Goal: Task Accomplishment & Management: Manage account settings

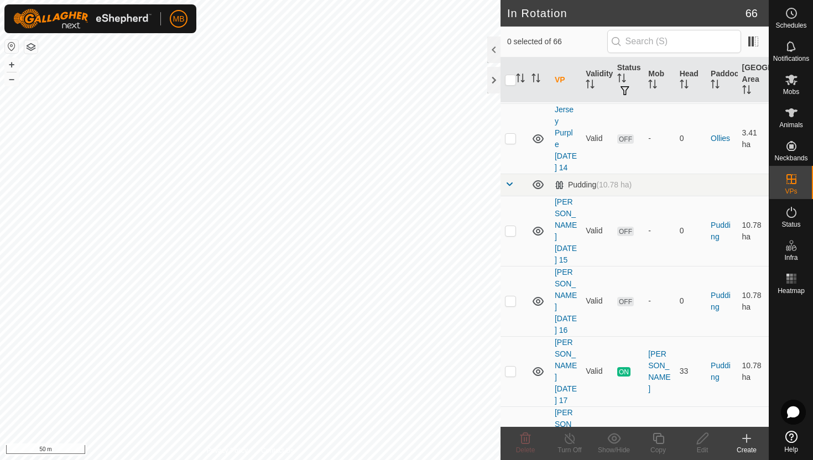
scroll to position [1262, 0]
click at [510, 365] on p-checkbox at bounding box center [510, 369] width 11 height 9
checkbox input "true"
click at [658, 439] on icon at bounding box center [659, 438] width 14 height 13
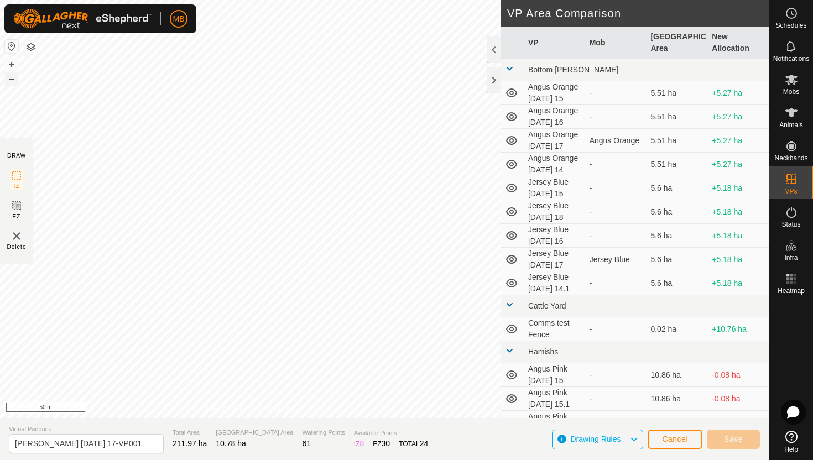
click at [8, 80] on button "–" at bounding box center [11, 78] width 13 height 13
click at [14, 65] on button "+" at bounding box center [11, 64] width 13 height 13
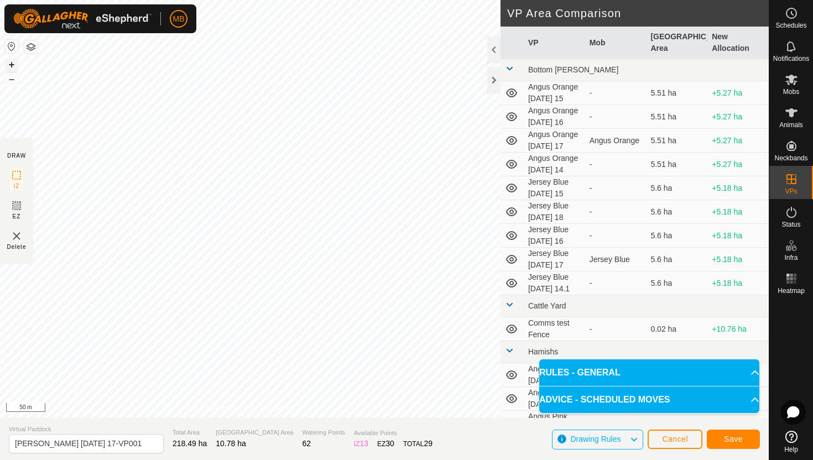
click at [11, 64] on button "+" at bounding box center [11, 64] width 13 height 13
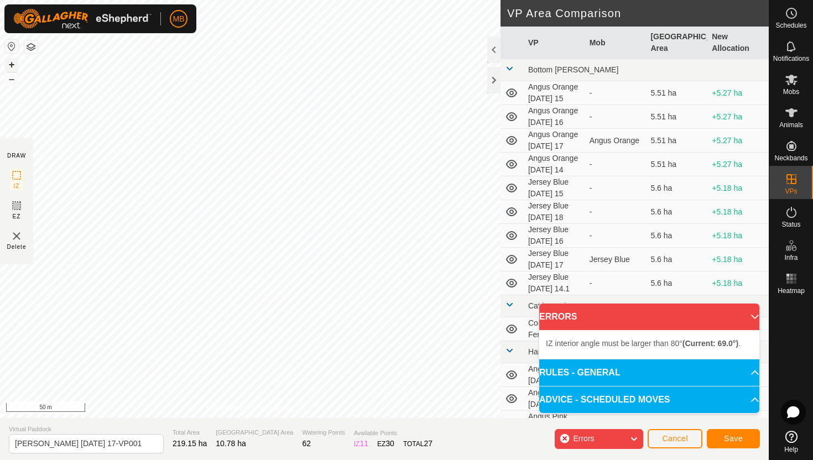
click at [12, 65] on button "+" at bounding box center [11, 64] width 13 height 13
click at [11, 62] on button "+" at bounding box center [11, 64] width 13 height 13
click at [12, 64] on button "+" at bounding box center [11, 64] width 13 height 13
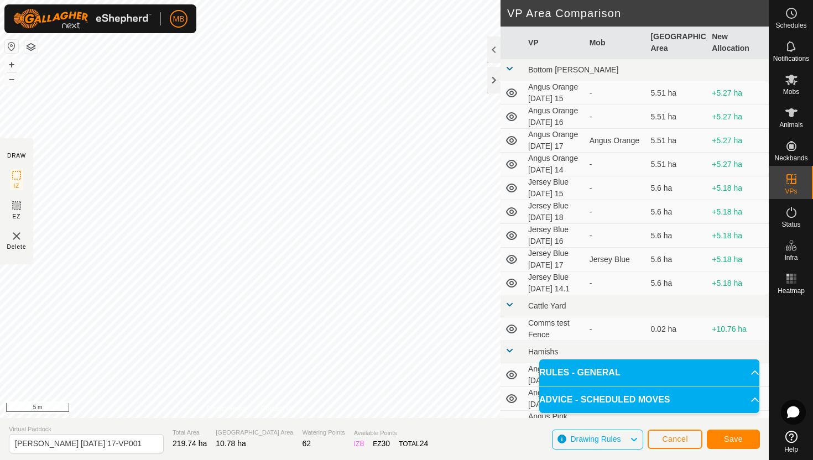
click at [0, 208] on div "DRAW IZ EZ Delete Privacy Policy Contact Us Segment length must be longer than …" at bounding box center [384, 209] width 769 height 418
click at [13, 79] on button "–" at bounding box center [11, 78] width 13 height 13
click at [12, 65] on button "+" at bounding box center [11, 64] width 13 height 13
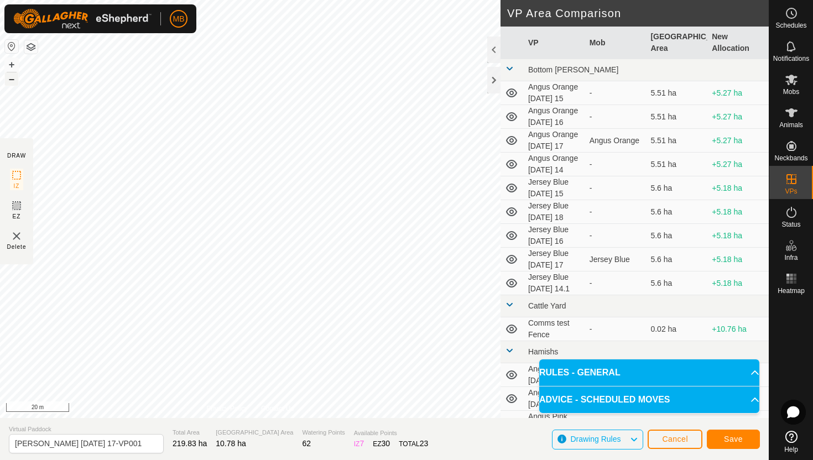
click at [13, 80] on button "–" at bounding box center [11, 78] width 13 height 13
click at [98, 25] on div "MB Schedules Notifications Mobs Animals Neckbands VPs Status Infra Heatmap Help…" at bounding box center [406, 230] width 813 height 460
click at [11, 64] on button "+" at bounding box center [11, 64] width 13 height 13
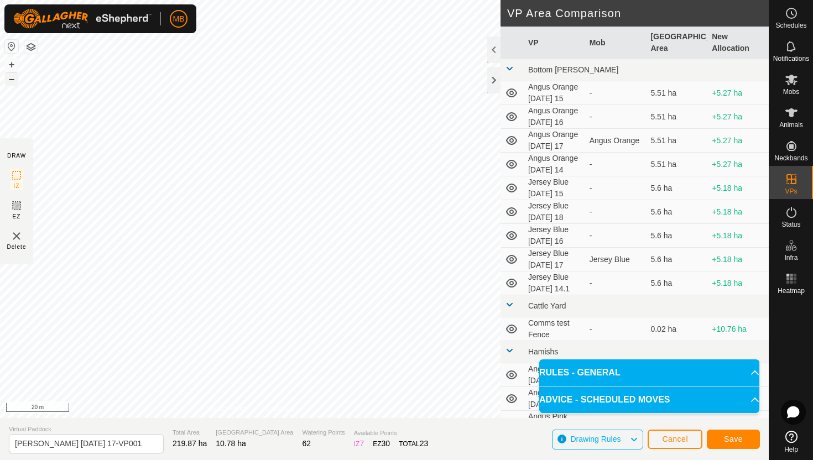
click at [12, 81] on button "–" at bounding box center [11, 78] width 13 height 13
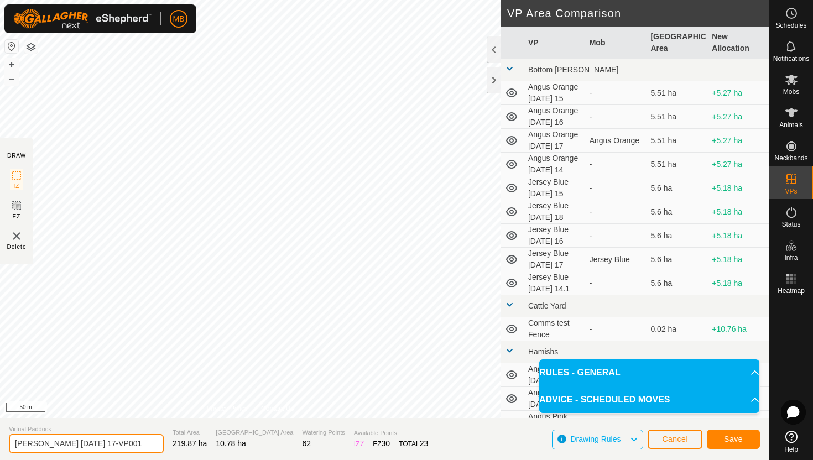
click at [133, 446] on input "Angus Green Sunday 17-VP001" at bounding box center [86, 443] width 155 height 19
type input "[PERSON_NAME] [DATE] 18"
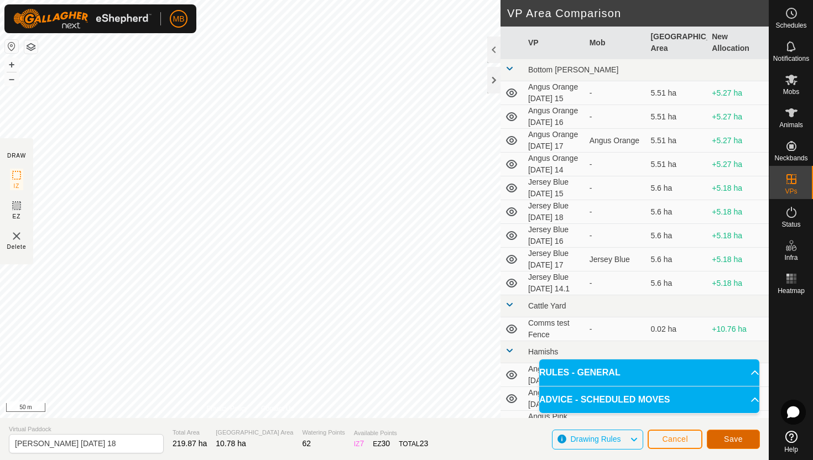
click at [742, 438] on span "Save" at bounding box center [733, 439] width 19 height 9
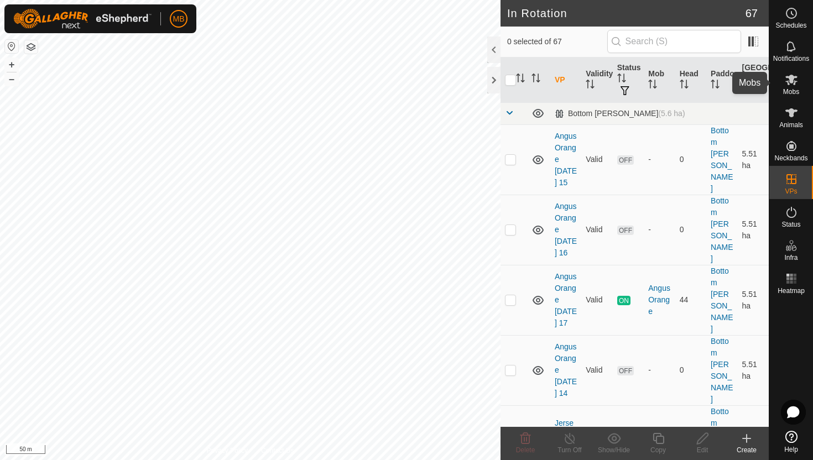
click at [790, 82] on icon at bounding box center [791, 80] width 12 height 11
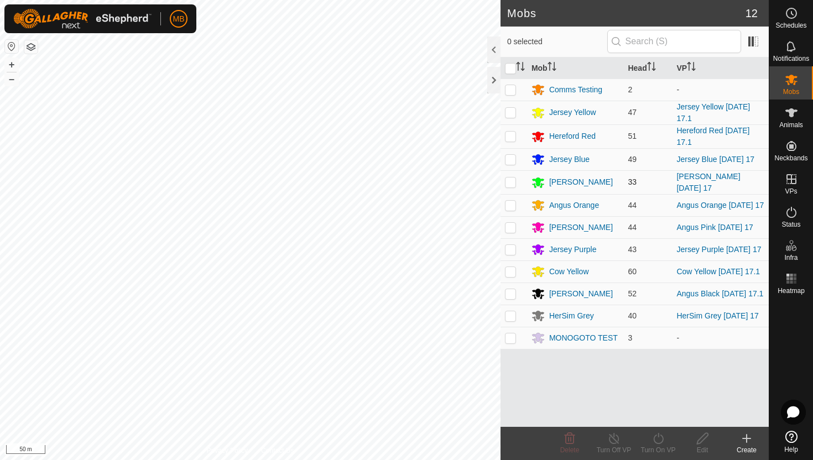
click at [509, 181] on p-checkbox at bounding box center [510, 182] width 11 height 9
checkbox input "true"
click at [659, 436] on icon at bounding box center [658, 438] width 10 height 11
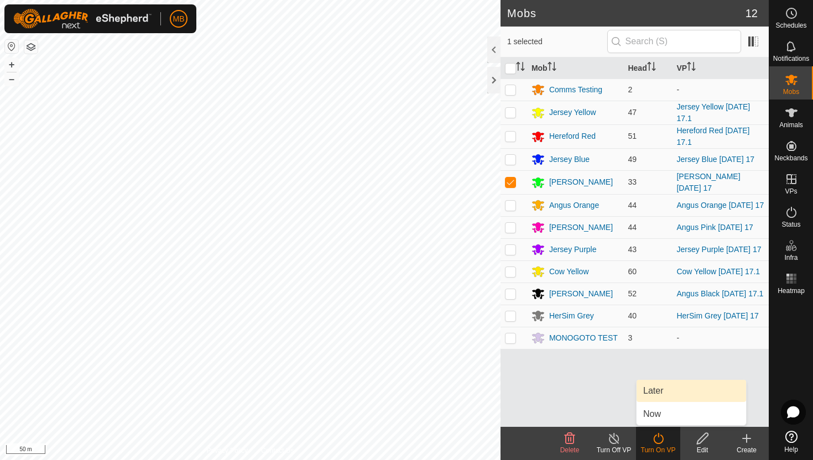
click at [664, 394] on link "Later" at bounding box center [692, 391] width 110 height 22
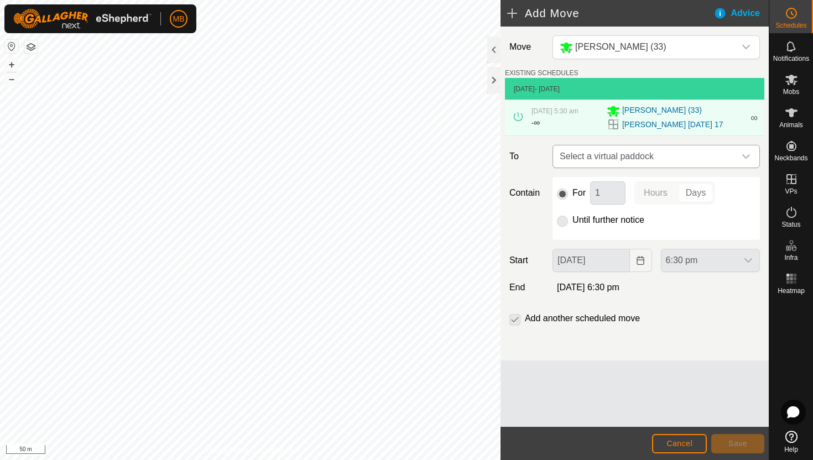
click at [743, 155] on icon "dropdown trigger" at bounding box center [746, 156] width 8 height 4
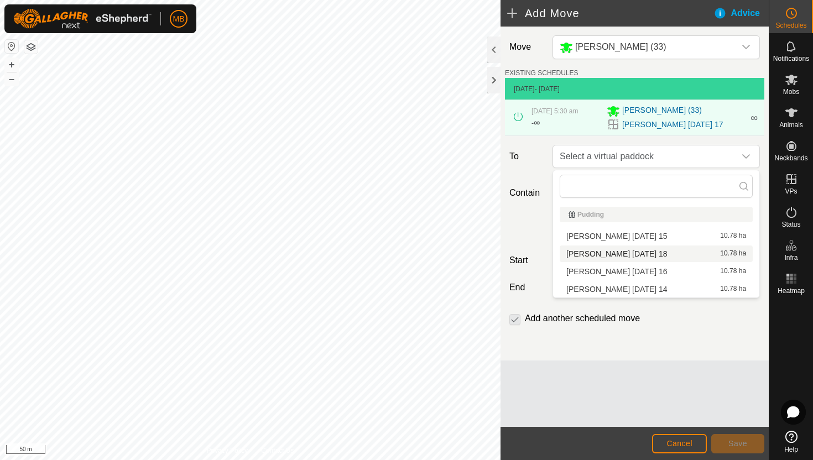
click at [633, 255] on li "Angus Green Monday 18 10.78 ha" at bounding box center [656, 254] width 193 height 17
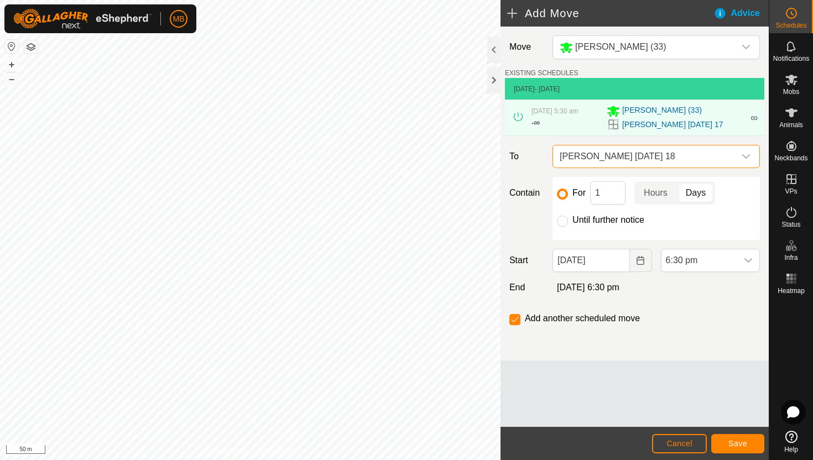
click at [618, 221] on label "Until further notice" at bounding box center [608, 220] width 72 height 9
click at [568, 221] on input "Until further notice" at bounding box center [562, 221] width 11 height 11
radio input "true"
checkbox input "false"
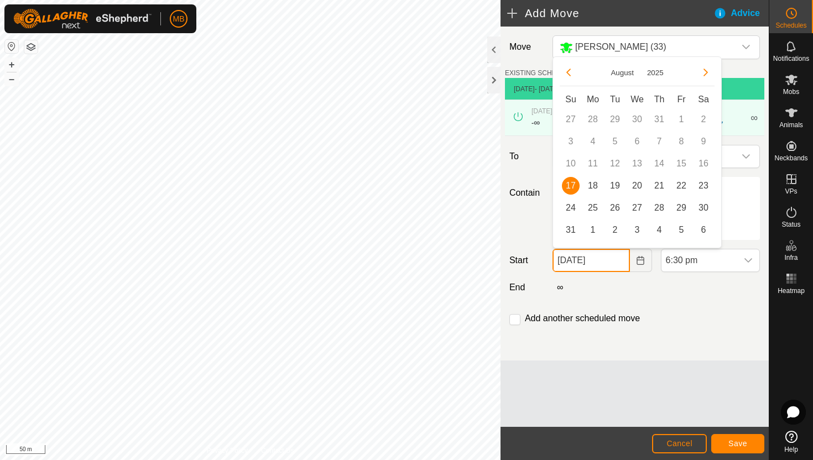
click at [620, 264] on input "[DATE]" at bounding box center [591, 260] width 77 height 23
click at [594, 185] on span "18" at bounding box center [593, 186] width 18 height 18
type input "[DATE]"
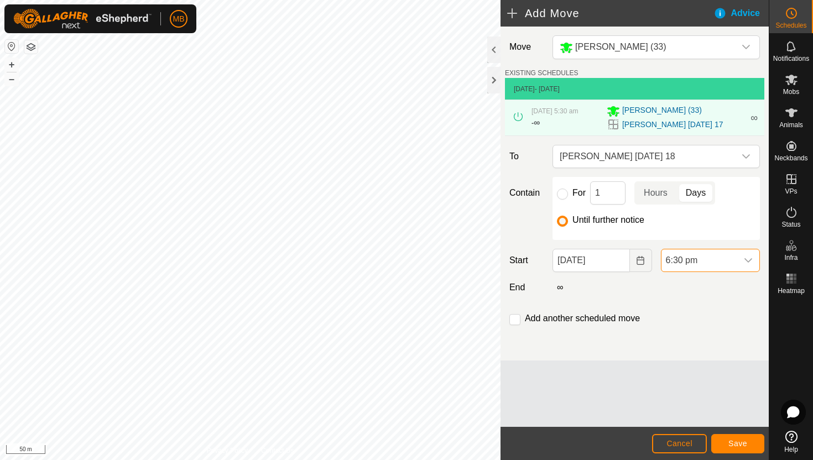
click at [722, 263] on span "6:30 pm" at bounding box center [700, 260] width 76 height 22
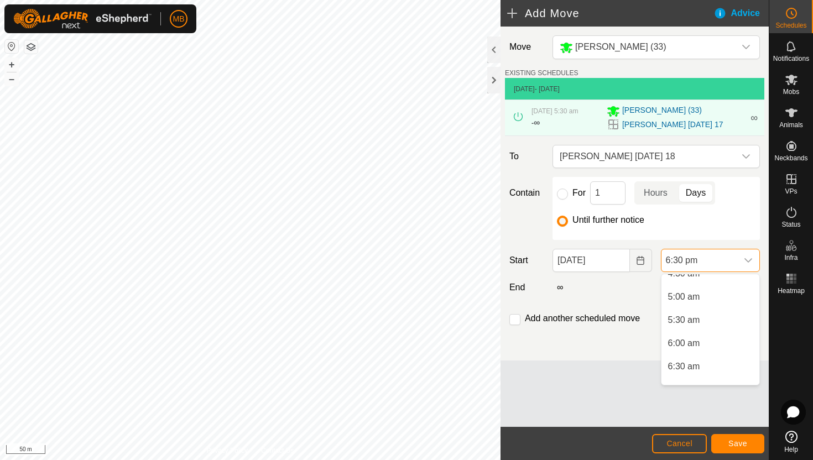
scroll to position [212, 0]
click at [718, 330] on li "5:30 am" at bounding box center [711, 329] width 98 height 22
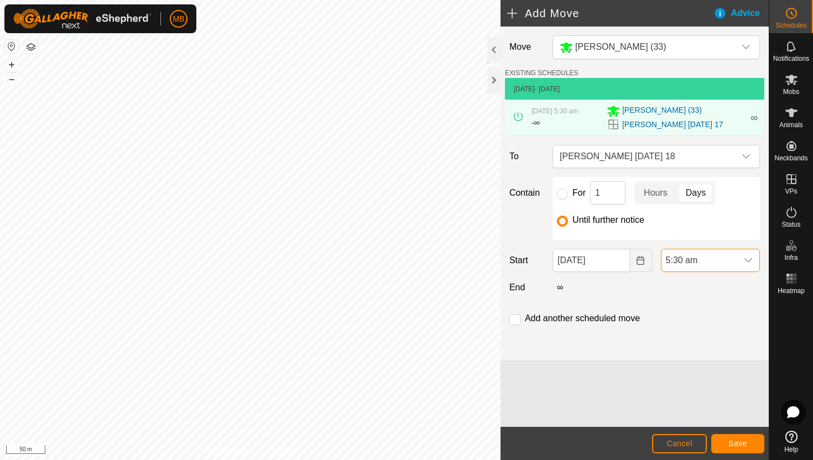
scroll to position [0, 0]
click at [744, 445] on span "Save" at bounding box center [737, 443] width 19 height 9
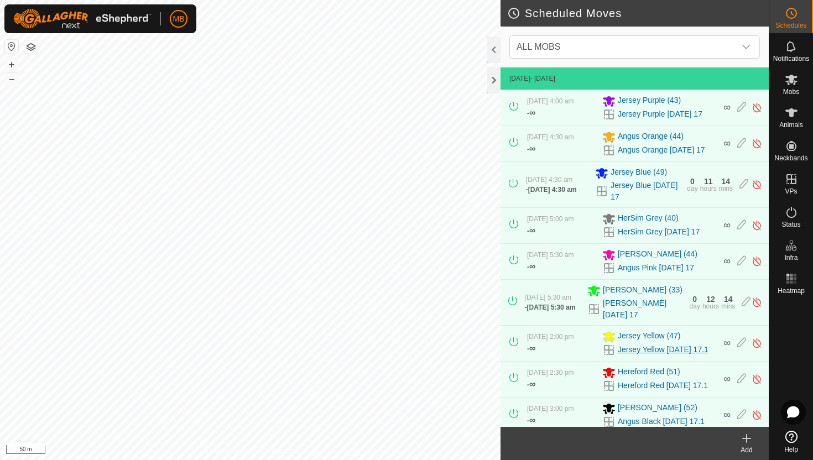
scroll to position [143, 0]
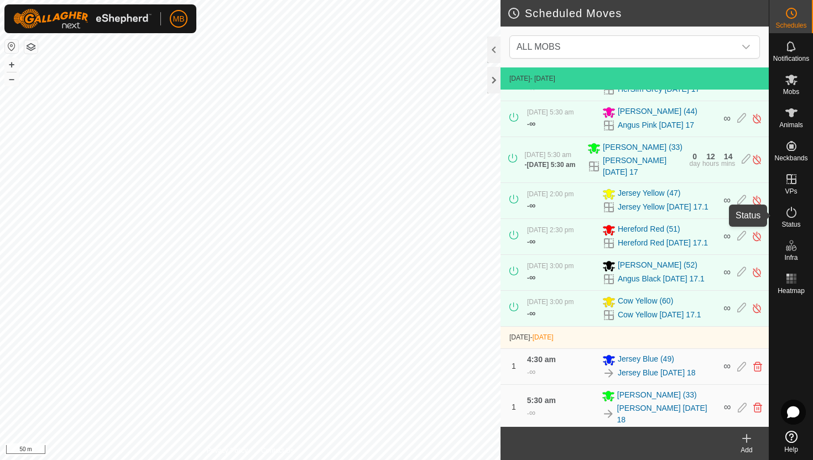
click at [793, 213] on icon at bounding box center [791, 212] width 13 height 13
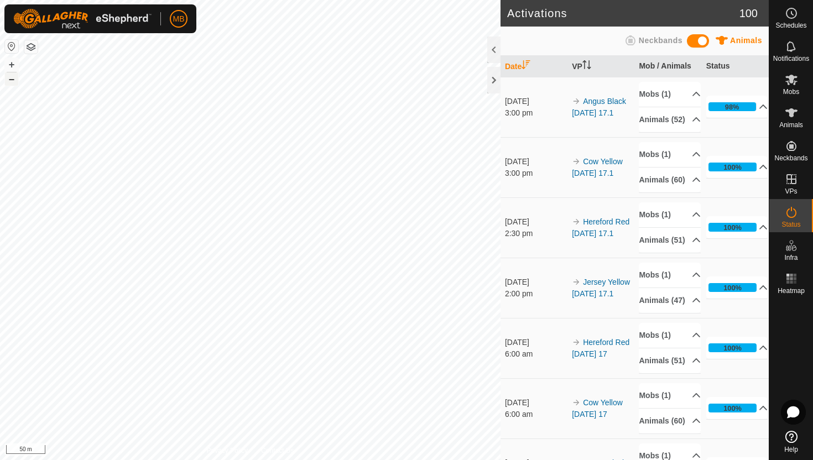
click at [12, 80] on button "–" at bounding box center [11, 78] width 13 height 13
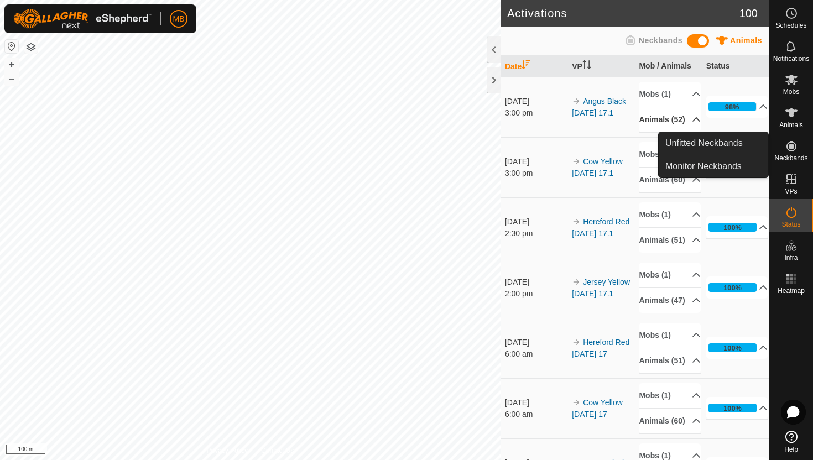
click at [688, 123] on p-accordion-header "Animals (52)" at bounding box center [670, 119] width 62 height 25
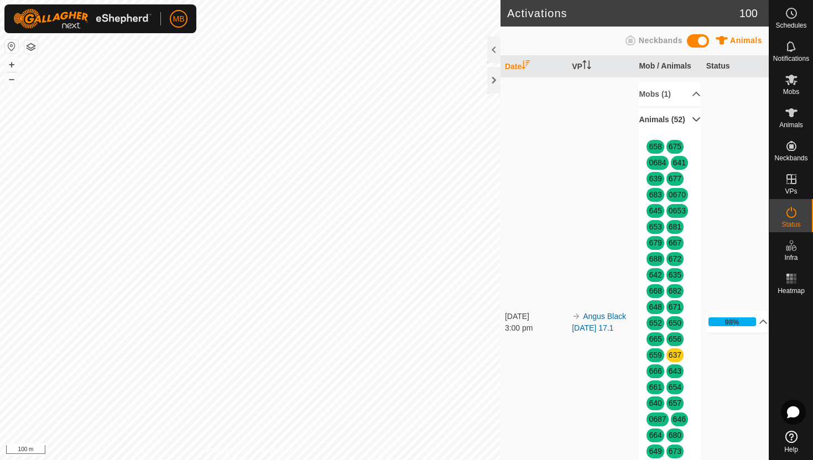
click at [689, 124] on p-accordion-header "Animals (52)" at bounding box center [670, 119] width 62 height 25
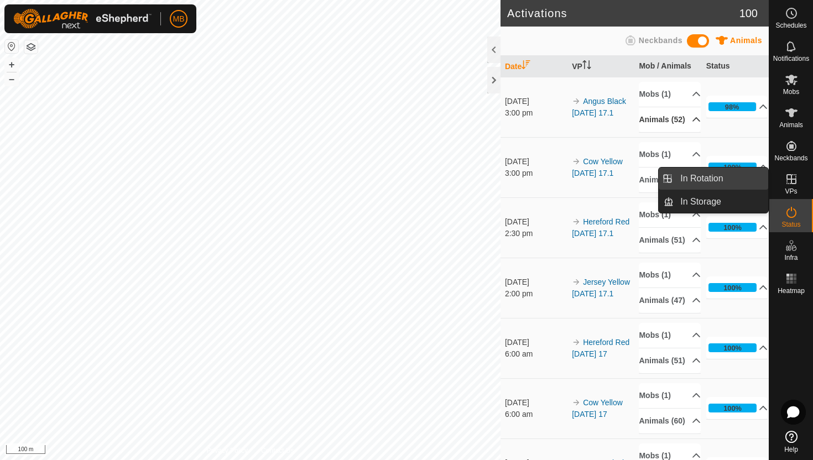
click at [737, 183] on link "In Rotation" at bounding box center [721, 179] width 95 height 22
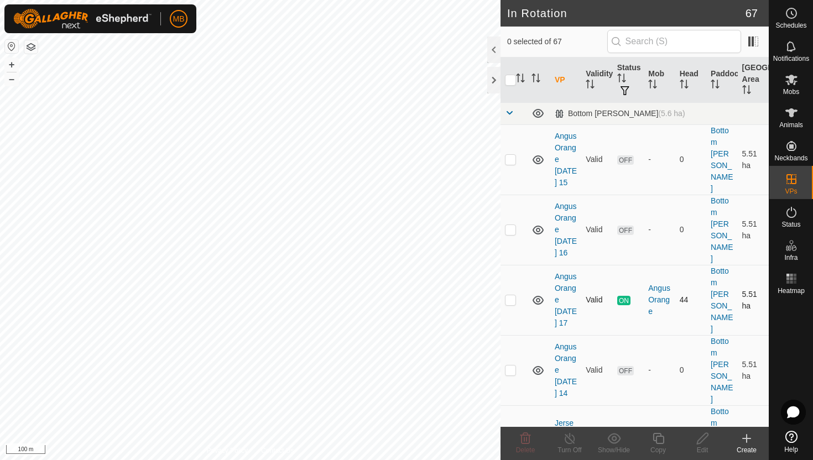
click at [512, 295] on p-checkbox at bounding box center [510, 299] width 11 height 9
checkbox input "true"
click at [659, 439] on icon at bounding box center [659, 438] width 14 height 13
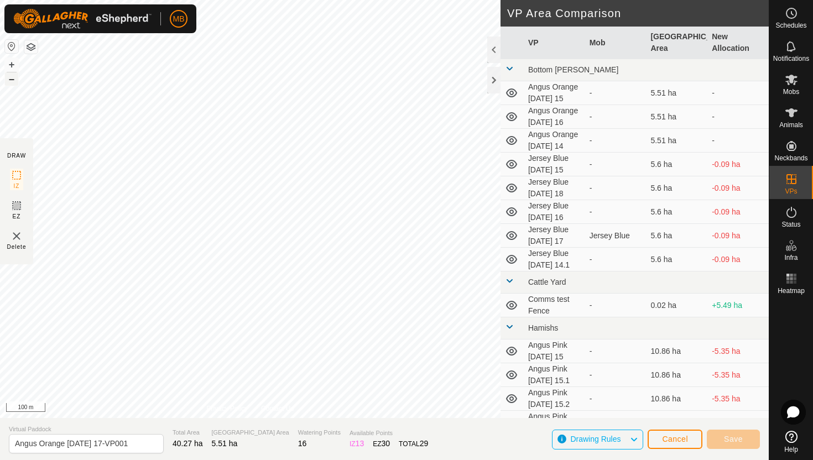
click at [7, 79] on button "–" at bounding box center [11, 78] width 13 height 13
click at [13, 66] on button "+" at bounding box center [11, 64] width 13 height 13
click at [99, 0] on html "MB Schedules Notifications Mobs Animals Neckbands VPs Status Infra Heatmap Help…" at bounding box center [406, 230] width 813 height 460
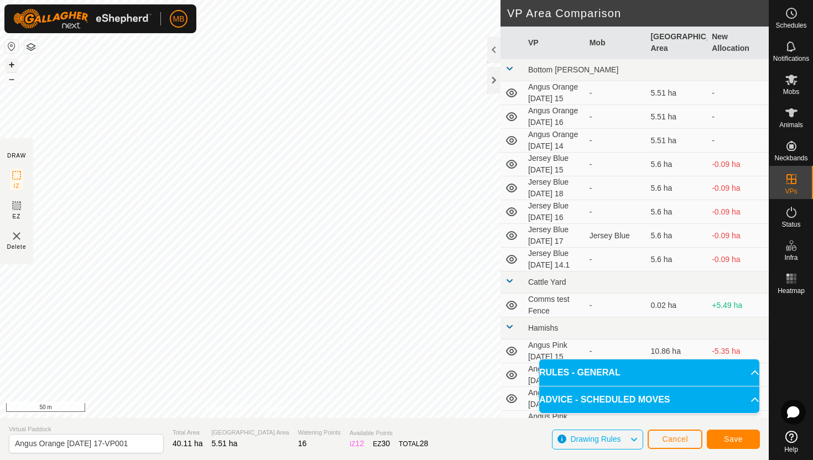
click at [13, 63] on button "+" at bounding box center [11, 64] width 13 height 13
click at [14, 63] on button "+" at bounding box center [11, 64] width 13 height 13
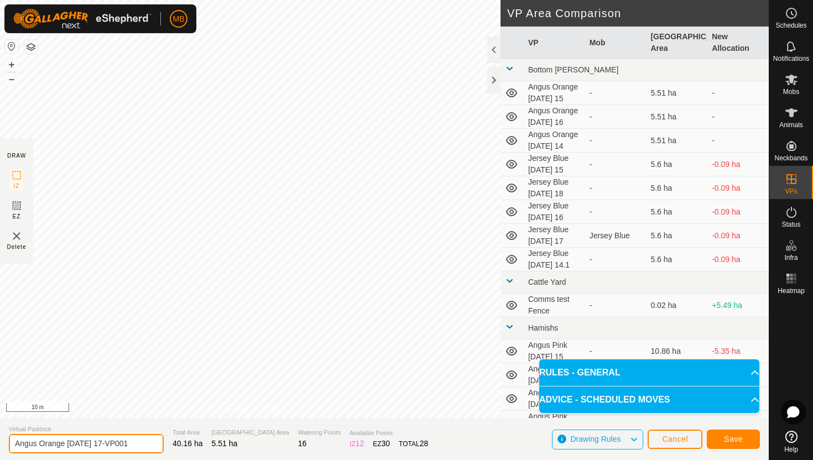
click at [136, 445] on input "Angus Orange Sunday 17-VP001" at bounding box center [86, 443] width 155 height 19
type input "Angus Orange [DATE] 18"
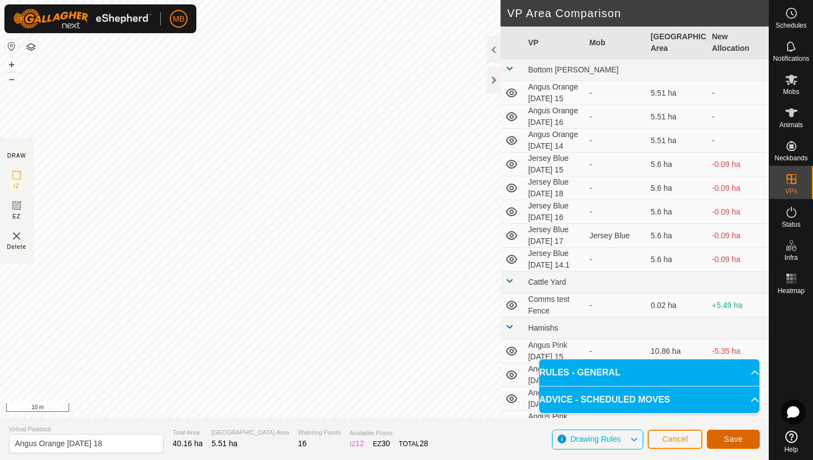
click at [747, 437] on button "Save" at bounding box center [733, 439] width 53 height 19
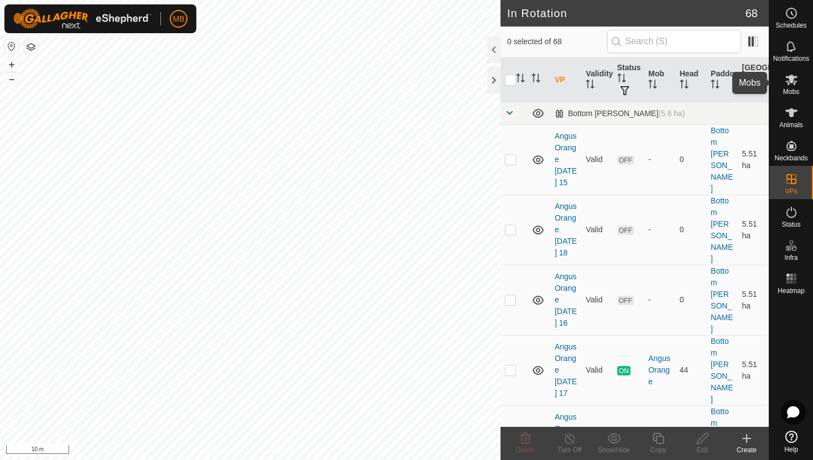
click at [791, 81] on icon at bounding box center [791, 80] width 12 height 11
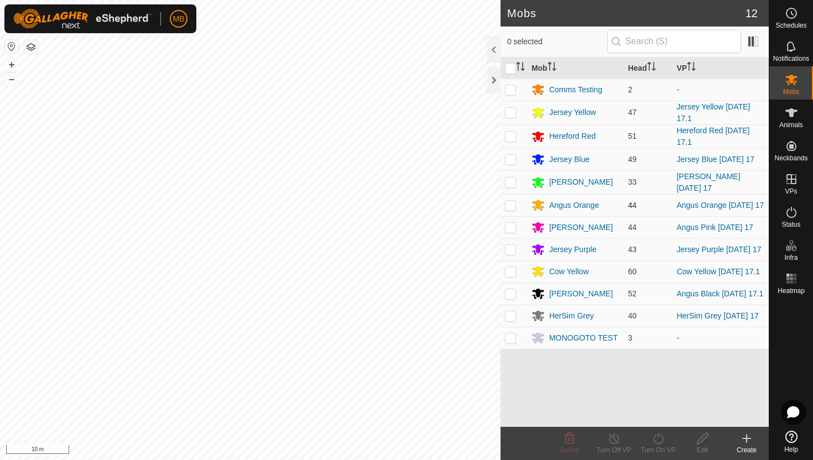
click at [508, 205] on p-checkbox at bounding box center [510, 205] width 11 height 9
checkbox input "true"
click at [660, 440] on icon at bounding box center [659, 438] width 14 height 13
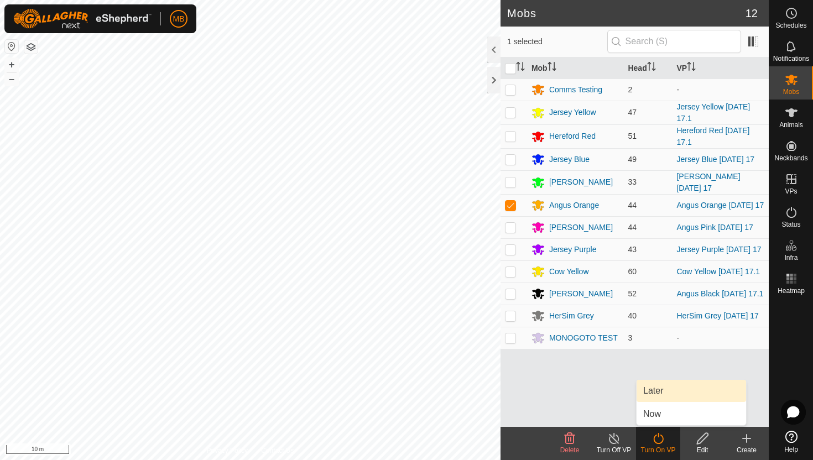
click at [660, 393] on link "Later" at bounding box center [692, 391] width 110 height 22
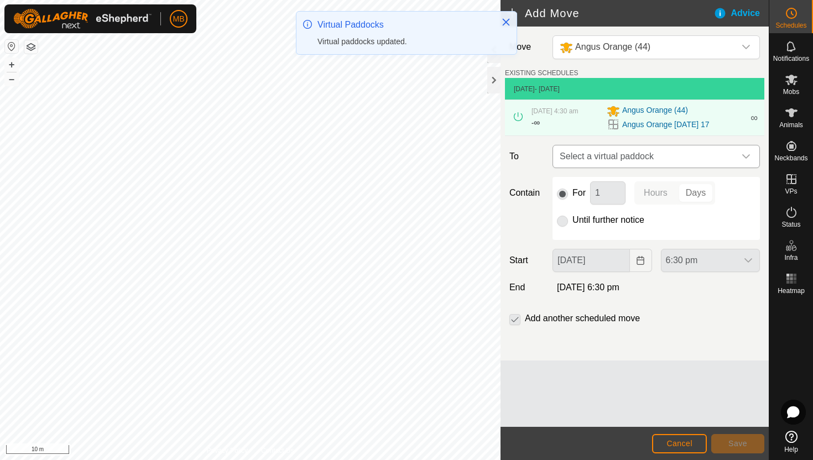
click at [742, 155] on icon "dropdown trigger" at bounding box center [746, 156] width 8 height 4
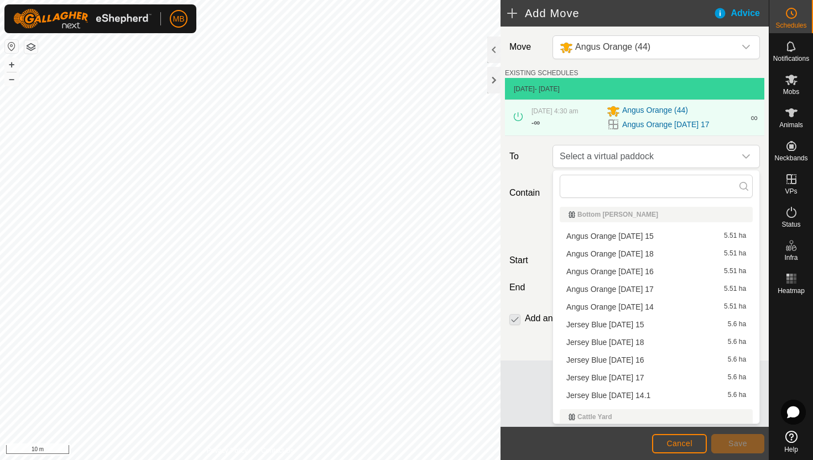
click at [655, 254] on li "Angus Orange Monday 18 5.51 ha" at bounding box center [656, 254] width 193 height 17
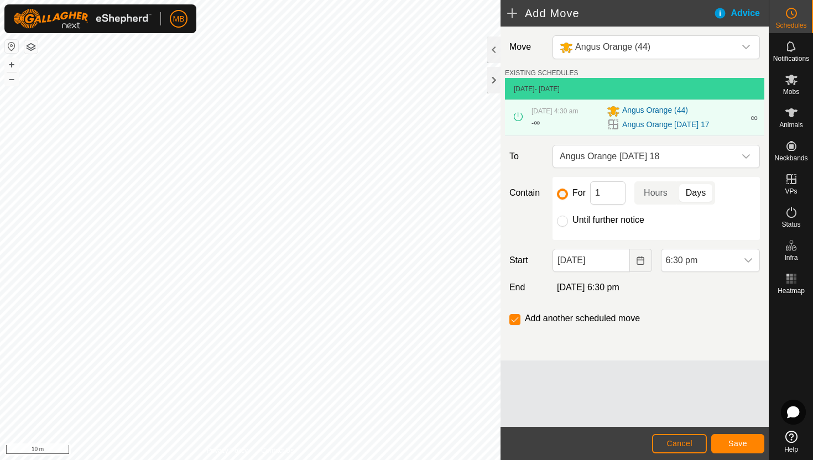
click at [614, 220] on label "Until further notice" at bounding box center [608, 220] width 72 height 9
click at [568, 220] on input "Until further notice" at bounding box center [562, 221] width 11 height 11
radio input "true"
checkbox input "false"
click at [618, 264] on input "[DATE]" at bounding box center [591, 260] width 77 height 23
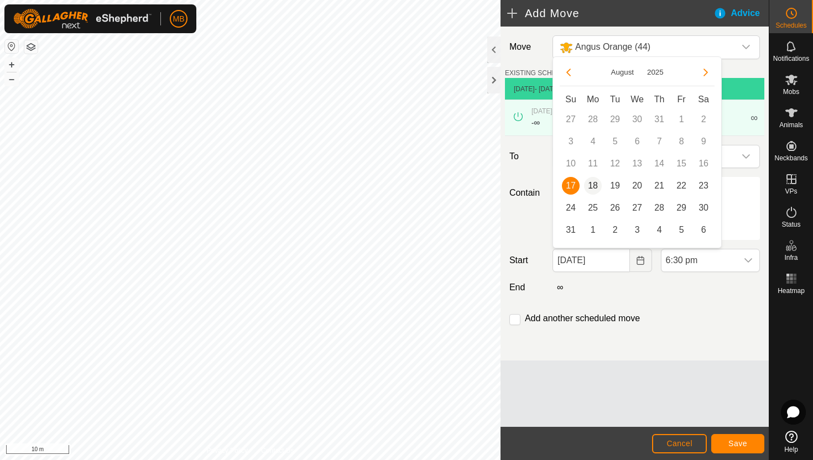
click at [592, 184] on span "18" at bounding box center [593, 186] width 18 height 18
type input "[DATE]"
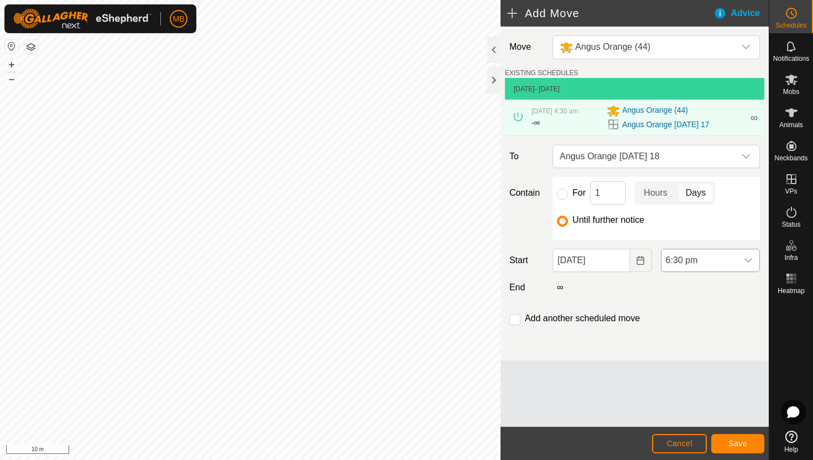
click at [722, 258] on span "6:30 pm" at bounding box center [700, 260] width 76 height 22
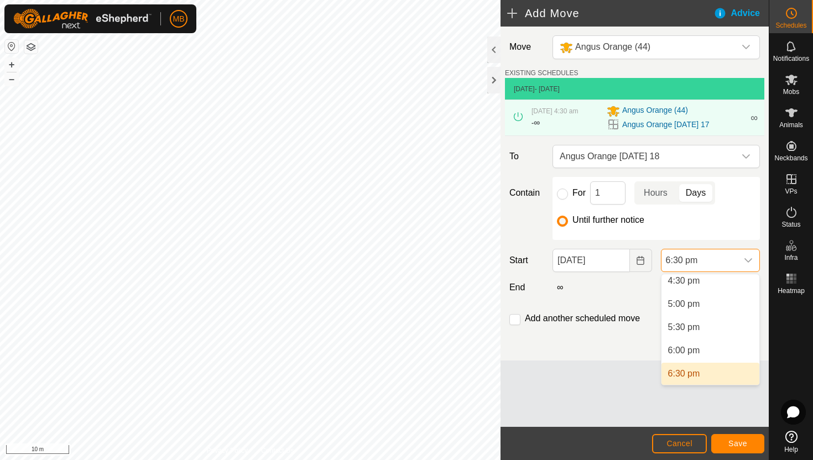
scroll to position [767, 0]
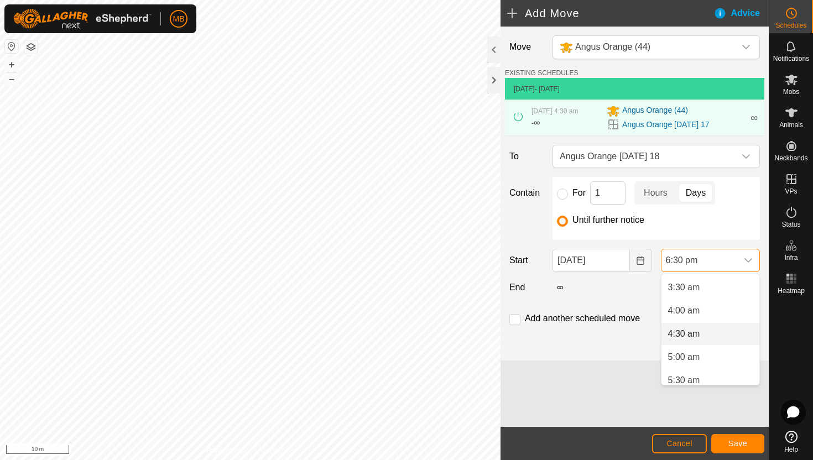
click at [706, 332] on li "4:30 am" at bounding box center [711, 334] width 98 height 22
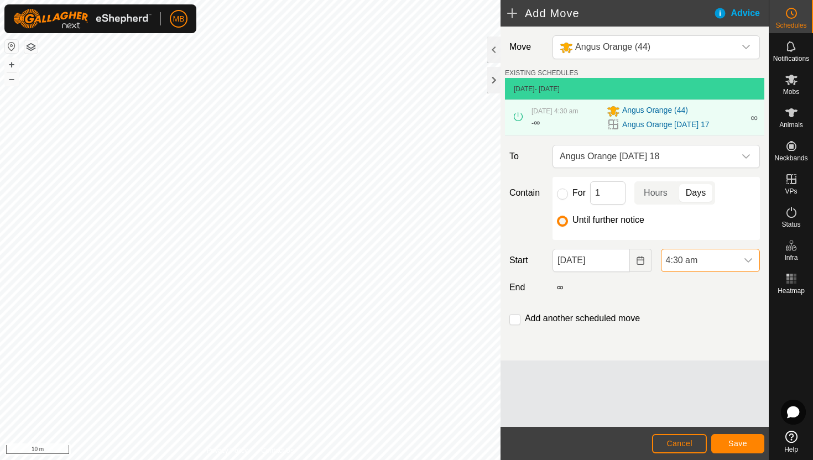
scroll to position [771, 0]
click at [752, 445] on button "Save" at bounding box center [737, 443] width 53 height 19
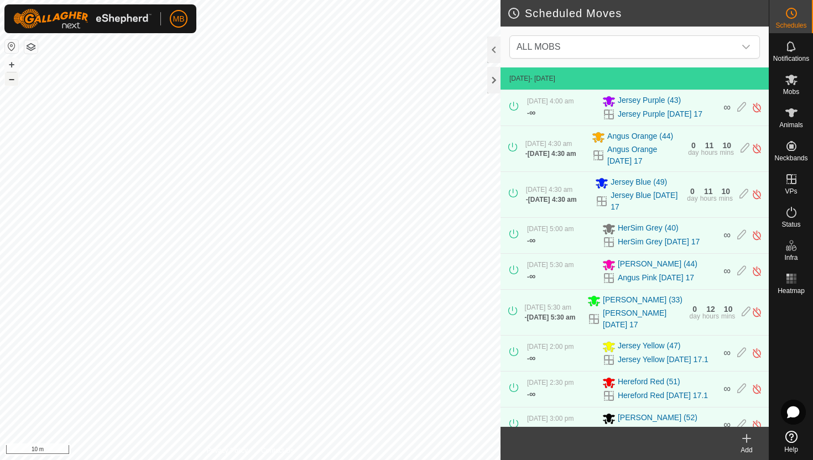
click at [13, 76] on button "–" at bounding box center [11, 78] width 13 height 13
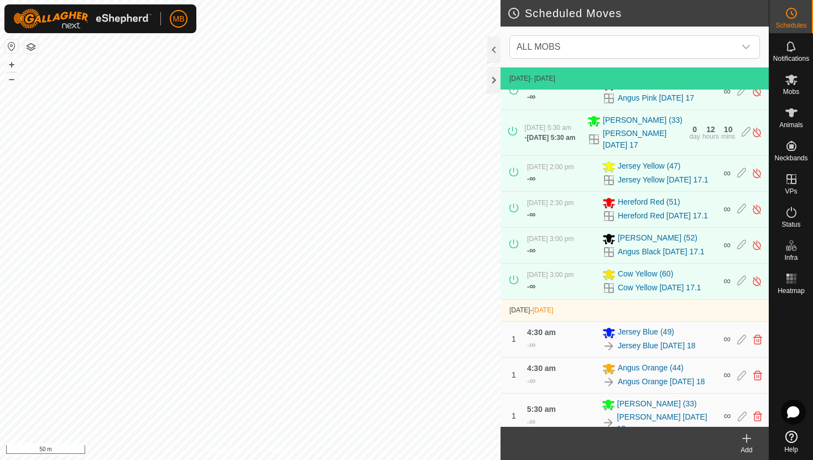
scroll to position [192, 0]
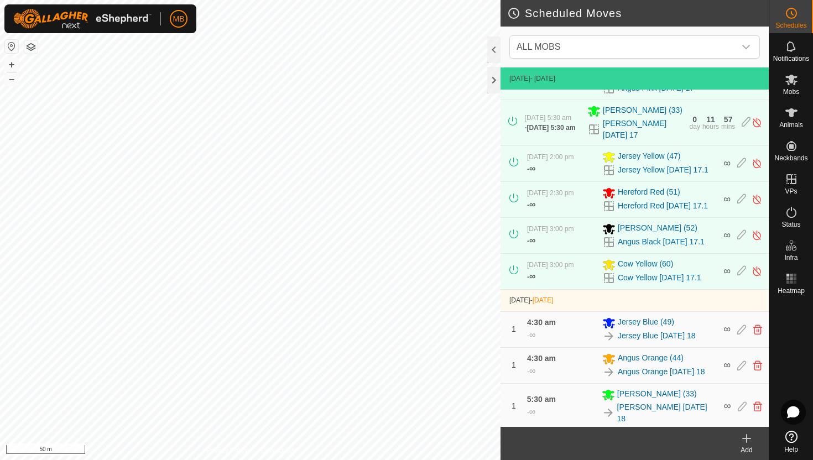
scroll to position [192, 0]
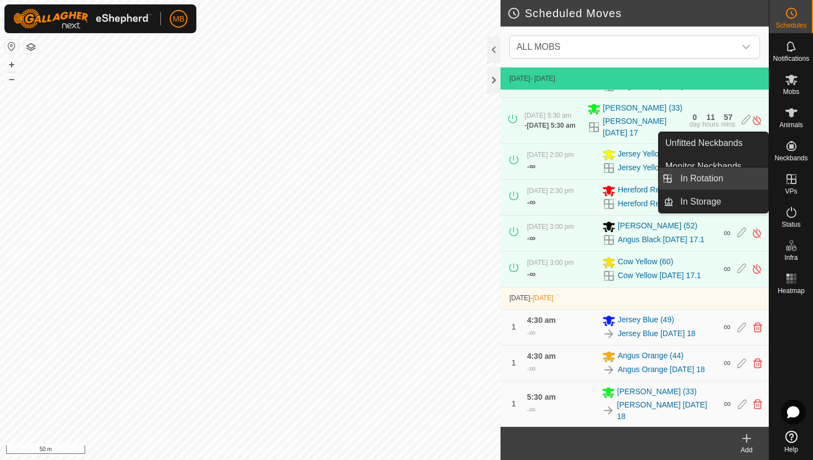
click at [708, 176] on link "In Rotation" at bounding box center [721, 179] width 95 height 22
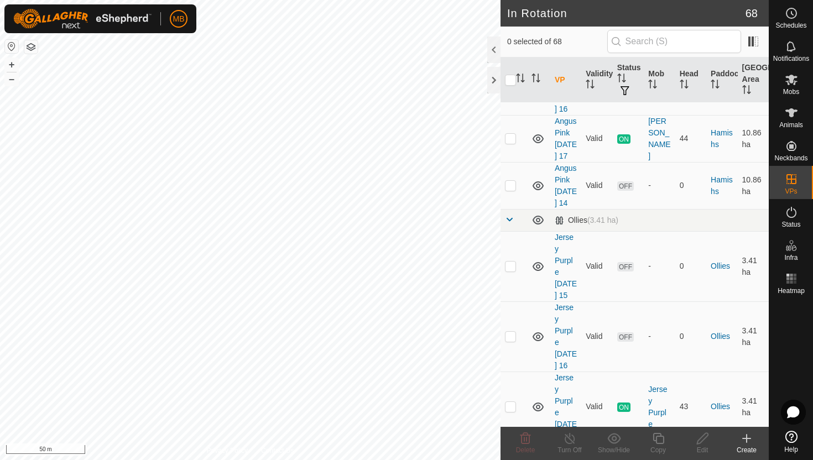
scroll to position [1002, 0]
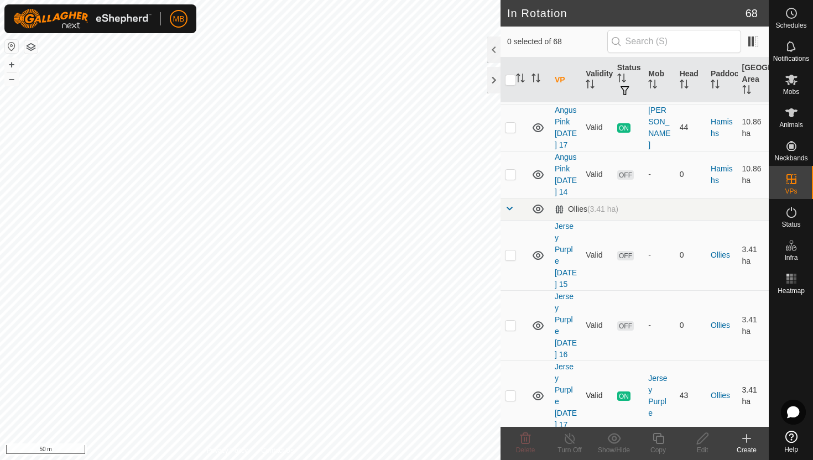
click at [510, 391] on p-checkbox at bounding box center [510, 395] width 11 height 9
checkbox input "true"
click at [658, 438] on icon at bounding box center [659, 438] width 14 height 13
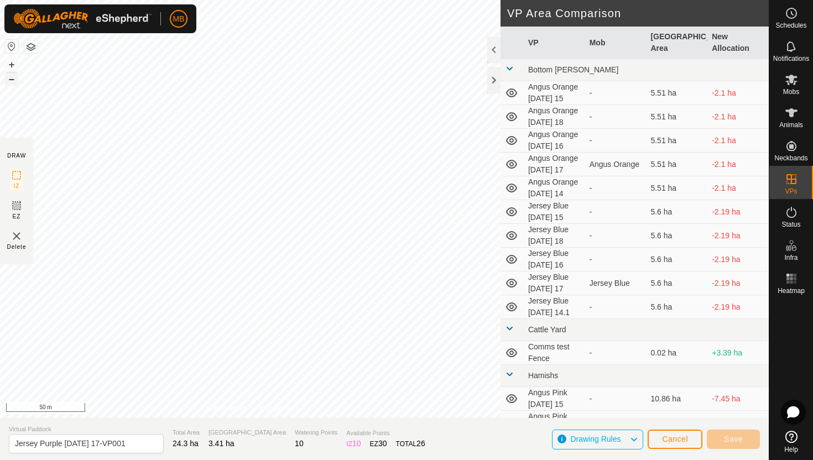
click at [12, 79] on button "–" at bounding box center [11, 78] width 13 height 13
click at [11, 67] on button "+" at bounding box center [11, 64] width 13 height 13
click at [13, 63] on button "+" at bounding box center [11, 64] width 13 height 13
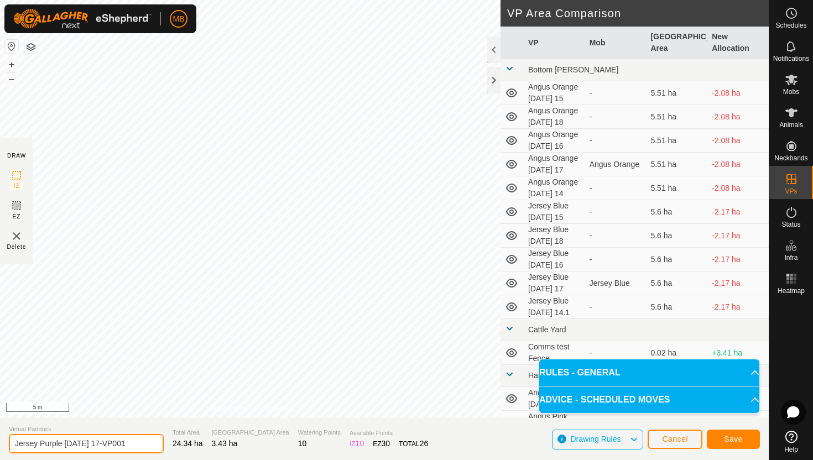
click at [134, 444] on input "Jersey Purple Sunday 17-VP001" at bounding box center [86, 443] width 155 height 19
type input "Jersey Purple [DATE] 18"
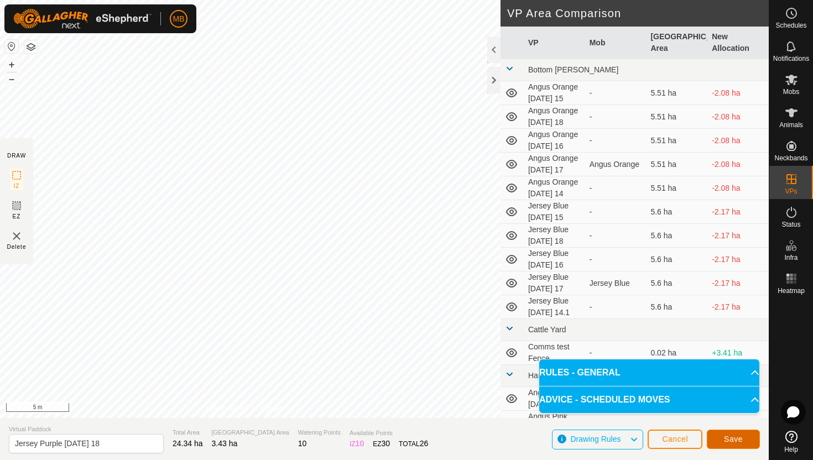
click at [728, 433] on button "Save" at bounding box center [733, 439] width 53 height 19
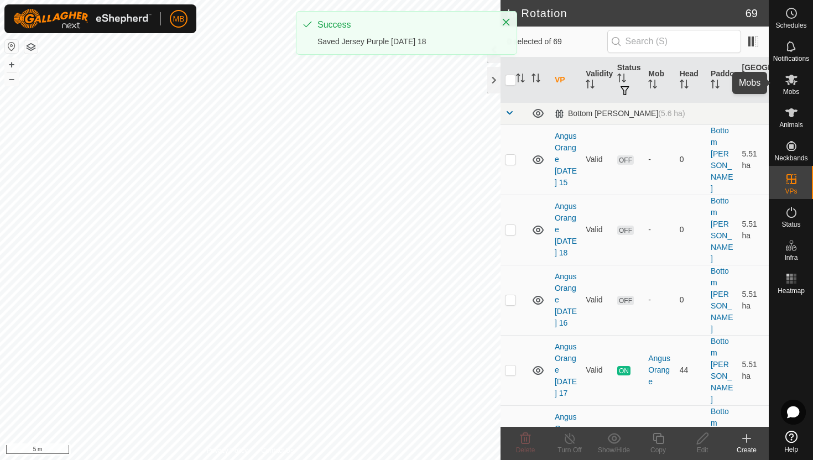
click at [792, 79] on icon at bounding box center [791, 80] width 12 height 11
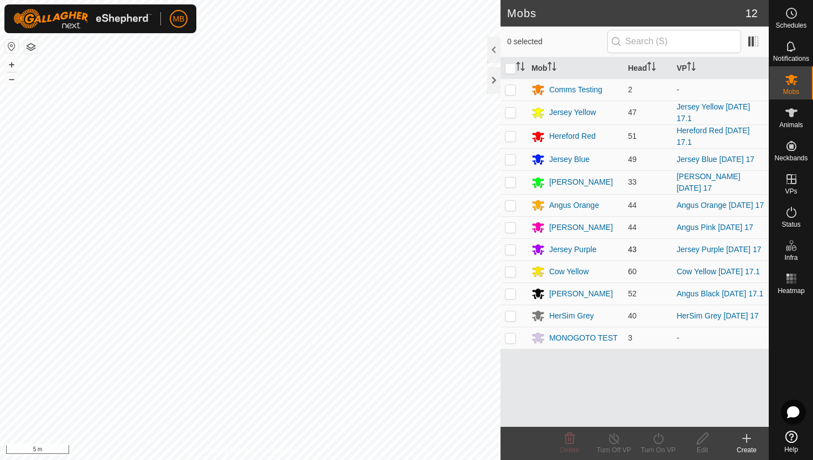
click at [513, 253] on p-checkbox at bounding box center [510, 249] width 11 height 9
checkbox input "true"
click at [658, 437] on icon at bounding box center [658, 438] width 10 height 11
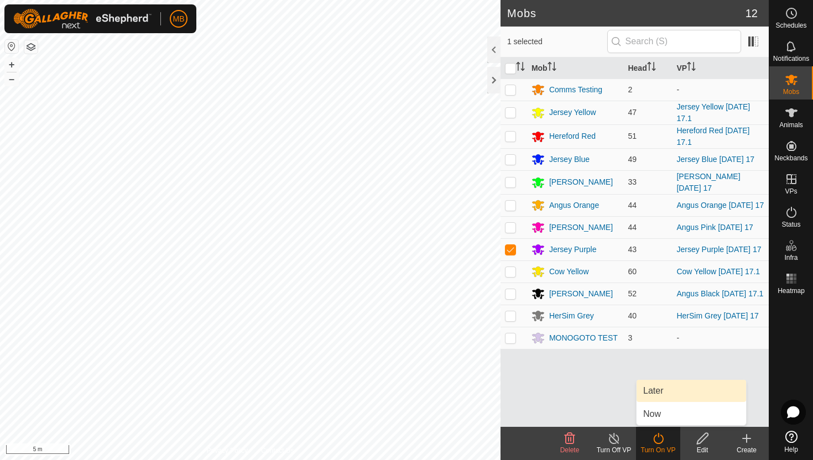
click at [665, 389] on link "Later" at bounding box center [692, 391] width 110 height 22
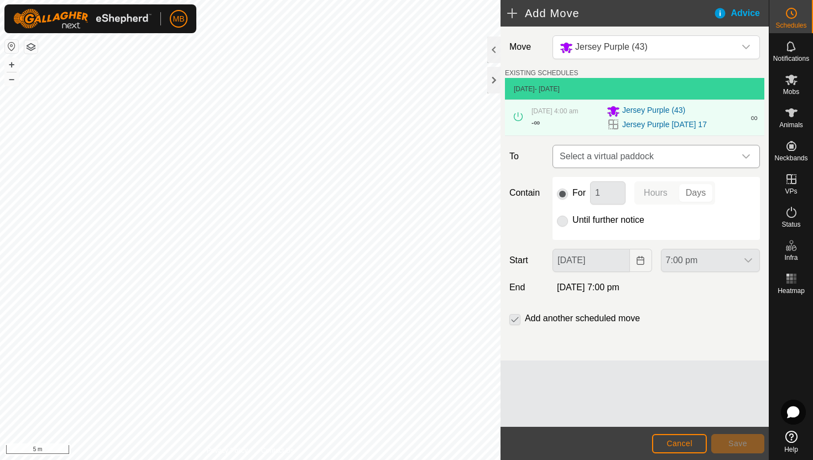
click at [743, 158] on icon "dropdown trigger" at bounding box center [746, 156] width 9 height 9
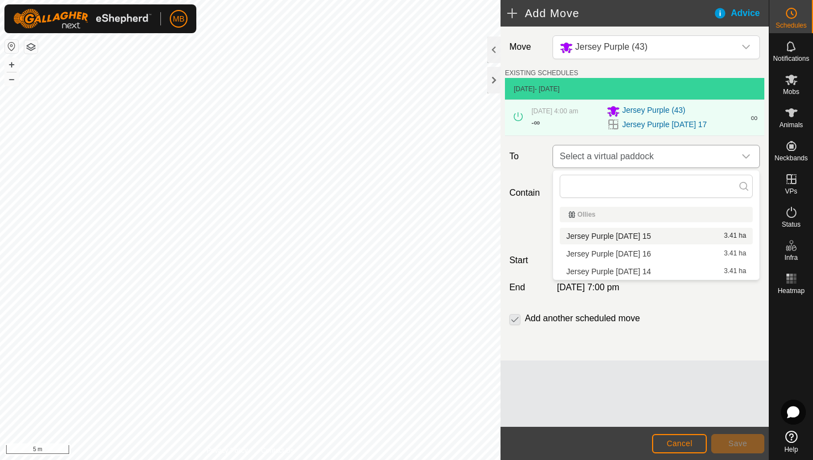
click at [747, 160] on icon "dropdown trigger" at bounding box center [746, 156] width 9 height 9
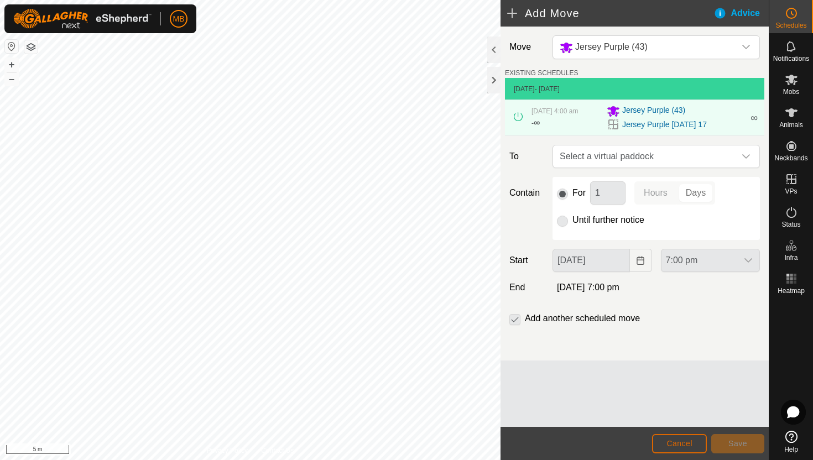
click at [684, 442] on span "Cancel" at bounding box center [680, 443] width 26 height 9
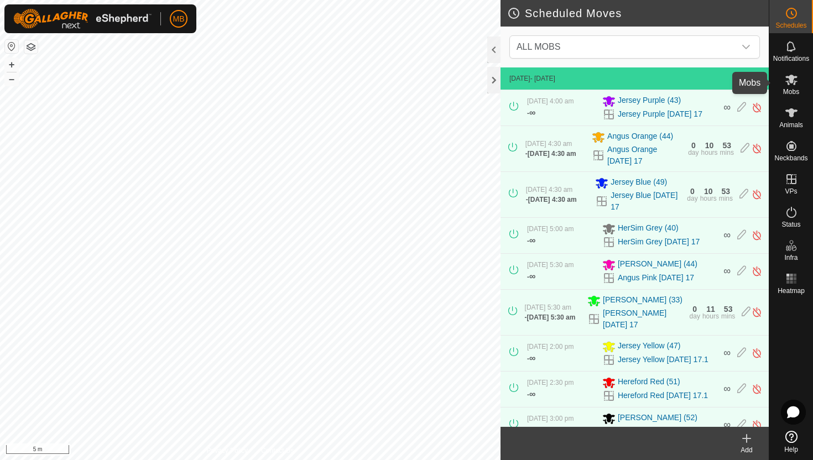
click at [794, 79] on icon at bounding box center [791, 79] width 13 height 13
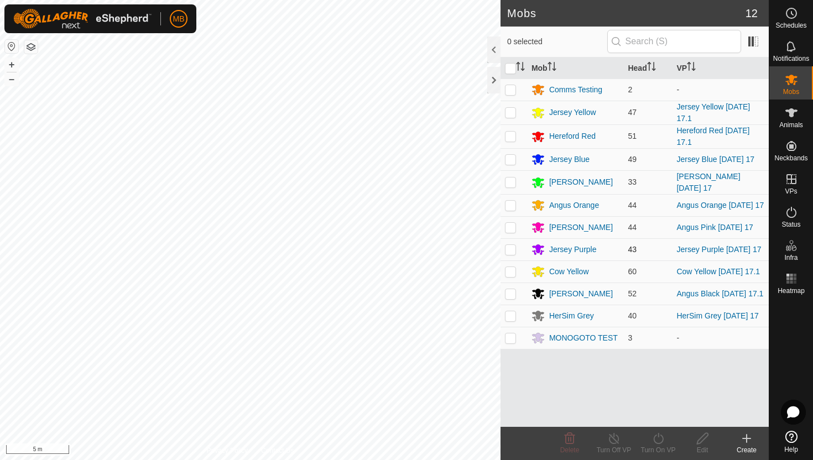
click at [512, 248] on p-checkbox at bounding box center [510, 249] width 11 height 9
checkbox input "true"
click at [654, 434] on icon at bounding box center [659, 438] width 14 height 13
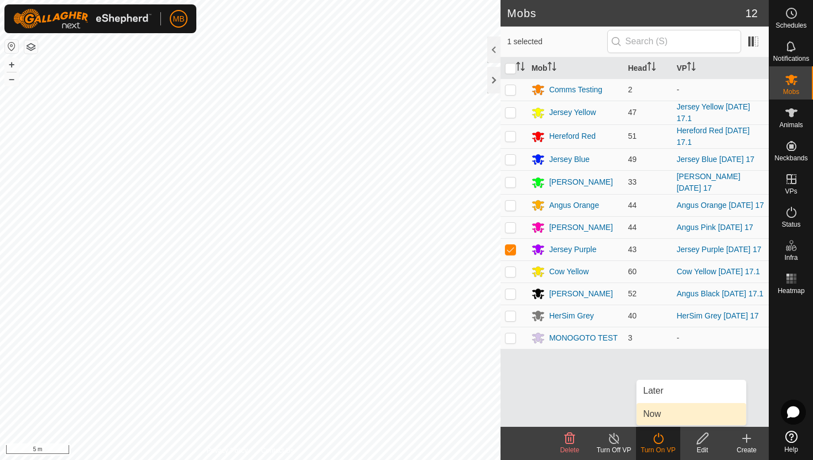
click at [659, 412] on link "Now" at bounding box center [692, 414] width 110 height 22
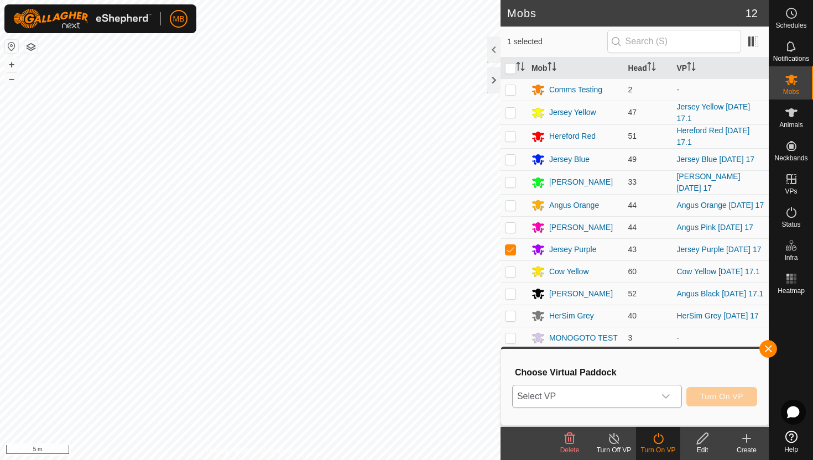
click at [662, 396] on icon "dropdown trigger" at bounding box center [666, 396] width 9 height 9
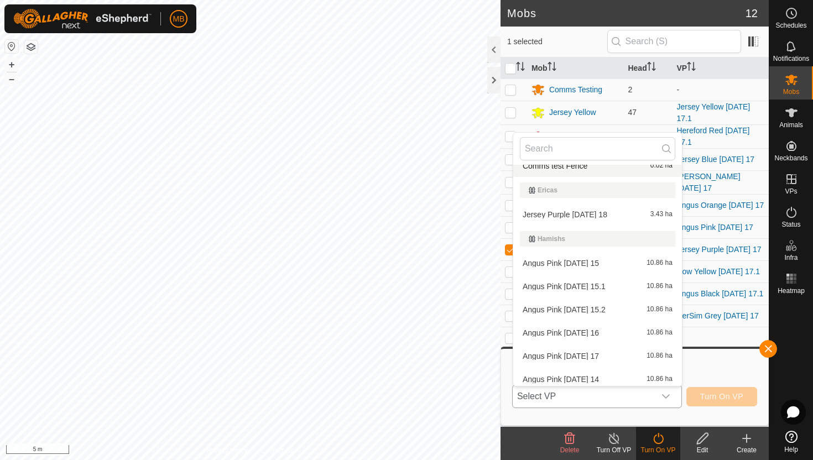
scroll to position [294, 0]
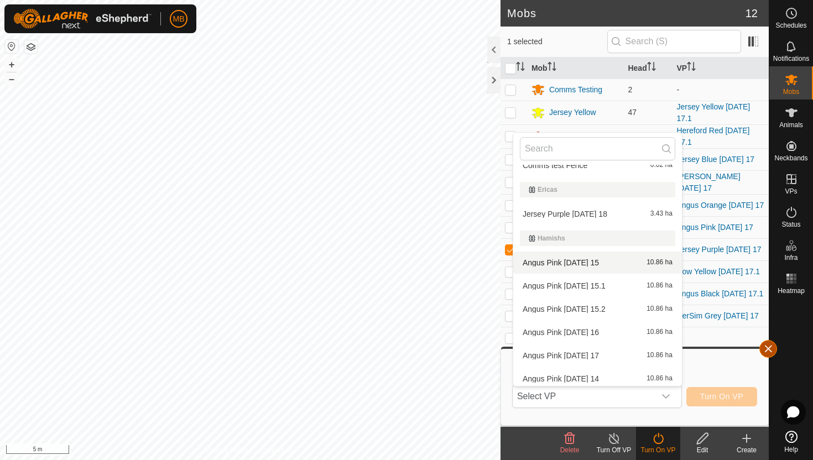
click at [768, 350] on button "button" at bounding box center [768, 349] width 18 height 18
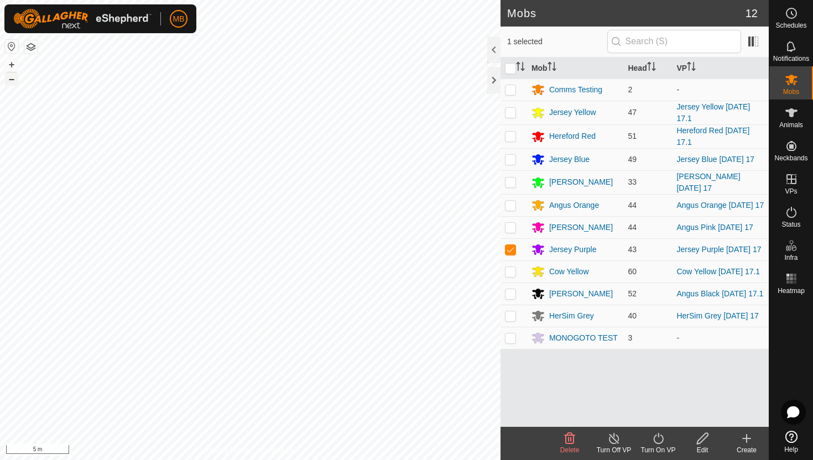
click at [10, 80] on button "–" at bounding box center [11, 78] width 13 height 13
click at [13, 81] on button "–" at bounding box center [11, 78] width 13 height 13
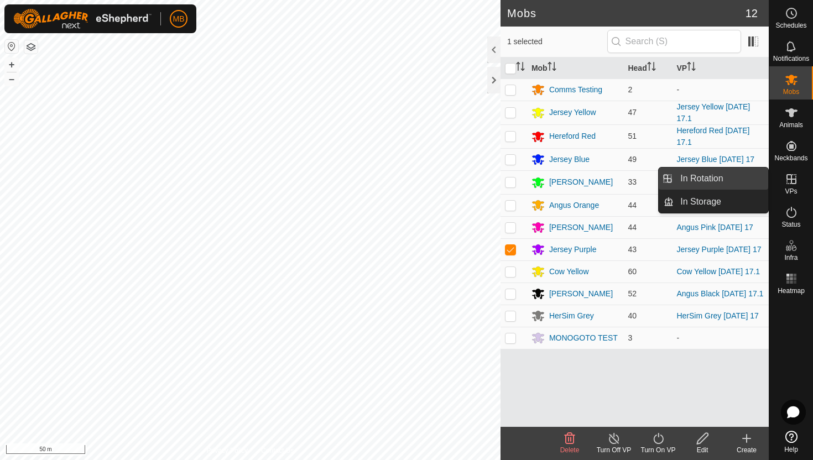
click at [730, 182] on link "In Rotation" at bounding box center [721, 179] width 95 height 22
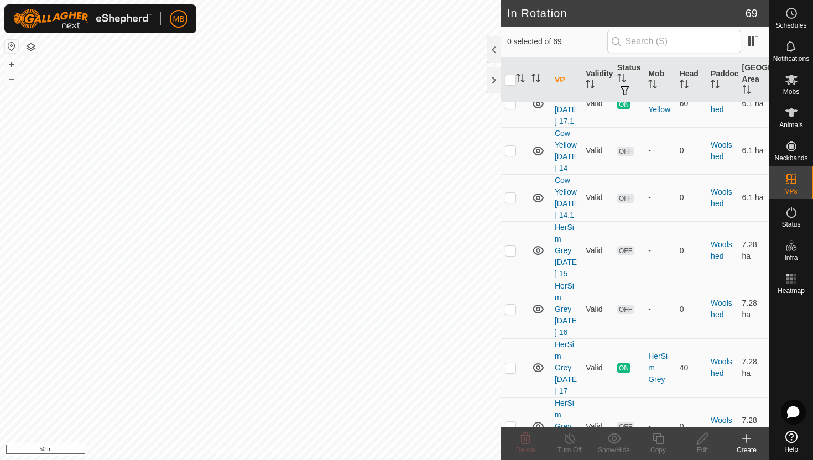
scroll to position [3979, 0]
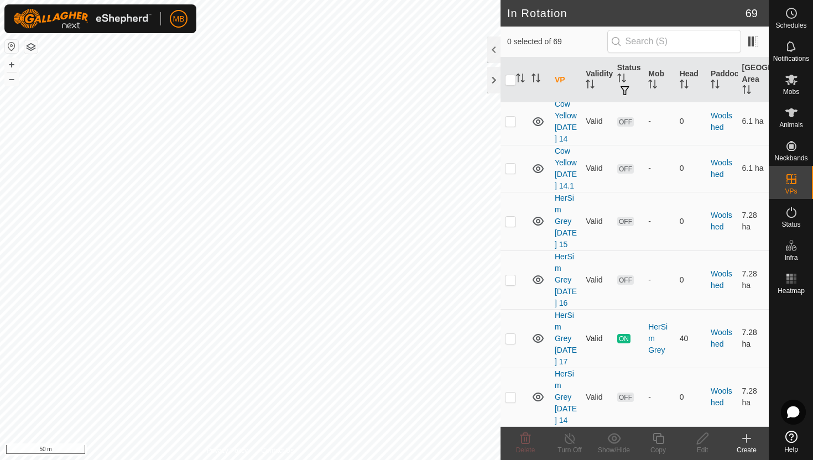
click at [511, 334] on p-checkbox at bounding box center [510, 338] width 11 height 9
checkbox input "true"
click at [660, 440] on icon at bounding box center [659, 438] width 14 height 13
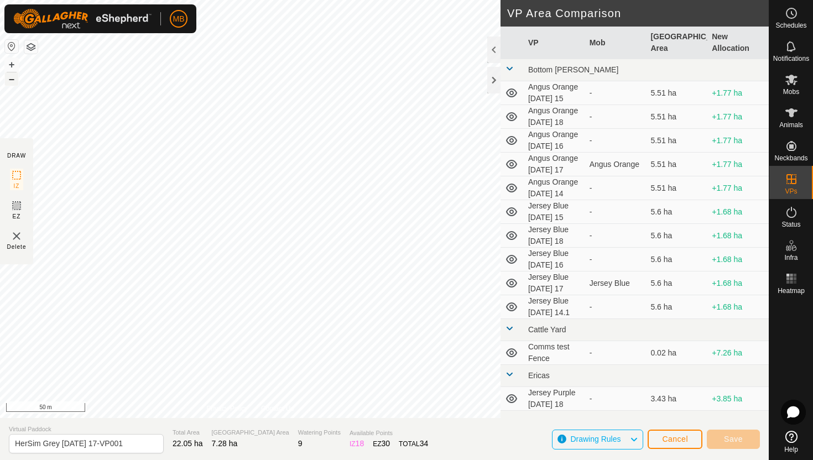
click at [12, 80] on button "–" at bounding box center [11, 78] width 13 height 13
click at [13, 65] on button "+" at bounding box center [11, 64] width 13 height 13
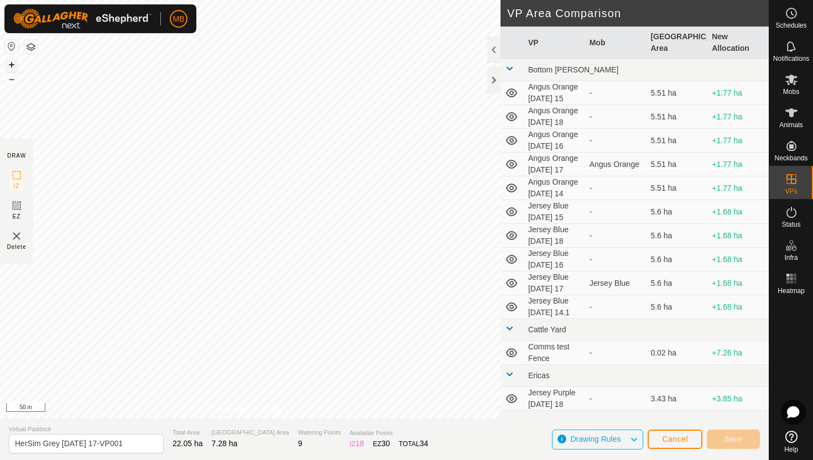
click at [11, 63] on button "+" at bounding box center [11, 64] width 13 height 13
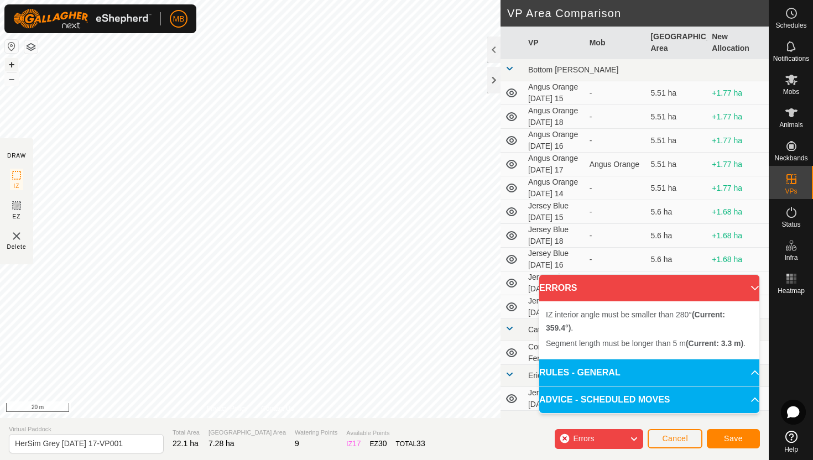
click at [12, 65] on button "+" at bounding box center [11, 64] width 13 height 13
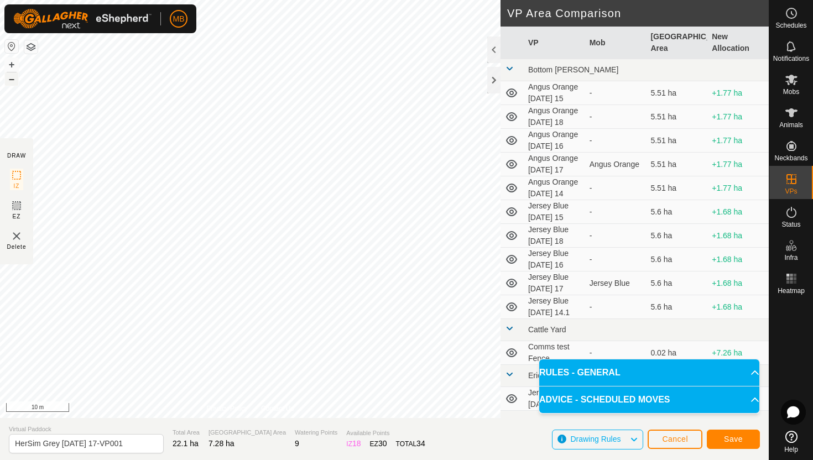
click at [13, 79] on button "–" at bounding box center [11, 78] width 13 height 13
click at [11, 79] on button "–" at bounding box center [11, 78] width 13 height 13
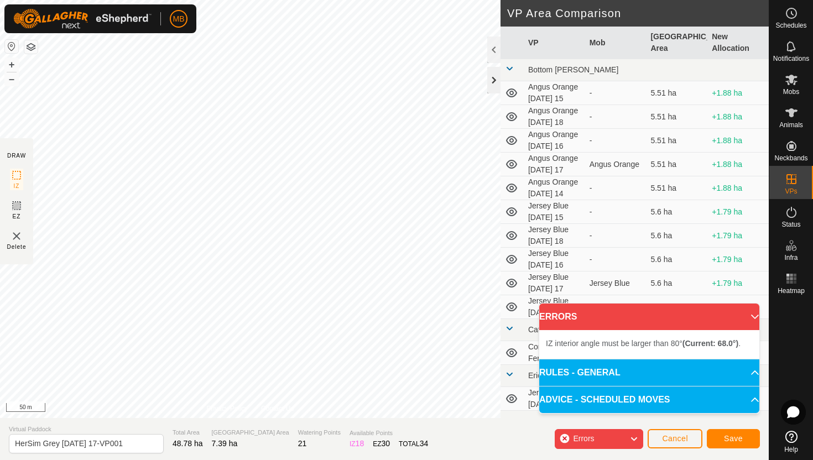
click at [500, 92] on div "DRAW IZ EZ Delete Privacy Policy Contact Us IZ interior angle must be larger th…" at bounding box center [384, 209] width 769 height 418
click at [11, 62] on button "+" at bounding box center [11, 64] width 13 height 13
click at [194, 29] on div "MB Schedules Notifications Mobs Animals Neckbands VPs Status Infra Heatmap Help…" at bounding box center [406, 230] width 813 height 460
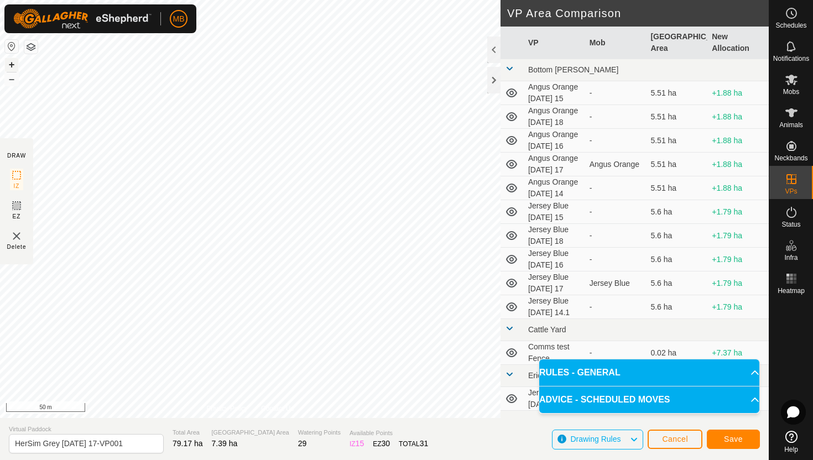
click at [8, 61] on button "+" at bounding box center [11, 64] width 13 height 13
click at [112, 20] on div "MB Schedules Notifications Mobs Animals Neckbands VPs Status Infra Heatmap Help…" at bounding box center [406, 230] width 813 height 460
click at [11, 81] on button "–" at bounding box center [11, 78] width 13 height 13
click at [12, 79] on button "–" at bounding box center [11, 78] width 13 height 13
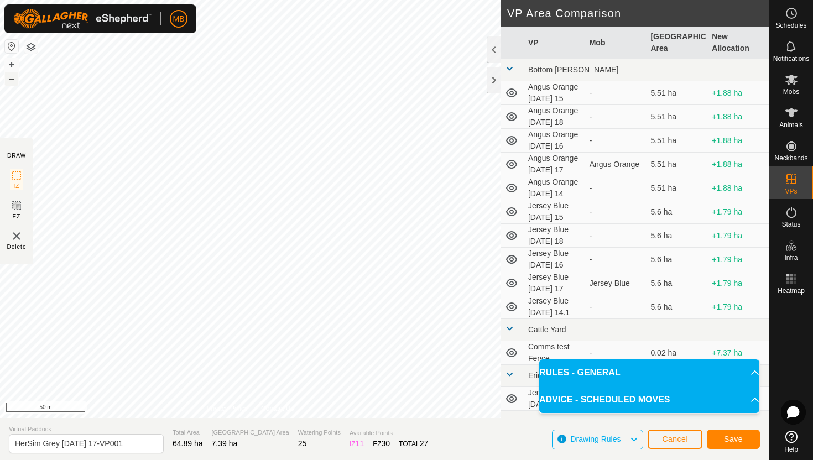
click at [11, 82] on button "–" at bounding box center [11, 78] width 13 height 13
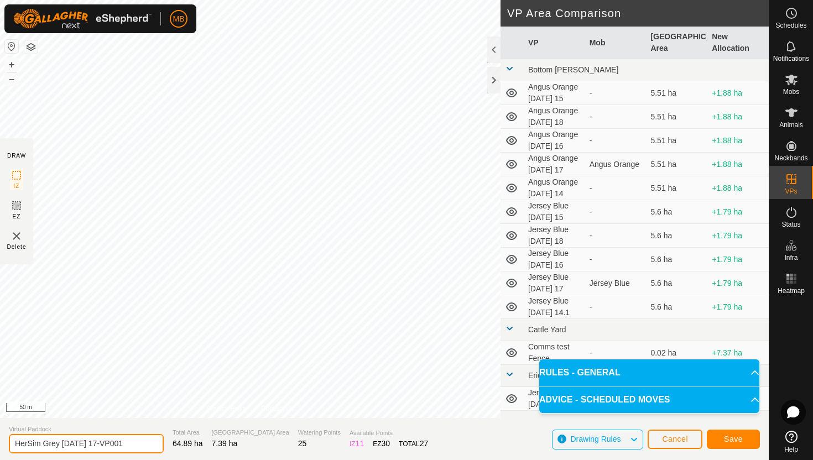
click at [134, 443] on input "HerSim Grey Sunday 17-VP001" at bounding box center [86, 443] width 155 height 19
type input "HerSim Grey [DATE] 18"
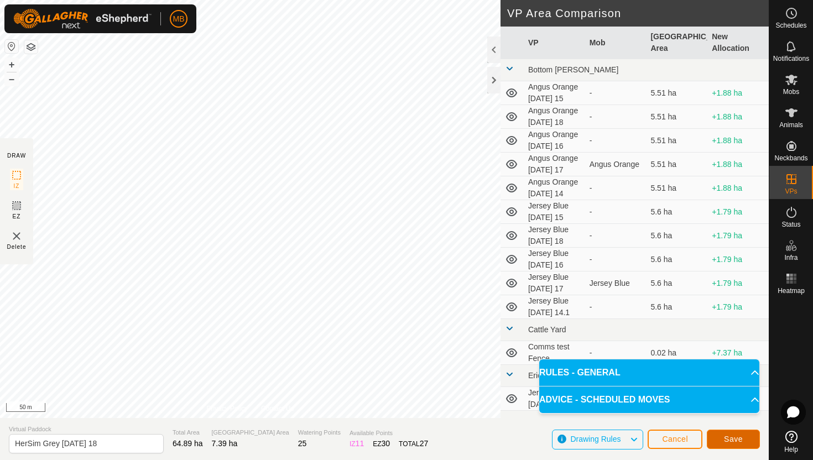
click at [746, 439] on button "Save" at bounding box center [733, 439] width 53 height 19
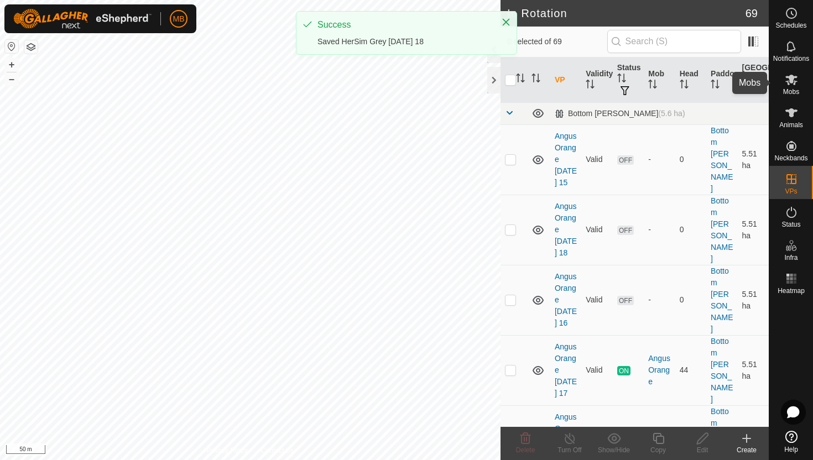
click at [789, 82] on icon at bounding box center [791, 80] width 12 height 11
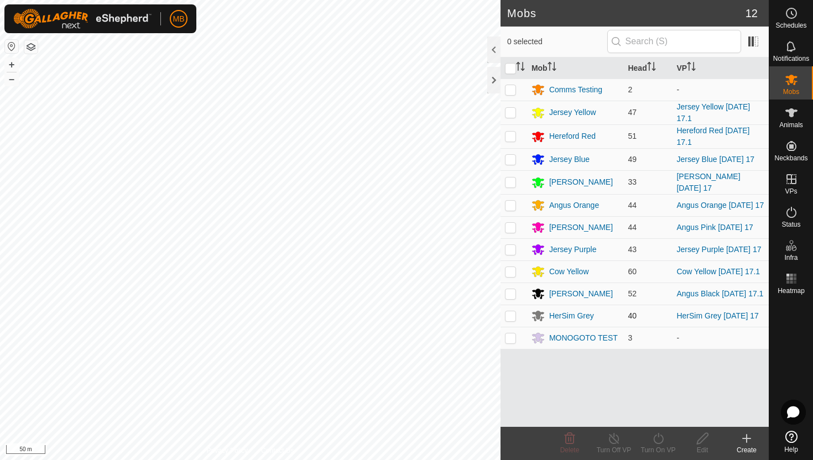
click at [511, 317] on p-checkbox at bounding box center [510, 315] width 11 height 9
checkbox input "true"
click at [660, 435] on icon at bounding box center [659, 438] width 14 height 13
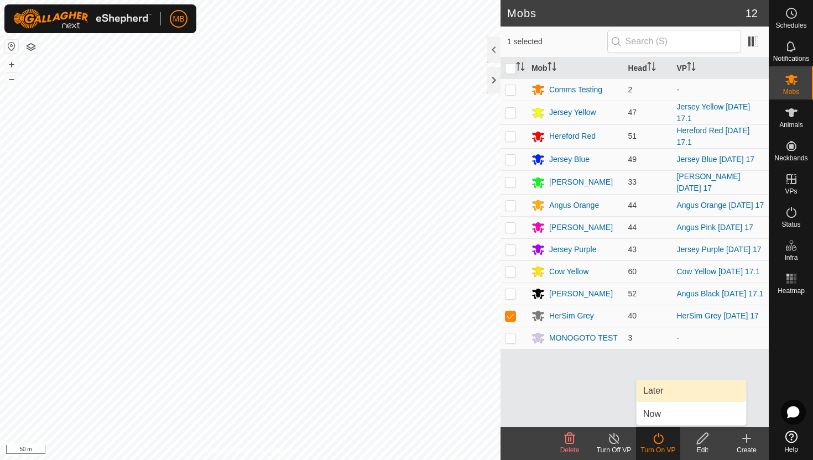
click at [658, 388] on link "Later" at bounding box center [692, 391] width 110 height 22
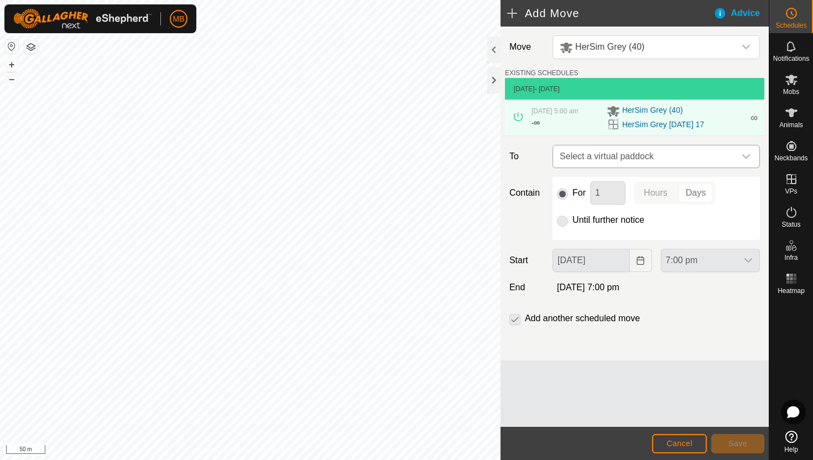
click at [748, 160] on icon "dropdown trigger" at bounding box center [746, 156] width 9 height 9
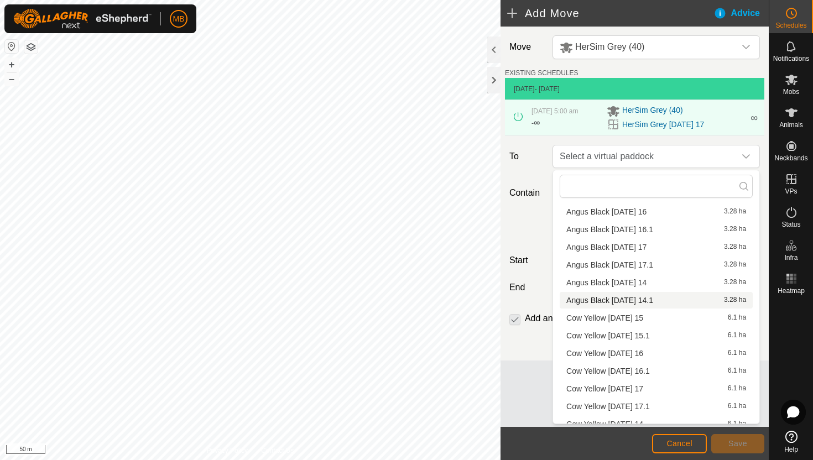
scroll to position [1220, 0]
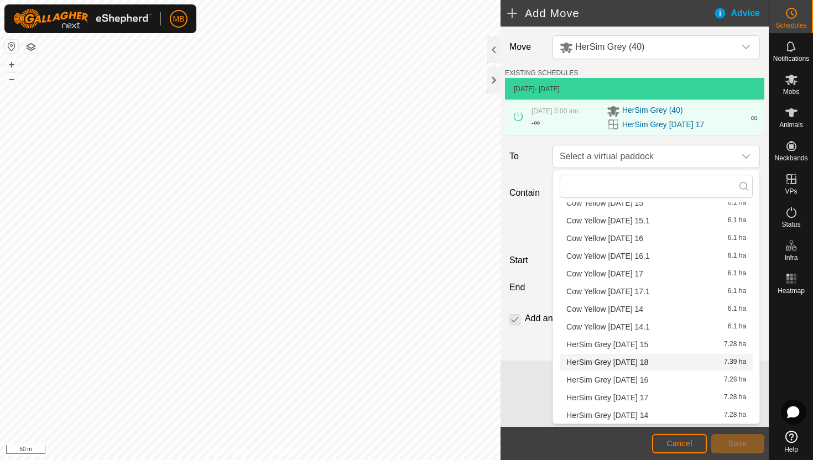
click at [645, 362] on li "HerSim Grey Monday 18 7.39 ha" at bounding box center [656, 362] width 193 height 17
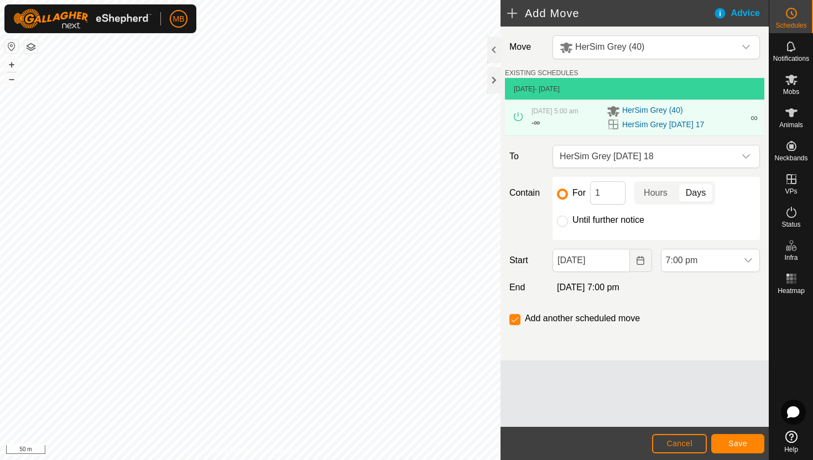
click at [595, 219] on label "Until further notice" at bounding box center [608, 220] width 72 height 9
click at [568, 219] on input "Until further notice" at bounding box center [562, 221] width 11 height 11
radio input "true"
checkbox input "false"
click at [616, 262] on input "[DATE]" at bounding box center [591, 260] width 77 height 23
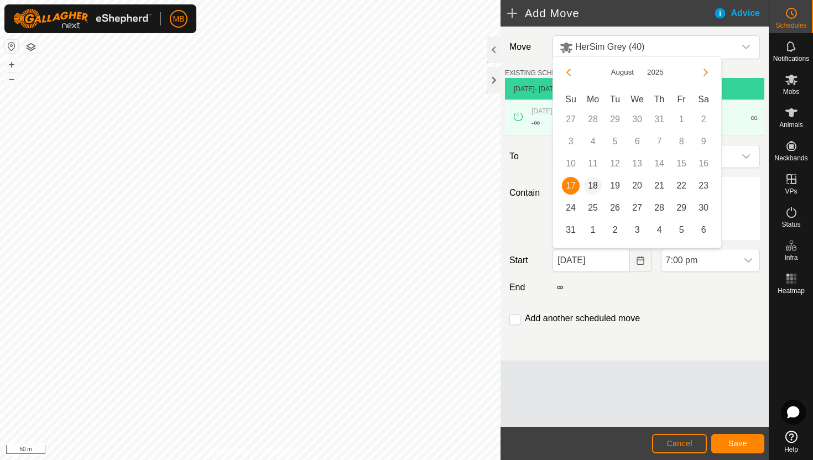
click at [594, 183] on span "18" at bounding box center [593, 186] width 18 height 18
type input "[DATE]"
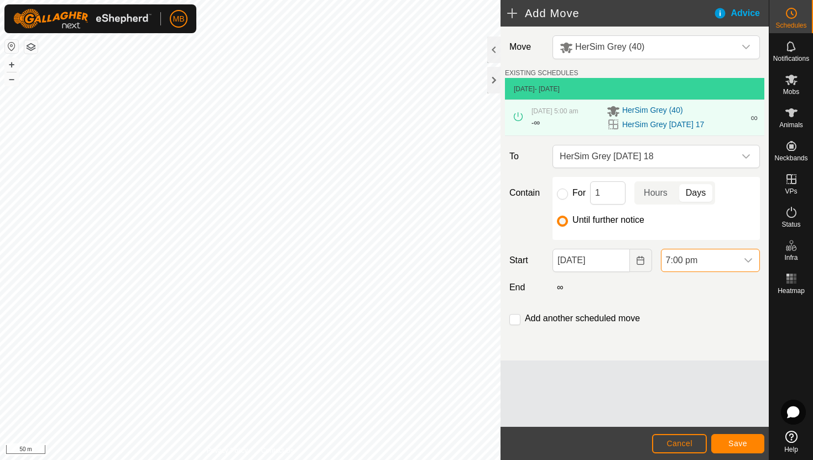
click at [709, 261] on span "7:00 pm" at bounding box center [700, 260] width 76 height 22
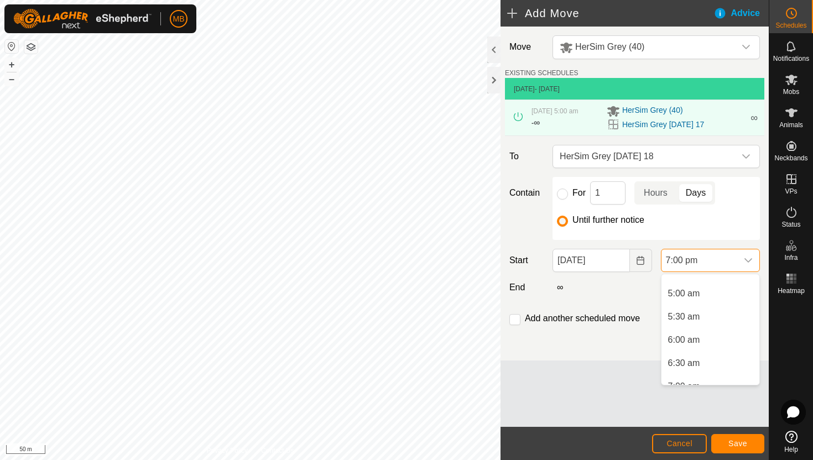
scroll to position [220, 0]
click at [712, 348] on li "6:00 am" at bounding box center [711, 345] width 98 height 22
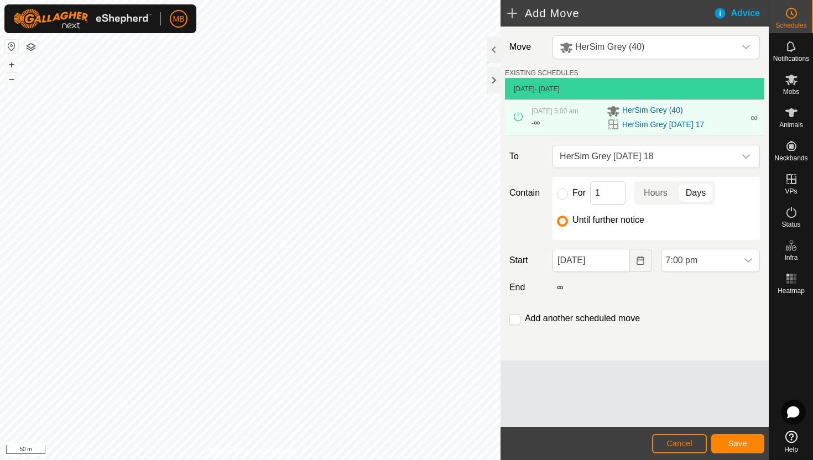
scroll to position [794, 0]
click at [739, 443] on span "Save" at bounding box center [737, 443] width 19 height 9
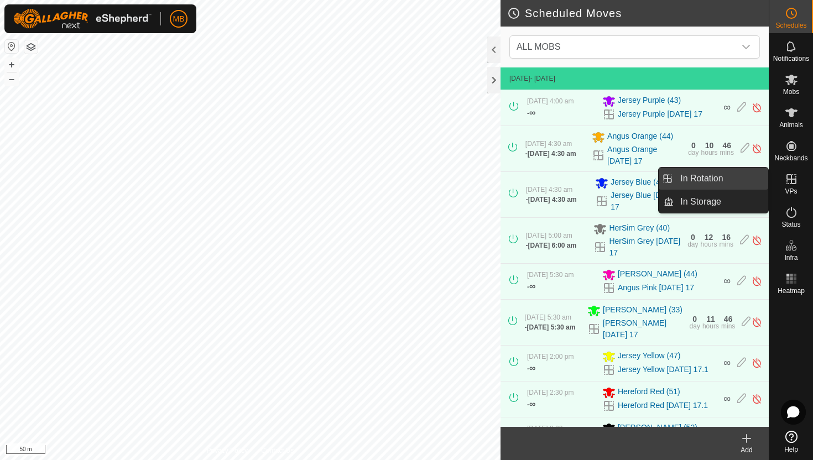
click at [729, 175] on link "In Rotation" at bounding box center [721, 179] width 95 height 22
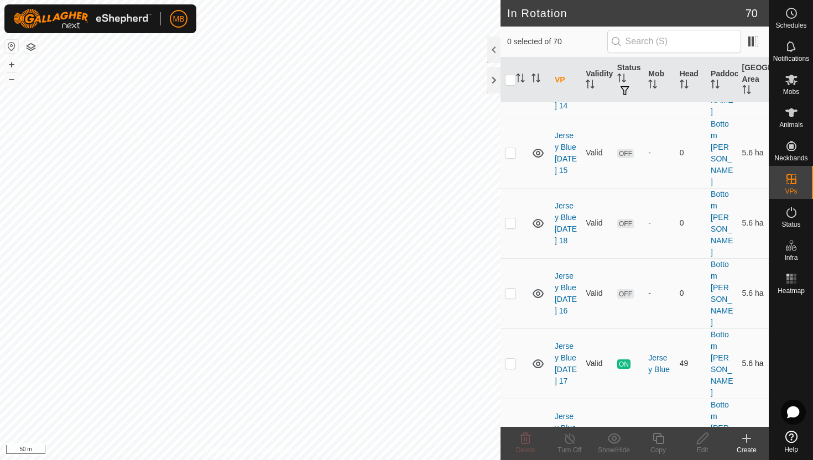
scroll to position [357, 0]
click at [511, 219] on p-checkbox at bounding box center [510, 223] width 11 height 9
click at [510, 219] on p-checkbox at bounding box center [510, 223] width 11 height 9
checkbox input "false"
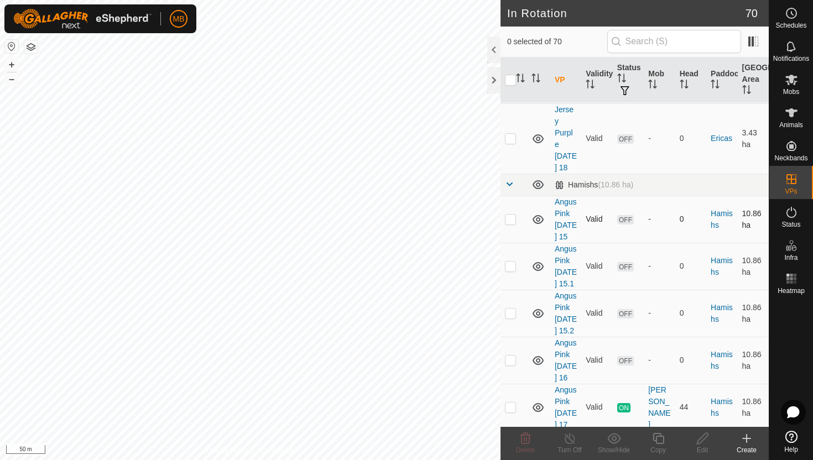
scroll to position [817, 0]
click at [512, 400] on p-checkbox at bounding box center [510, 404] width 11 height 9
checkbox input "true"
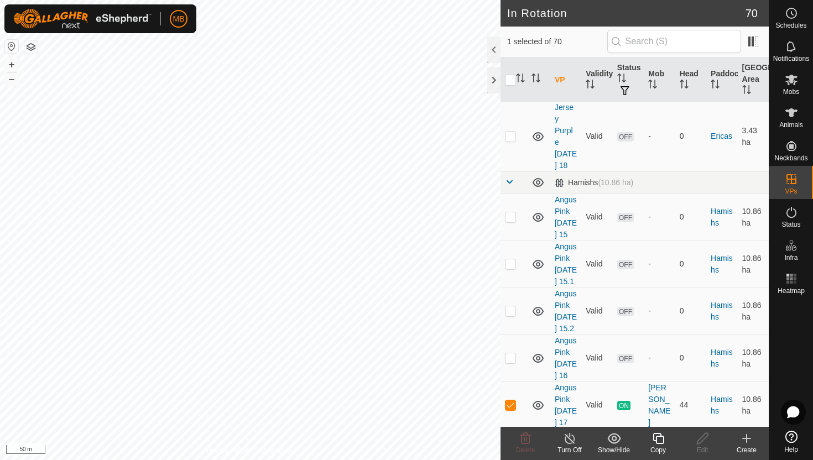
click at [661, 439] on icon at bounding box center [659, 438] width 14 height 13
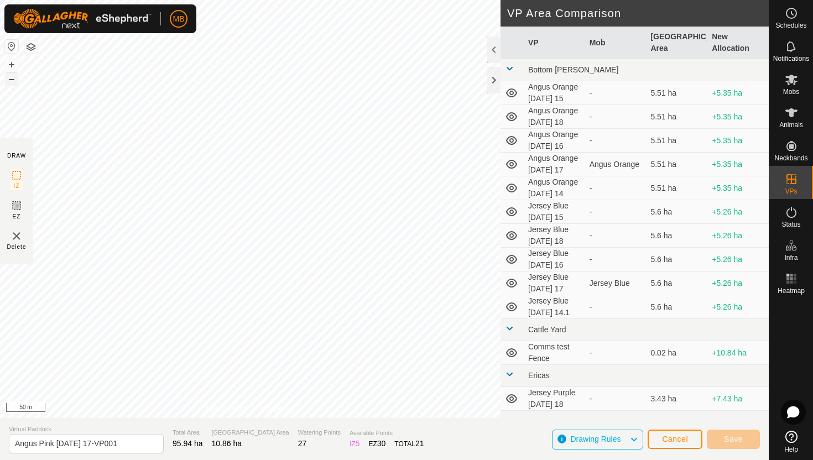
click at [11, 77] on button "–" at bounding box center [11, 78] width 13 height 13
click at [8, 63] on button "+" at bounding box center [11, 64] width 13 height 13
click at [12, 64] on button "+" at bounding box center [11, 64] width 13 height 13
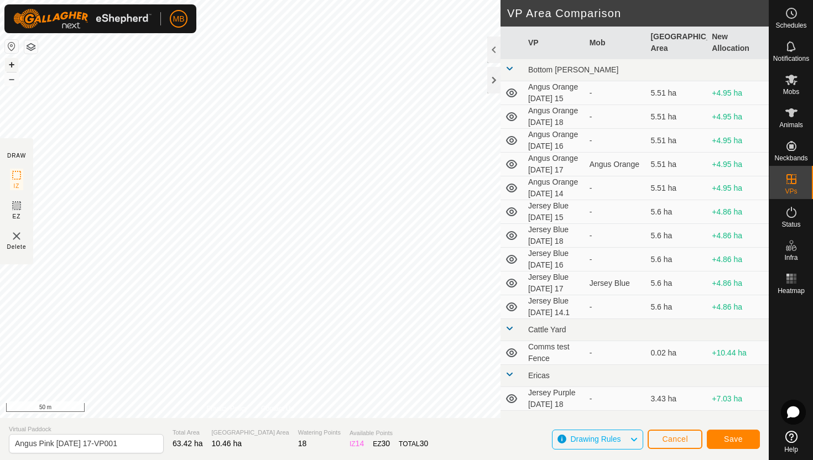
click at [11, 65] on button "+" at bounding box center [11, 64] width 13 height 13
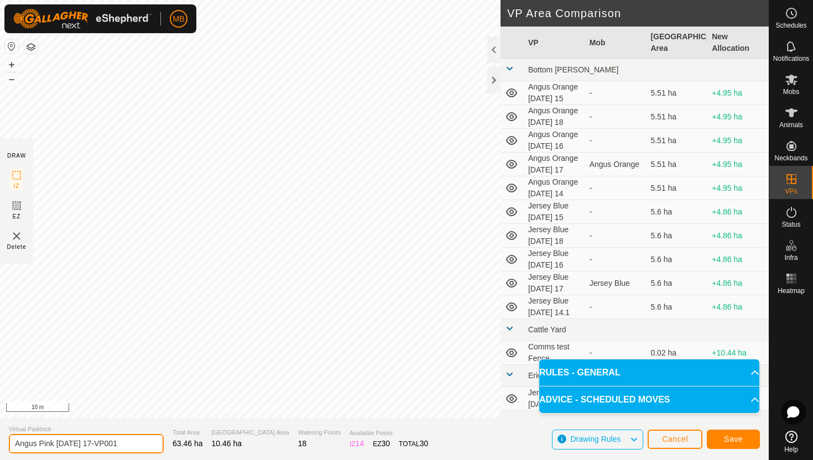
click at [129, 444] on input "Angus Pink Sunday 17-VP001" at bounding box center [86, 443] width 155 height 19
type input "Angus Pink [DATE] 18"
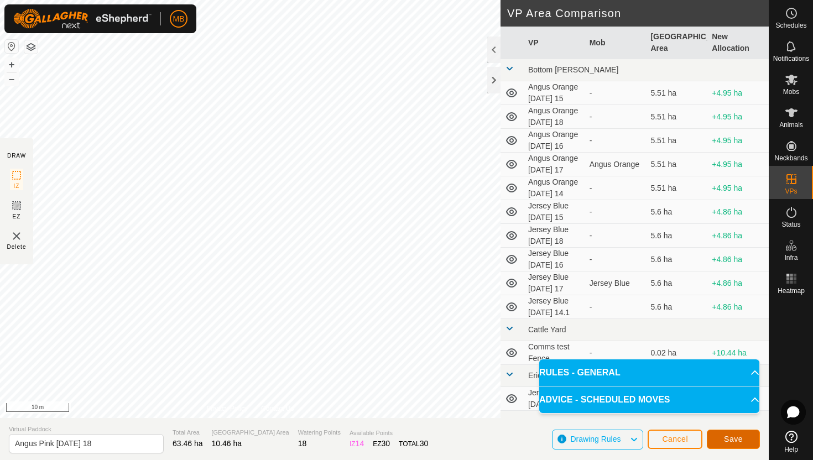
click at [738, 438] on span "Save" at bounding box center [733, 439] width 19 height 9
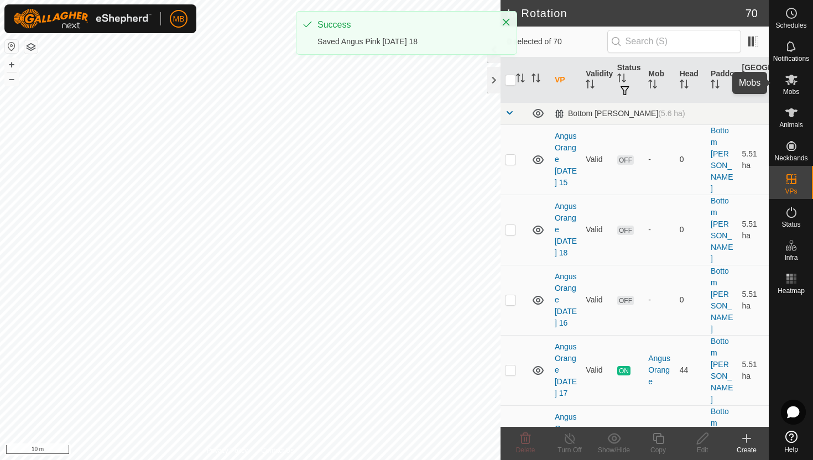
click at [786, 85] on icon at bounding box center [791, 79] width 13 height 13
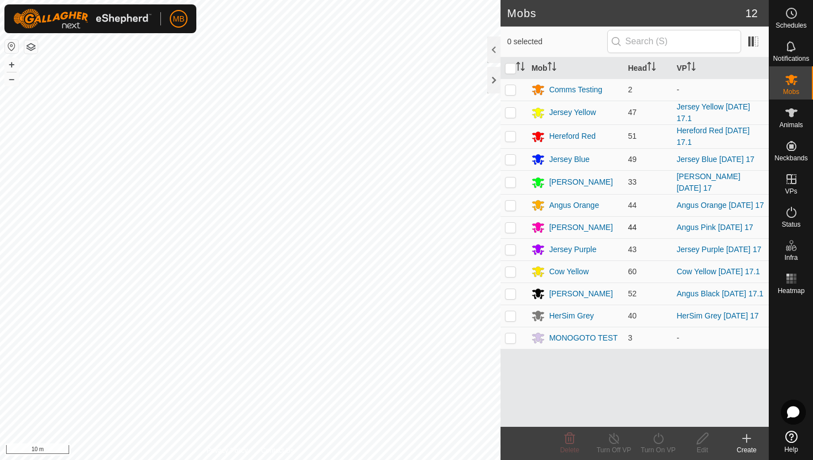
click at [513, 226] on p-checkbox at bounding box center [510, 227] width 11 height 9
checkbox input "true"
click at [661, 439] on icon at bounding box center [659, 438] width 14 height 13
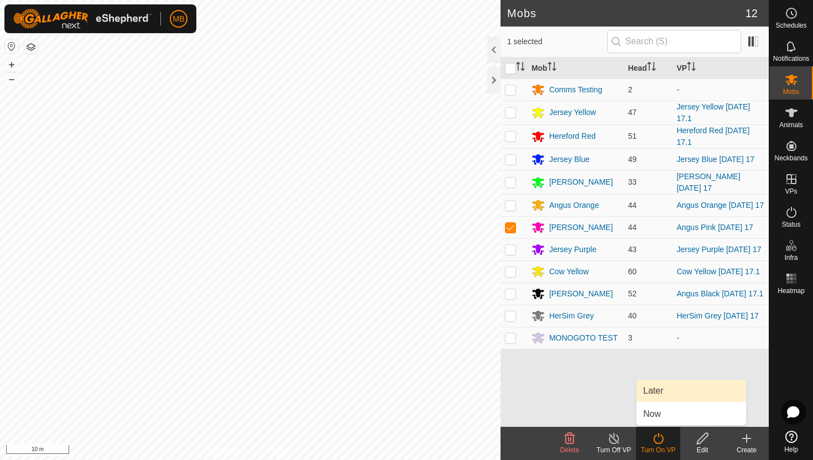
click at [662, 391] on link "Later" at bounding box center [692, 391] width 110 height 22
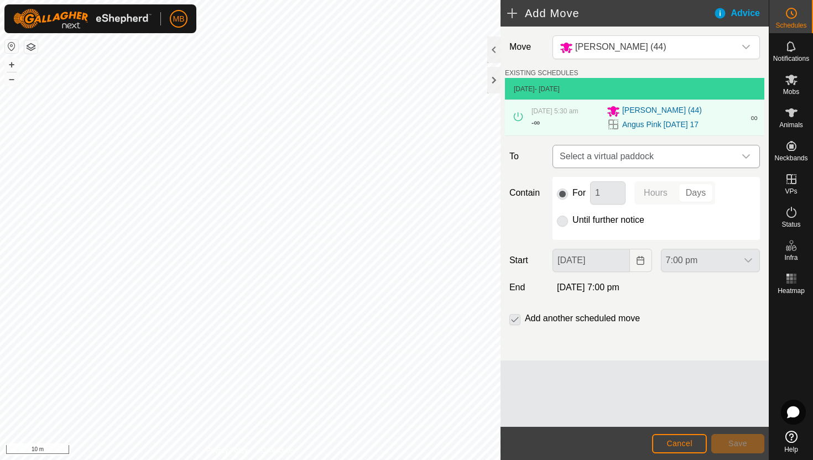
click at [738, 155] on div "dropdown trigger" at bounding box center [746, 156] width 22 height 22
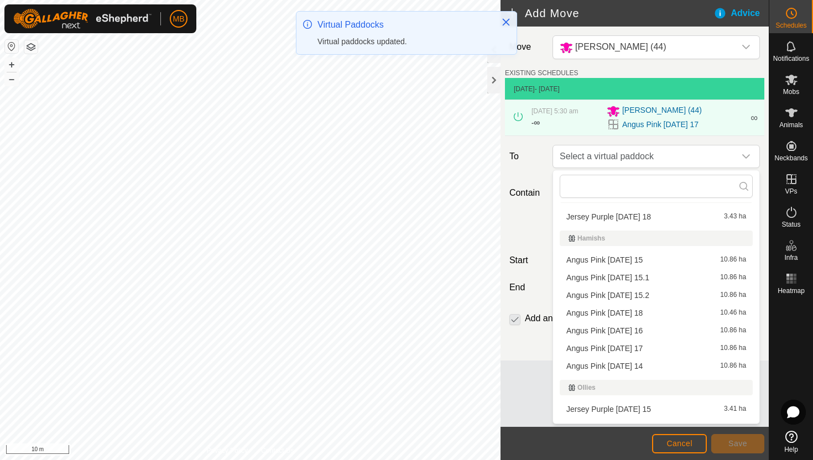
scroll to position [270, 0]
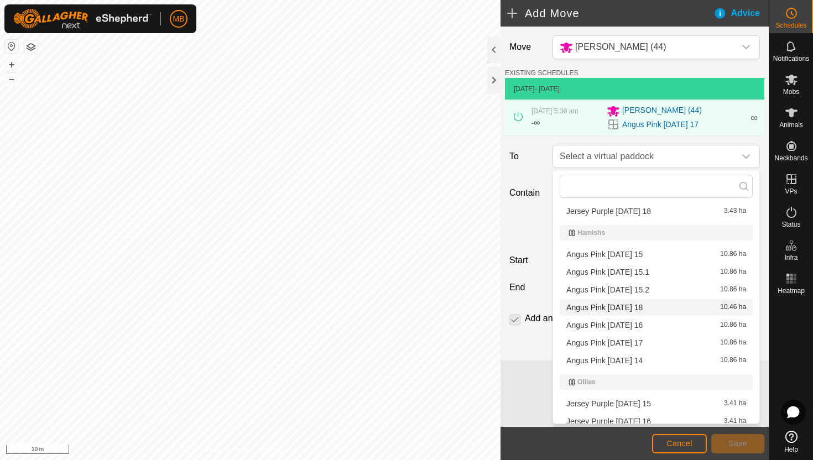
click at [637, 308] on li "Angus Pink Monday 18 10.46 ha" at bounding box center [656, 307] width 193 height 17
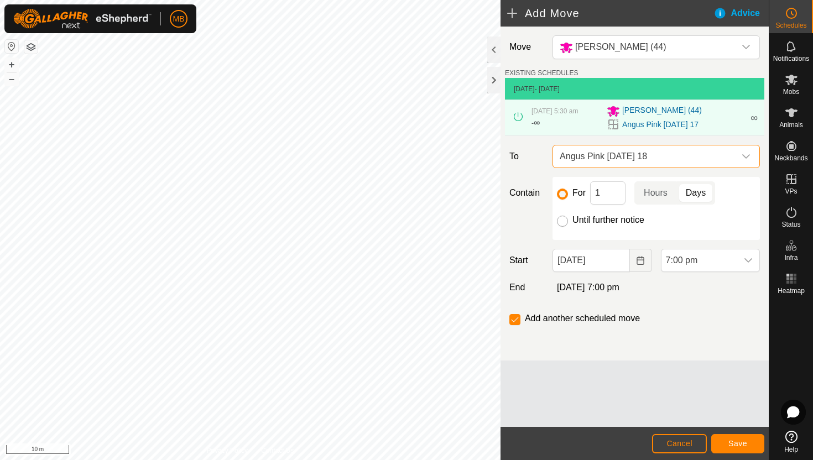
click at [560, 225] on input "Until further notice" at bounding box center [562, 221] width 11 height 11
radio input "true"
checkbox input "false"
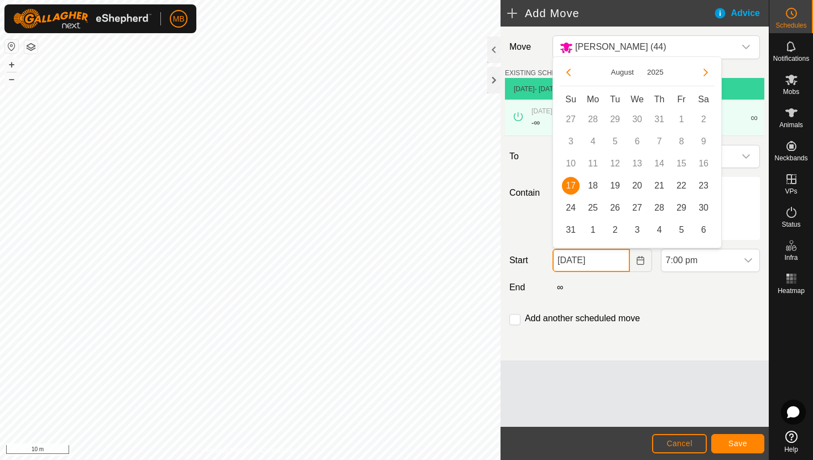
click at [621, 265] on input "[DATE]" at bounding box center [591, 260] width 77 height 23
click at [589, 186] on span "18" at bounding box center [593, 186] width 18 height 18
type input "[DATE]"
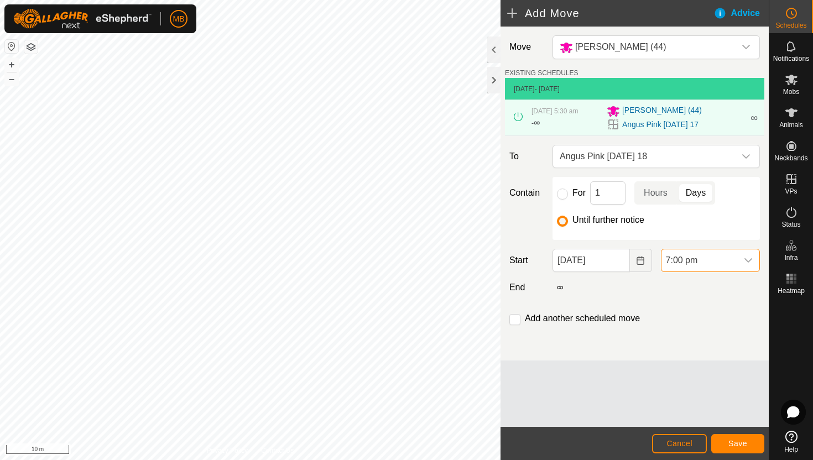
click at [711, 257] on span "7:00 pm" at bounding box center [700, 260] width 76 height 22
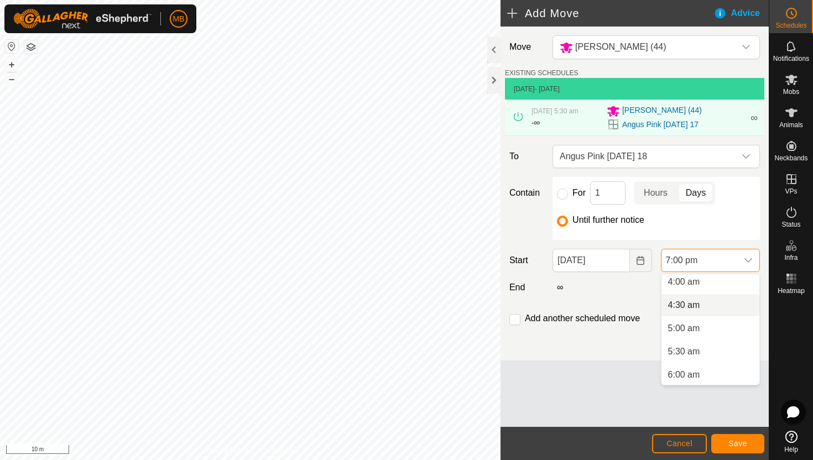
scroll to position [176, 0]
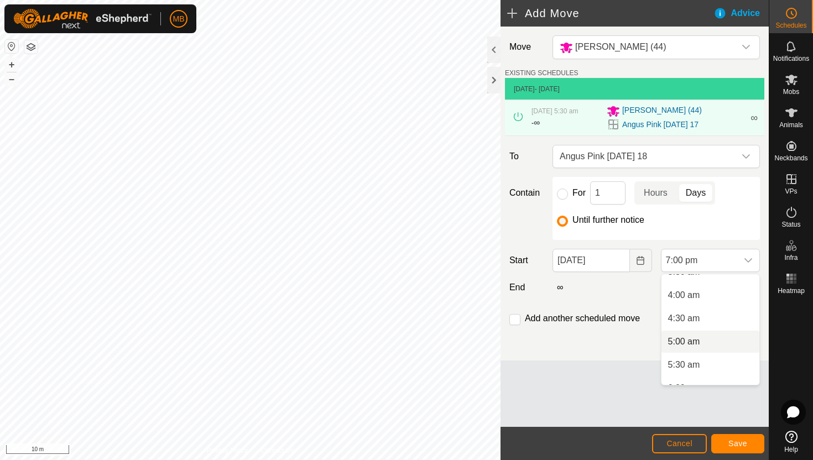
click at [708, 342] on li "5:00 am" at bounding box center [711, 342] width 98 height 22
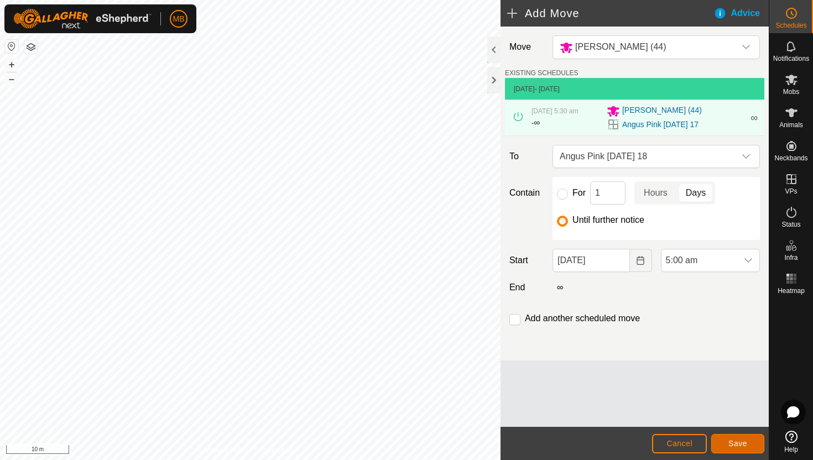
click at [741, 439] on span "Save" at bounding box center [737, 443] width 19 height 9
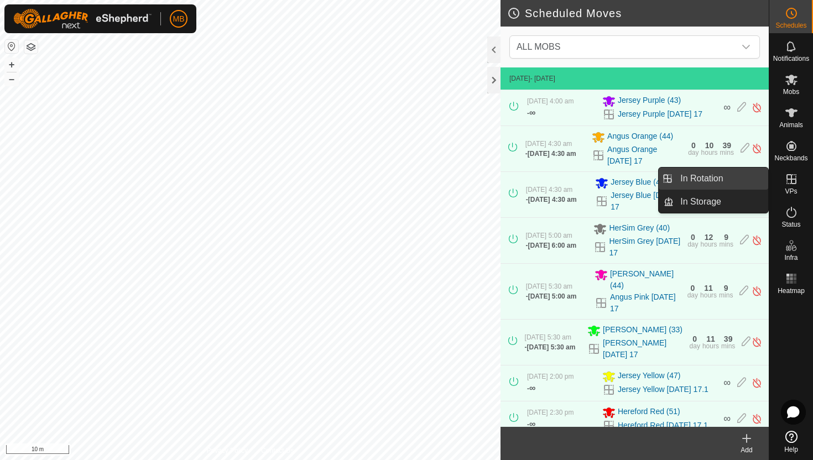
click at [702, 181] on link "In Rotation" at bounding box center [721, 179] width 95 height 22
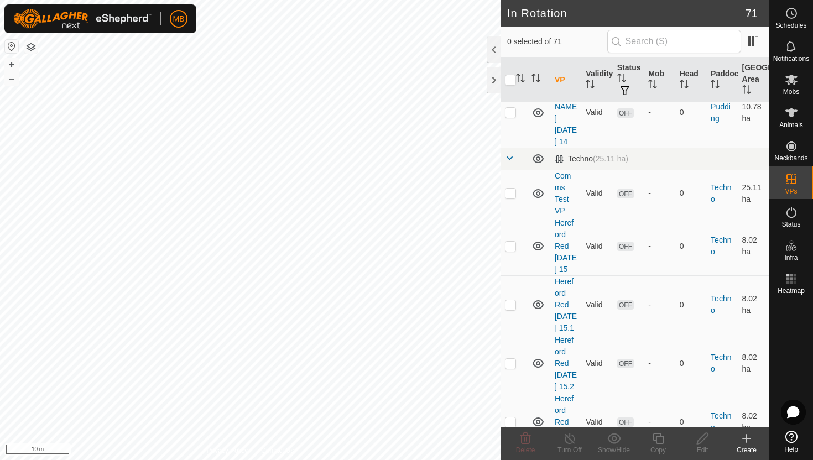
scroll to position [1866, 0]
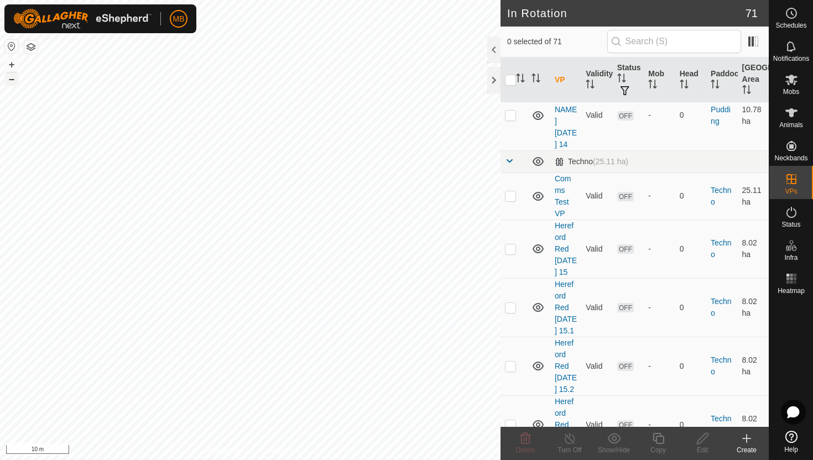
click at [9, 81] on button "–" at bounding box center [11, 78] width 13 height 13
click at [206, 0] on html "MB Schedules Notifications Mobs Animals Neckbands VPs Status Infra Heatmap Help…" at bounding box center [406, 230] width 813 height 460
click at [431, 0] on html "MB Schedules Notifications Mobs Animals Neckbands VPs Status Infra Heatmap Help…" at bounding box center [406, 230] width 813 height 460
click at [372, 0] on html "MB Schedules Notifications Mobs Animals Neckbands VPs Status Infra Heatmap Help…" at bounding box center [406, 230] width 813 height 460
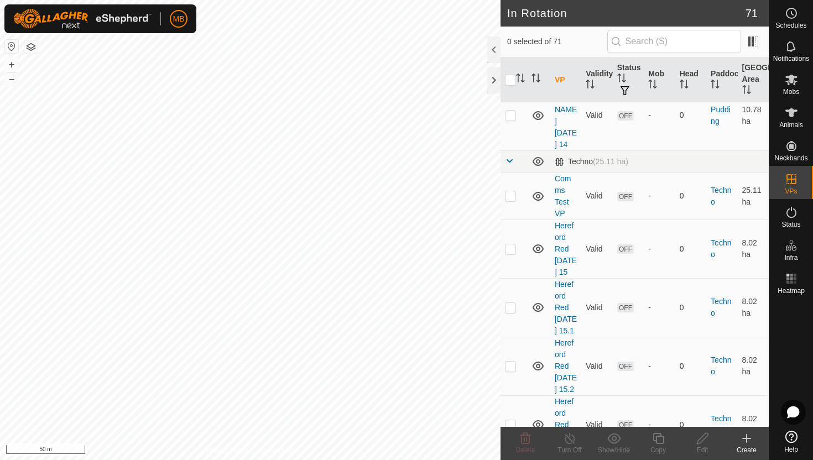
checkbox input "true"
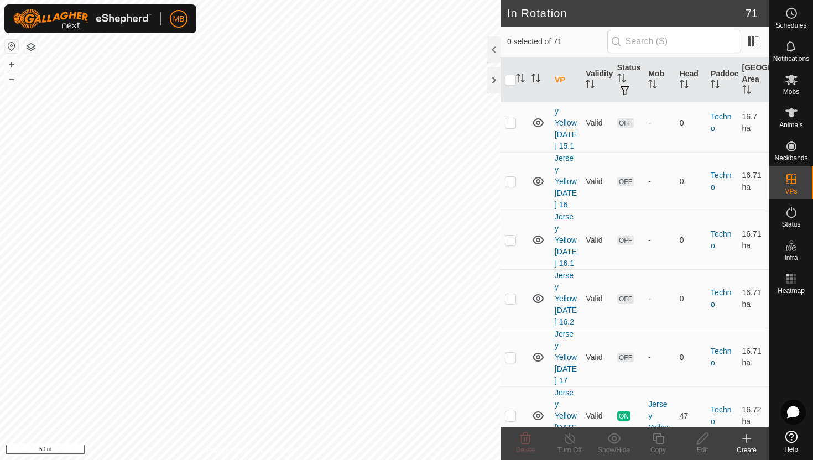
scroll to position [2696, 0]
click at [512, 411] on p-checkbox at bounding box center [510, 415] width 11 height 9
checkbox input "true"
click at [658, 436] on icon at bounding box center [658, 438] width 11 height 11
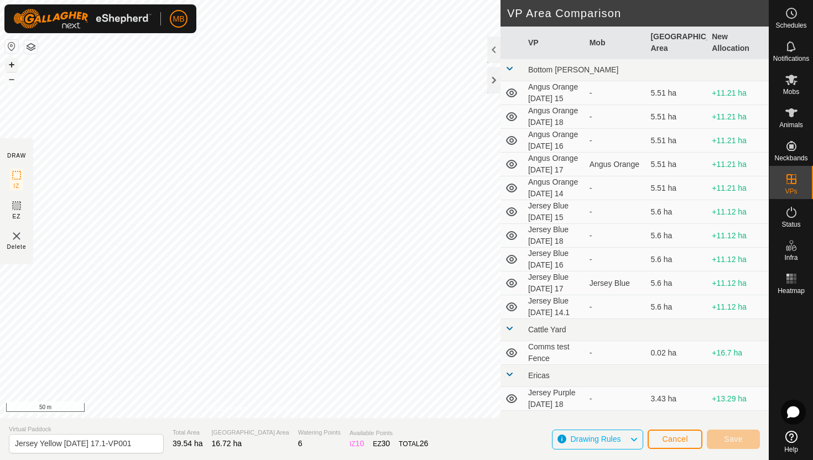
click at [13, 64] on button "+" at bounding box center [11, 64] width 13 height 13
click at [11, 63] on button "+" at bounding box center [11, 64] width 13 height 13
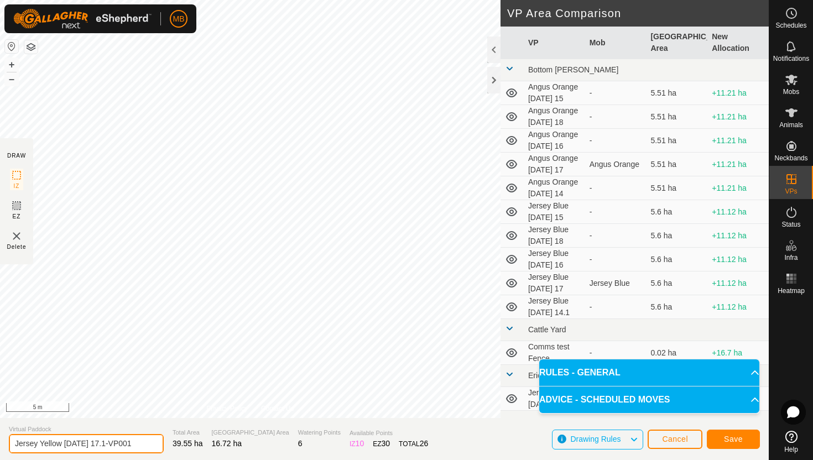
click at [135, 442] on input "Jersey Yellow [DATE] 17.1-VP001" at bounding box center [86, 443] width 155 height 19
type input "Jersey Yellow [DATE] 18"
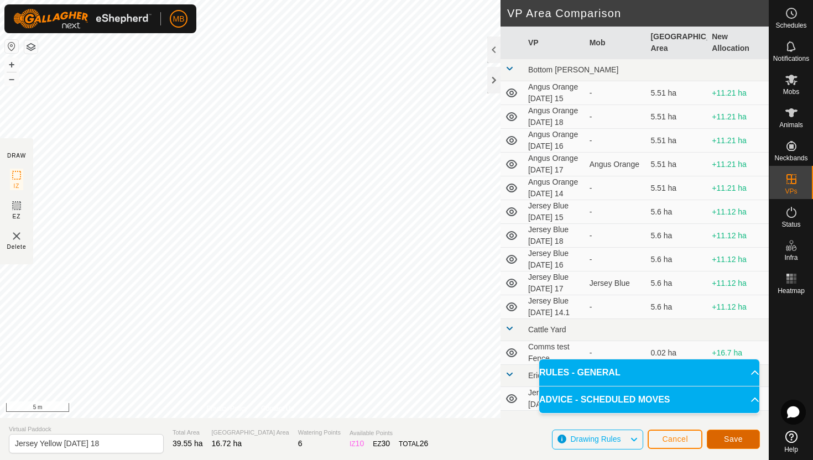
click at [735, 439] on span "Save" at bounding box center [733, 439] width 19 height 9
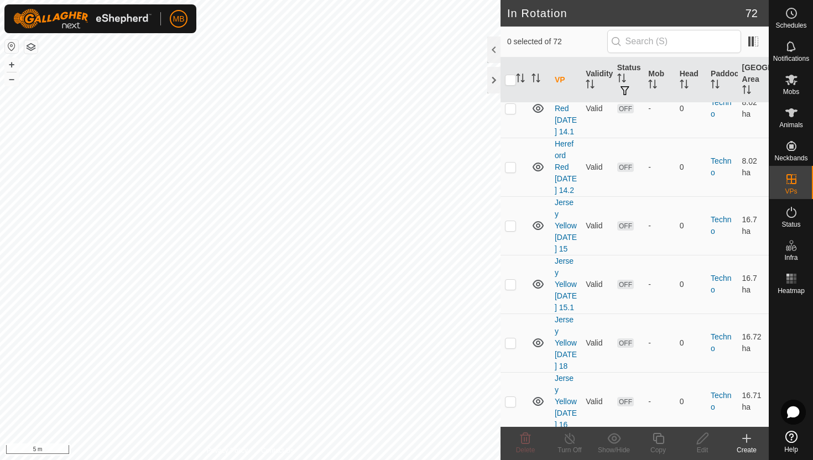
scroll to position [2532, 0]
click at [512, 341] on p-checkbox at bounding box center [510, 345] width 11 height 9
checkbox input "true"
click at [660, 438] on icon at bounding box center [659, 438] width 14 height 13
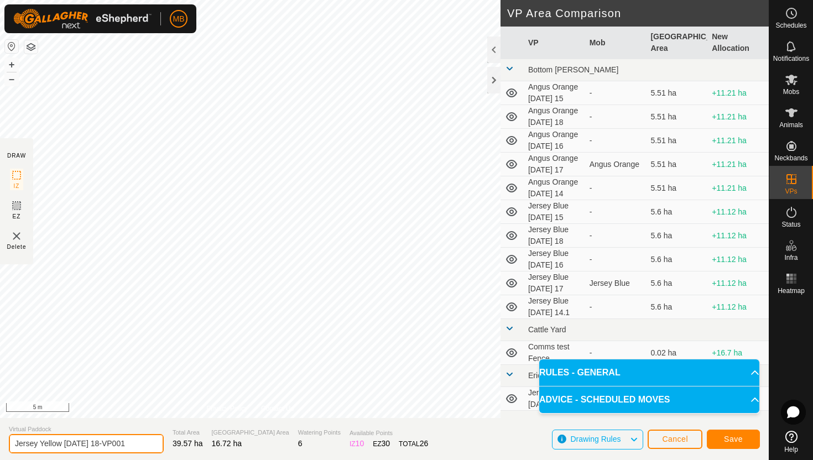
click at [137, 443] on input "Jersey Yellow [DATE] 18-VP001" at bounding box center [86, 443] width 155 height 19
type input "Jersey Yellow [DATE] 18.1"
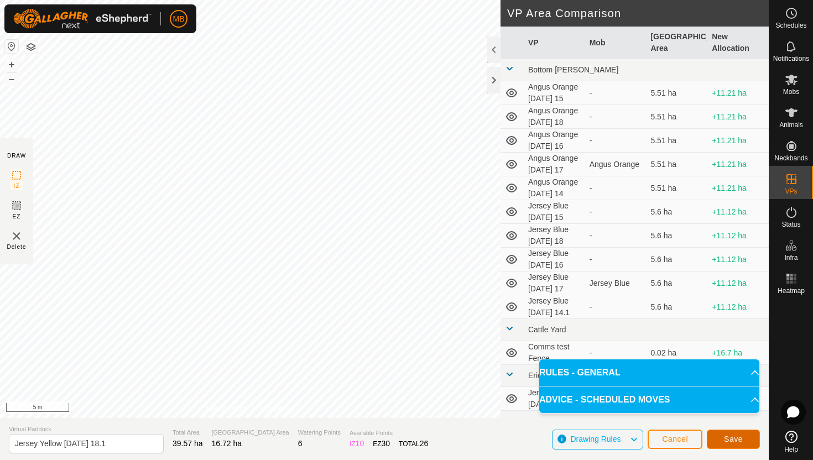
click at [729, 434] on button "Save" at bounding box center [733, 439] width 53 height 19
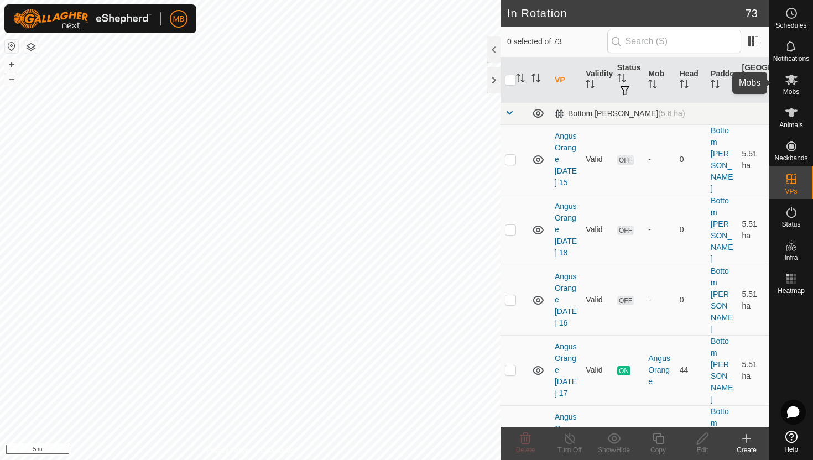
click at [792, 82] on icon at bounding box center [791, 80] width 12 height 11
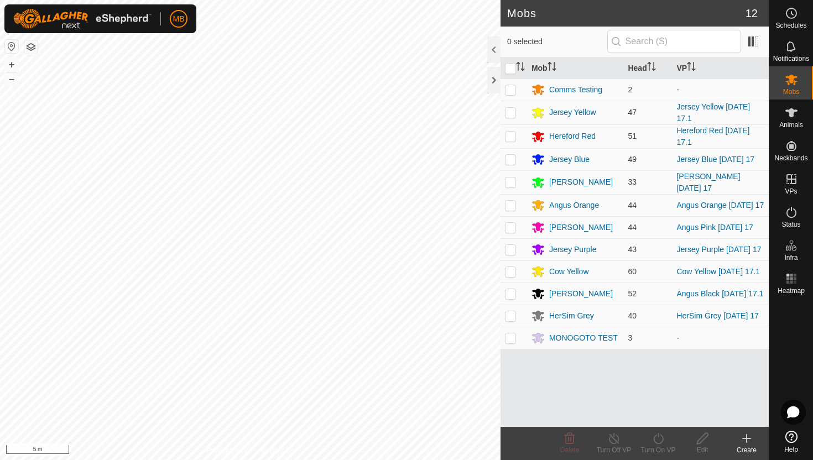
click at [512, 112] on p-checkbox at bounding box center [510, 112] width 11 height 9
checkbox input "true"
click at [662, 440] on icon at bounding box center [659, 438] width 14 height 13
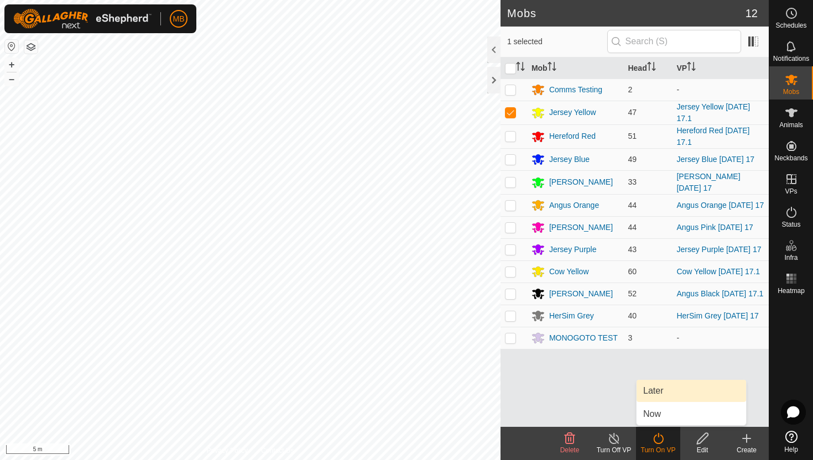
click at [670, 390] on link "Later" at bounding box center [692, 391] width 110 height 22
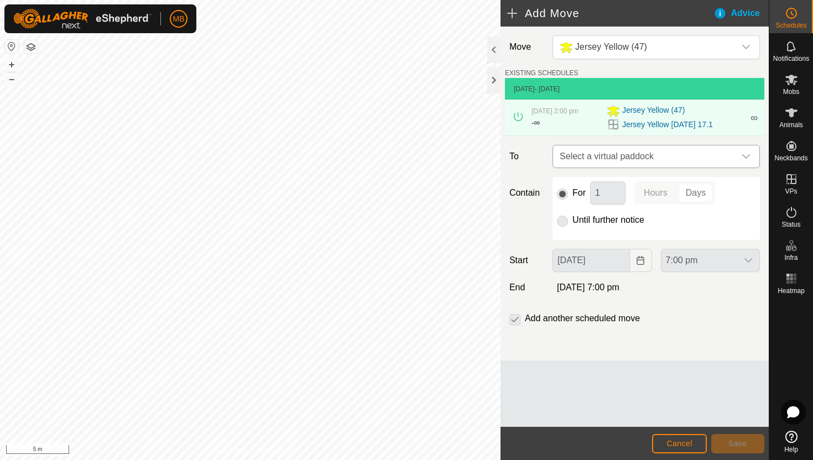
click at [749, 158] on icon "dropdown trigger" at bounding box center [746, 156] width 9 height 9
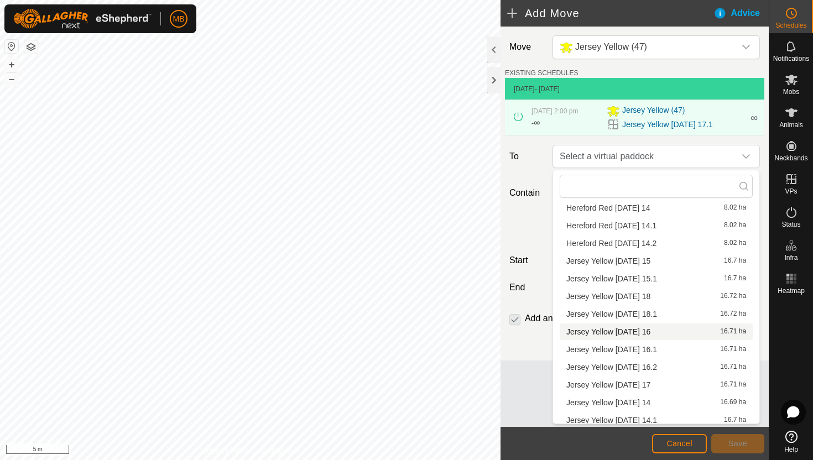
scroll to position [187, 0]
click at [645, 300] on li "Jersey Yellow [DATE] 18 16.72 ha" at bounding box center [656, 297] width 193 height 17
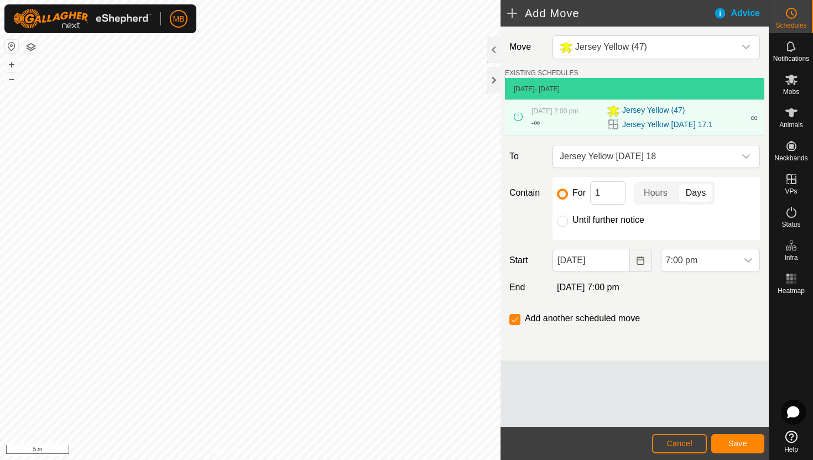
click at [587, 220] on label "Until further notice" at bounding box center [608, 220] width 72 height 9
click at [568, 220] on input "Until further notice" at bounding box center [562, 221] width 11 height 11
radio input "true"
checkbox input "false"
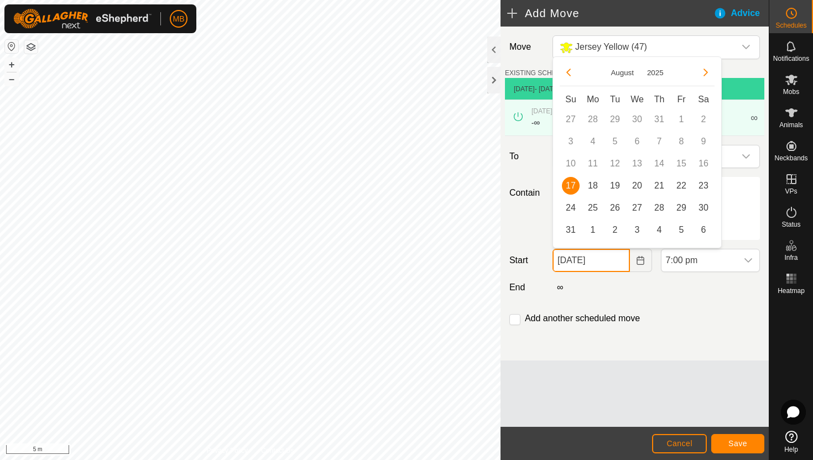
click at [615, 261] on input "[DATE]" at bounding box center [591, 260] width 77 height 23
click at [590, 186] on span "18" at bounding box center [593, 186] width 18 height 18
type input "[DATE]"
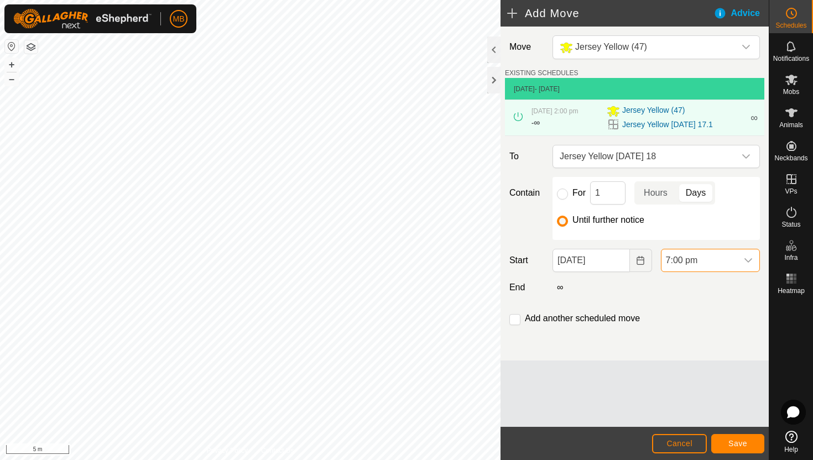
click at [714, 263] on span "7:00 pm" at bounding box center [700, 260] width 76 height 22
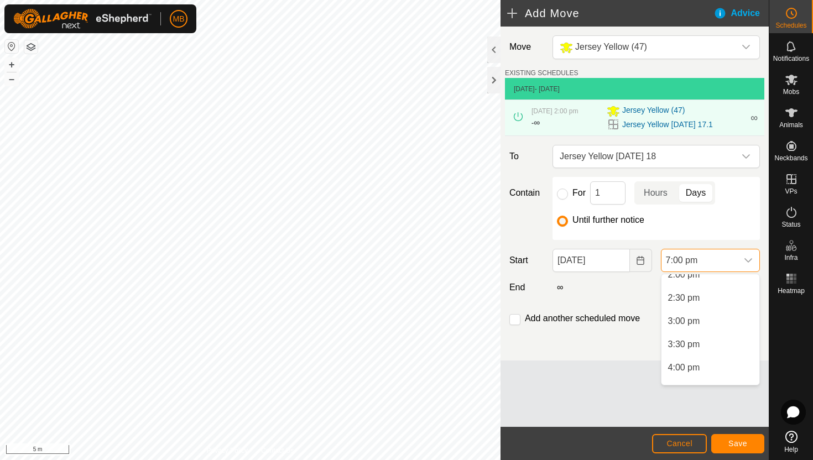
scroll to position [664, 0]
click at [702, 342] on li "3:30 pm" at bounding box center [711, 341] width 98 height 22
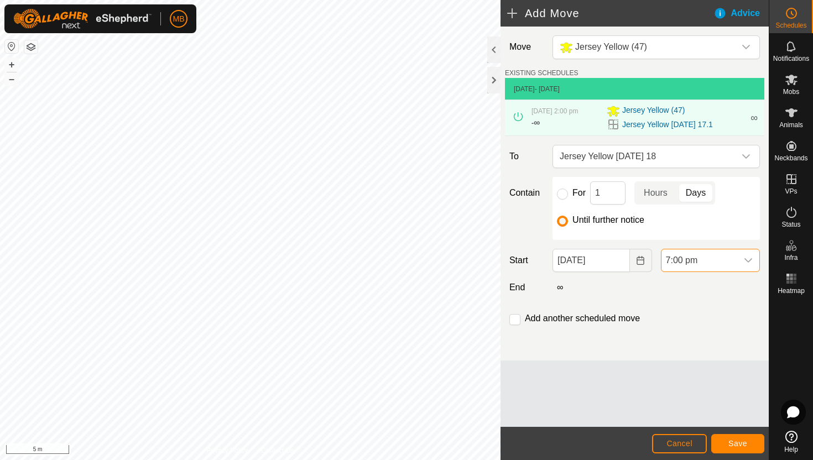
scroll to position [794, 0]
click at [514, 321] on input "checkbox" at bounding box center [514, 319] width 11 height 11
checkbox input "true"
click at [735, 444] on span "Save" at bounding box center [737, 443] width 19 height 9
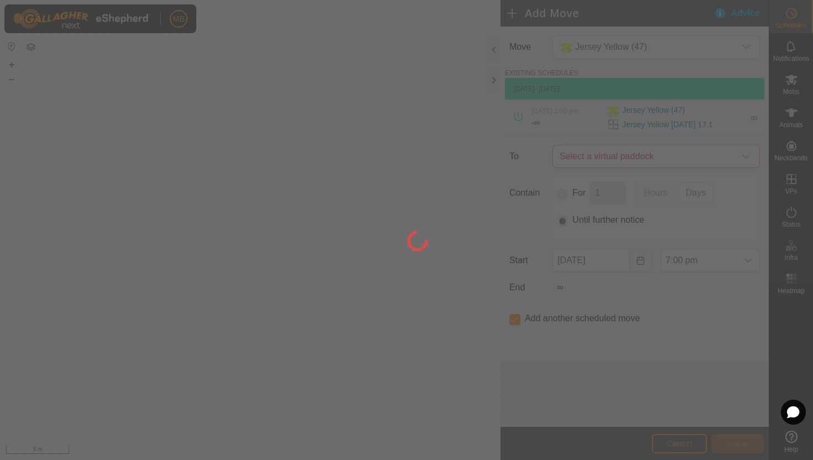
type input "[DATE]"
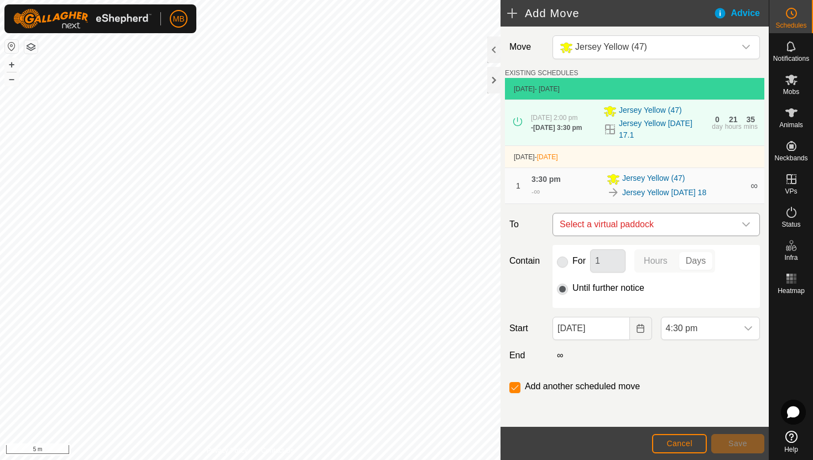
click at [746, 222] on icon "dropdown trigger" at bounding box center [746, 224] width 9 height 9
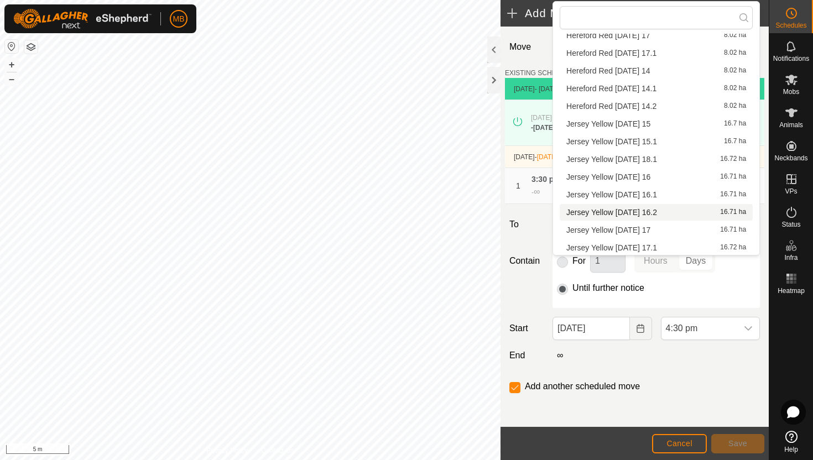
scroll to position [157, 0]
click at [657, 159] on li "Jersey Yellow Monday 18.1 16.72 ha" at bounding box center [656, 158] width 193 height 17
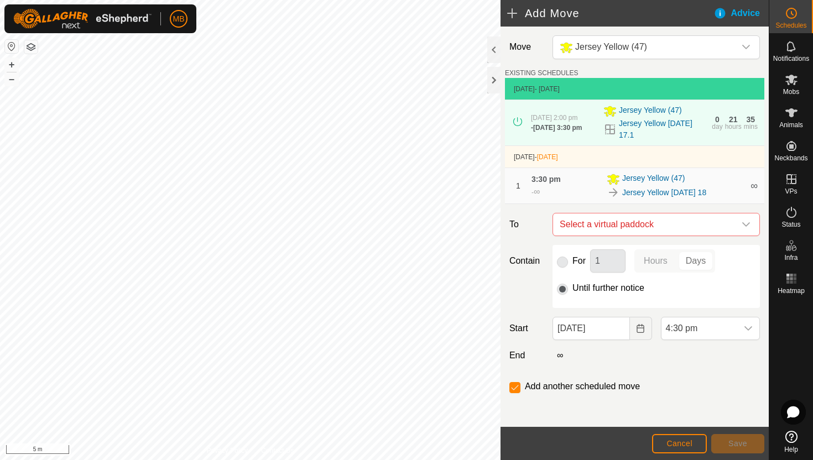
checkbox input "false"
click at [736, 326] on span "4:30 pm" at bounding box center [700, 328] width 76 height 22
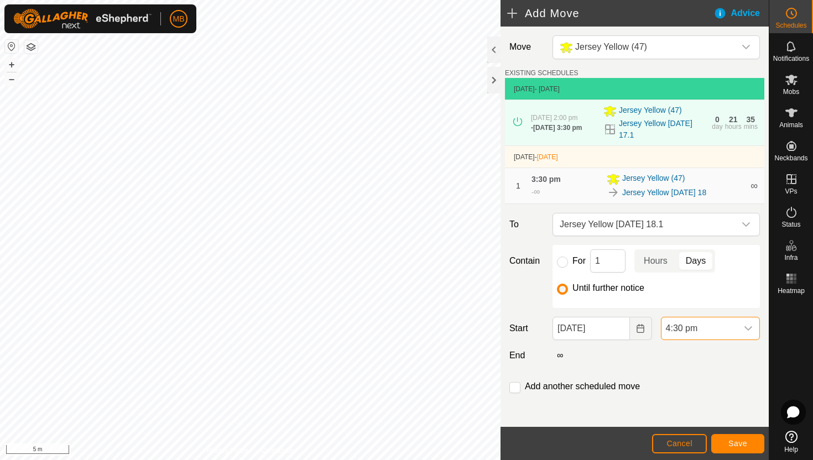
scroll to position [1, 0]
click at [561, 288] on input "Until further notice" at bounding box center [562, 288] width 11 height 11
click at [729, 332] on span "4:30 pm" at bounding box center [700, 328] width 76 height 22
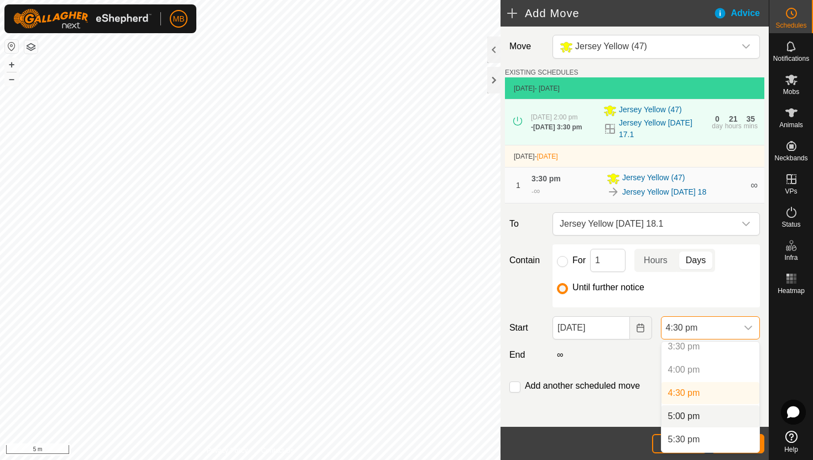
scroll to position [727, 0]
click at [584, 418] on div "Move Jersey Yellow (47) EXISTING SCHEDULES 17 Aug 2025 - Today 17 Aug 2025, 2:0…" at bounding box center [635, 227] width 268 height 402
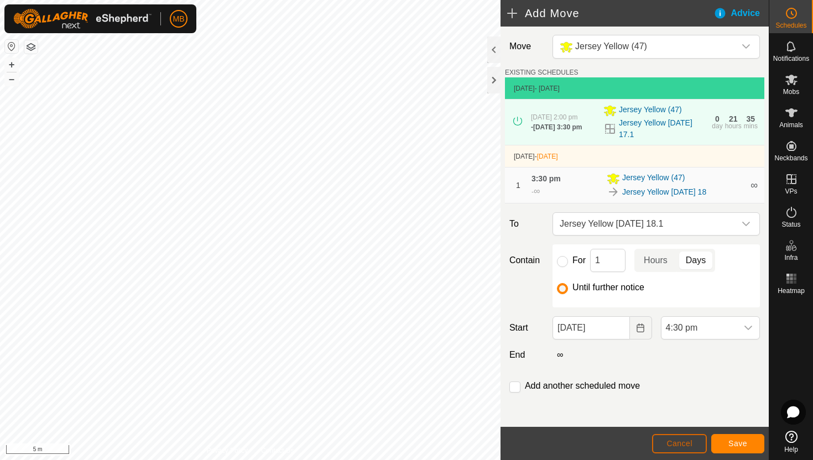
click at [681, 444] on span "Cancel" at bounding box center [680, 443] width 26 height 9
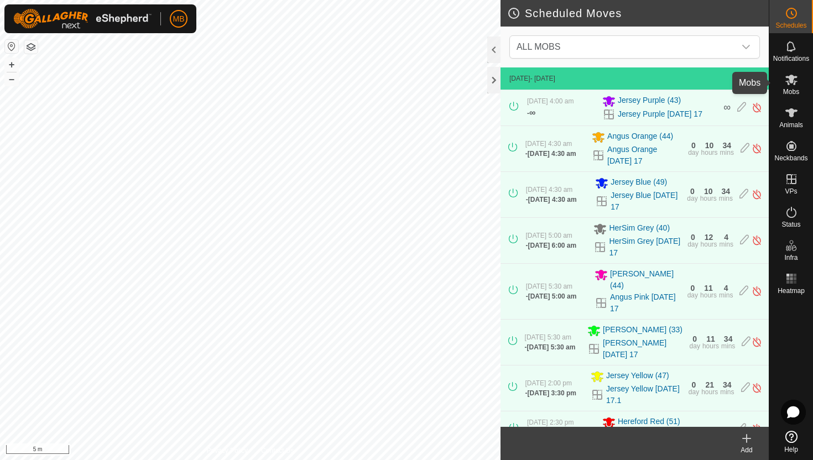
click at [788, 78] on icon at bounding box center [791, 80] width 12 height 11
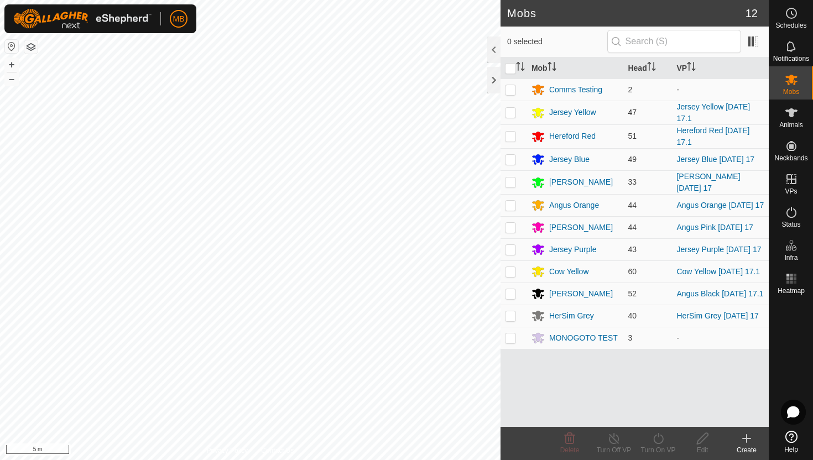
click at [509, 114] on p-checkbox at bounding box center [510, 112] width 11 height 9
checkbox input "true"
click at [660, 438] on icon at bounding box center [659, 438] width 14 height 13
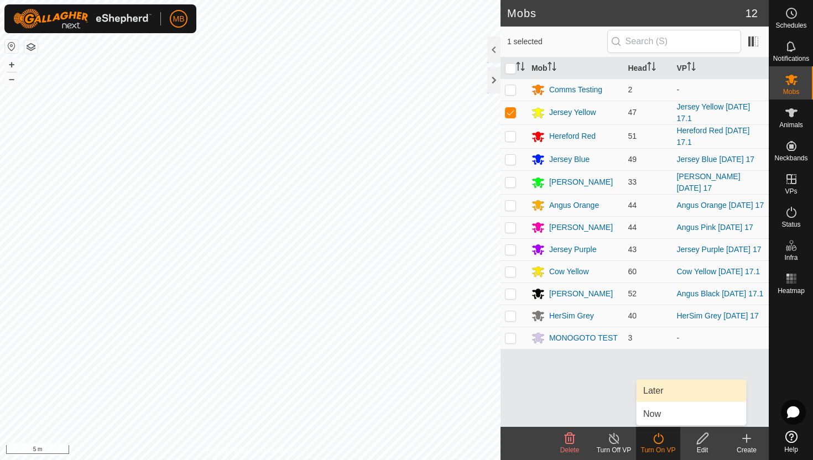
click at [660, 388] on link "Later" at bounding box center [692, 391] width 110 height 22
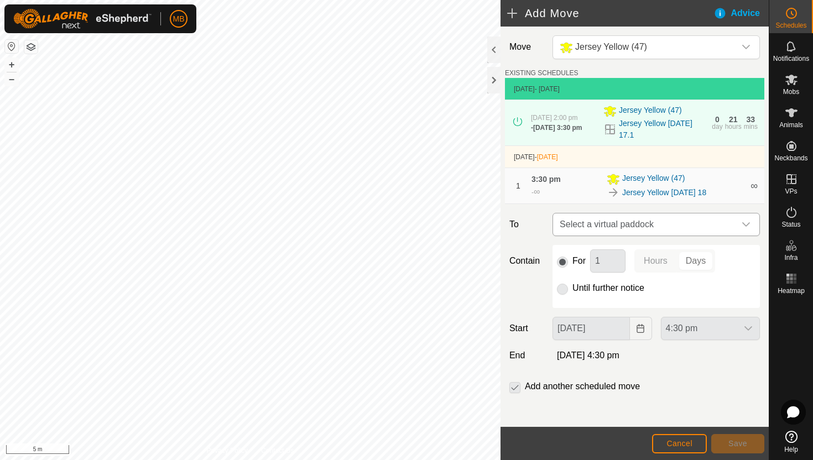
click at [747, 225] on icon "dropdown trigger" at bounding box center [746, 224] width 9 height 9
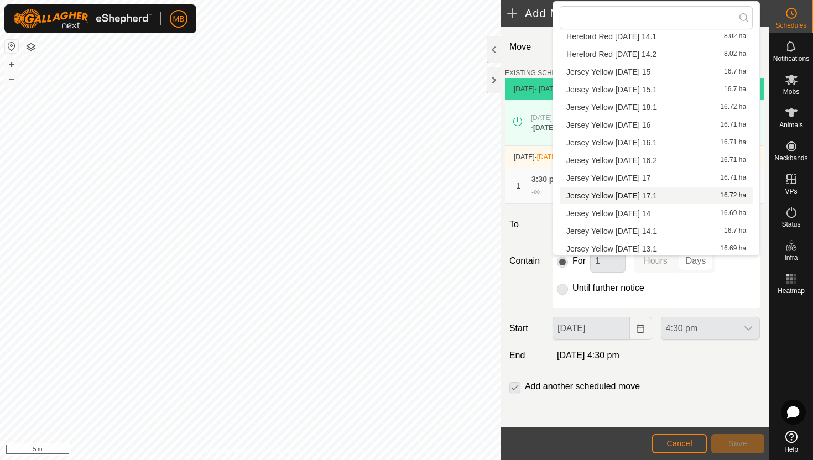
scroll to position [209, 0]
click at [662, 104] on li "Jersey Yellow Monday 18.1 16.72 ha" at bounding box center [656, 106] width 193 height 17
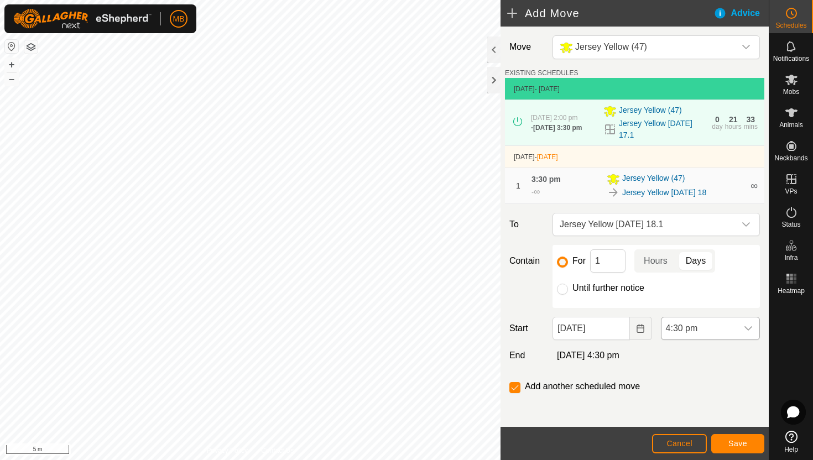
click at [749, 330] on icon "dropdown trigger" at bounding box center [748, 328] width 8 height 4
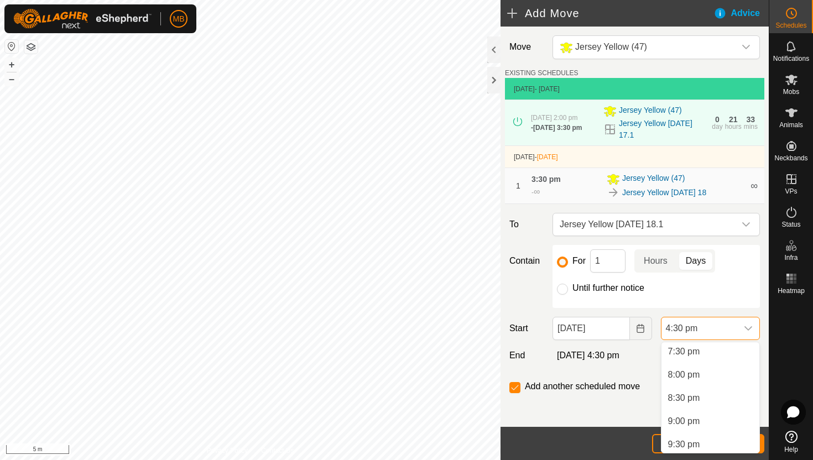
scroll to position [910, 0]
click at [716, 376] on li "8:00 pm" at bounding box center [711, 373] width 98 height 22
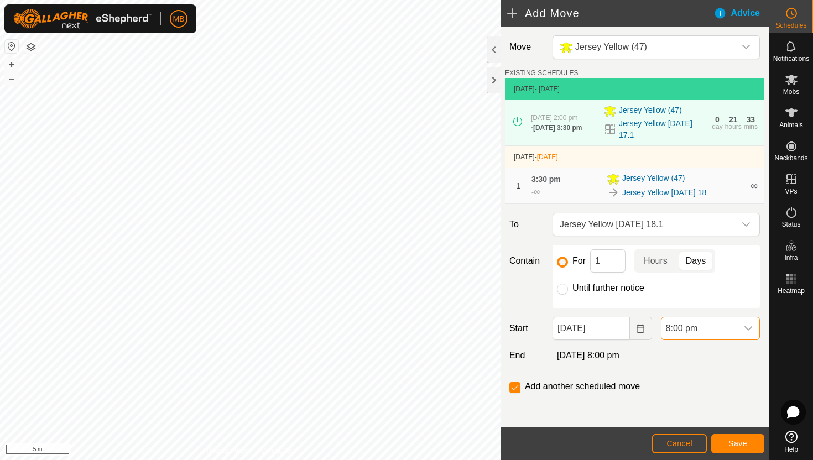
scroll to position [767, 0]
click at [514, 388] on input "checkbox" at bounding box center [514, 387] width 11 height 11
checkbox input "false"
click at [744, 327] on icon "dropdown trigger" at bounding box center [748, 328] width 8 height 4
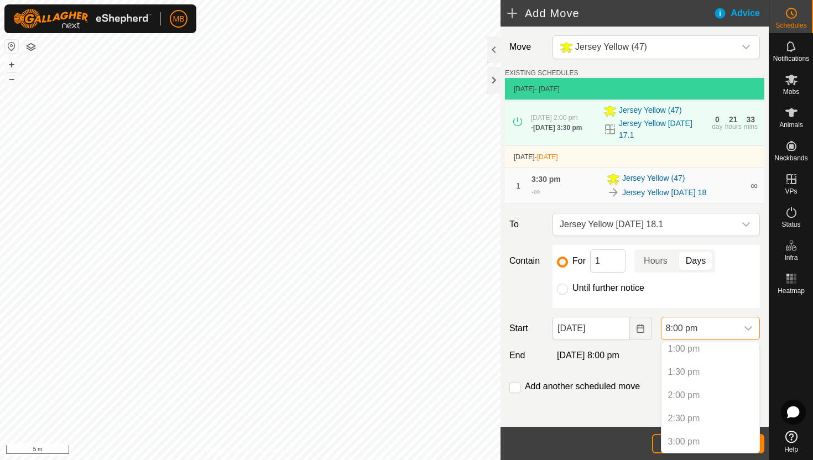
scroll to position [600, 0]
click at [702, 383] on p-selectitem "1:30 pm" at bounding box center [711, 380] width 98 height 22
click at [565, 287] on input "Until further notice" at bounding box center [562, 289] width 11 height 11
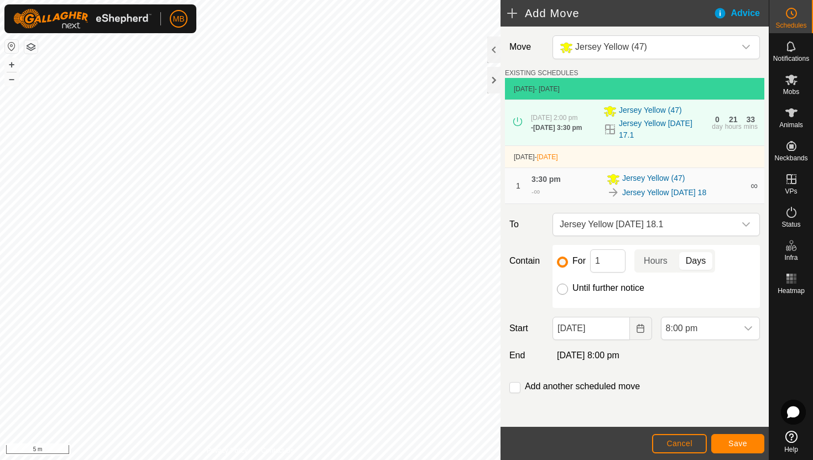
radio input "true"
click at [720, 333] on span "8:00 pm" at bounding box center [700, 328] width 76 height 22
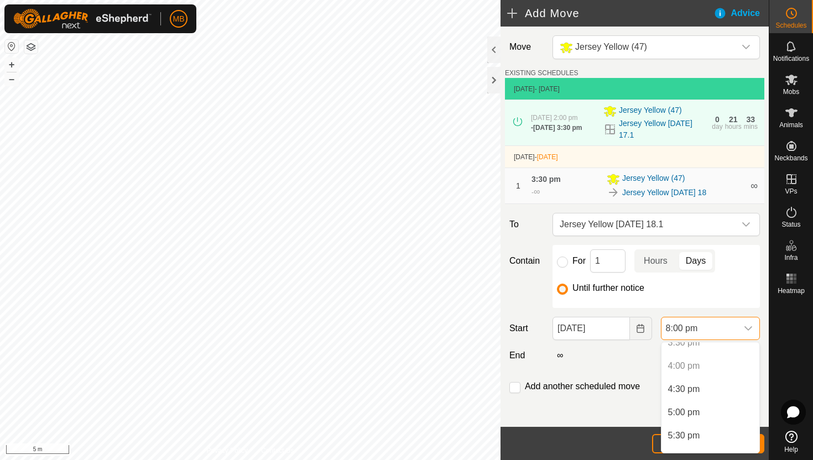
scroll to position [732, 0]
click at [655, 447] on button "Cancel" at bounding box center [679, 443] width 55 height 19
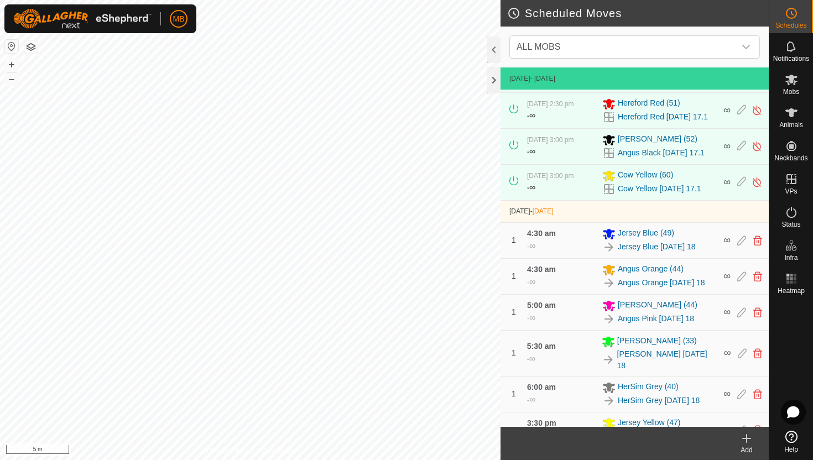
scroll to position [340, 0]
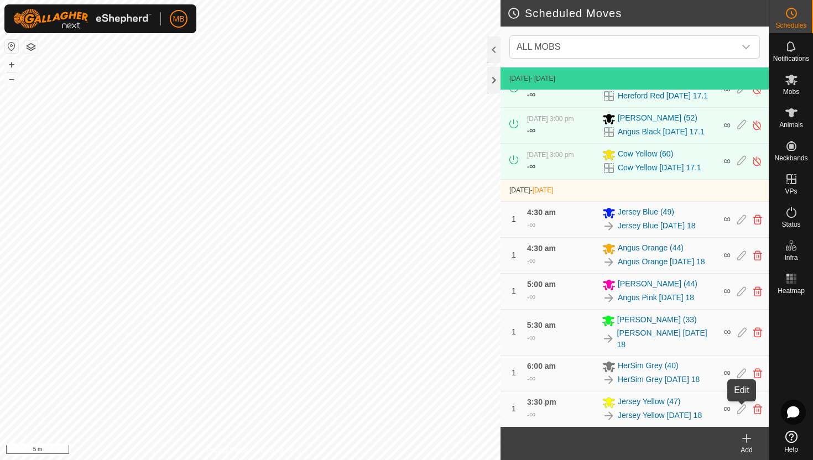
click at [741, 408] on icon at bounding box center [741, 409] width 9 height 10
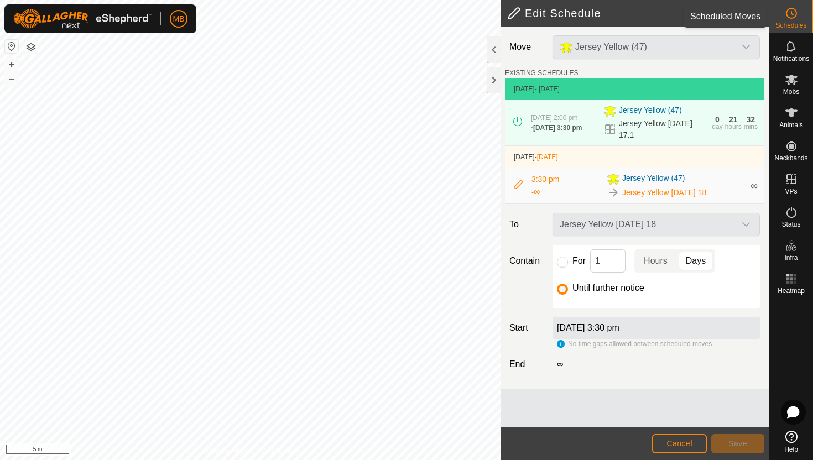
click at [797, 22] on span "Schedules" at bounding box center [790, 25] width 31 height 7
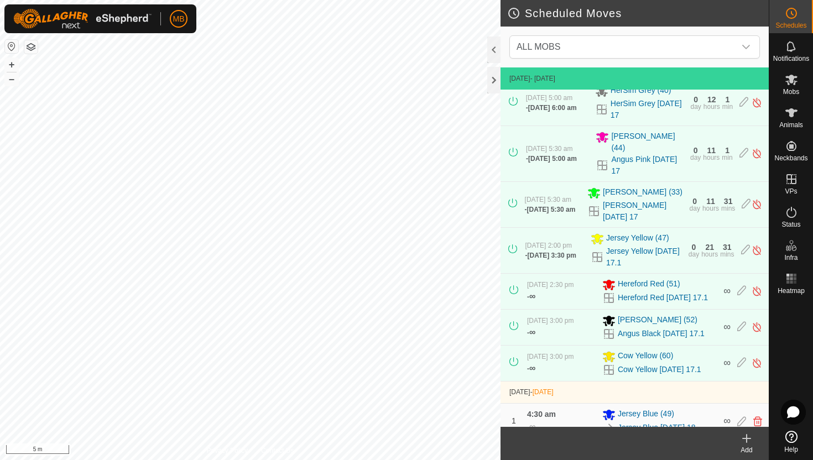
scroll to position [340, 0]
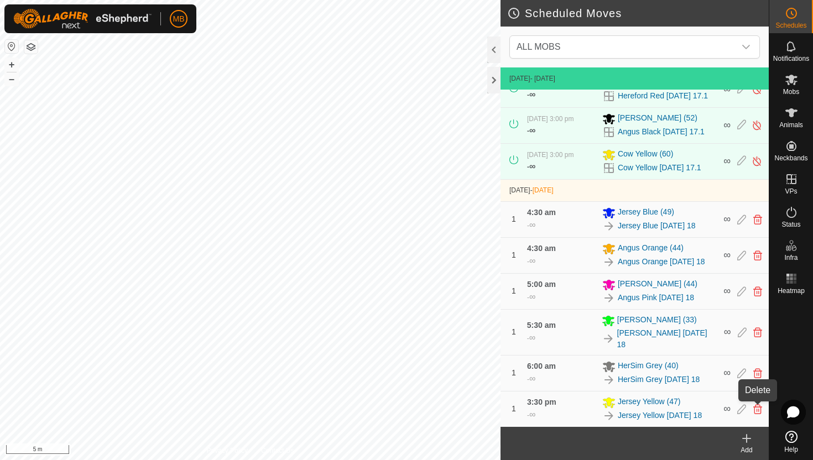
click at [757, 410] on icon at bounding box center [757, 409] width 9 height 10
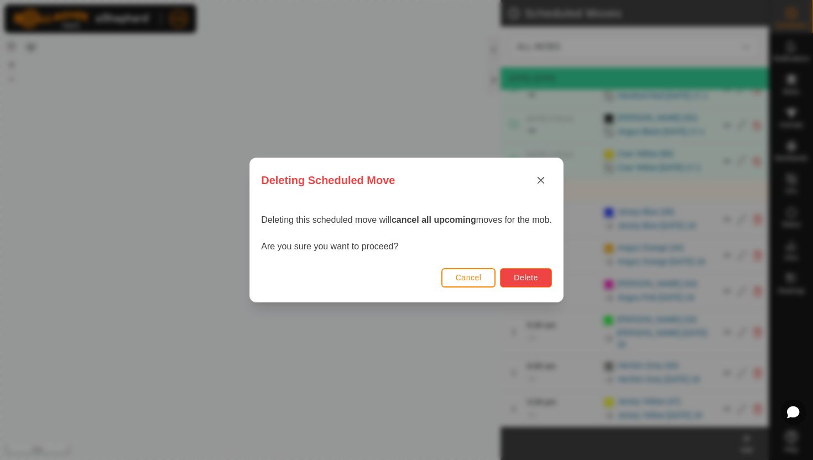
click at [532, 281] on span "Delete" at bounding box center [526, 277] width 24 height 9
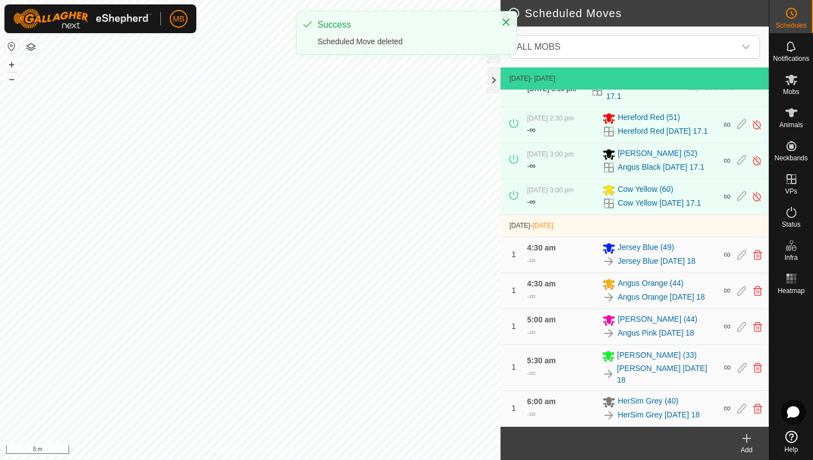
scroll to position [304, 0]
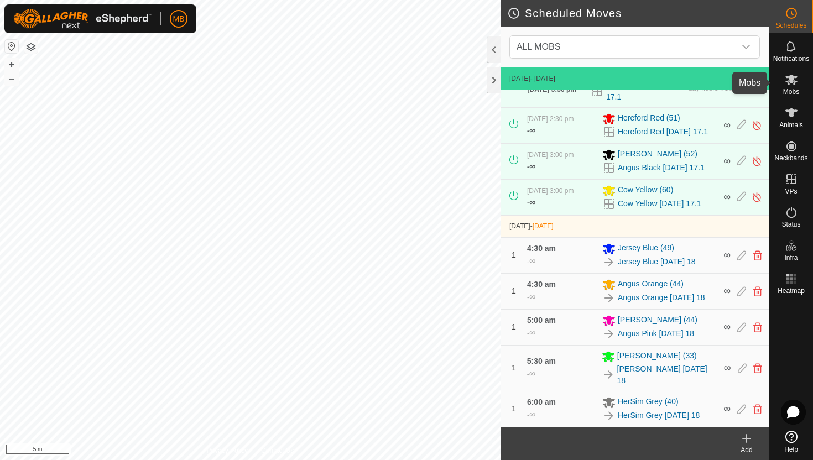
click at [792, 78] on icon at bounding box center [791, 80] width 12 height 11
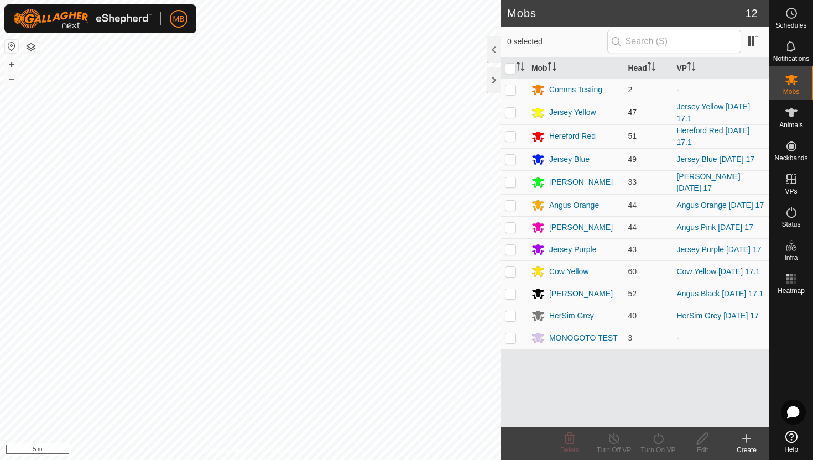
click at [512, 114] on p-checkbox at bounding box center [510, 112] width 11 height 9
checkbox input "true"
click at [658, 440] on icon at bounding box center [659, 438] width 14 height 13
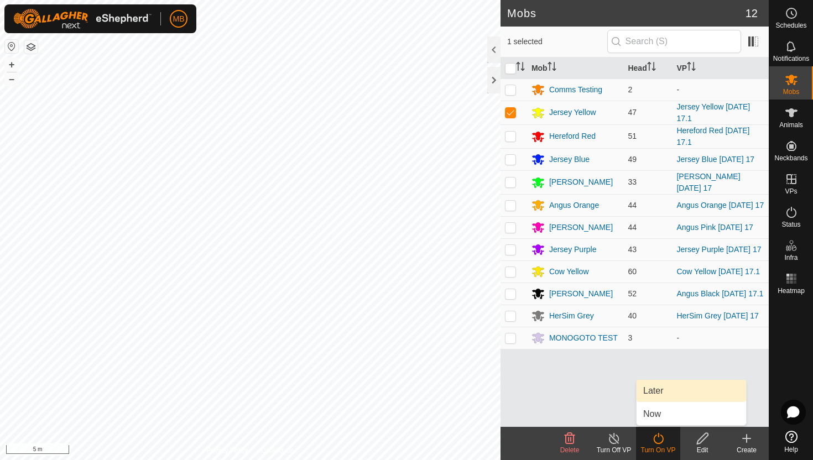
click at [659, 392] on link "Later" at bounding box center [692, 391] width 110 height 22
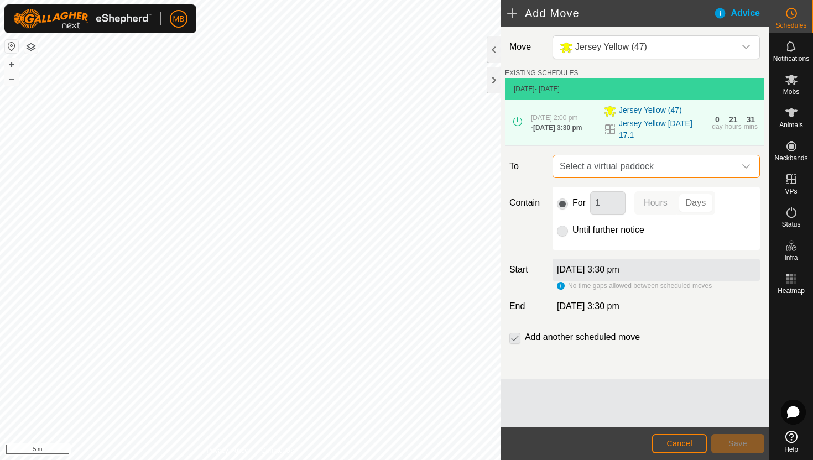
click at [734, 170] on span "Select a virtual paddock" at bounding box center [645, 166] width 180 height 22
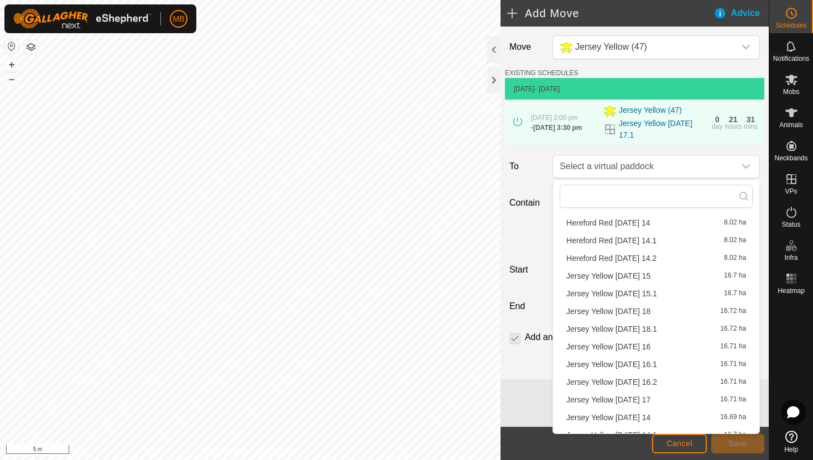
scroll to position [210, 0]
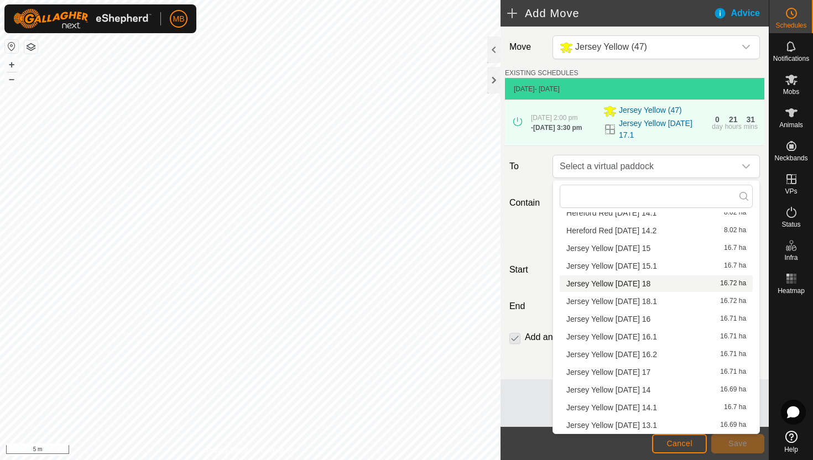
click at [638, 284] on li "Jersey Yellow Monday 18 16.72 ha" at bounding box center [656, 283] width 193 height 17
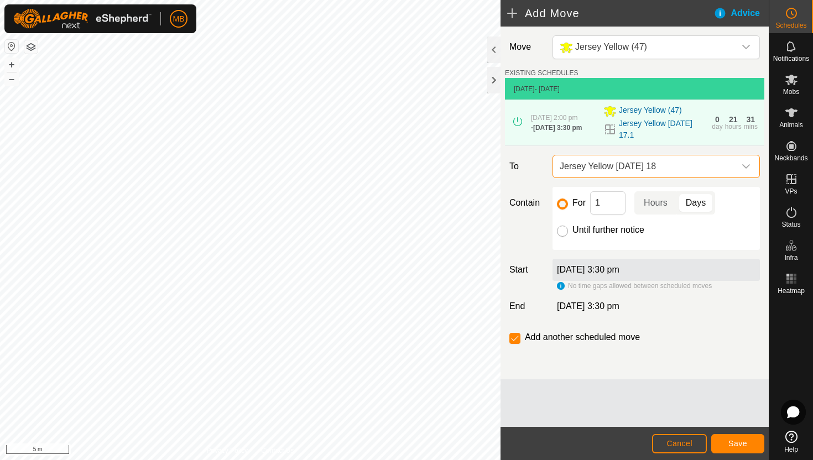
click at [561, 231] on input "Until further notice" at bounding box center [562, 231] width 11 height 11
radio input "true"
checkbox input "false"
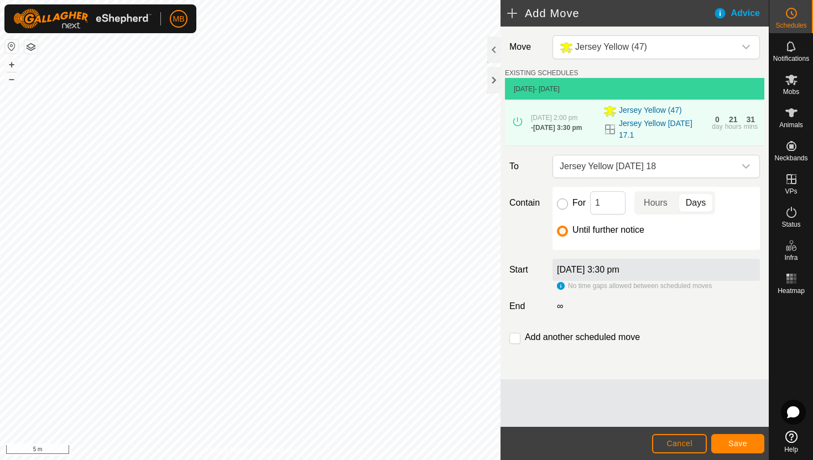
click at [561, 205] on input "For" at bounding box center [562, 204] width 11 height 11
radio input "true"
click at [561, 205] on input "For" at bounding box center [562, 204] width 11 height 11
click at [514, 339] on input "checkbox" at bounding box center [514, 338] width 11 height 11
checkbox input "false"
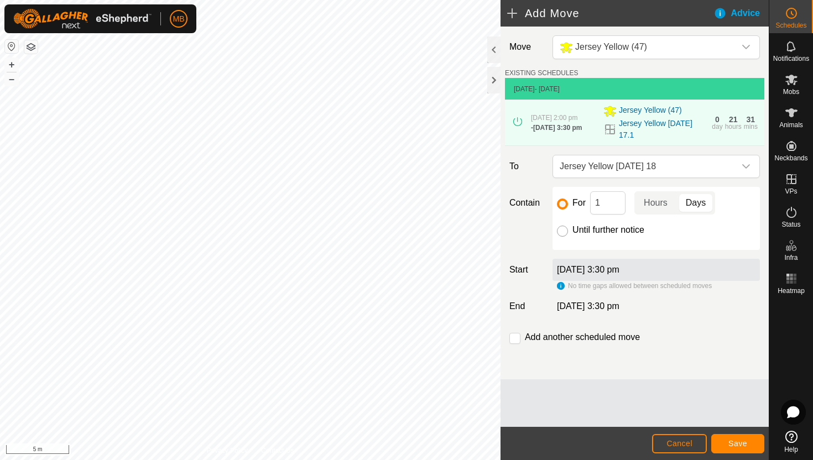
click at [563, 231] on input "Until further notice" at bounding box center [562, 231] width 11 height 11
radio input "true"
click at [700, 265] on div "18 Aug 2025, 3:30 pm" at bounding box center [656, 270] width 207 height 22
click at [690, 441] on span "Cancel" at bounding box center [680, 443] width 26 height 9
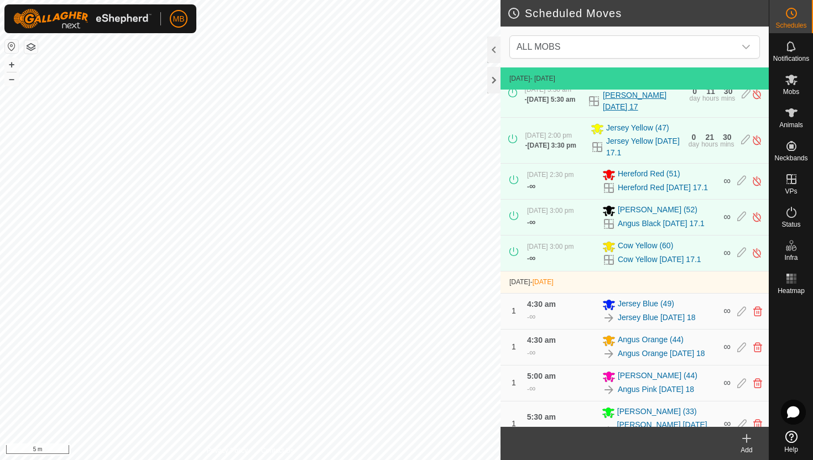
scroll to position [304, 0]
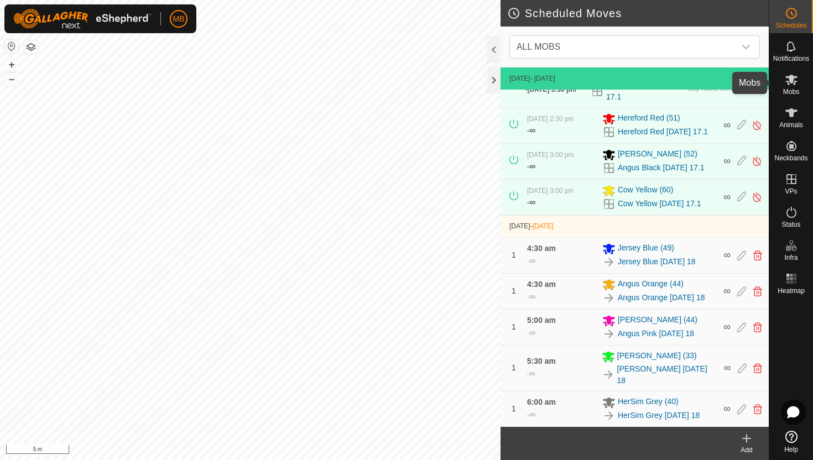
click at [790, 79] on icon at bounding box center [791, 80] width 12 height 11
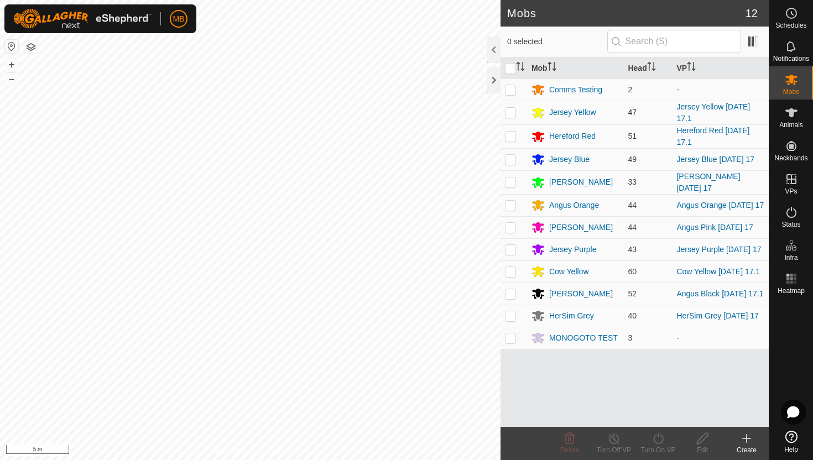
click at [509, 111] on p-checkbox at bounding box center [510, 112] width 11 height 9
checkbox input "true"
click at [657, 437] on icon at bounding box center [659, 438] width 14 height 13
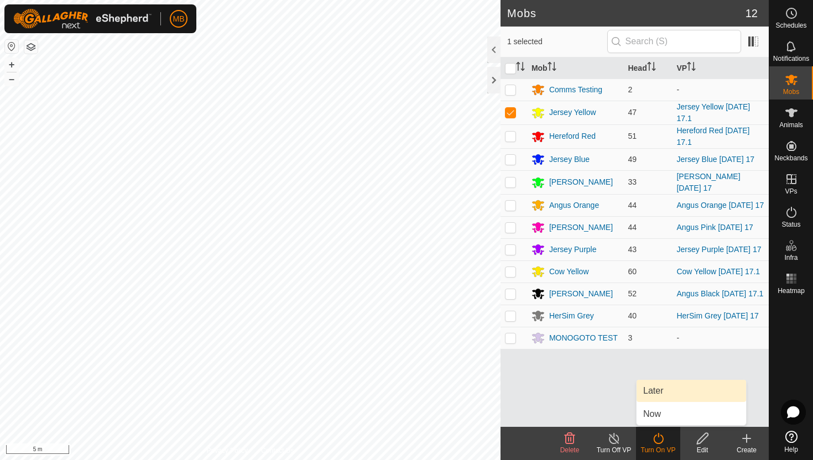
click at [656, 392] on link "Later" at bounding box center [692, 391] width 110 height 22
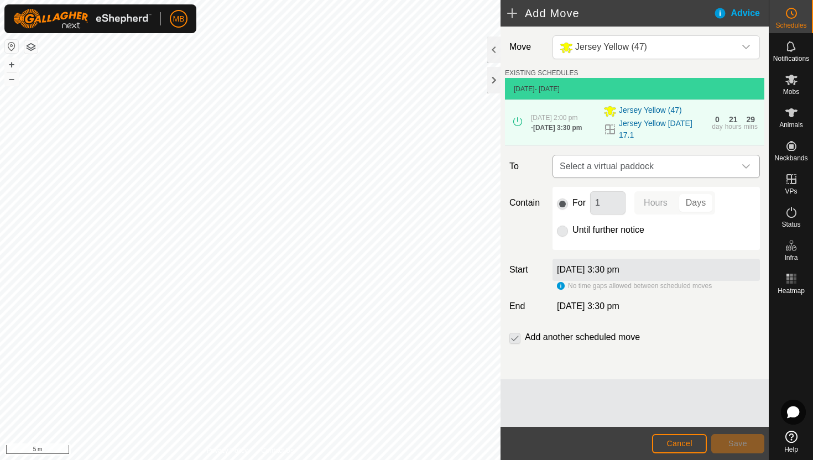
click at [747, 167] on icon "dropdown trigger" at bounding box center [746, 166] width 8 height 4
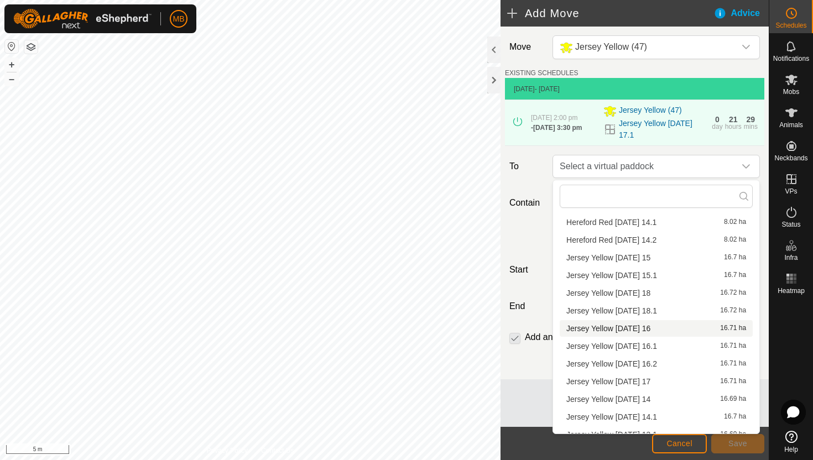
scroll to position [201, 0]
click at [654, 296] on li "Jersey Yellow Monday 18 16.72 ha" at bounding box center [656, 292] width 193 height 17
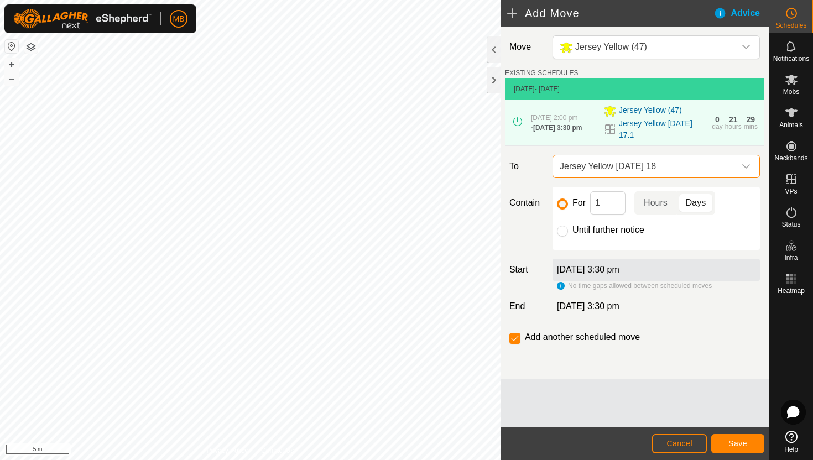
click at [597, 229] on label "Until further notice" at bounding box center [608, 230] width 72 height 9
click at [568, 229] on input "Until further notice" at bounding box center [562, 231] width 11 height 11
radio input "true"
checkbox input "false"
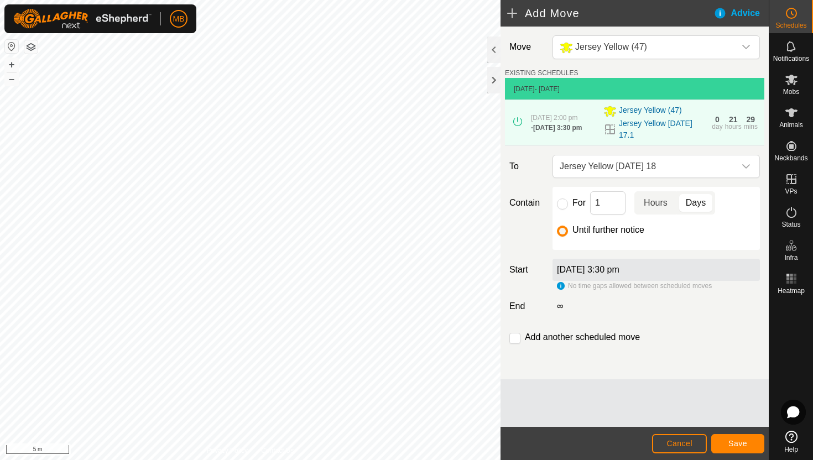
click at [663, 201] on p-togglebutton "Hours" at bounding box center [655, 202] width 43 height 23
click at [604, 205] on input "1" at bounding box center [607, 202] width 35 height 23
click at [672, 268] on div "18 Aug 2025, 3:30 pm" at bounding box center [656, 270] width 207 height 22
click at [692, 202] on p-togglebutton "Days" at bounding box center [696, 202] width 38 height 23
click at [613, 209] on input "12" at bounding box center [607, 202] width 35 height 23
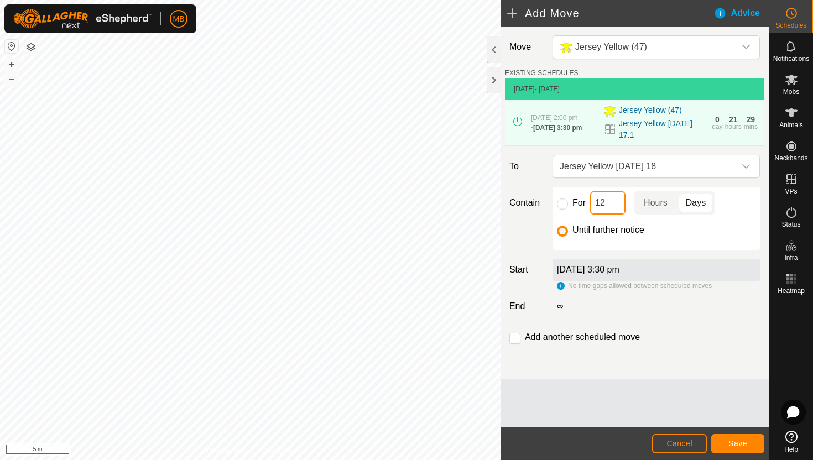
type input "1"
click at [690, 442] on span "Cancel" at bounding box center [680, 443] width 26 height 9
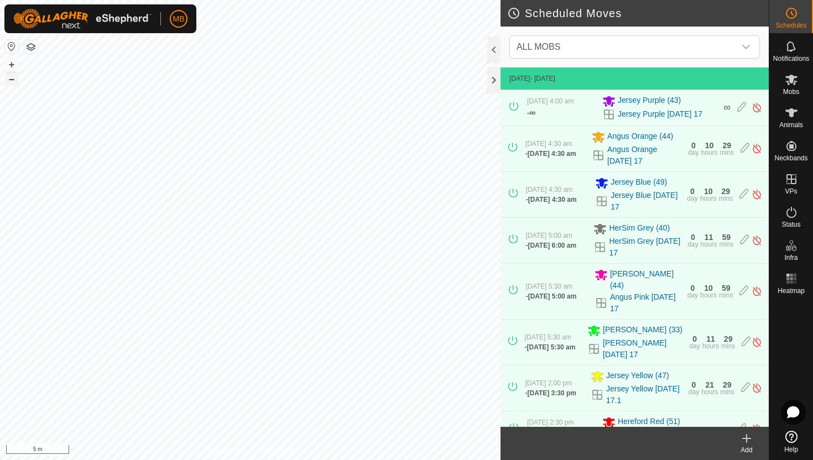
click at [8, 81] on button "–" at bounding box center [11, 78] width 13 height 13
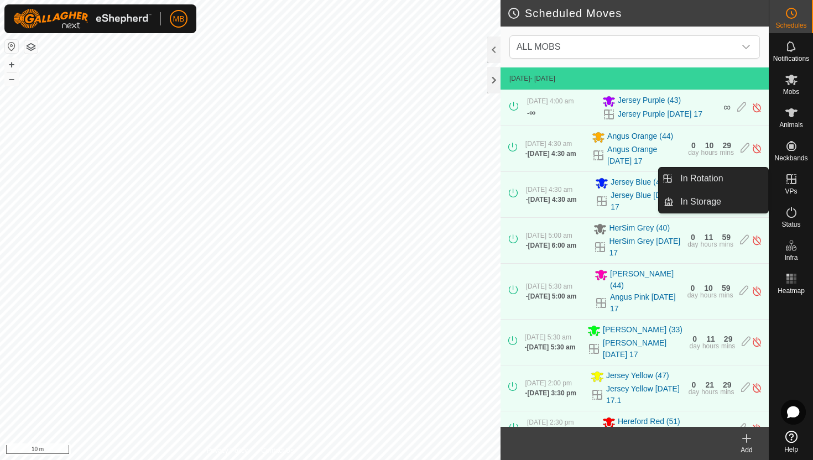
click at [793, 180] on icon at bounding box center [791, 179] width 13 height 13
click at [733, 183] on link "In Rotation" at bounding box center [721, 179] width 95 height 22
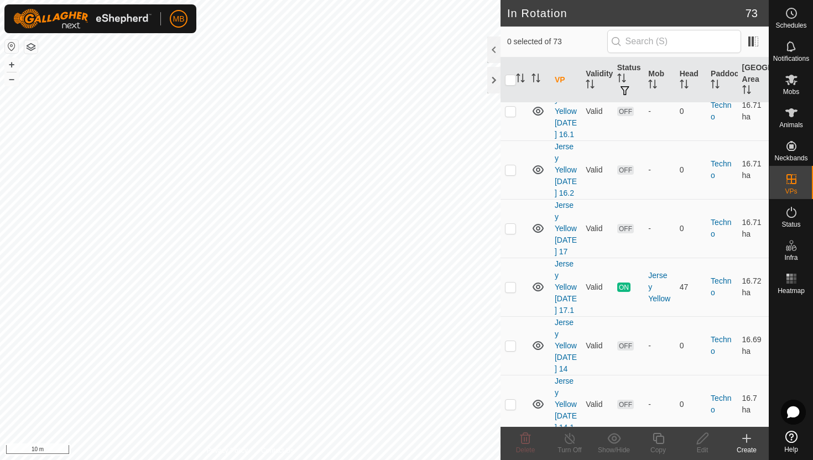
scroll to position [2944, 0]
click at [510, 280] on p-checkbox at bounding box center [510, 284] width 11 height 9
checkbox input "true"
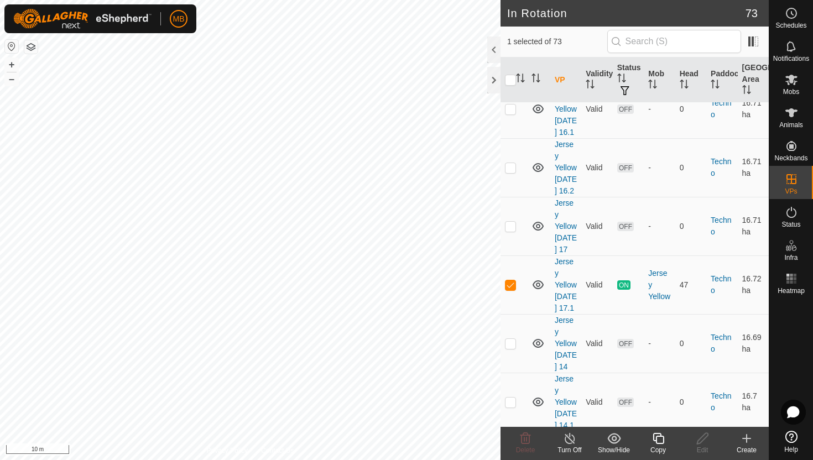
click at [659, 440] on icon at bounding box center [659, 438] width 14 height 13
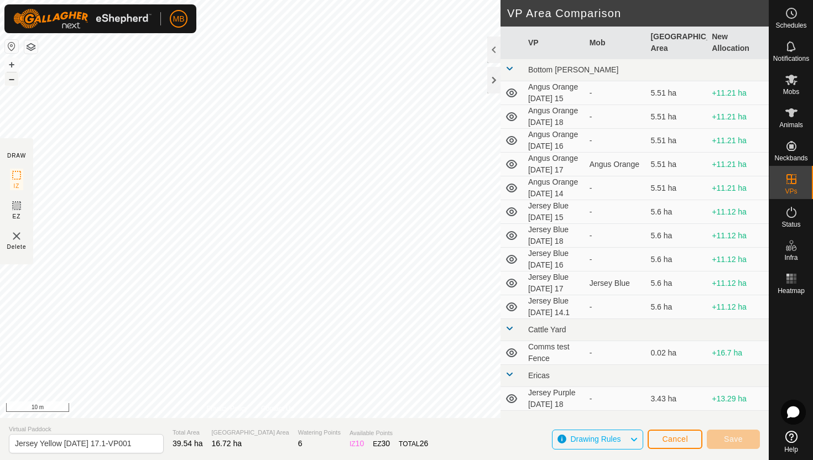
click at [8, 82] on button "–" at bounding box center [11, 78] width 13 height 13
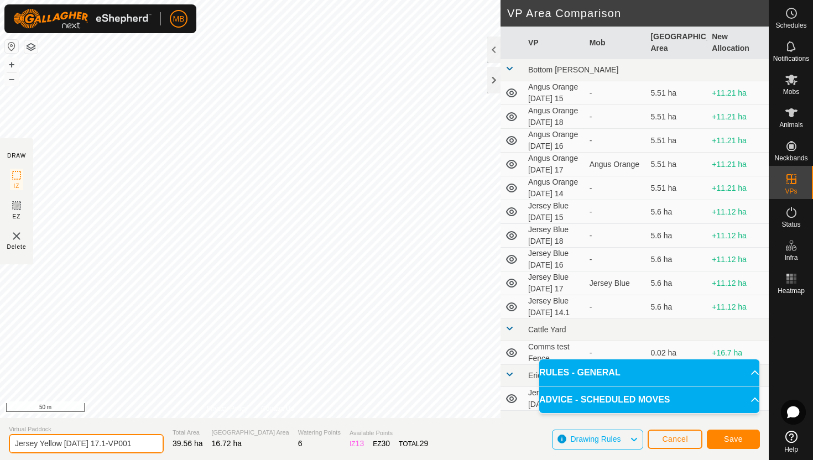
click at [136, 444] on input "Jersey Yellow Sunday 17.1-VP001" at bounding box center [86, 443] width 155 height 19
type input "Jersey Yellow [DATE] 17.2"
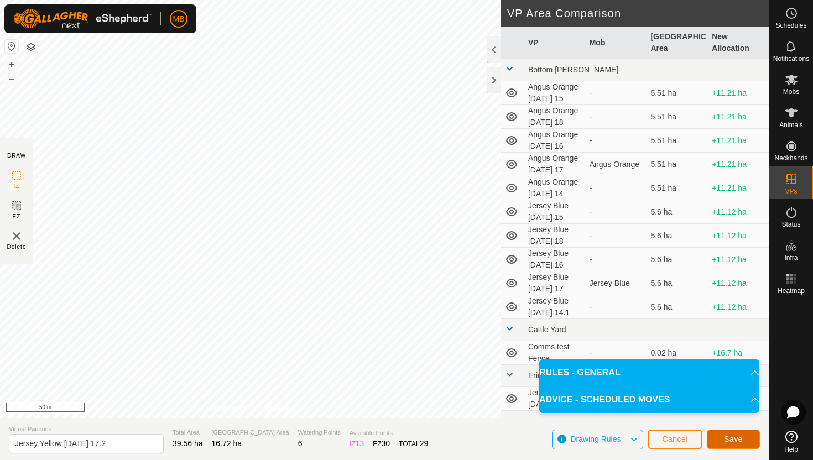
click at [734, 440] on span "Save" at bounding box center [733, 439] width 19 height 9
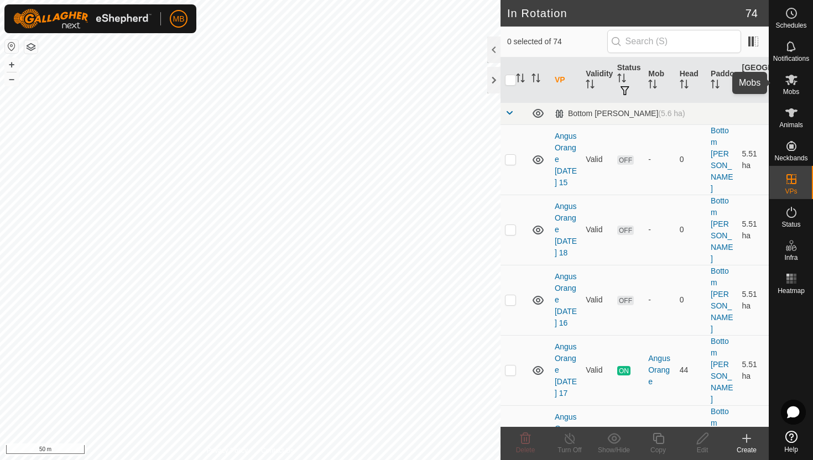
click at [795, 78] on icon at bounding box center [791, 80] width 12 height 11
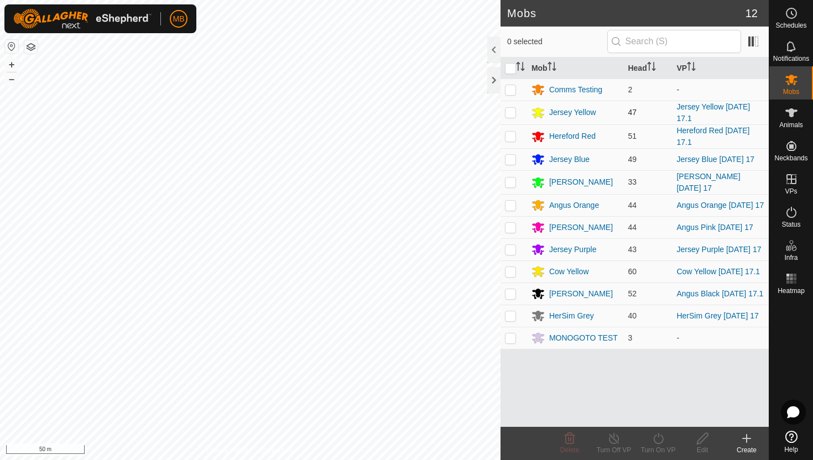
click at [509, 113] on p-checkbox at bounding box center [510, 112] width 11 height 9
checkbox input "true"
click at [660, 437] on icon at bounding box center [659, 438] width 14 height 13
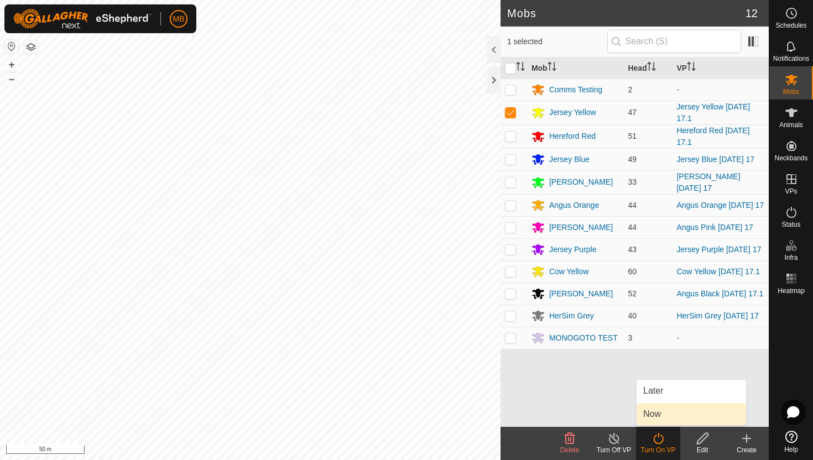
click at [660, 414] on link "Now" at bounding box center [692, 414] width 110 height 22
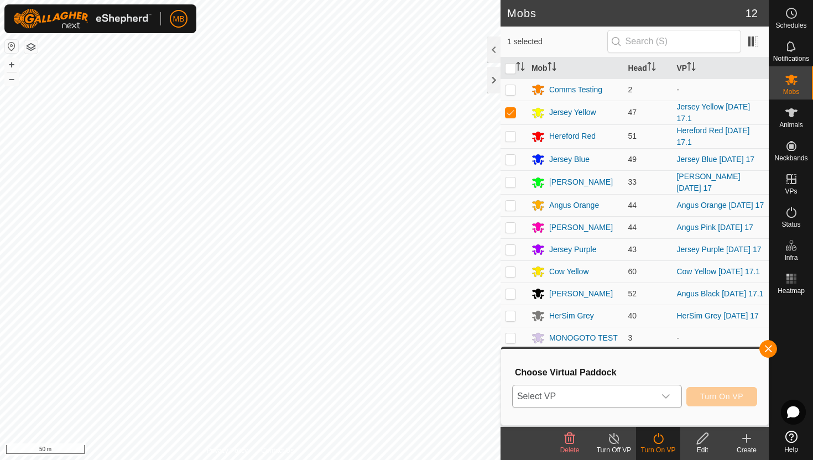
click at [663, 397] on icon "dropdown trigger" at bounding box center [666, 396] width 9 height 9
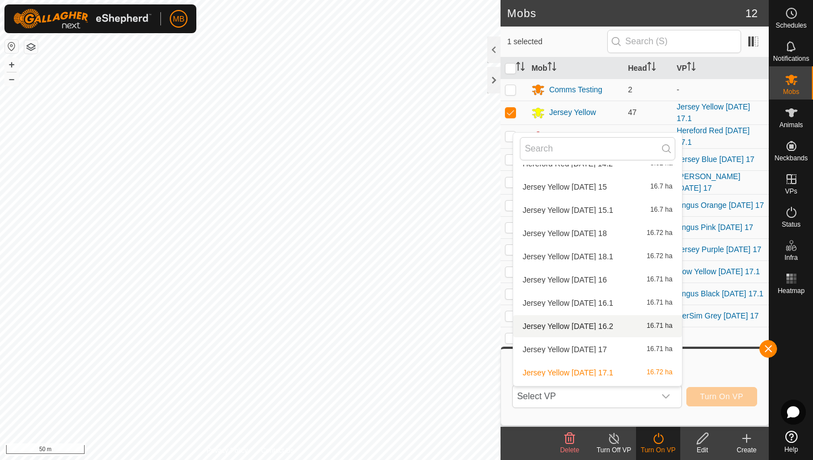
scroll to position [1131, 0]
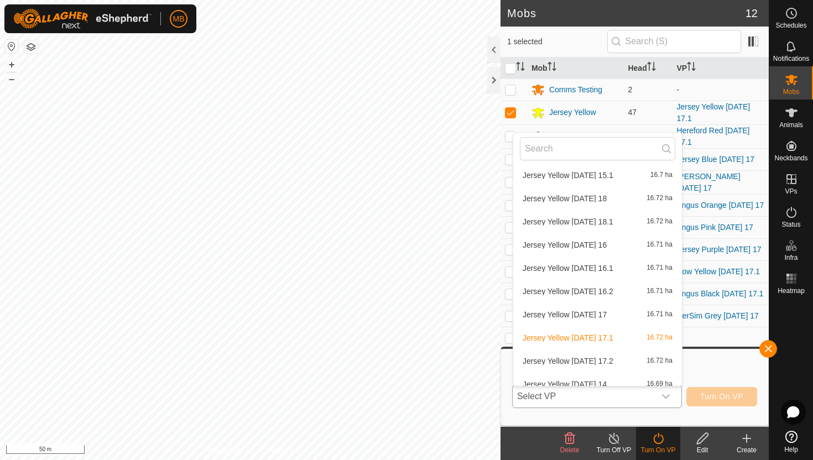
click at [593, 359] on li "Jersey Yellow Sunday 17.2 16.72 ha" at bounding box center [597, 361] width 169 height 22
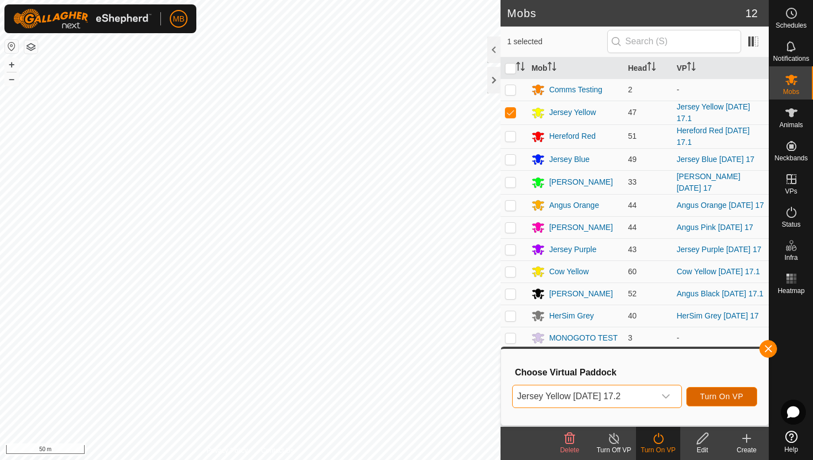
click at [724, 394] on span "Turn On VP" at bounding box center [721, 396] width 43 height 9
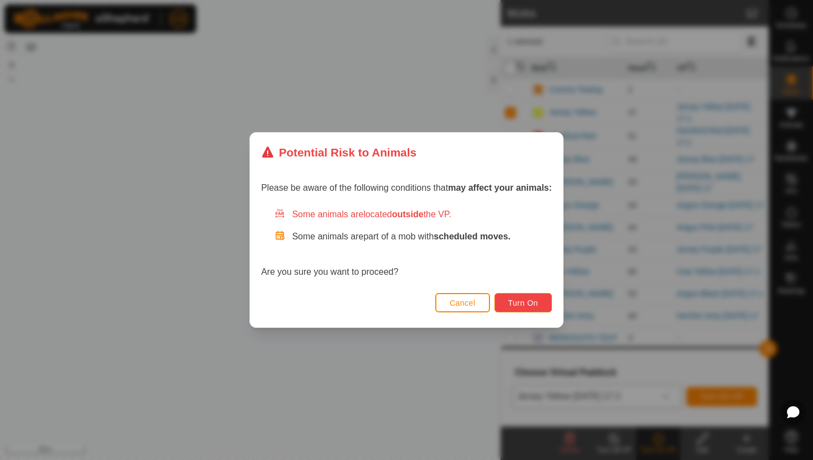
click at [533, 299] on span "Turn On" at bounding box center [523, 303] width 30 height 9
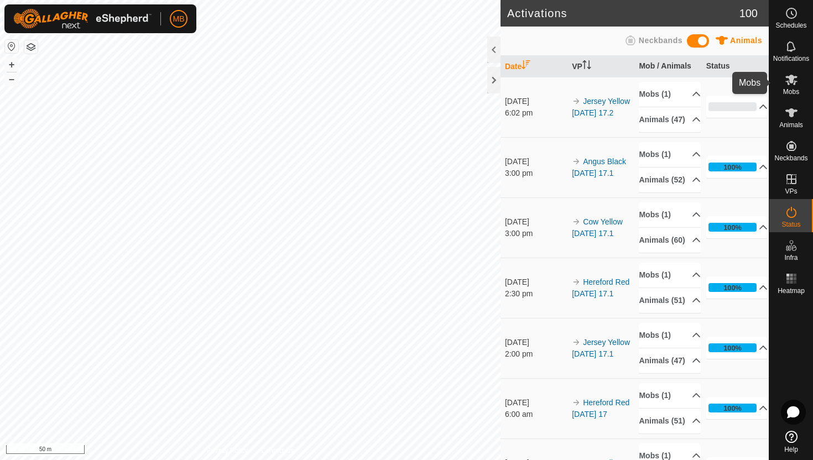
click at [788, 84] on icon at bounding box center [791, 80] width 12 height 11
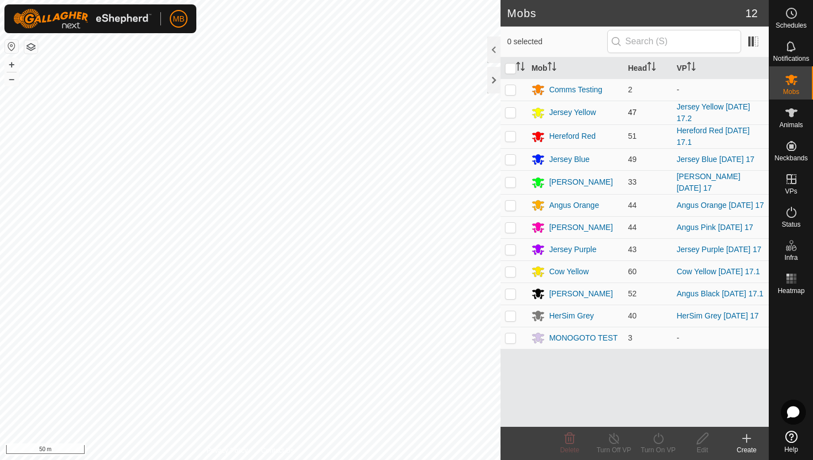
click at [512, 113] on p-checkbox at bounding box center [510, 112] width 11 height 9
checkbox input "true"
click at [660, 439] on icon at bounding box center [659, 438] width 14 height 13
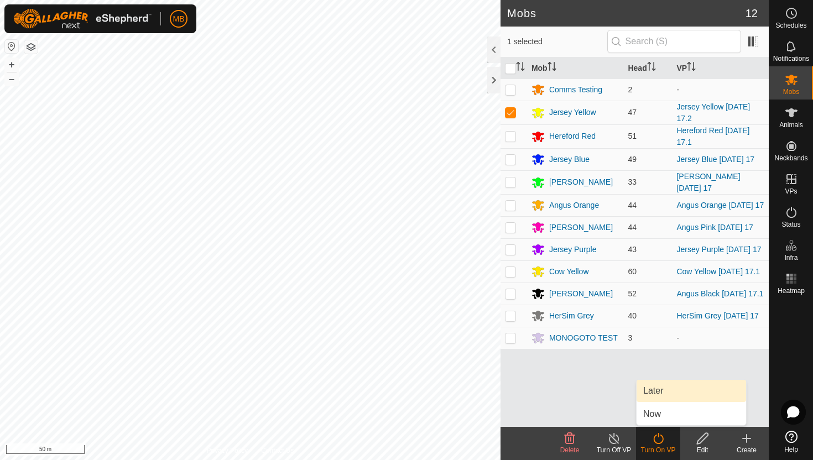
click at [660, 389] on link "Later" at bounding box center [692, 391] width 110 height 22
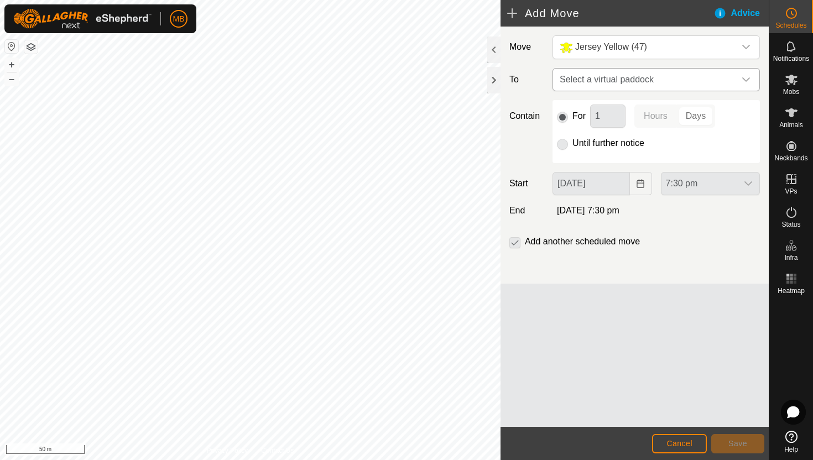
click at [744, 79] on icon "dropdown trigger" at bounding box center [746, 79] width 8 height 4
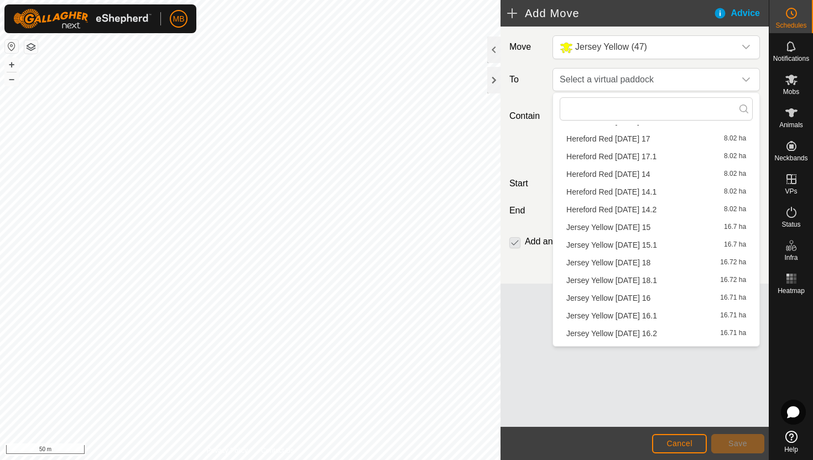
scroll to position [795, 0]
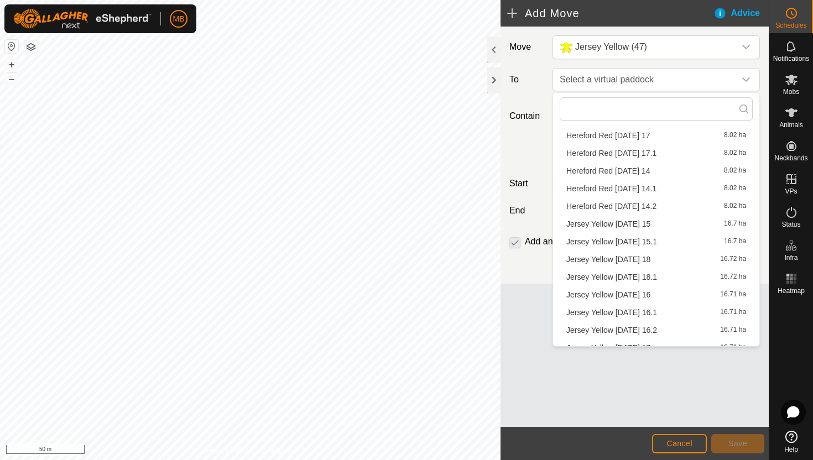
click at [623, 258] on li "Jersey Yellow [DATE] 18 16.72 ha" at bounding box center [656, 259] width 193 height 17
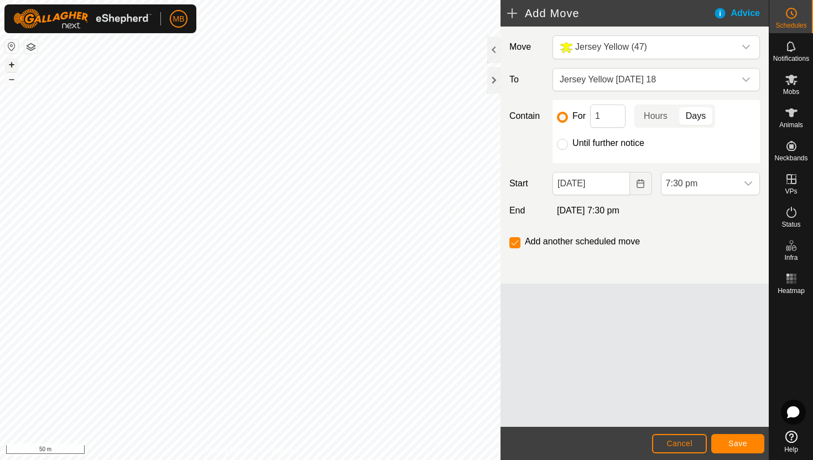
click at [9, 63] on button "+" at bounding box center [11, 64] width 13 height 13
click at [582, 140] on label "Until further notice" at bounding box center [608, 143] width 72 height 9
click at [568, 140] on input "Until further notice" at bounding box center [562, 144] width 11 height 11
radio input "true"
checkbox input "false"
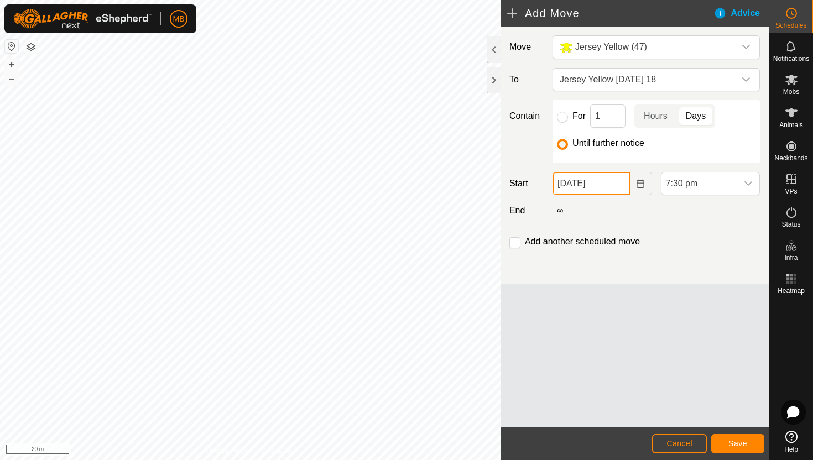
click at [618, 180] on input "[DATE]" at bounding box center [591, 183] width 77 height 23
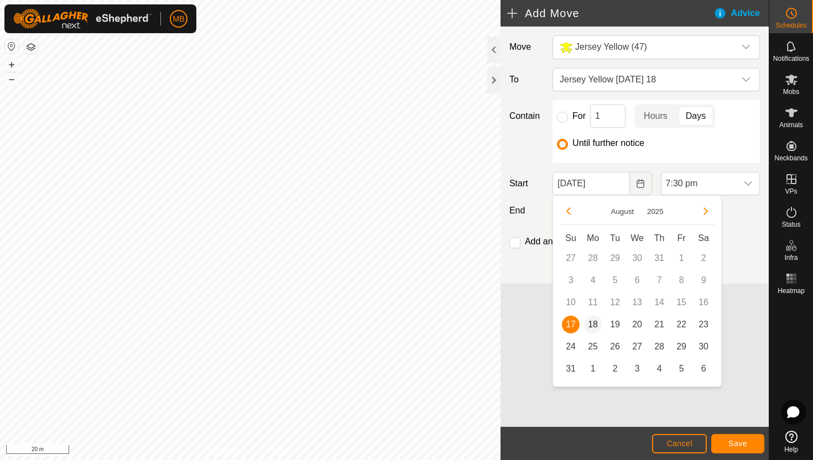
click at [595, 323] on span "18" at bounding box center [593, 325] width 18 height 18
type input "[DATE]"
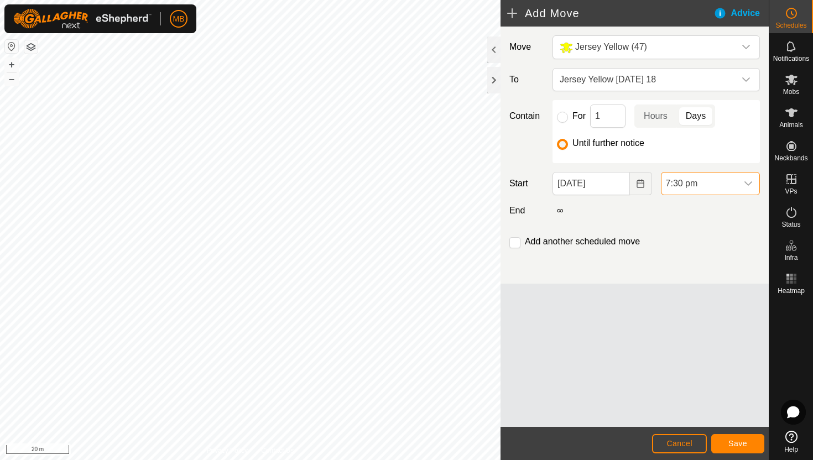
click at [731, 185] on span "7:30 pm" at bounding box center [700, 184] width 76 height 22
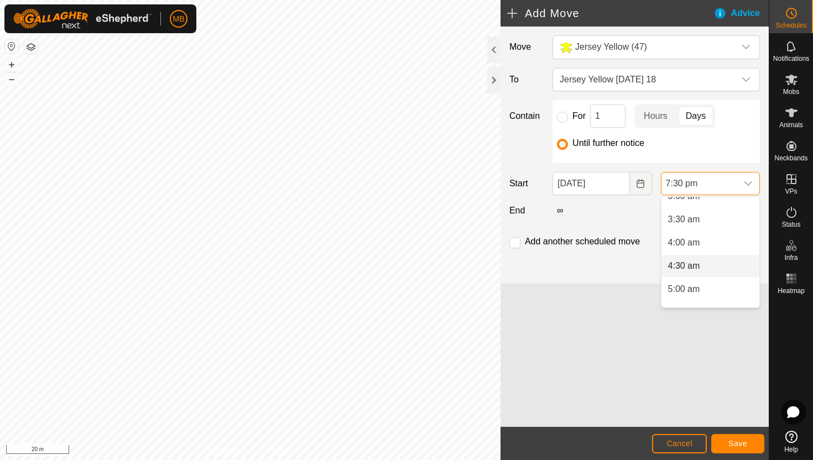
scroll to position [142, 0]
click at [718, 228] on li "3:30 am" at bounding box center [711, 228] width 98 height 22
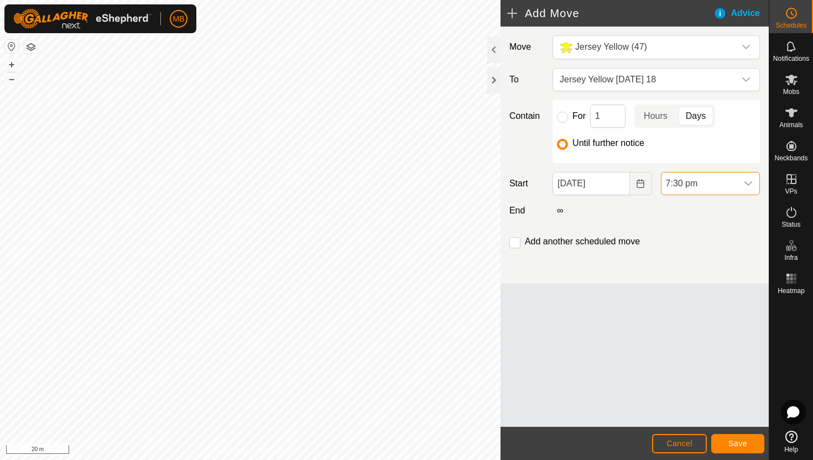
scroll to position [818, 0]
click at [516, 246] on input "checkbox" at bounding box center [514, 242] width 11 height 11
click at [741, 445] on span "Save" at bounding box center [737, 443] width 19 height 9
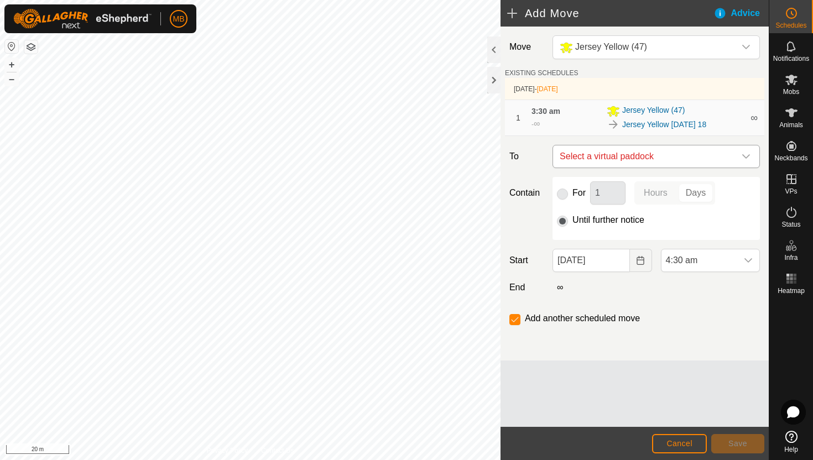
click at [747, 157] on icon "dropdown trigger" at bounding box center [746, 156] width 8 height 4
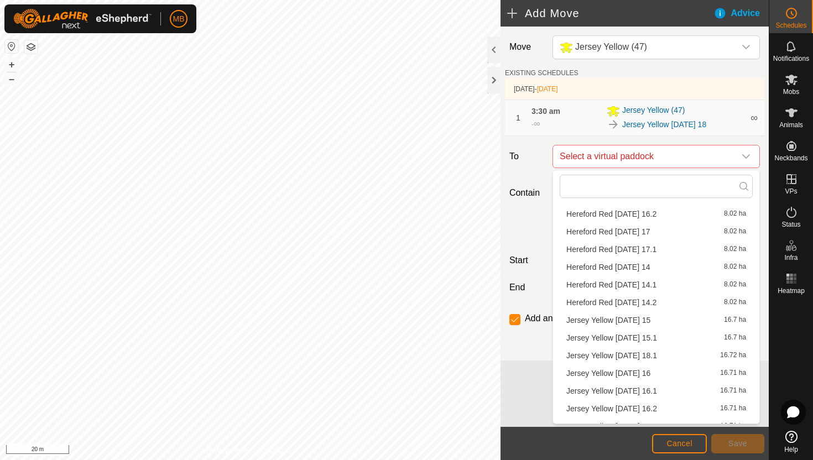
scroll to position [228, 0]
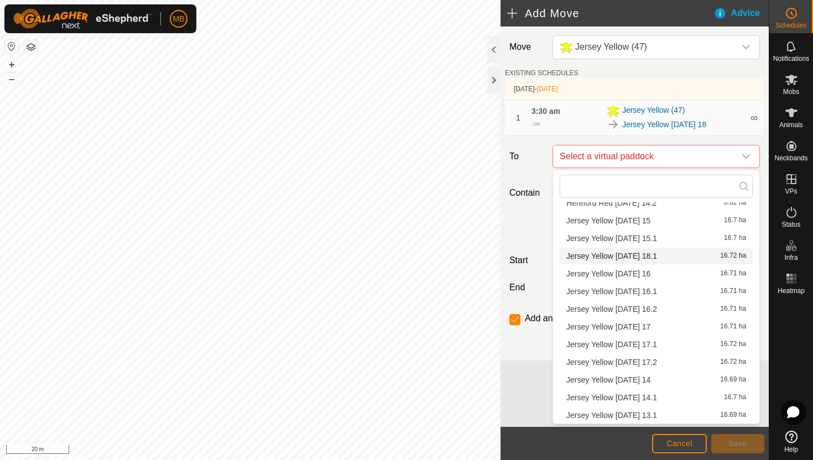
click at [606, 256] on li "Jersey Yellow Monday 18.1 16.72 ha" at bounding box center [656, 256] width 193 height 17
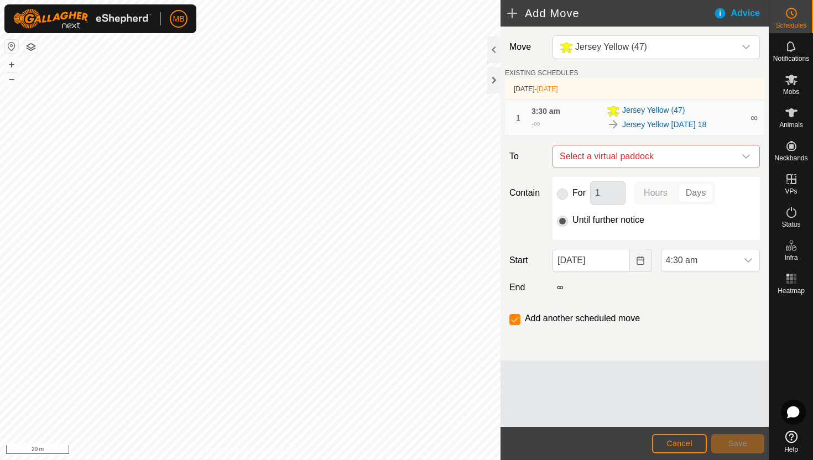
checkbox input "false"
click at [741, 262] on div "dropdown trigger" at bounding box center [748, 260] width 22 height 22
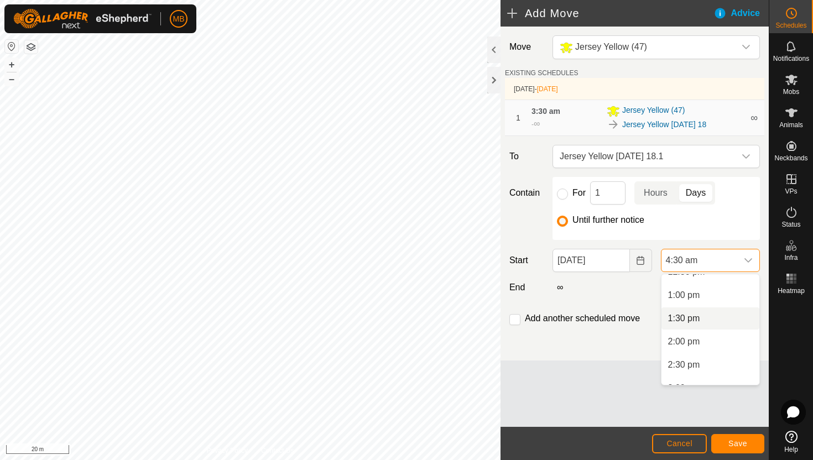
scroll to position [615, 0]
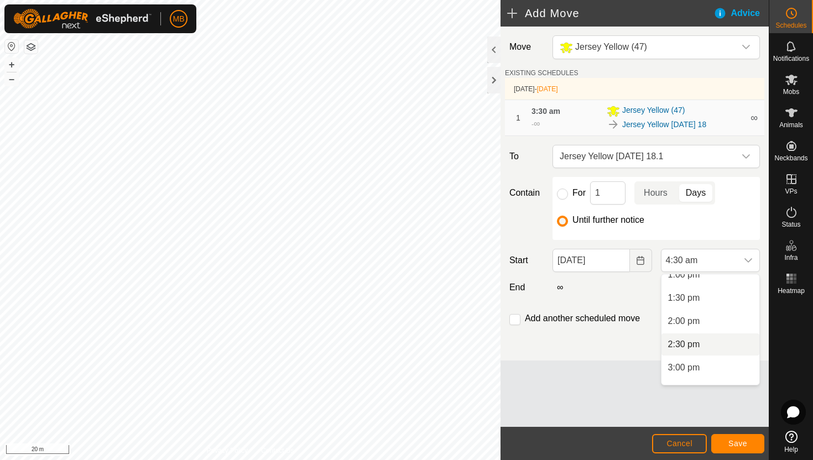
click at [716, 343] on li "2:30 pm" at bounding box center [711, 345] width 98 height 22
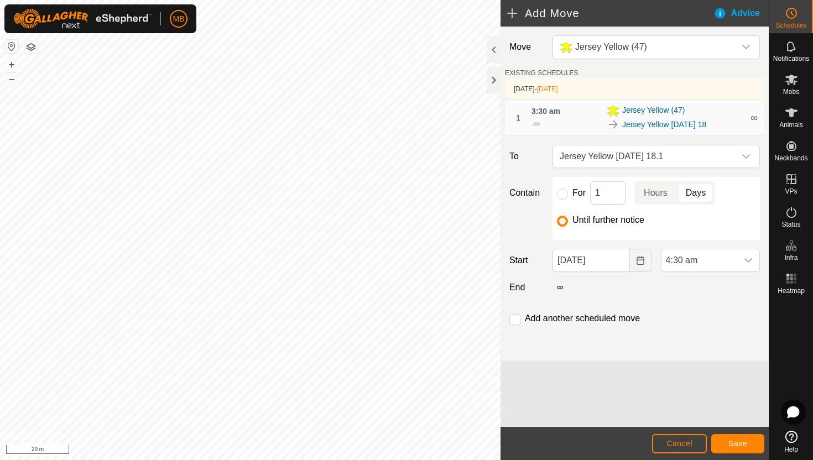
scroll to position [209, 0]
click at [740, 442] on span "Save" at bounding box center [737, 443] width 19 height 9
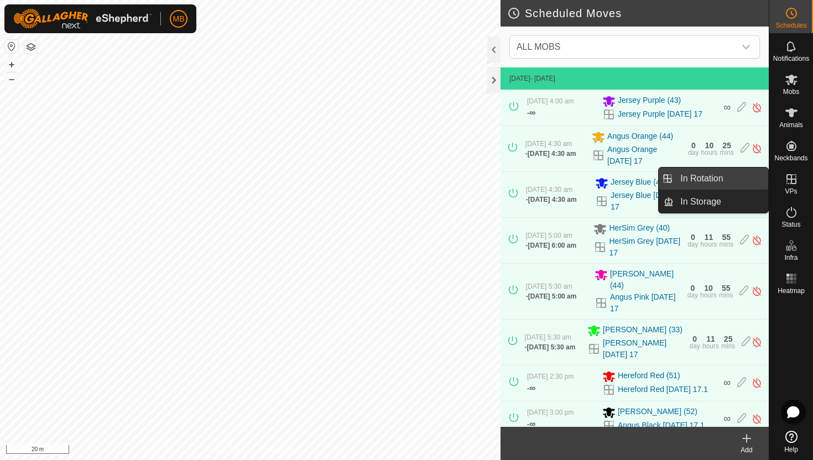
click at [725, 181] on link "In Rotation" at bounding box center [721, 179] width 95 height 22
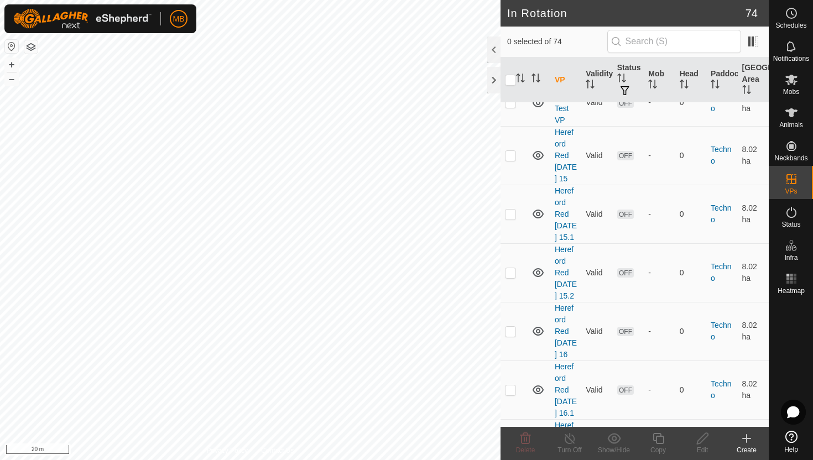
scroll to position [1961, 0]
click at [8, 79] on button "–" at bounding box center [11, 78] width 13 height 13
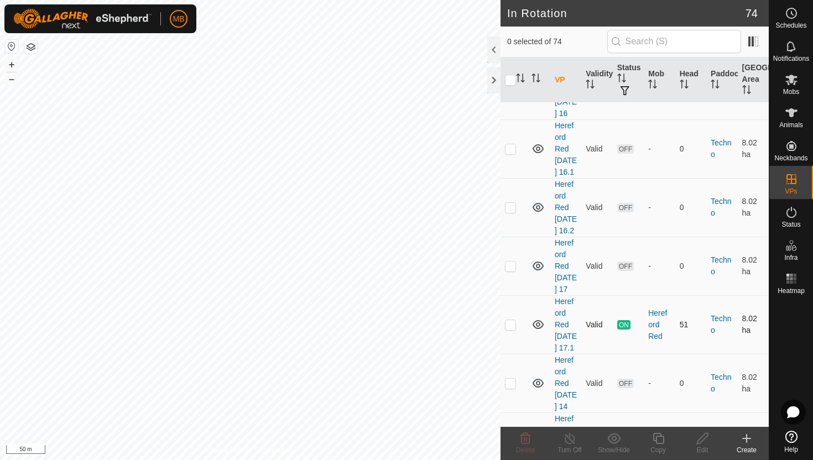
scroll to position [2199, 0]
click at [512, 322] on p-checkbox at bounding box center [510, 326] width 11 height 9
checkbox input "true"
click at [661, 439] on icon at bounding box center [659, 438] width 14 height 13
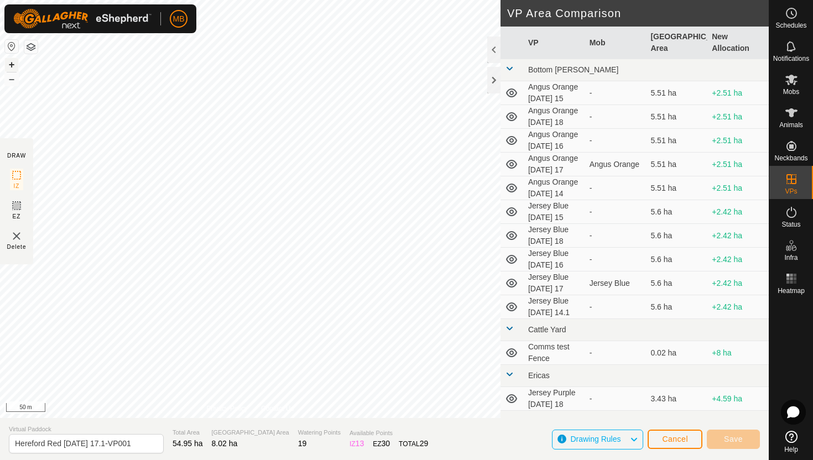
click at [12, 67] on button "+" at bounding box center [11, 64] width 13 height 13
click at [135, 12] on div "MB Schedules Notifications Mobs Animals Neckbands VPs Status Infra Heatmap Help…" at bounding box center [406, 230] width 813 height 460
click at [10, 61] on button "+" at bounding box center [11, 64] width 13 height 13
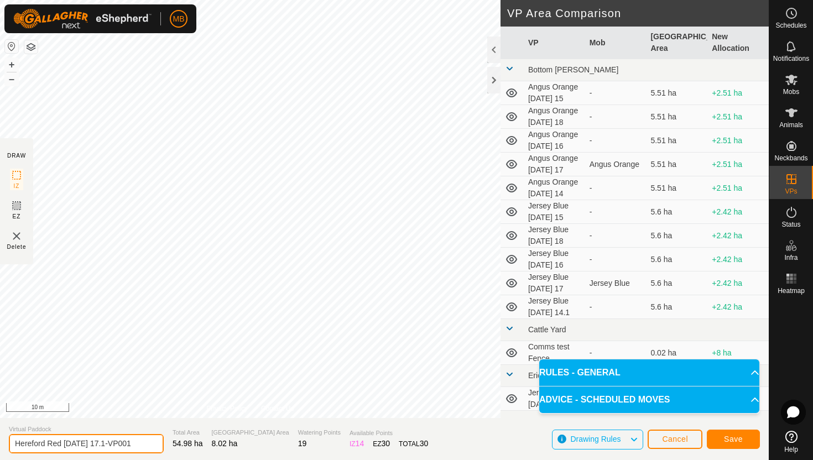
click at [137, 444] on input "Hereford Red Sunday 17.1-VP001" at bounding box center [86, 443] width 155 height 19
type input "Hereford Red [DATE] 17.2"
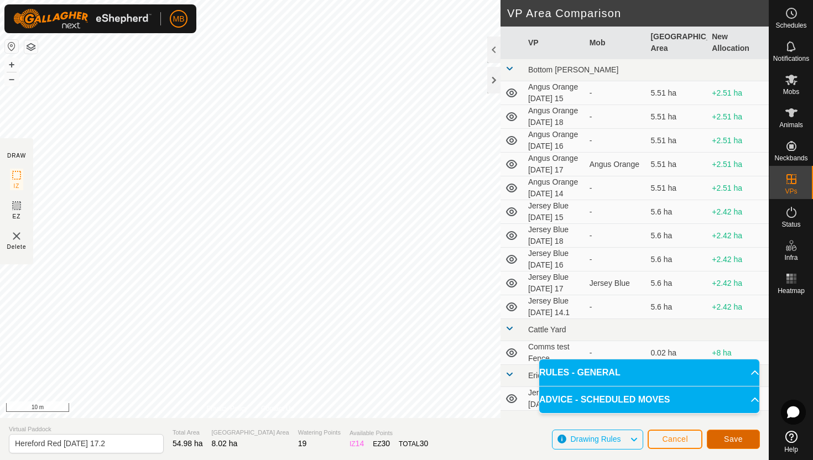
click at [731, 435] on span "Save" at bounding box center [733, 439] width 19 height 9
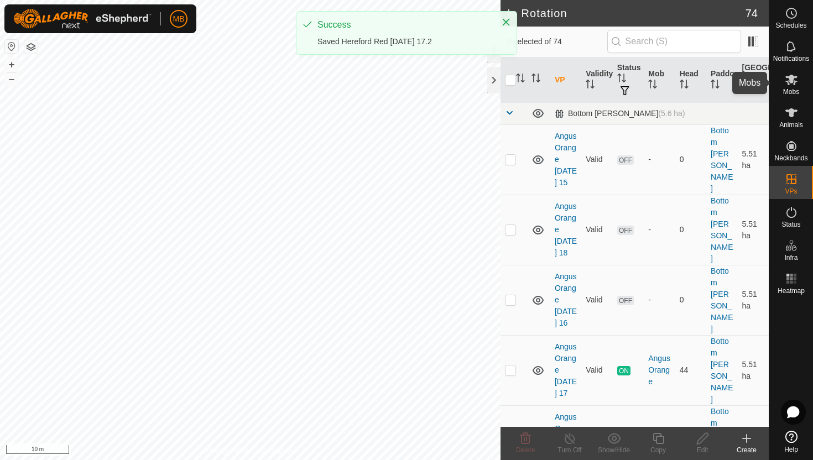
click at [790, 85] on icon at bounding box center [791, 79] width 13 height 13
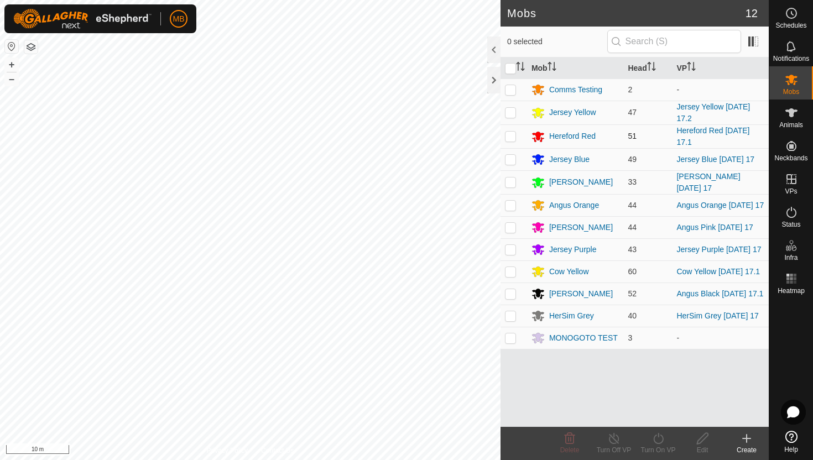
click at [509, 135] on p-checkbox at bounding box center [510, 136] width 11 height 9
checkbox input "true"
click at [655, 438] on icon at bounding box center [659, 438] width 14 height 13
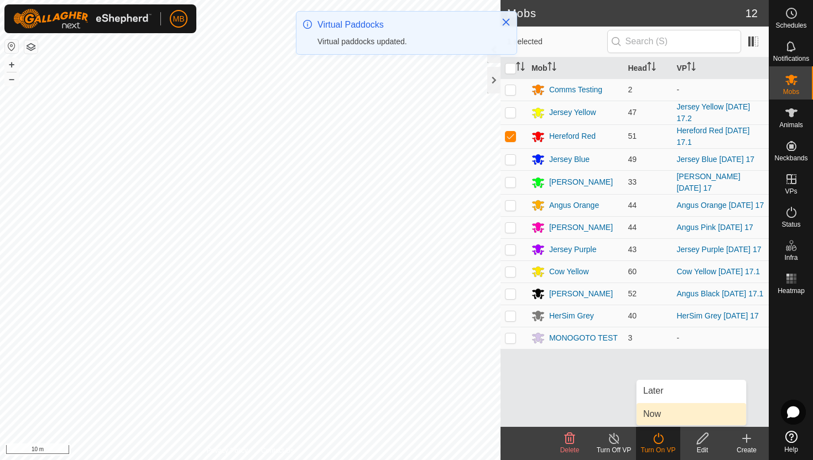
click at [656, 406] on link "Now" at bounding box center [692, 414] width 110 height 22
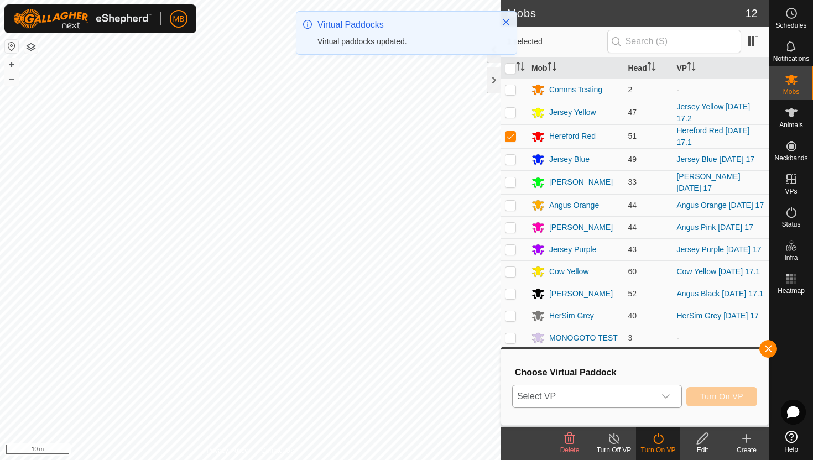
click at [660, 400] on div "dropdown trigger" at bounding box center [666, 397] width 22 height 22
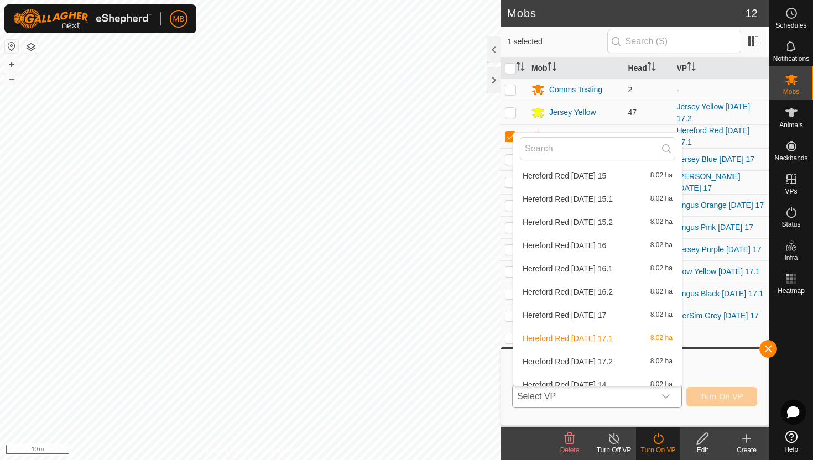
scroll to position [854, 0]
click at [579, 361] on li "Hereford Red Sunday 17.2 8.02 ha" at bounding box center [597, 359] width 169 height 22
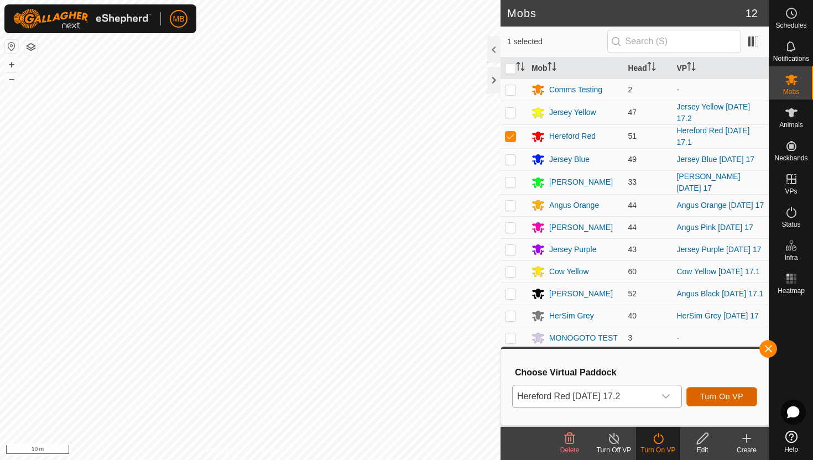
click at [723, 394] on span "Turn On VP" at bounding box center [721, 396] width 43 height 9
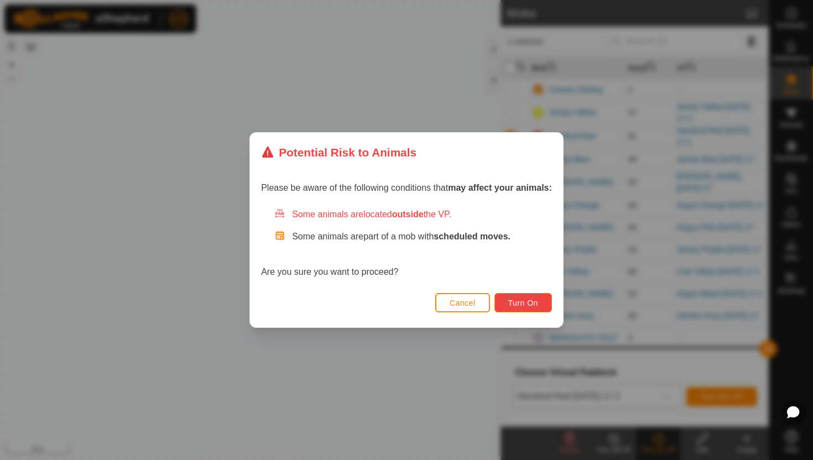
click at [537, 302] on span "Turn On" at bounding box center [523, 303] width 30 height 9
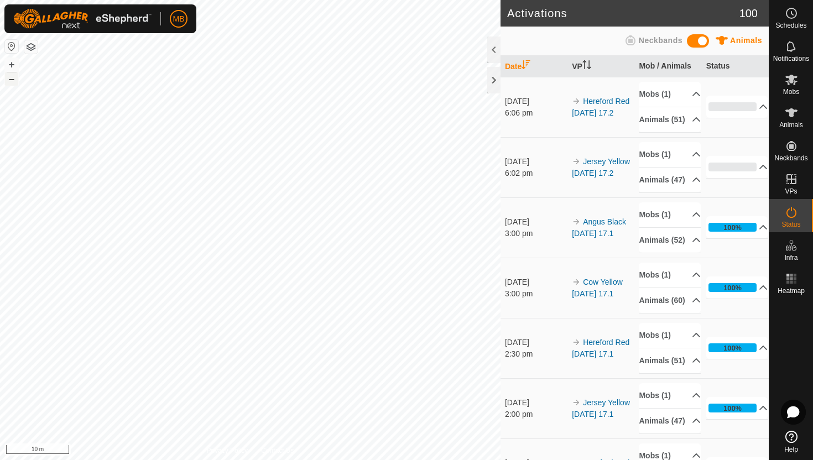
click at [8, 79] on button "–" at bounding box center [11, 78] width 13 height 13
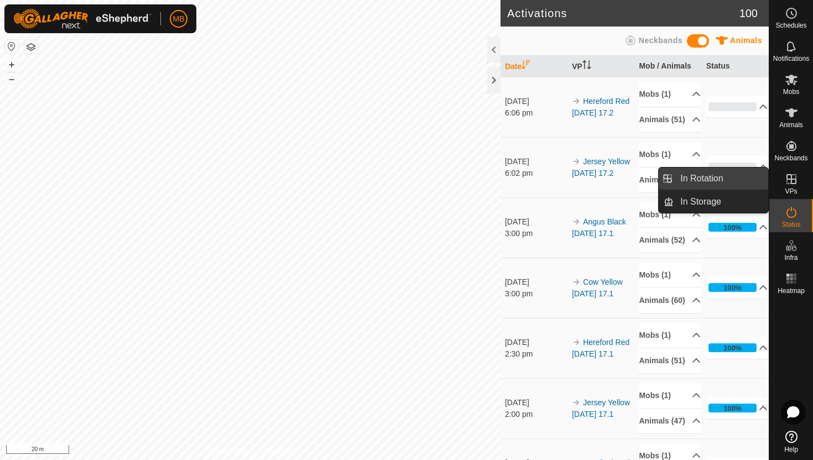
click at [725, 175] on link "In Rotation" at bounding box center [721, 179] width 95 height 22
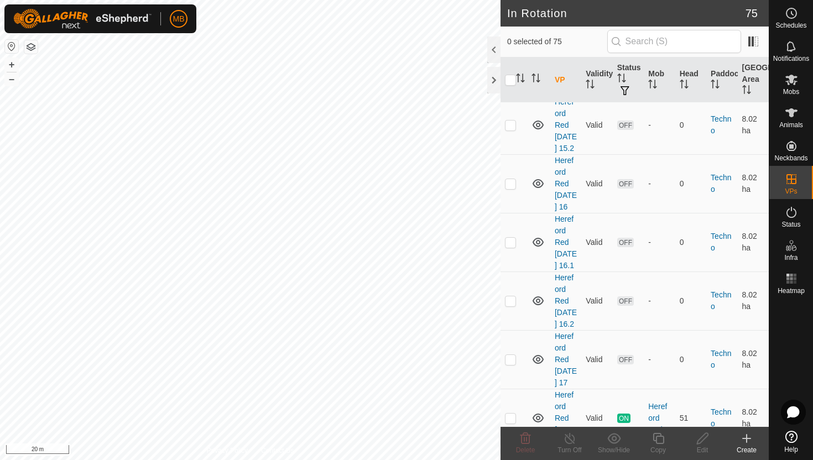
scroll to position [2107, 0]
checkbox input "true"
click at [661, 439] on icon at bounding box center [659, 438] width 14 height 13
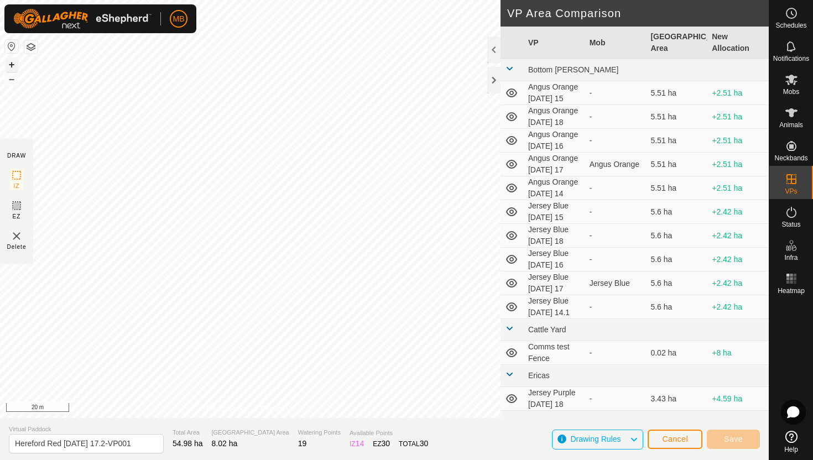
click at [13, 64] on button "+" at bounding box center [11, 64] width 13 height 13
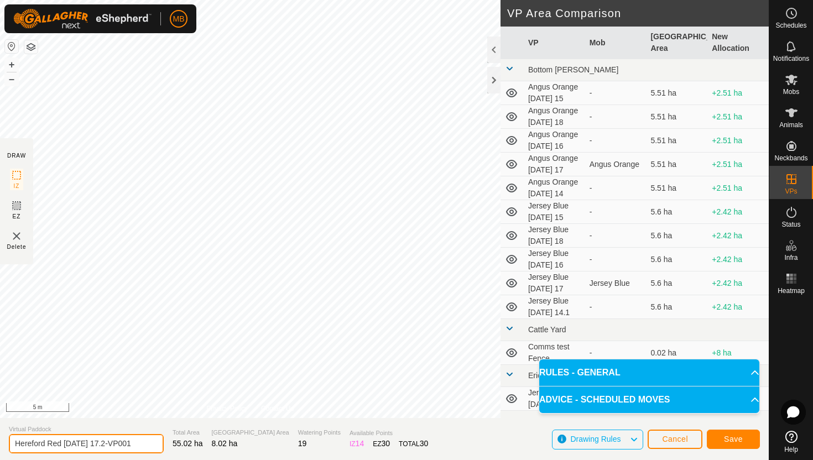
click at [136, 445] on input "Hereford Red [DATE] 17.2-VP001" at bounding box center [86, 443] width 155 height 19
type input "Hereford Red [DATE] 18"
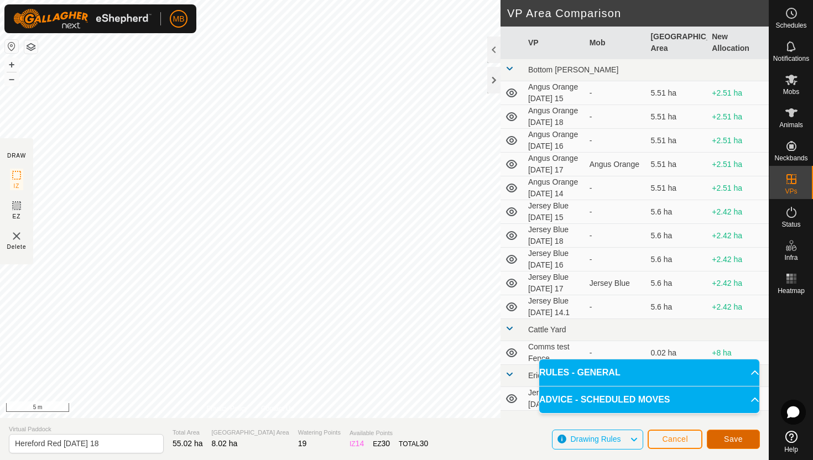
click at [744, 438] on button "Save" at bounding box center [733, 439] width 53 height 19
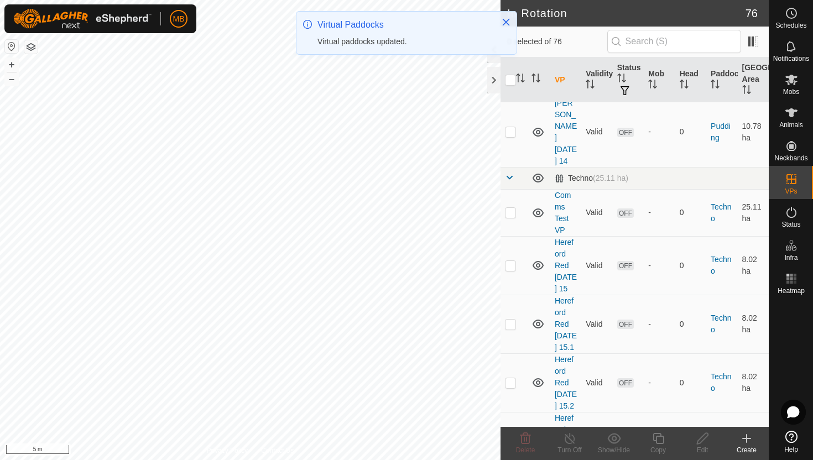
scroll to position [1841, 0]
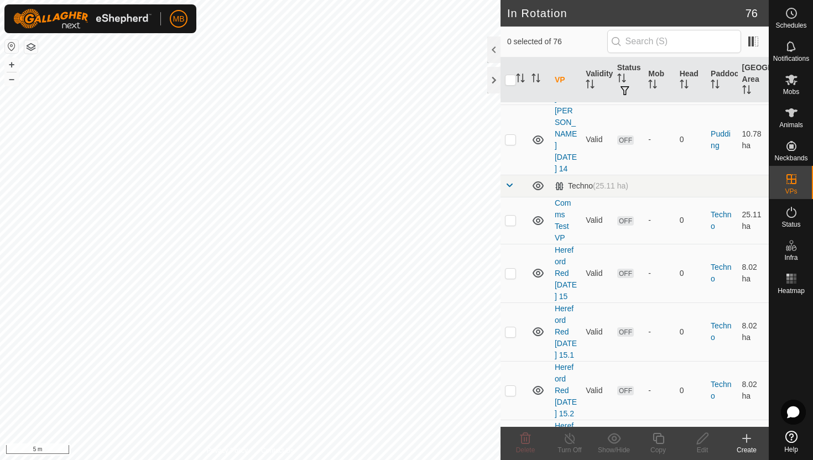
click at [512, 445] on p-checkbox at bounding box center [510, 449] width 11 height 9
checkbox input "true"
click at [658, 439] on icon at bounding box center [659, 438] width 14 height 13
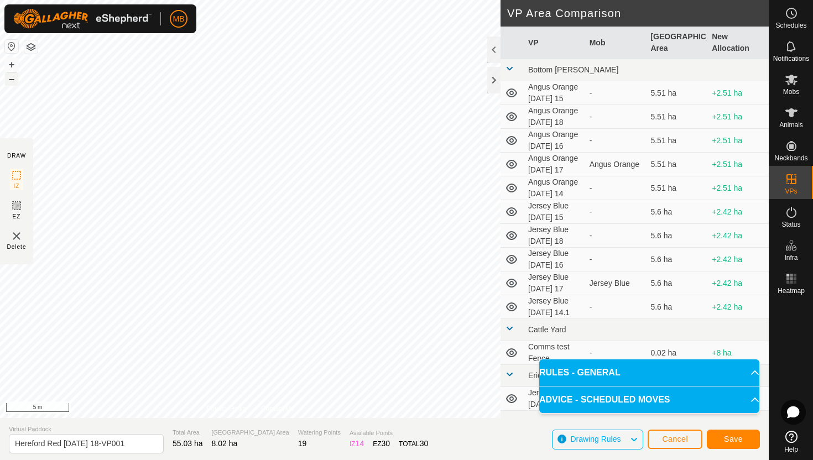
click at [13, 77] on button "–" at bounding box center [11, 78] width 13 height 13
click at [135, 442] on input "Hereford Red [DATE] 18-VP001" at bounding box center [86, 443] width 155 height 19
type input "Hereford Red [DATE] 18.1"
click at [748, 436] on button "Save" at bounding box center [733, 439] width 53 height 19
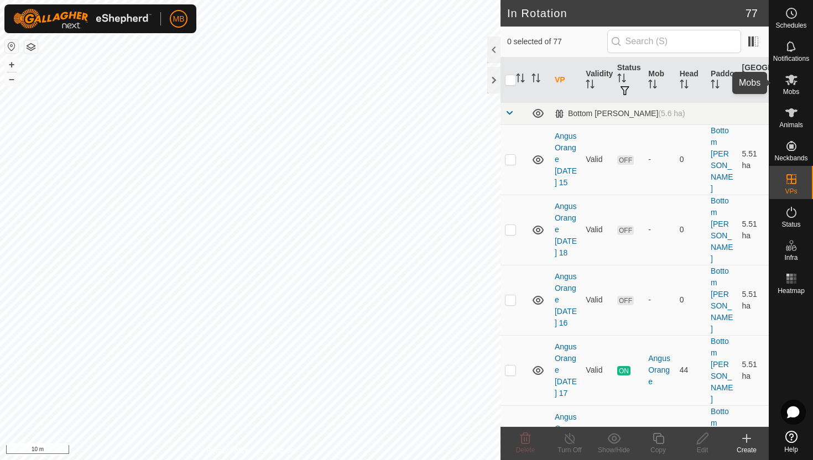
click at [792, 82] on icon at bounding box center [791, 80] width 12 height 11
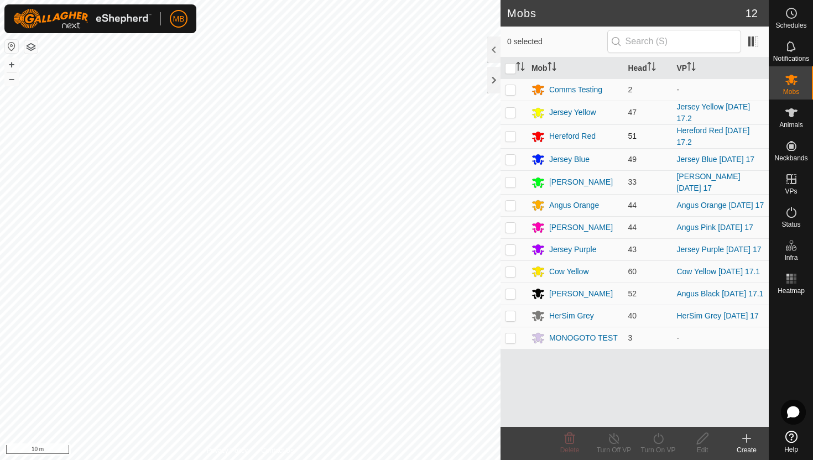
click at [511, 135] on p-checkbox at bounding box center [510, 136] width 11 height 9
checkbox input "true"
click at [658, 436] on icon at bounding box center [658, 438] width 10 height 11
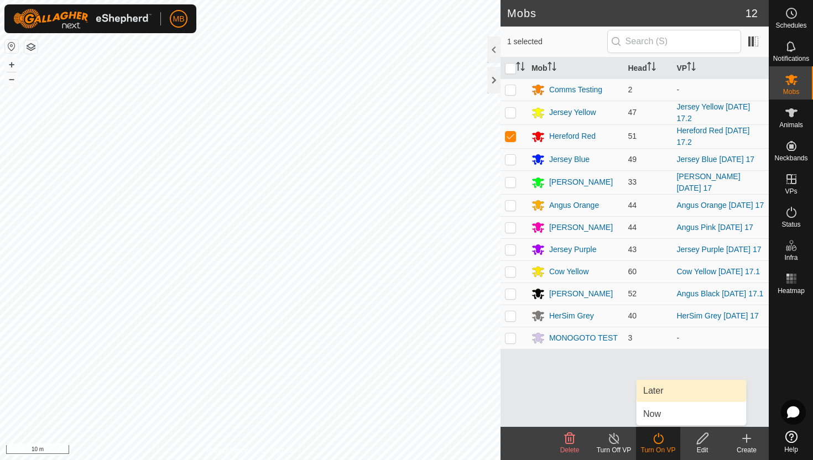
click at [657, 390] on link "Later" at bounding box center [692, 391] width 110 height 22
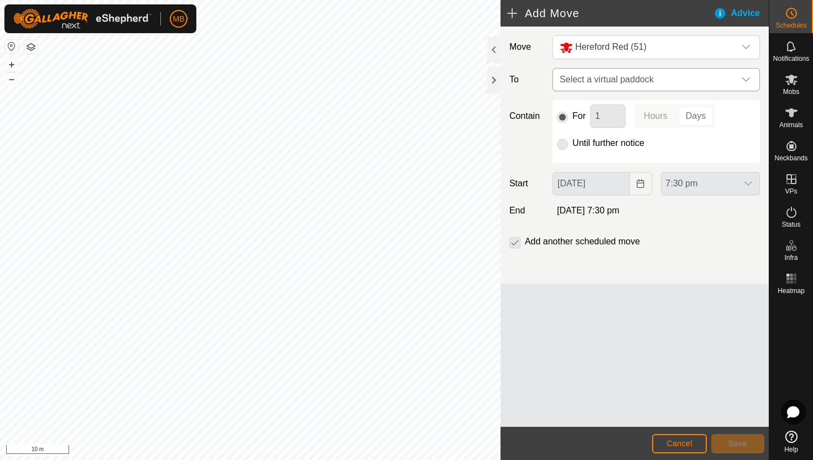
click at [736, 80] on div "dropdown trigger" at bounding box center [746, 80] width 22 height 22
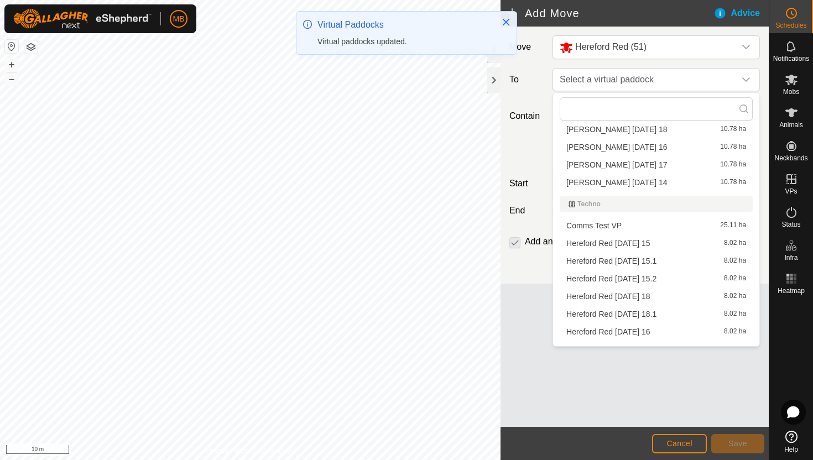
scroll to position [582, 0]
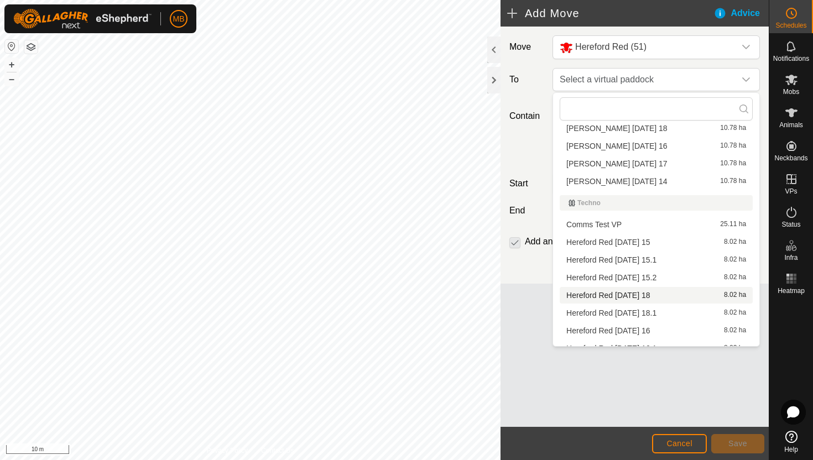
click at [640, 295] on li "Hereford Red [DATE] 18 8.02 ha" at bounding box center [656, 295] width 193 height 17
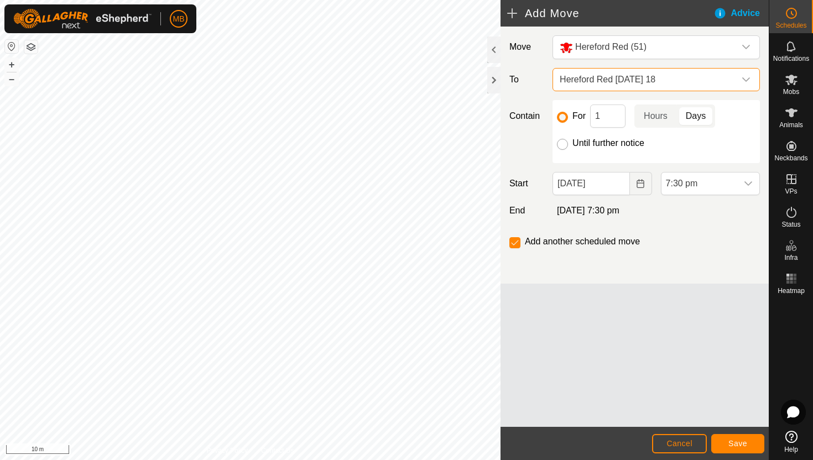
click at [560, 144] on input "Until further notice" at bounding box center [562, 144] width 11 height 11
radio input "true"
checkbox input "false"
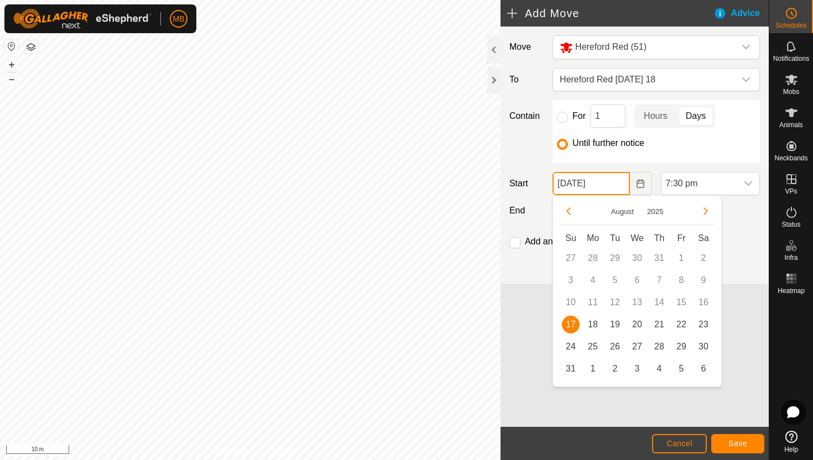
click at [617, 188] on input "[DATE]" at bounding box center [591, 183] width 77 height 23
click at [593, 325] on span "18" at bounding box center [593, 325] width 18 height 18
type input "[DATE]"
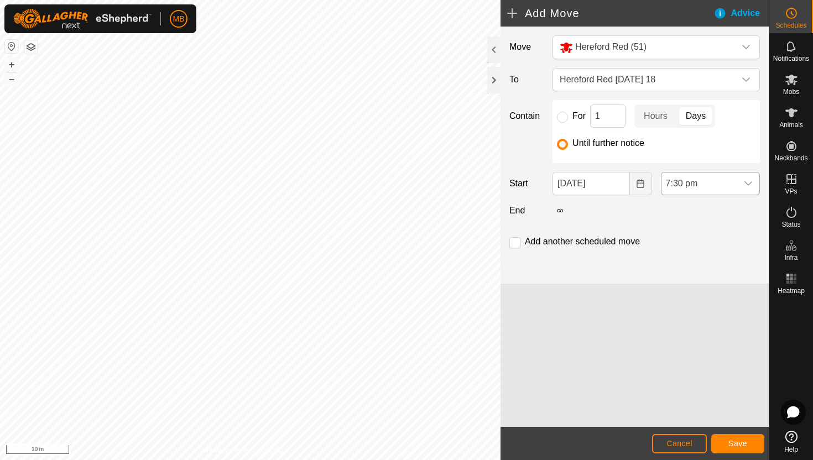
click at [740, 187] on div "dropdown trigger" at bounding box center [748, 184] width 22 height 22
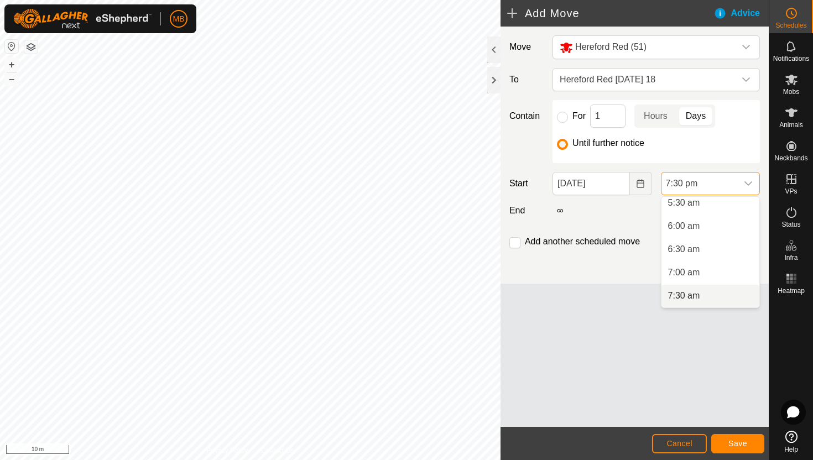
scroll to position [259, 0]
click at [713, 227] on li "6:00 am" at bounding box center [711, 228] width 98 height 22
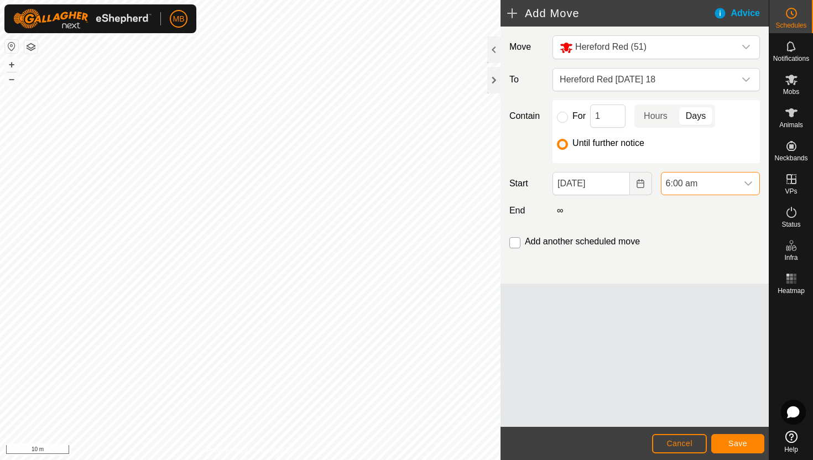
click at [513, 244] on input "checkbox" at bounding box center [514, 242] width 11 height 11
click at [738, 442] on span "Save" at bounding box center [737, 443] width 19 height 9
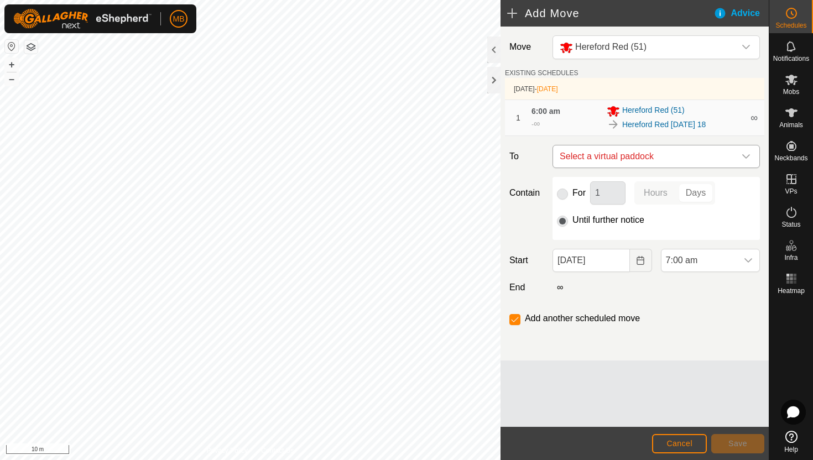
click at [747, 161] on div "dropdown trigger" at bounding box center [746, 156] width 22 height 22
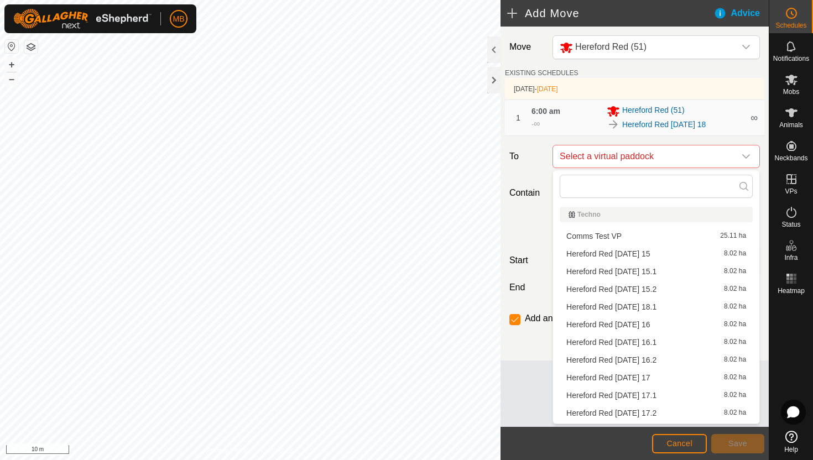
click at [660, 306] on li "Hereford Red [DATE] 18.1 8.02 ha" at bounding box center [656, 307] width 193 height 17
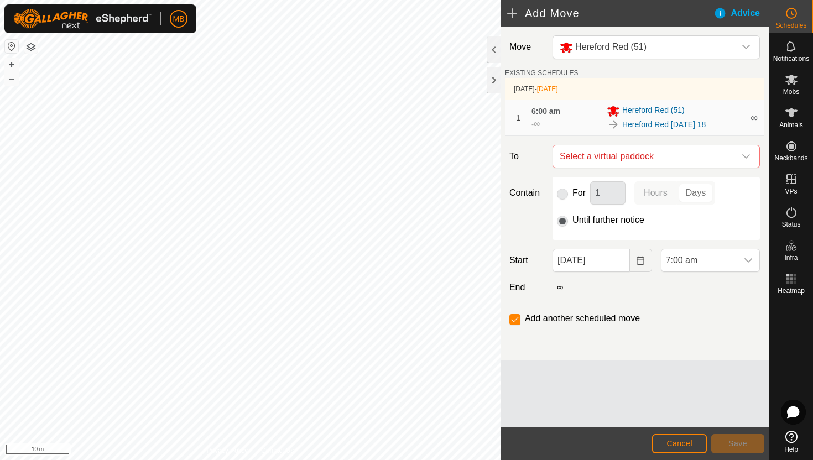
checkbox input "false"
click at [744, 265] on icon "dropdown trigger" at bounding box center [748, 260] width 9 height 9
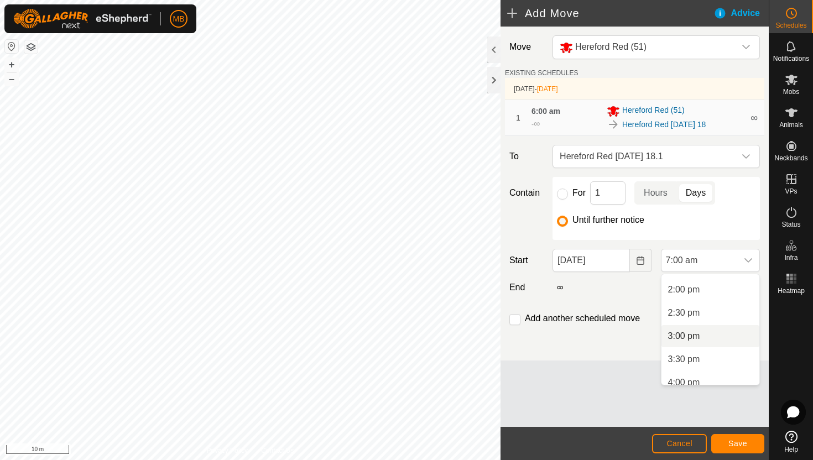
click at [715, 339] on li "3:00 pm" at bounding box center [711, 336] width 98 height 22
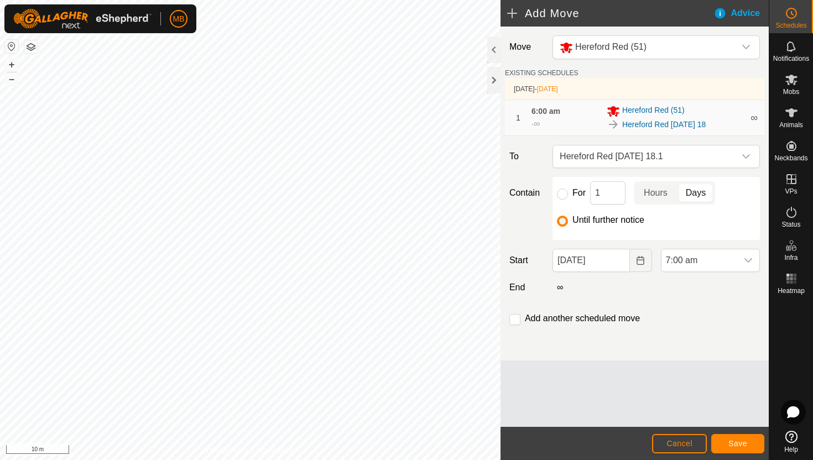
scroll to position [325, 0]
click at [740, 444] on span "Save" at bounding box center [737, 443] width 19 height 9
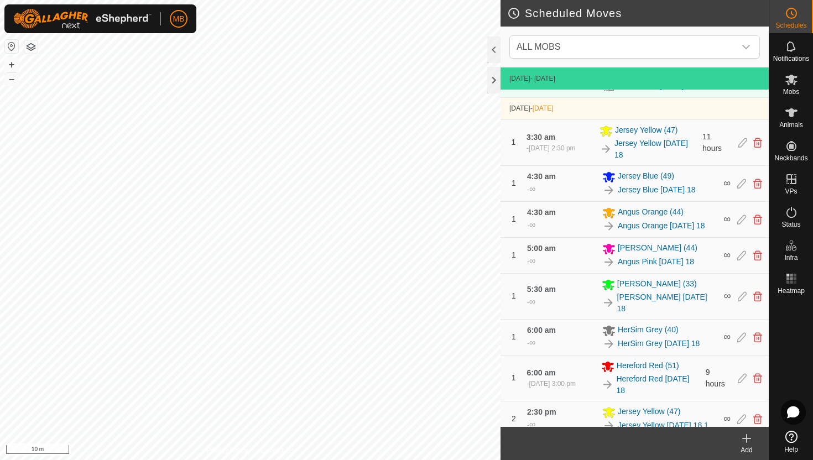
scroll to position [382, 0]
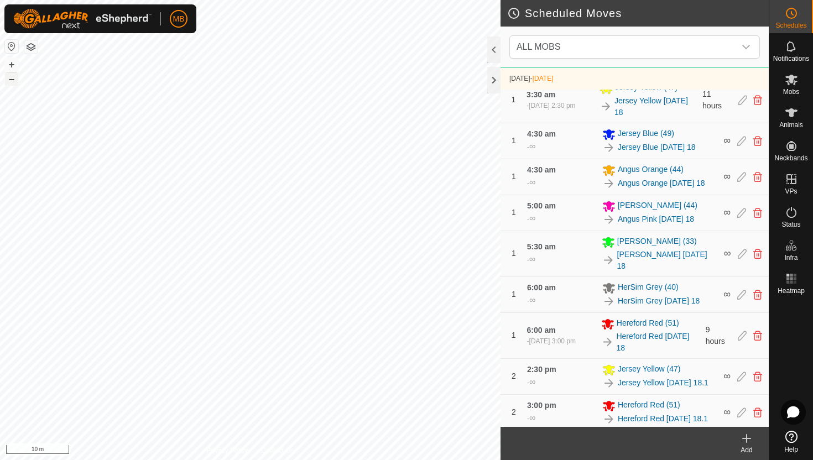
click at [15, 81] on button "–" at bounding box center [11, 78] width 13 height 13
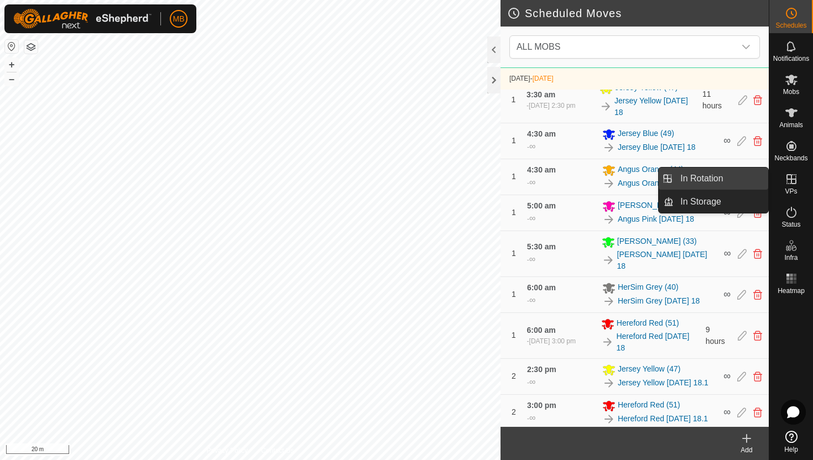
click at [735, 180] on link "In Rotation" at bounding box center [721, 179] width 95 height 22
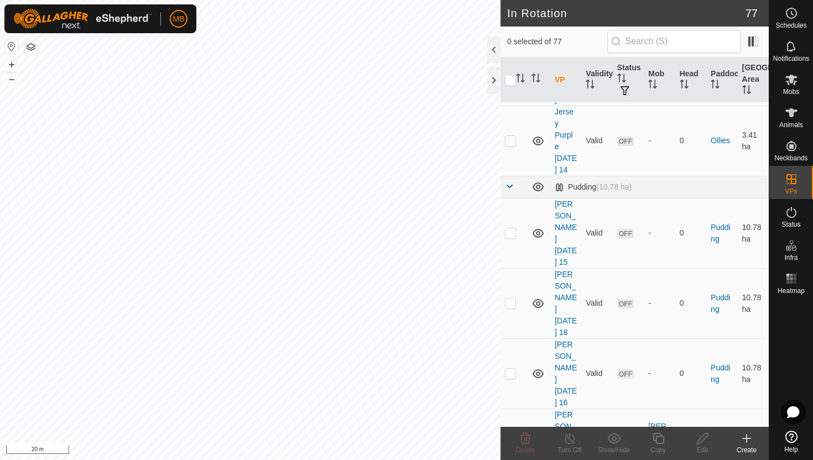
scroll to position [1470, 0]
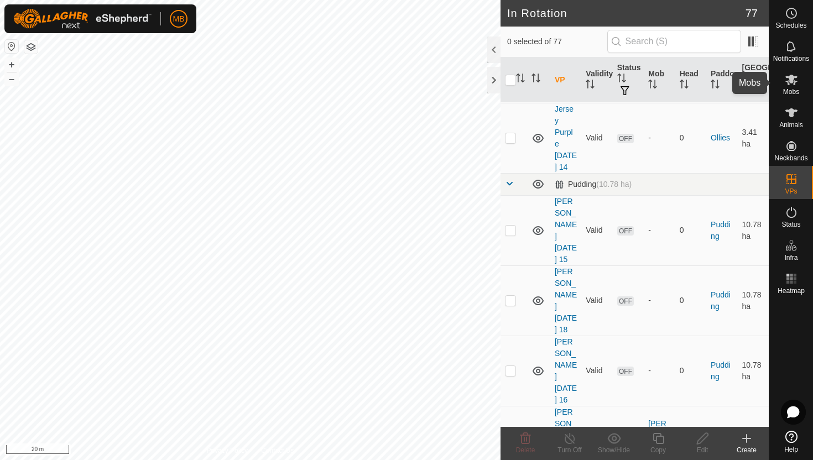
click at [790, 82] on icon at bounding box center [791, 80] width 12 height 11
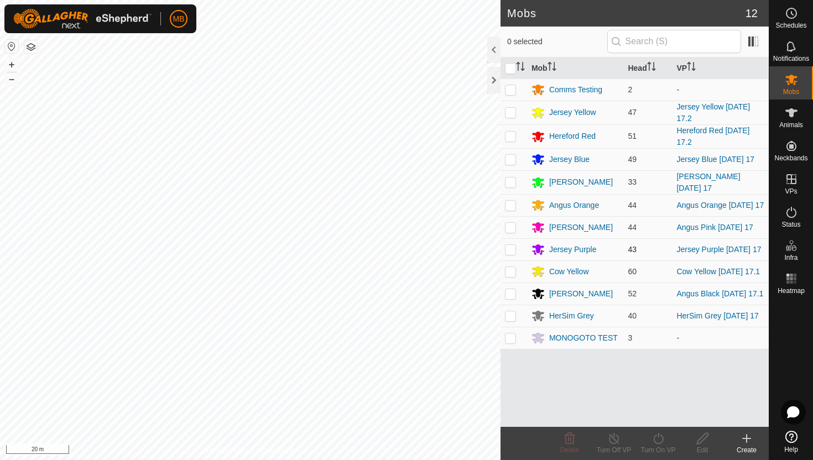
click at [512, 249] on p-checkbox at bounding box center [510, 249] width 11 height 9
checkbox input "true"
click at [657, 440] on icon at bounding box center [659, 438] width 14 height 13
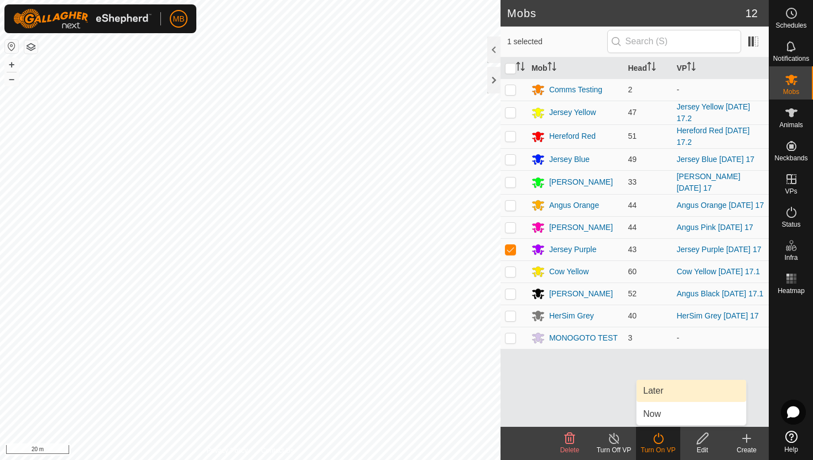
click at [660, 393] on link "Later" at bounding box center [692, 391] width 110 height 22
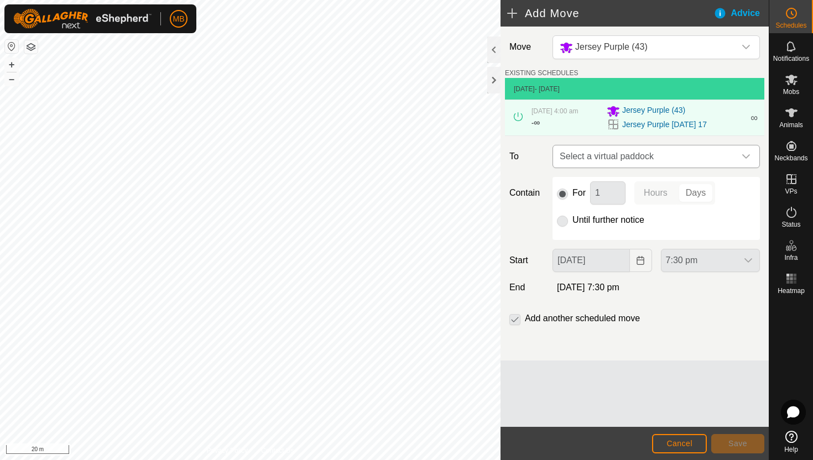
click at [748, 159] on icon "dropdown trigger" at bounding box center [746, 156] width 9 height 9
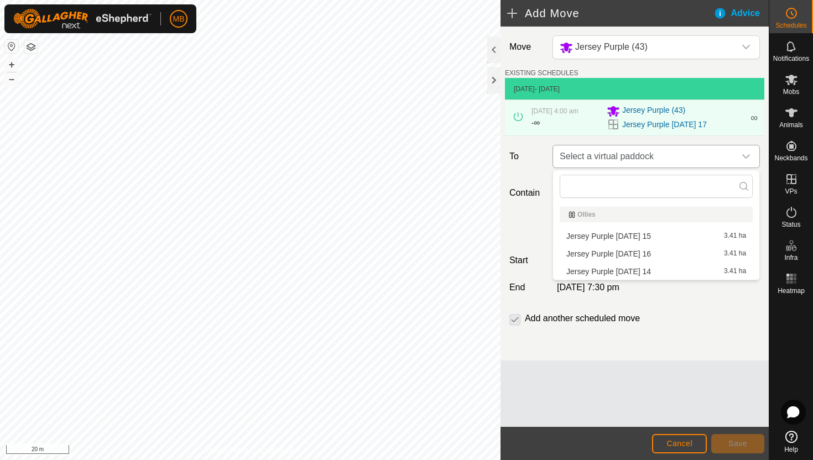
click at [748, 159] on icon "dropdown trigger" at bounding box center [746, 156] width 9 height 9
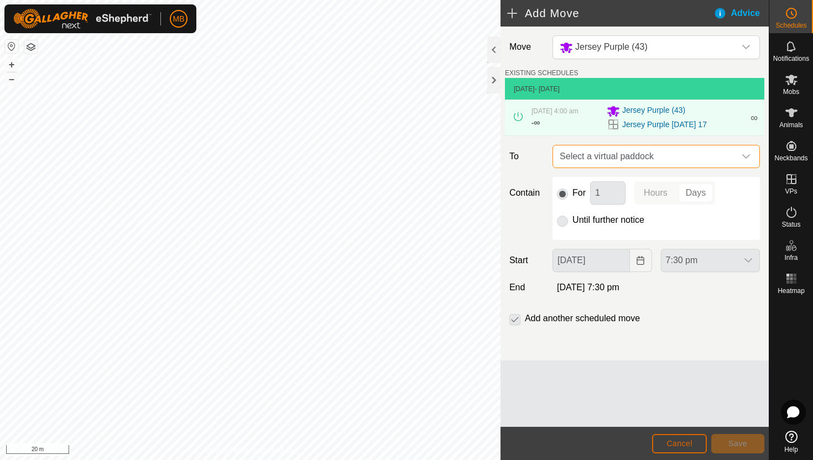
click at [681, 440] on span "Cancel" at bounding box center [680, 443] width 26 height 9
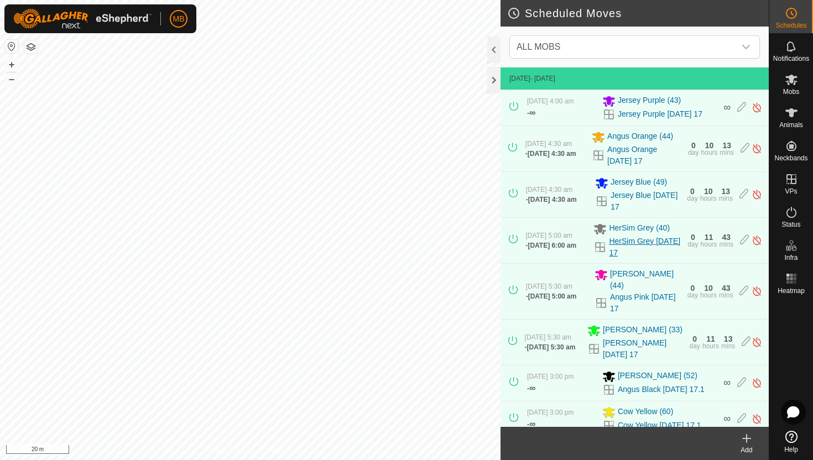
scroll to position [24, 0]
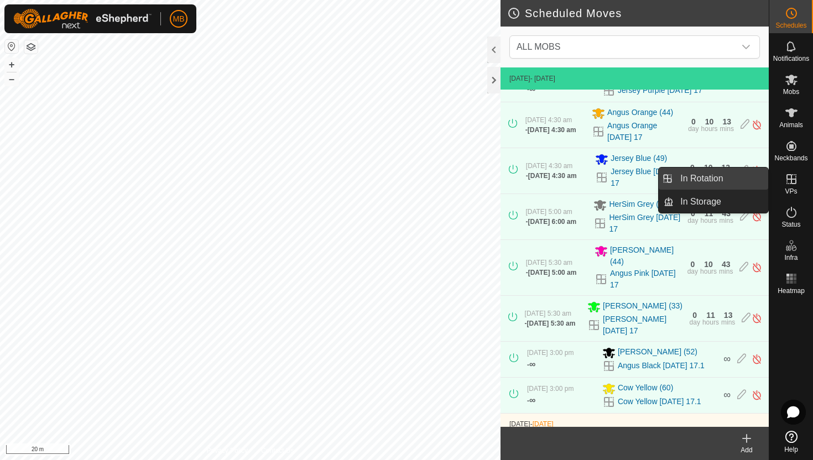
click at [723, 183] on link "In Rotation" at bounding box center [721, 179] width 95 height 22
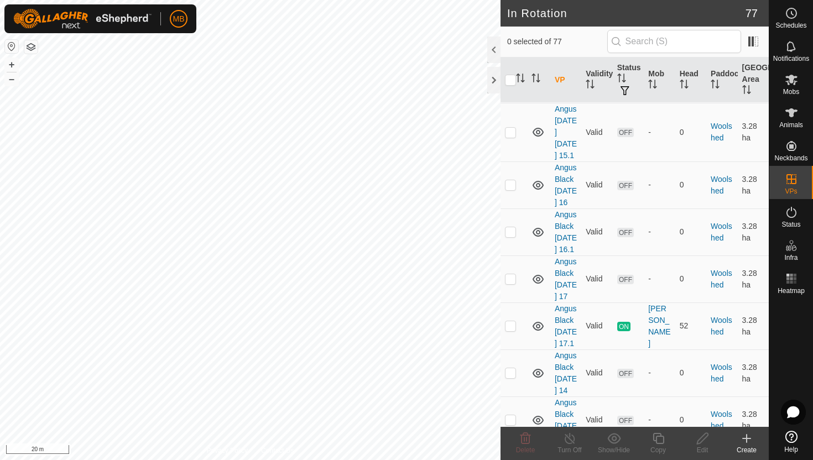
scroll to position [3683, 0]
click at [511, 329] on p-checkbox at bounding box center [510, 324] width 11 height 9
checkbox input "true"
click at [659, 436] on icon at bounding box center [658, 438] width 11 height 11
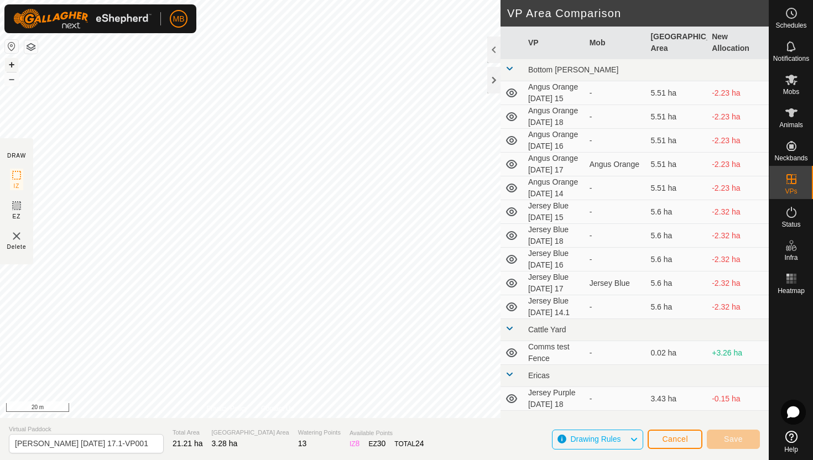
click at [11, 64] on button "+" at bounding box center [11, 64] width 13 height 13
click at [13, 64] on button "+" at bounding box center [11, 64] width 13 height 13
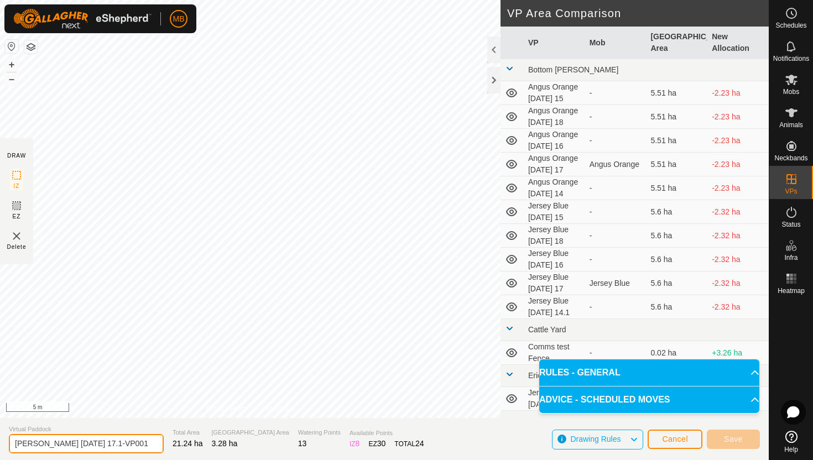
click at [133, 446] on input "Angus Black Sunday 17.1-VP001" at bounding box center [86, 443] width 155 height 19
type input "Angus Black [DATE] 18"
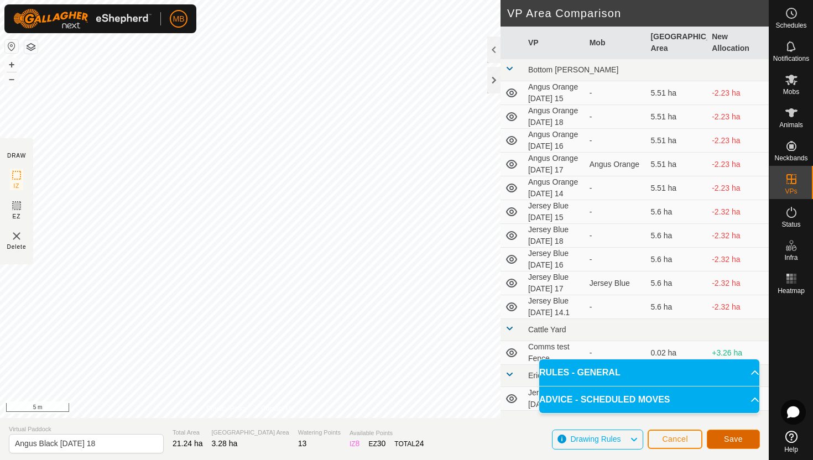
click at [741, 441] on span "Save" at bounding box center [733, 439] width 19 height 9
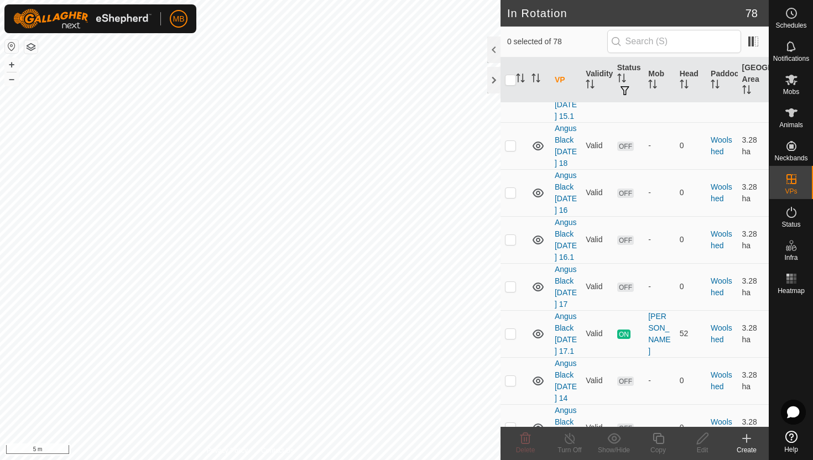
scroll to position [3721, 0]
click at [512, 140] on p-checkbox at bounding box center [510, 144] width 11 height 9
checkbox input "true"
click at [659, 440] on icon at bounding box center [659, 438] width 14 height 13
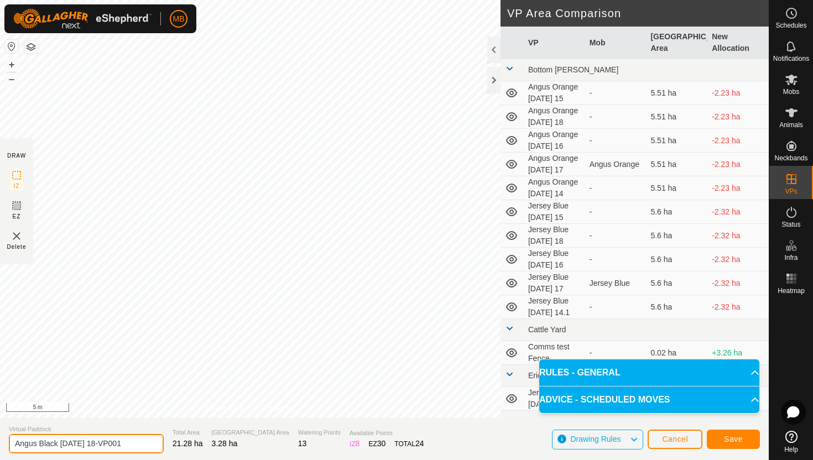
click at [134, 445] on input "Angus Black Monday 18-VP001" at bounding box center [86, 443] width 155 height 19
type input "Angus Black [DATE] 18.1"
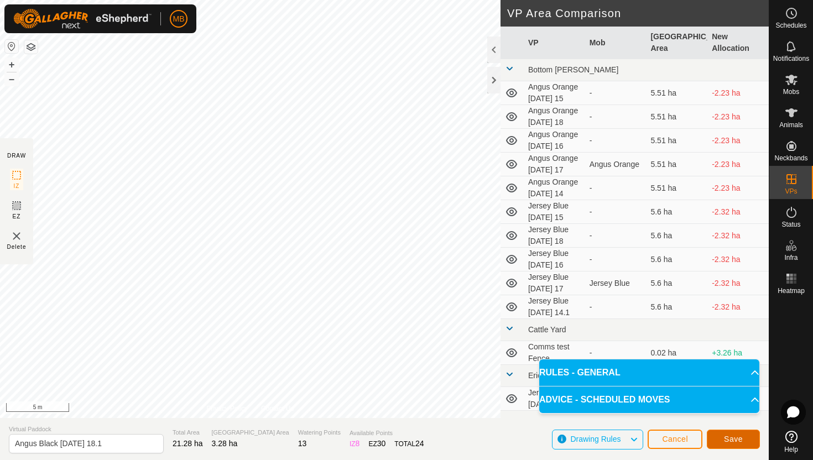
click at [742, 436] on span "Save" at bounding box center [733, 439] width 19 height 9
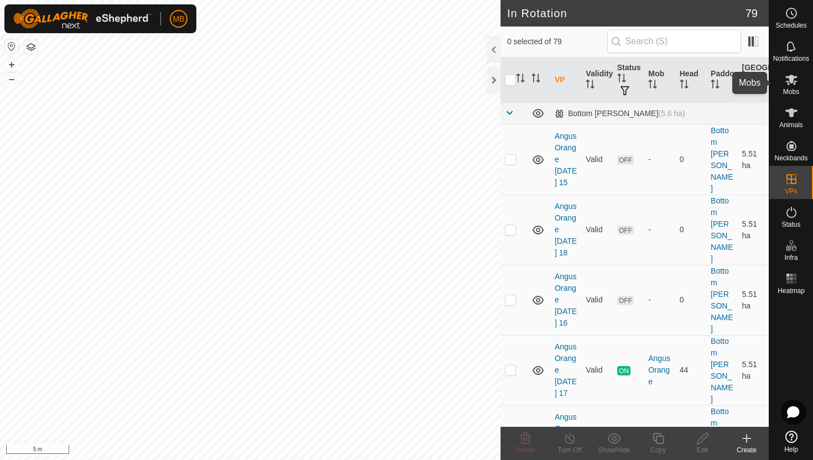
click at [794, 82] on icon at bounding box center [791, 79] width 13 height 13
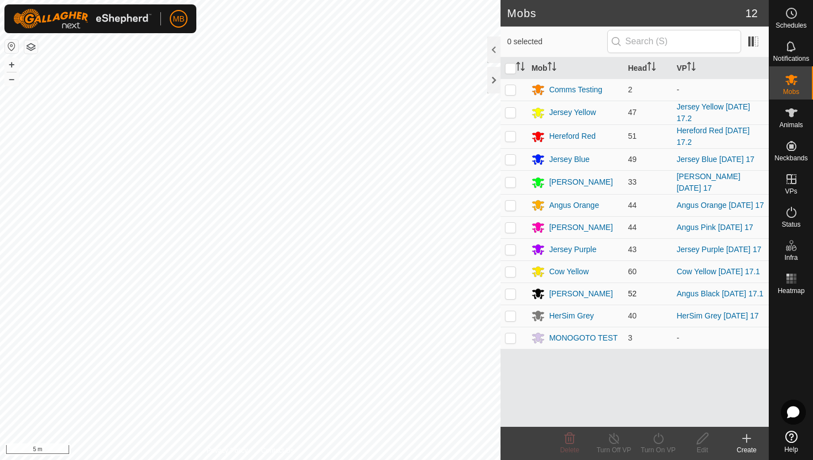
click at [512, 295] on p-checkbox at bounding box center [510, 293] width 11 height 9
checkbox input "true"
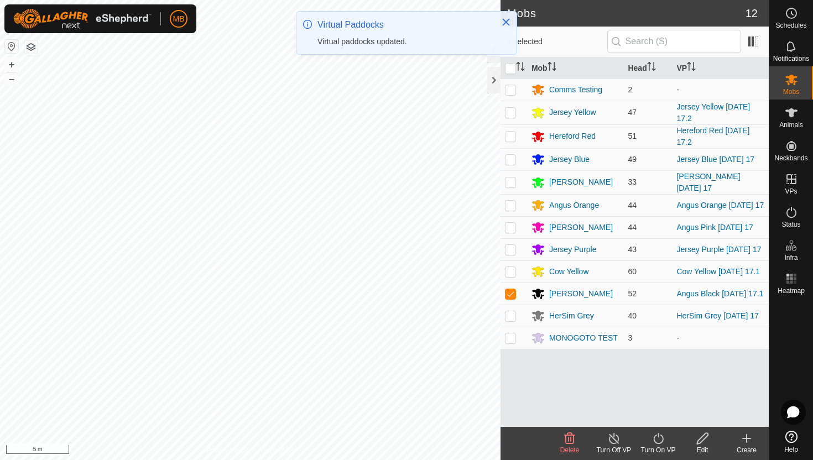
click at [657, 438] on icon at bounding box center [659, 438] width 14 height 13
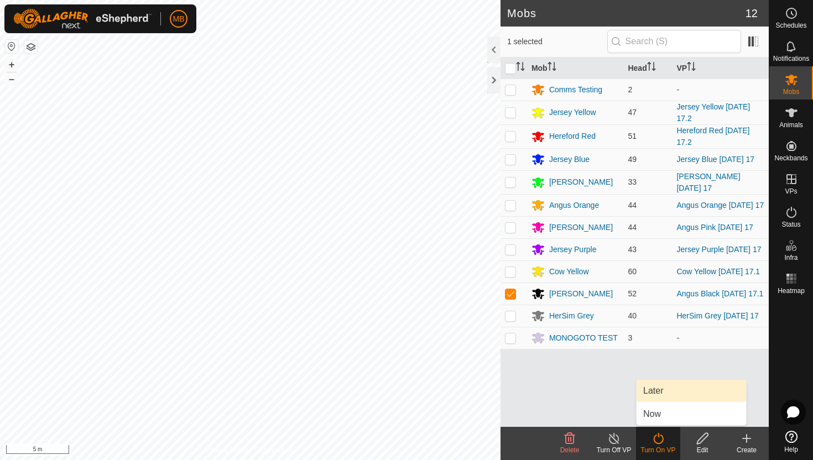
click at [662, 389] on link "Later" at bounding box center [692, 391] width 110 height 22
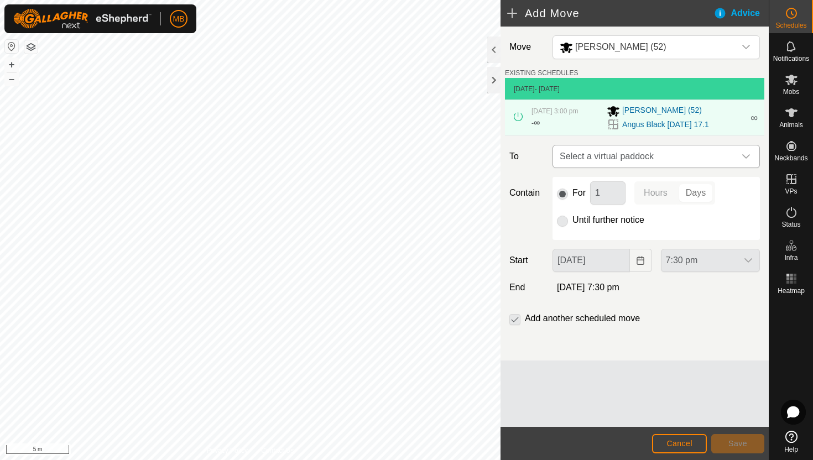
click at [742, 156] on icon "dropdown trigger" at bounding box center [746, 156] width 9 height 9
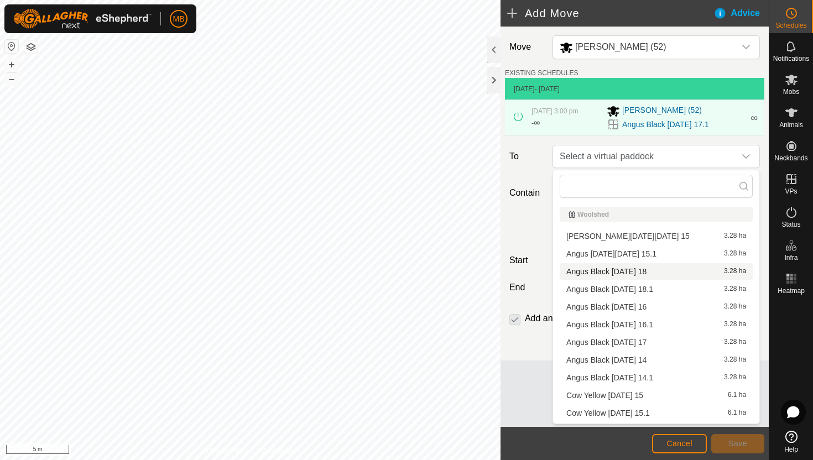
click at [664, 273] on li "Angus Black Monday 18 3.28 ha" at bounding box center [656, 271] width 193 height 17
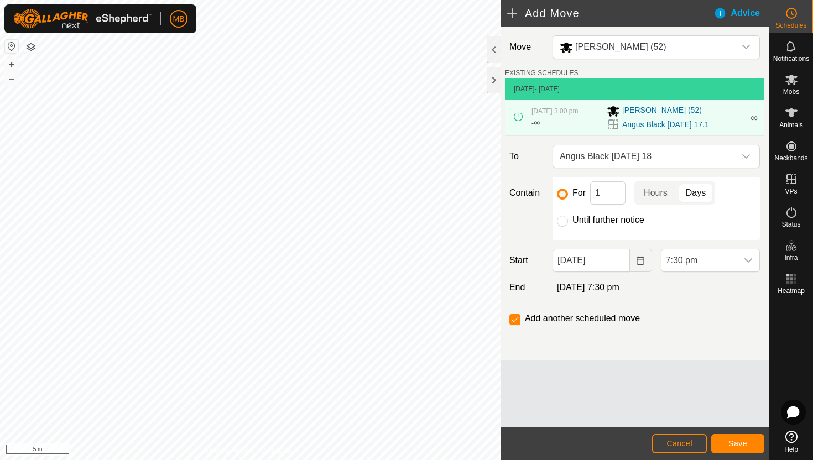
click at [624, 220] on label "Until further notice" at bounding box center [608, 220] width 72 height 9
click at [568, 220] on input "Until further notice" at bounding box center [562, 221] width 11 height 11
radio input "true"
checkbox input "false"
click at [619, 260] on input "[DATE]" at bounding box center [591, 260] width 77 height 23
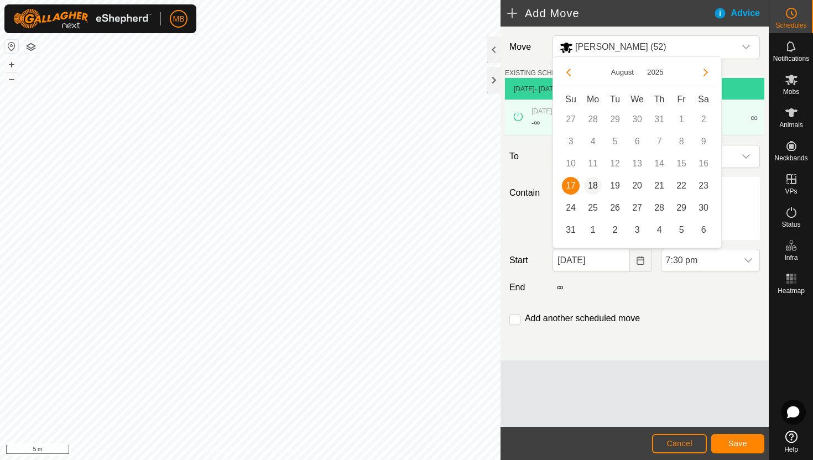
click at [592, 188] on span "18" at bounding box center [593, 186] width 18 height 18
type input "[DATE]"
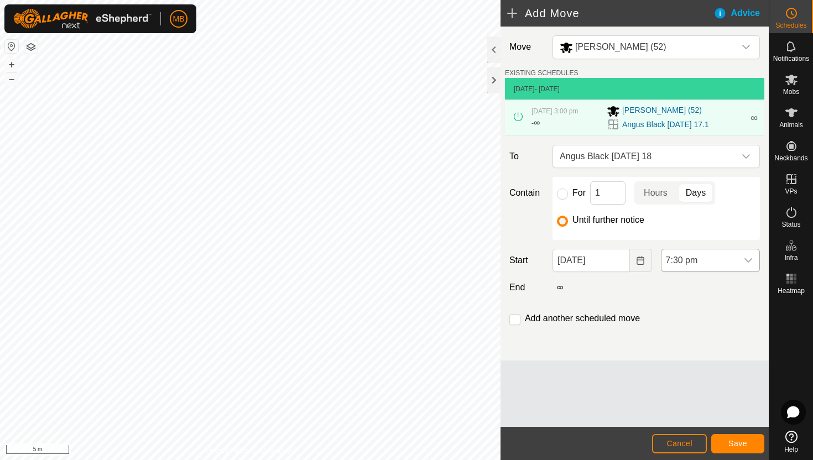
click at [718, 256] on span "7:30 pm" at bounding box center [700, 260] width 76 height 22
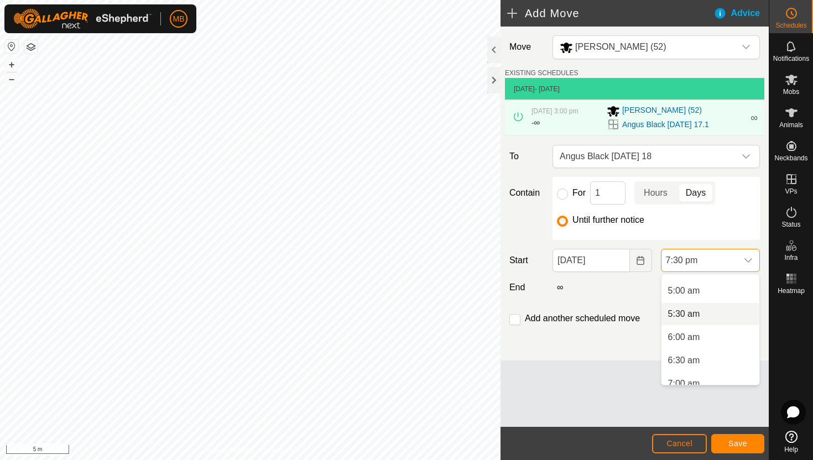
scroll to position [217, 0]
click at [704, 321] on li "5:30 am" at bounding box center [711, 324] width 98 height 22
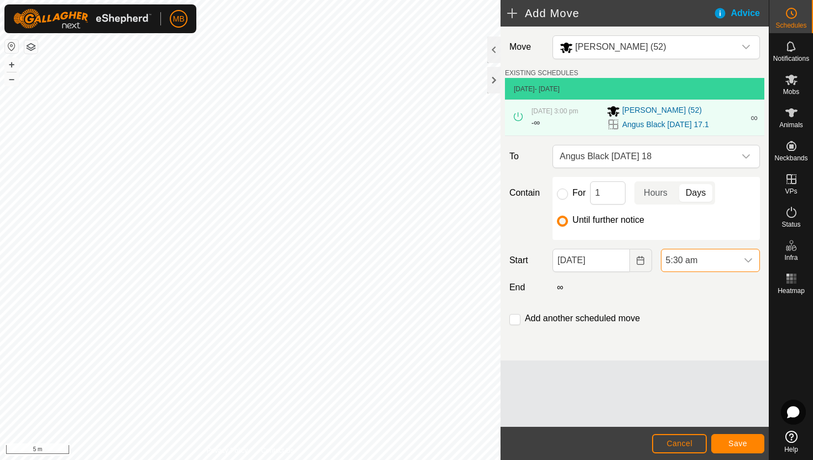
scroll to position [0, 0]
click at [515, 316] on input "checkbox" at bounding box center [514, 319] width 11 height 11
checkbox input "true"
click at [741, 444] on span "Save" at bounding box center [737, 443] width 19 height 9
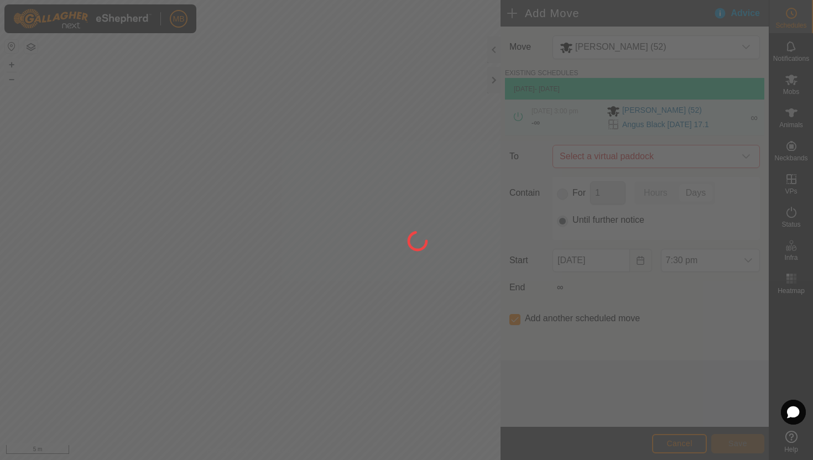
type input "[DATE]"
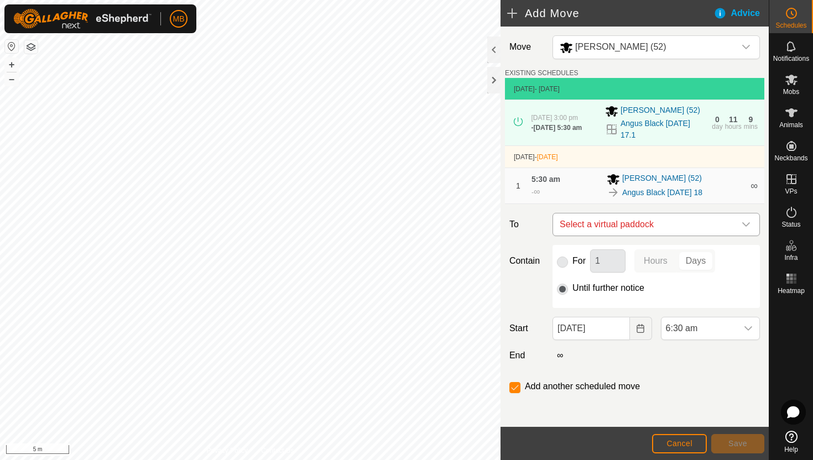
click at [748, 221] on icon "dropdown trigger" at bounding box center [746, 224] width 9 height 9
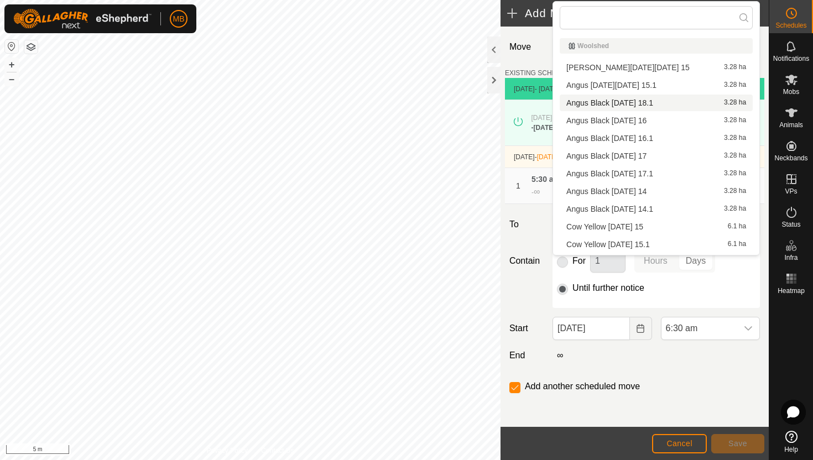
click at [627, 104] on li "Angus Black Monday 18.1 3.28 ha" at bounding box center [656, 103] width 193 height 17
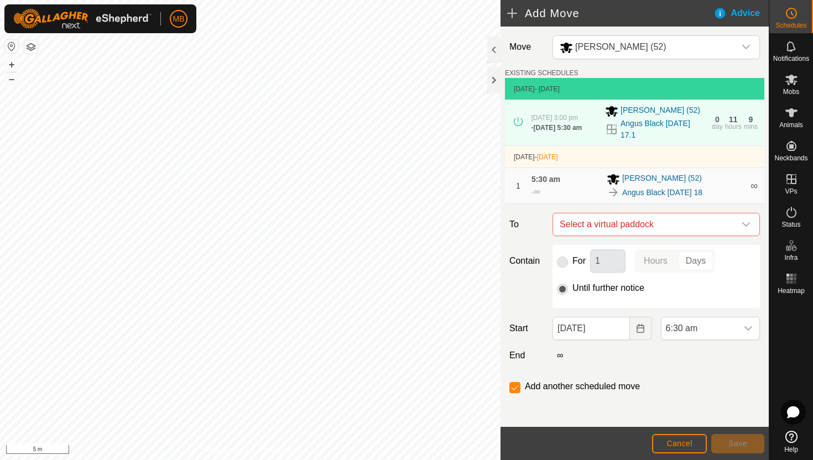
checkbox input "false"
click at [712, 333] on span "6:30 am" at bounding box center [700, 328] width 76 height 22
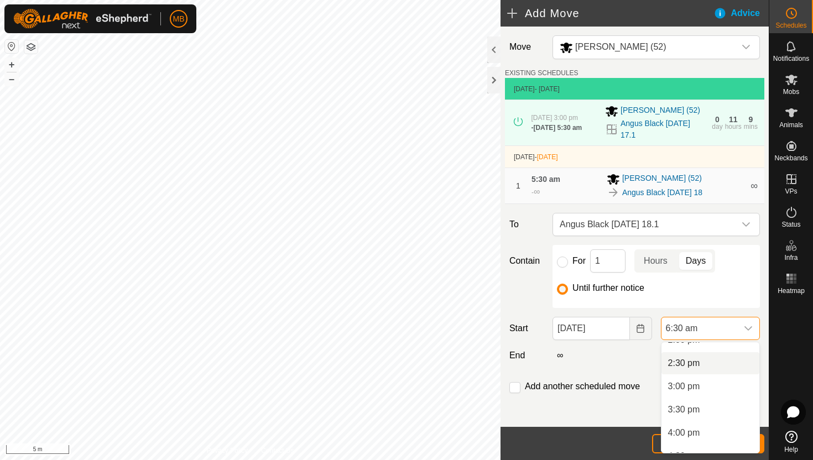
scroll to position [667, 0]
click at [710, 379] on li "3:00 pm" at bounding box center [711, 384] width 98 height 22
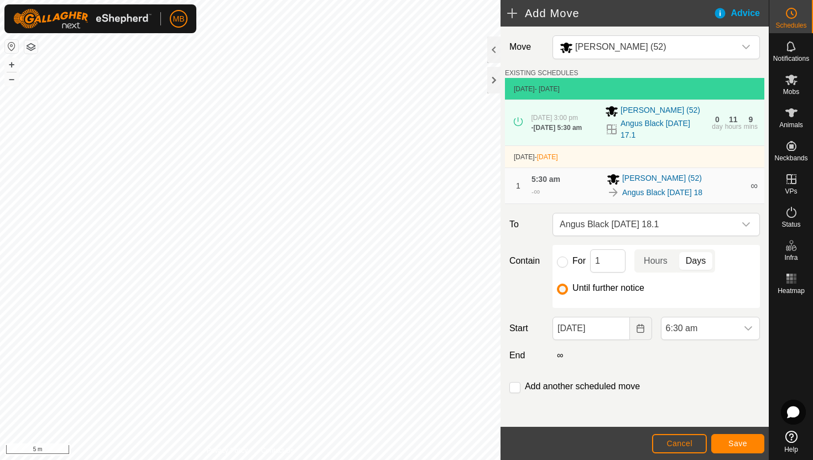
scroll to position [302, 0]
click at [737, 325] on div "dropdown trigger" at bounding box center [748, 328] width 22 height 22
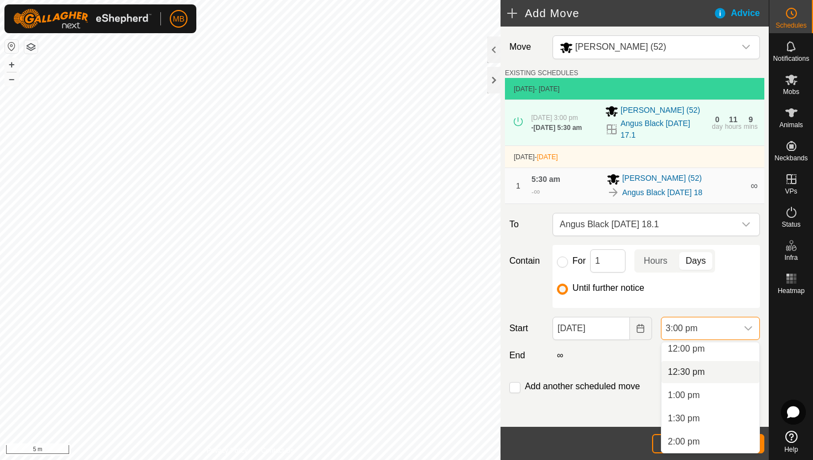
scroll to position [599, 0]
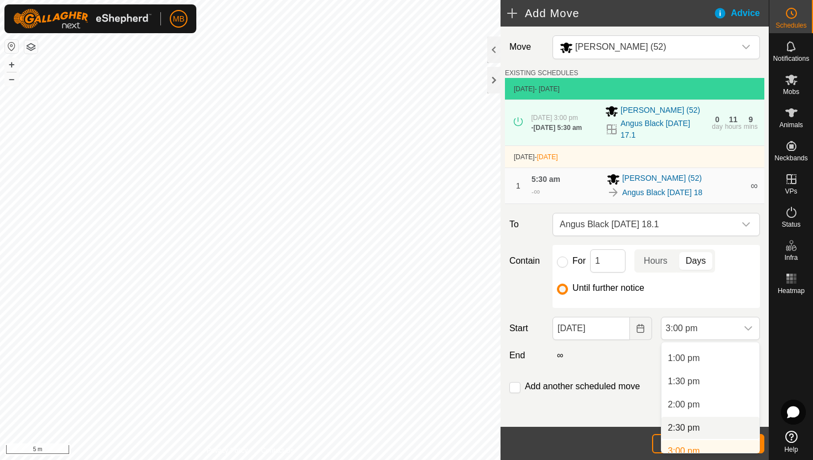
click at [710, 427] on li "2:30 pm" at bounding box center [711, 428] width 98 height 22
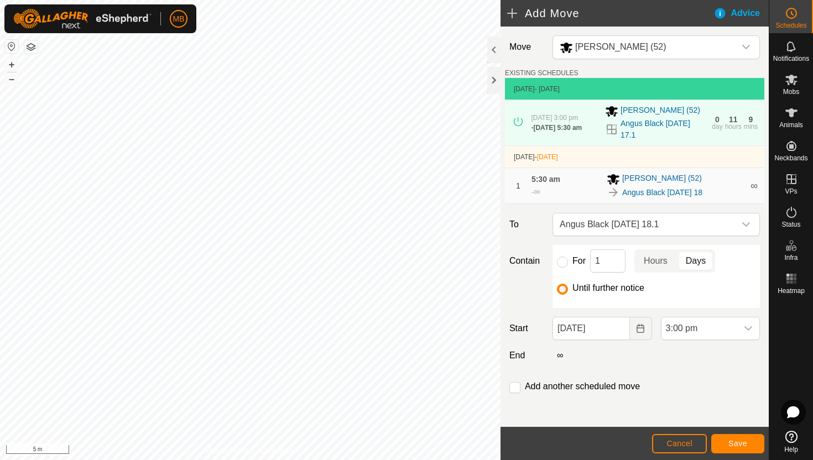
scroll to position [608, 0]
click at [743, 441] on span "Save" at bounding box center [737, 443] width 19 height 9
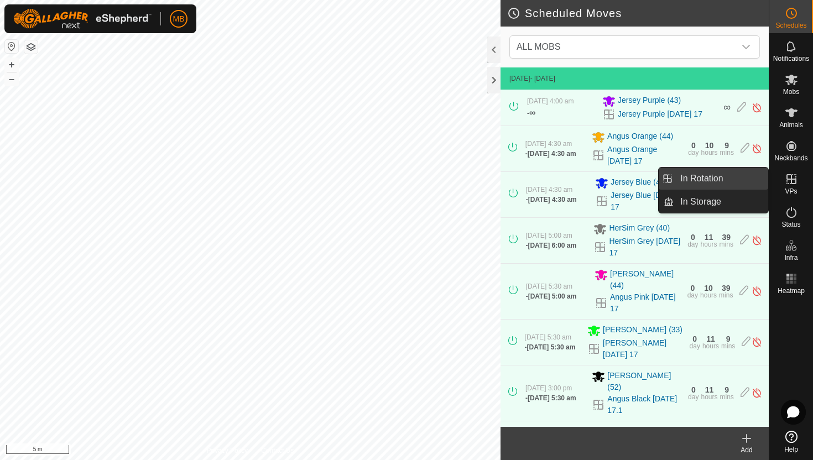
click at [725, 180] on link "In Rotation" at bounding box center [721, 179] width 95 height 22
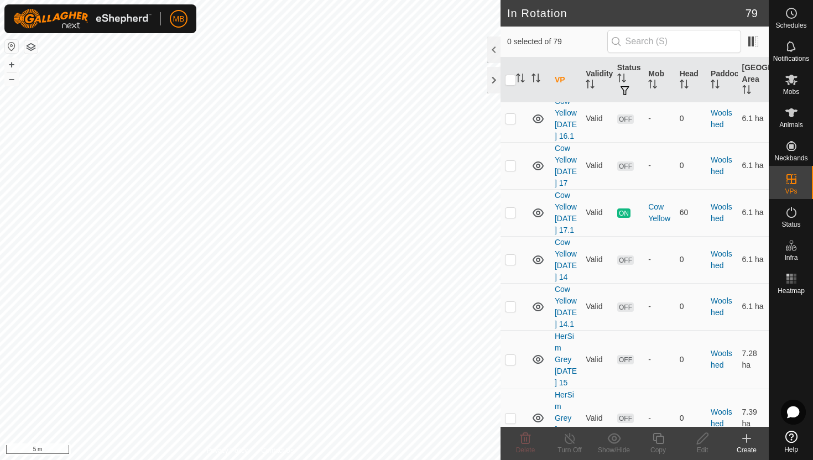
scroll to position [4267, 0]
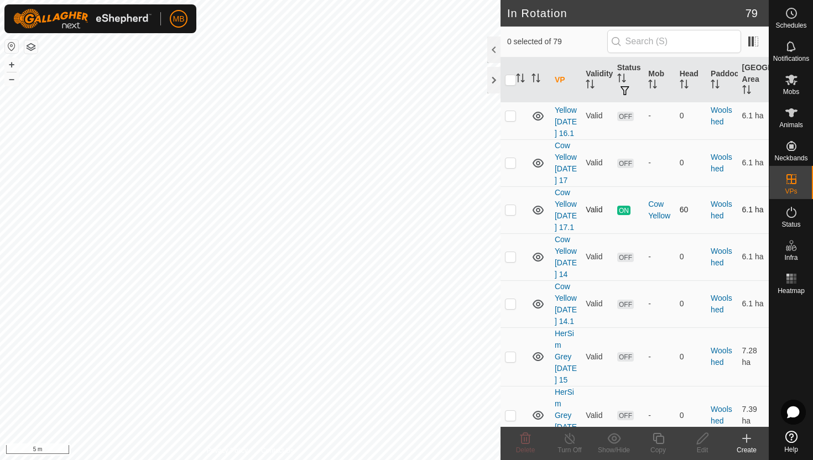
click at [511, 214] on p-checkbox at bounding box center [510, 209] width 11 height 9
checkbox input "true"
click at [657, 439] on icon at bounding box center [659, 438] width 14 height 13
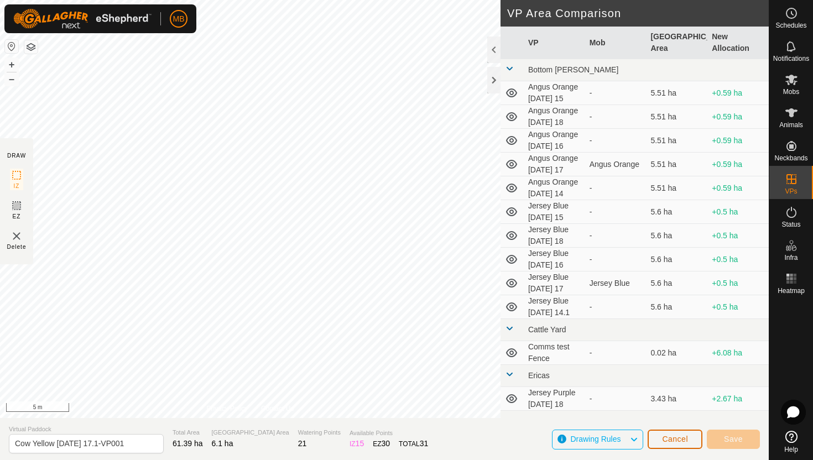
click at [679, 436] on span "Cancel" at bounding box center [675, 439] width 26 height 9
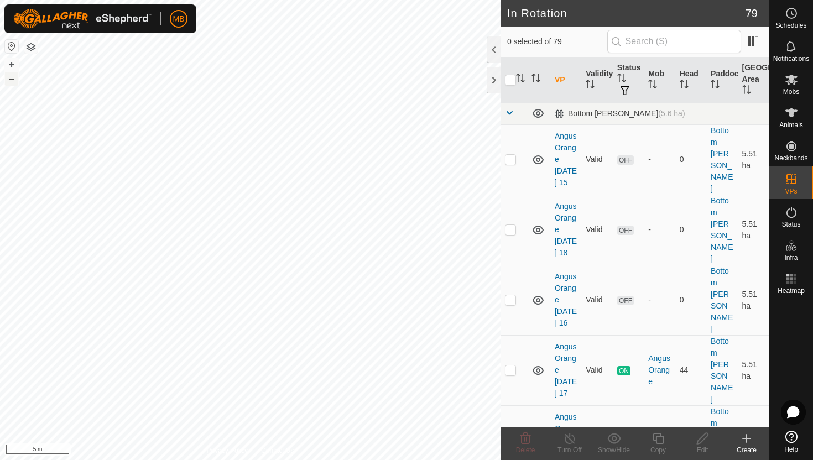
click at [17, 82] on button "–" at bounding box center [11, 78] width 13 height 13
click at [9, 81] on button "–" at bounding box center [11, 78] width 13 height 13
click at [13, 84] on button "–" at bounding box center [11, 78] width 13 height 13
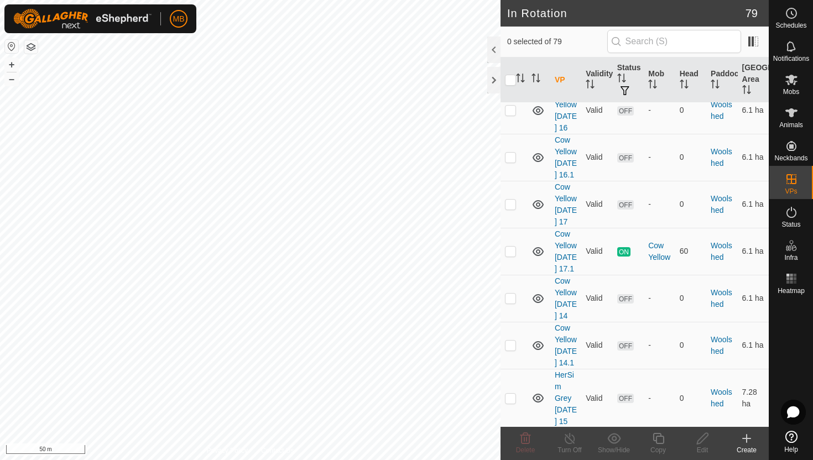
scroll to position [4237, 0]
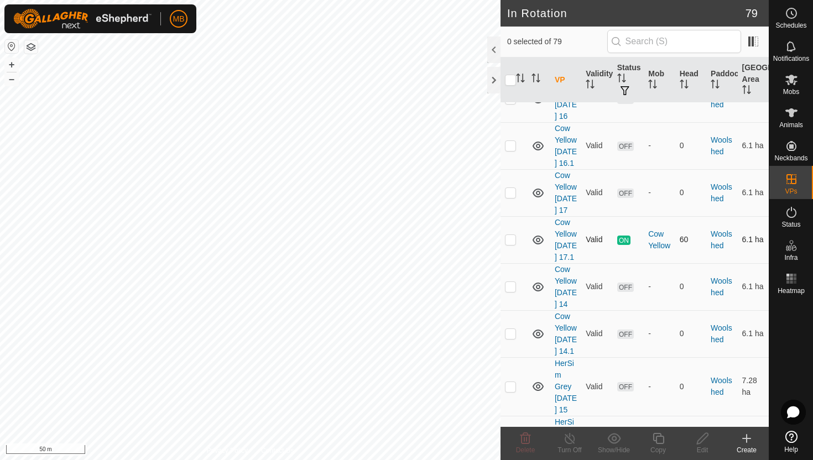
click at [512, 244] on p-checkbox at bounding box center [510, 239] width 11 height 9
checkbox input "true"
click at [659, 440] on icon at bounding box center [659, 438] width 14 height 13
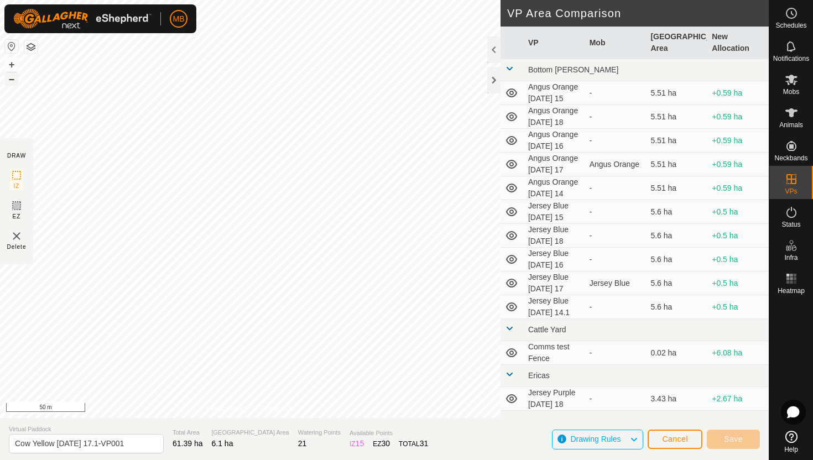
click at [8, 79] on button "–" at bounding box center [11, 78] width 13 height 13
click at [11, 66] on button "+" at bounding box center [11, 64] width 13 height 13
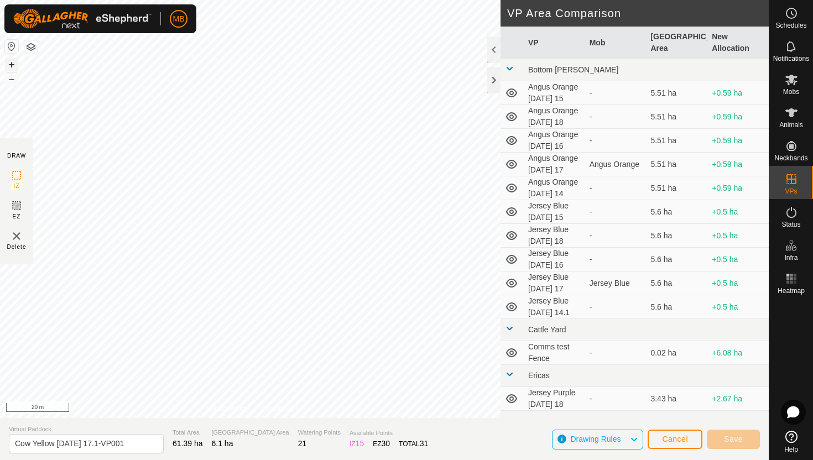
click at [10, 60] on button "+" at bounding box center [11, 64] width 13 height 13
click at [14, 63] on button "+" at bounding box center [11, 64] width 13 height 13
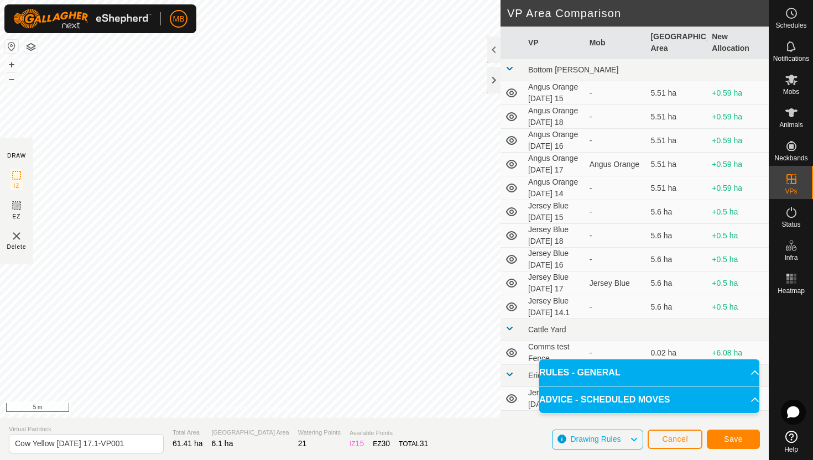
click at [339, 0] on html "MB Schedules Notifications Mobs Animals Neckbands VPs Status Infra Heatmap Help…" at bounding box center [406, 230] width 813 height 460
click at [134, 443] on input "Cow Yellow Sunday 17.1-VP001" at bounding box center [86, 443] width 155 height 19
type input "Cow Yellow [DATE] 18"
click at [741, 438] on span "Save" at bounding box center [733, 439] width 19 height 9
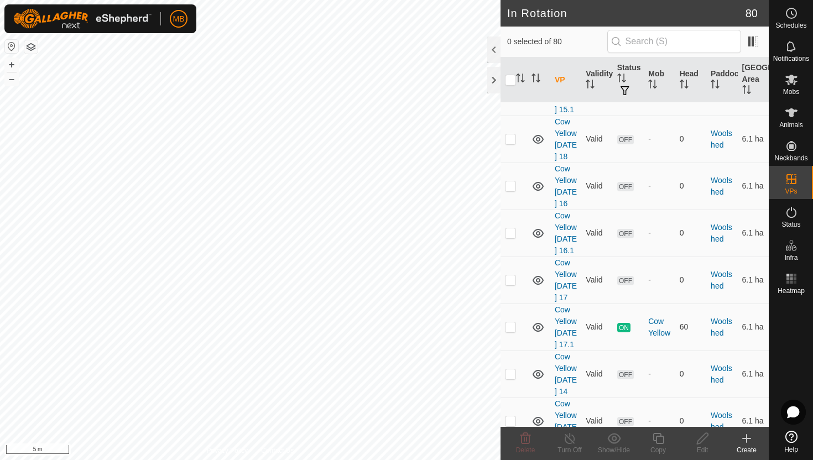
scroll to position [4196, 0]
click at [513, 144] on p-checkbox at bounding box center [510, 140] width 11 height 9
checkbox input "true"
click at [659, 439] on icon at bounding box center [659, 438] width 14 height 13
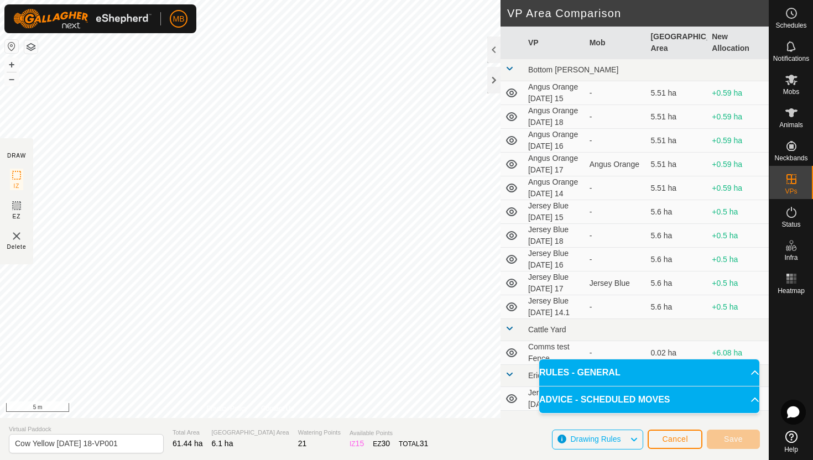
click at [202, 442] on div "DRAW IZ EZ Delete Privacy Policy Contact Us Segment length must be longer than …" at bounding box center [384, 230] width 769 height 460
click at [127, 445] on input "Cow Yellow Monday 18-VP001" at bounding box center [86, 443] width 155 height 19
type input "Cow Yellow [DATE] 18.1"
click at [13, 78] on button "–" at bounding box center [11, 78] width 13 height 13
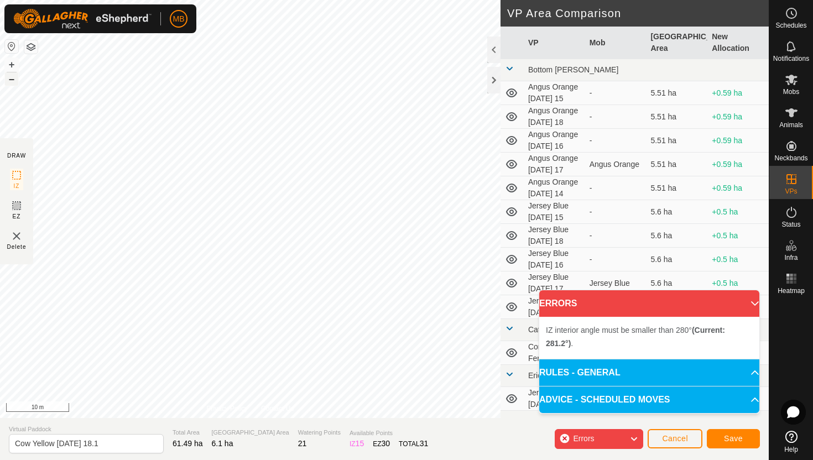
click at [8, 81] on button "–" at bounding box center [11, 78] width 13 height 13
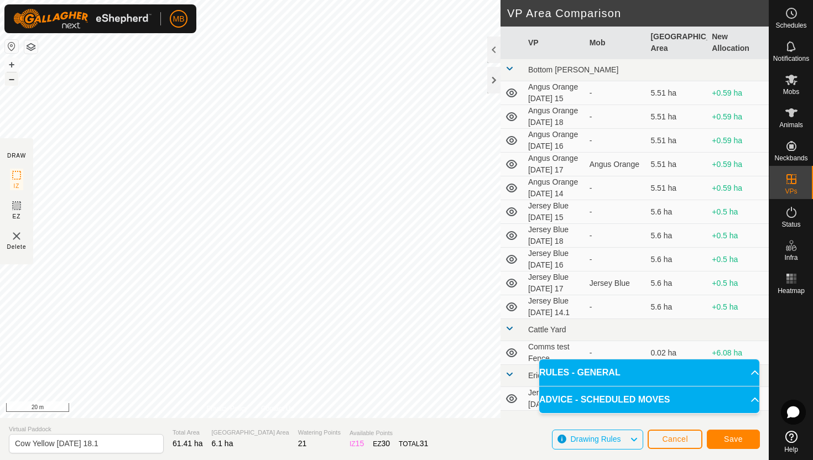
click at [11, 81] on button "–" at bounding box center [11, 78] width 13 height 13
click at [746, 441] on button "Save" at bounding box center [733, 439] width 53 height 19
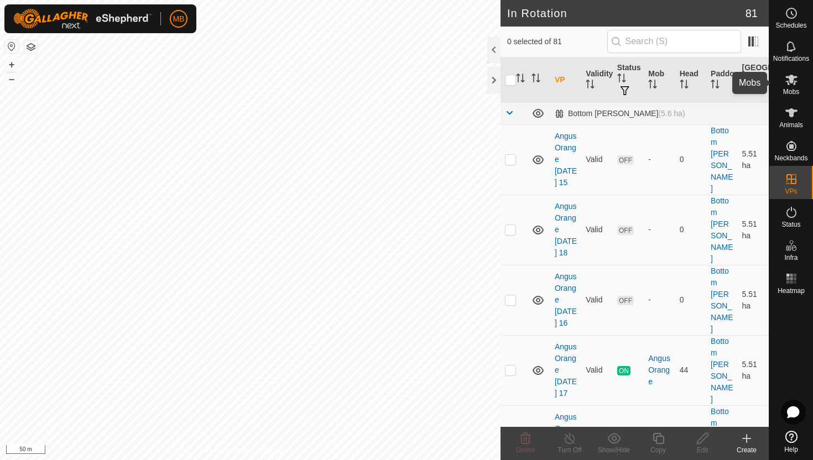
click at [794, 87] on es-mob-svg-icon at bounding box center [792, 80] width 20 height 18
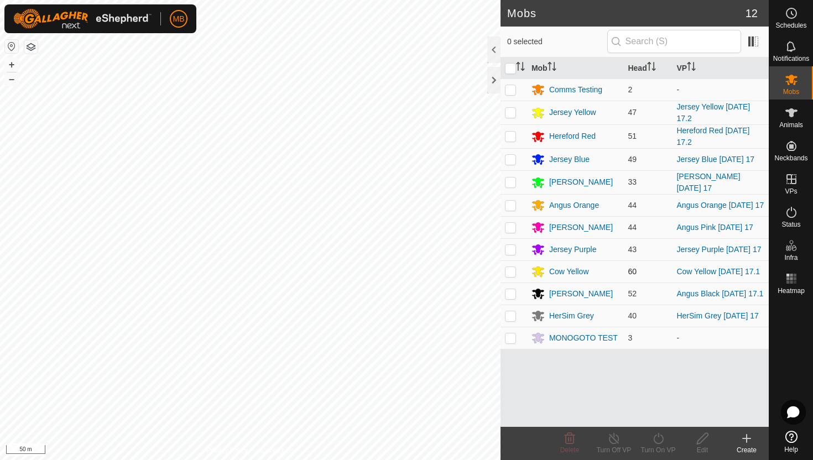
click at [511, 273] on p-checkbox at bounding box center [510, 271] width 11 height 9
checkbox input "true"
click at [659, 439] on icon at bounding box center [659, 438] width 14 height 13
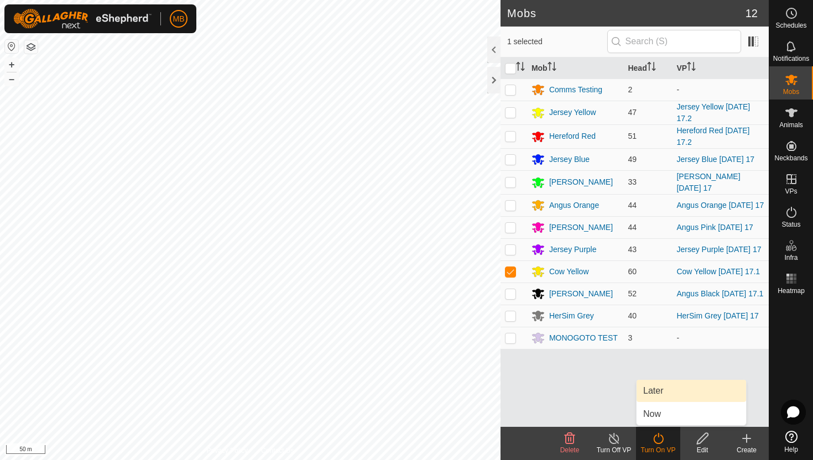
click at [658, 390] on link "Later" at bounding box center [692, 391] width 110 height 22
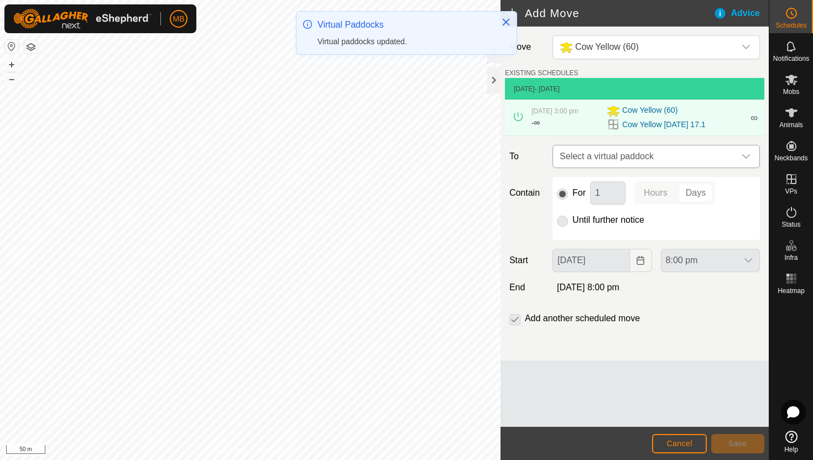
click at [746, 157] on icon "dropdown trigger" at bounding box center [746, 156] width 9 height 9
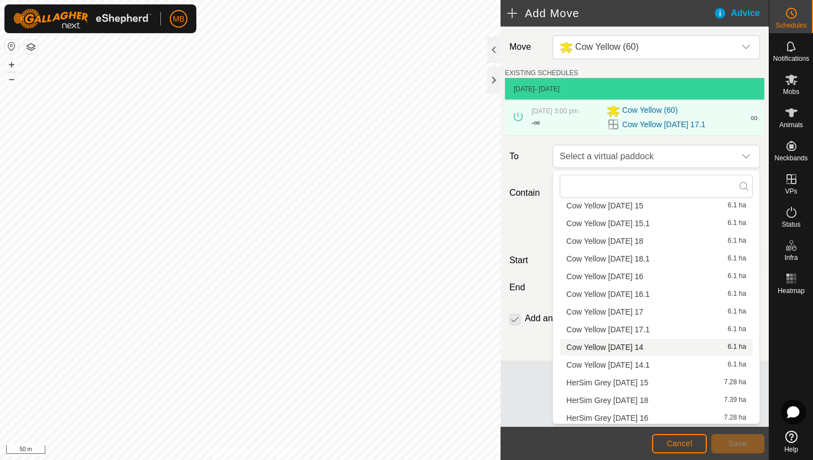
scroll to position [1375, 0]
click at [616, 244] on li "Cow Yellow Monday 18 6.1 ha" at bounding box center [656, 243] width 193 height 17
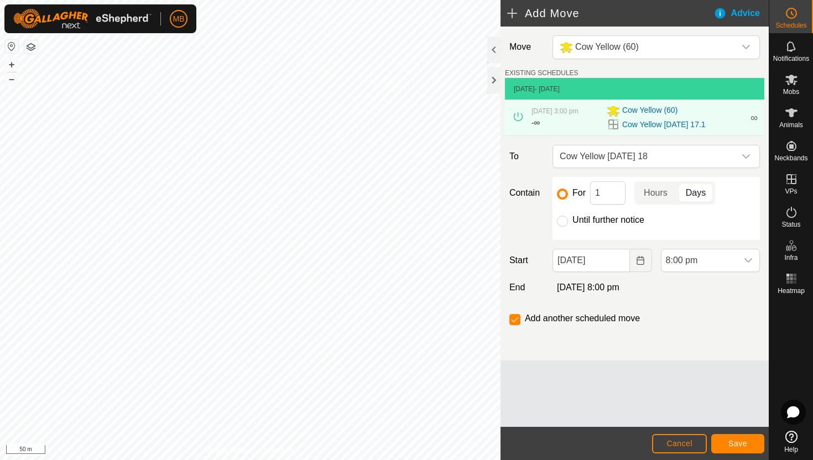
click at [606, 220] on label "Until further notice" at bounding box center [608, 220] width 72 height 9
click at [568, 220] on input "Until further notice" at bounding box center [562, 221] width 11 height 11
radio input "true"
checkbox input "false"
click at [619, 263] on input "[DATE]" at bounding box center [591, 260] width 77 height 23
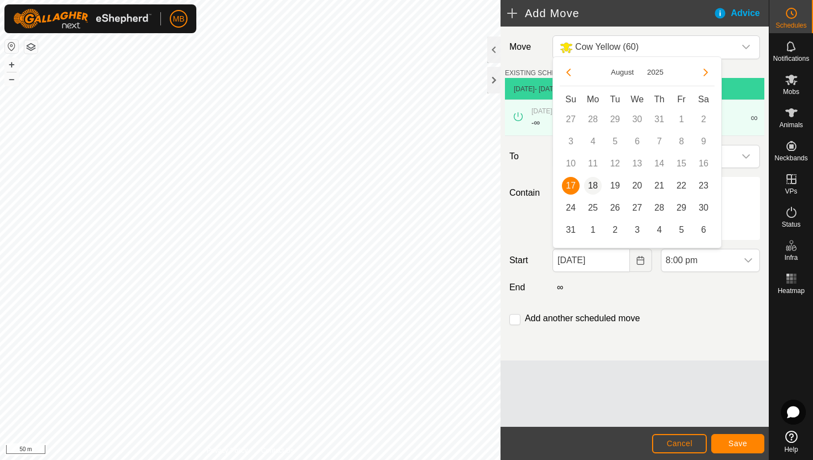
click at [595, 188] on span "18" at bounding box center [593, 186] width 18 height 18
type input "[DATE]"
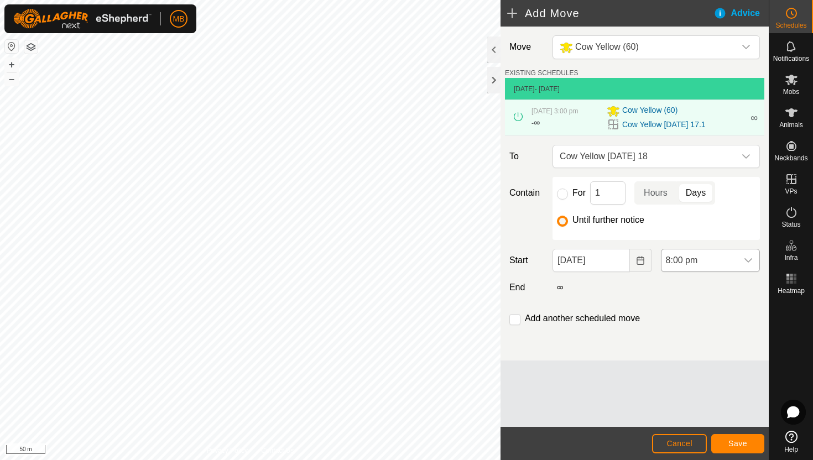
click at [729, 265] on span "8:00 pm" at bounding box center [700, 260] width 76 height 22
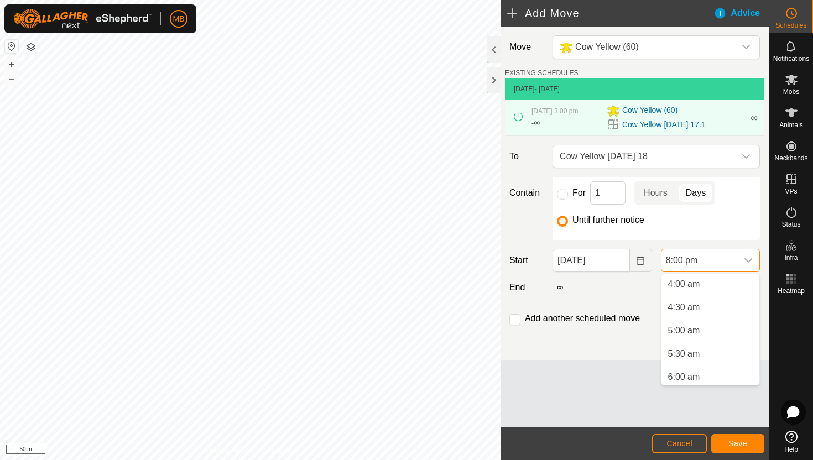
scroll to position [183, 0]
click at [718, 340] on li "5:00 am" at bounding box center [711, 335] width 98 height 22
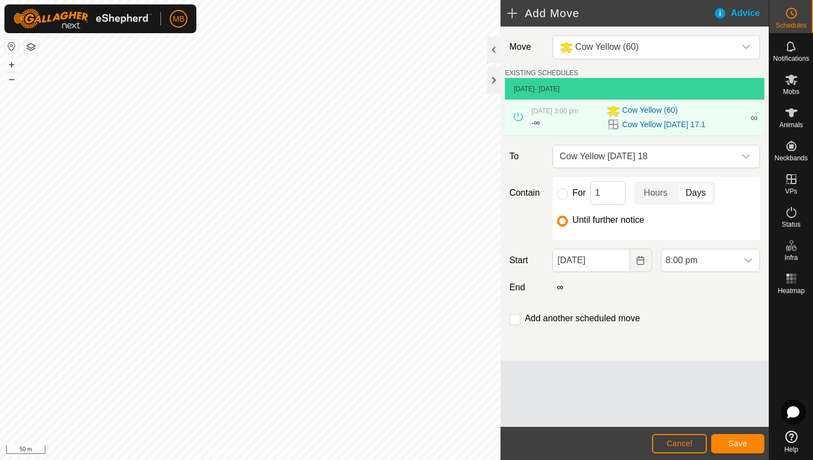
scroll to position [841, 0]
click at [751, 257] on icon "dropdown trigger" at bounding box center [748, 260] width 9 height 9
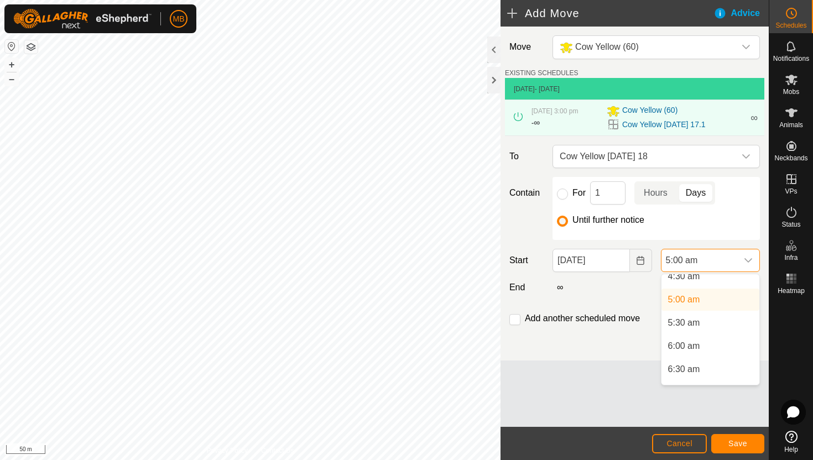
scroll to position [219, 0]
click at [712, 340] on li "6:00 am" at bounding box center [711, 345] width 98 height 22
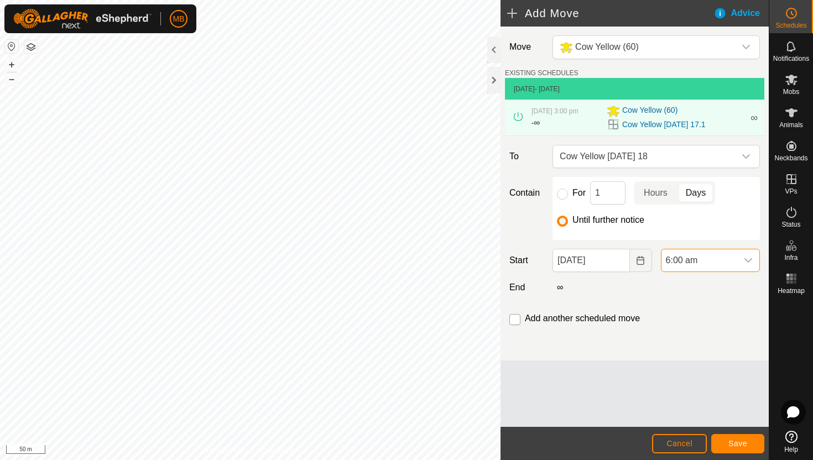
click at [515, 322] on input "checkbox" at bounding box center [514, 319] width 11 height 11
checkbox input "true"
click at [738, 441] on span "Save" at bounding box center [737, 443] width 19 height 9
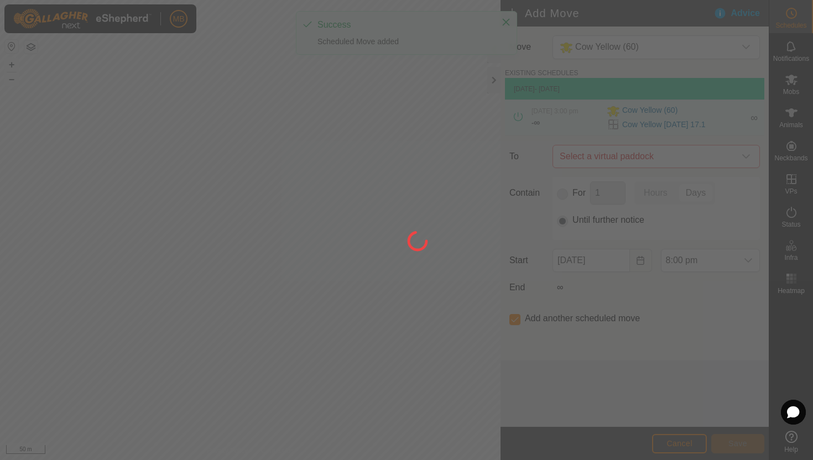
type input "[DATE]"
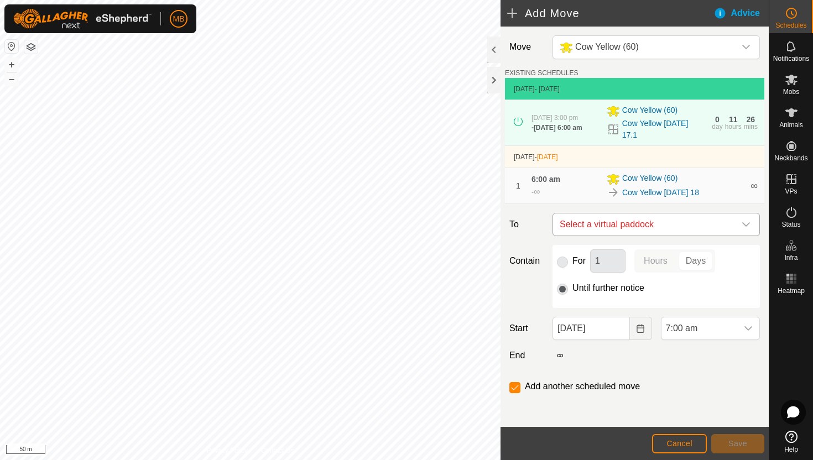
click at [745, 222] on icon "dropdown trigger" at bounding box center [746, 224] width 9 height 9
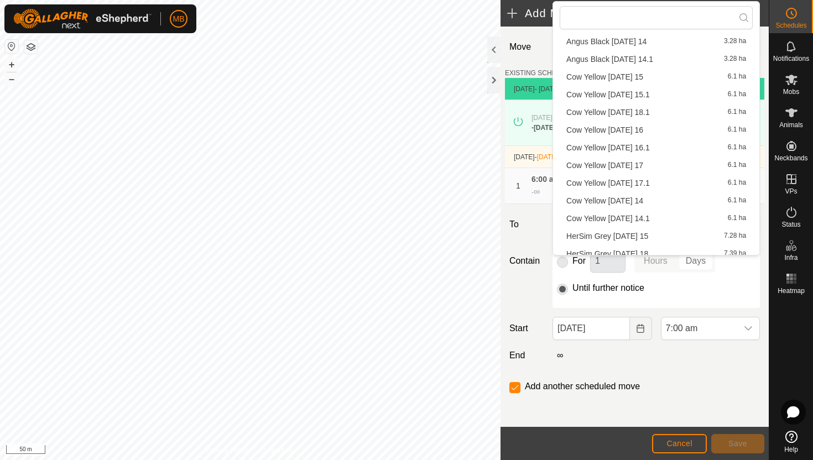
scroll to position [175, 0]
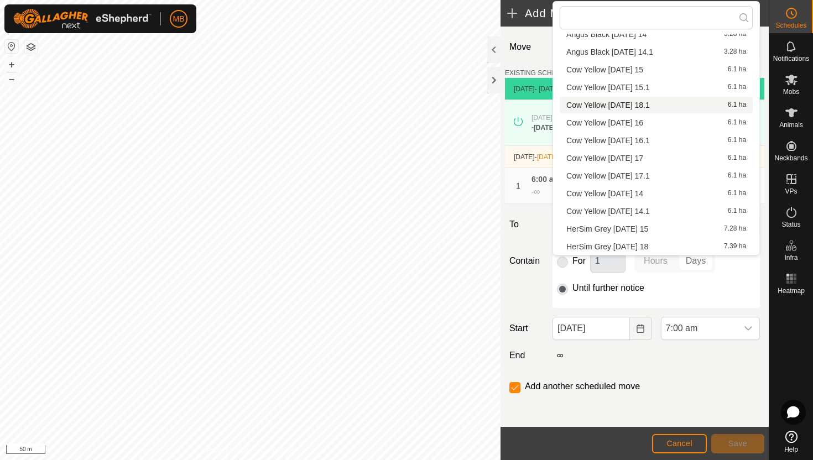
click at [662, 106] on li "Cow Yellow Monday 18.1 6.1 ha" at bounding box center [656, 105] width 193 height 17
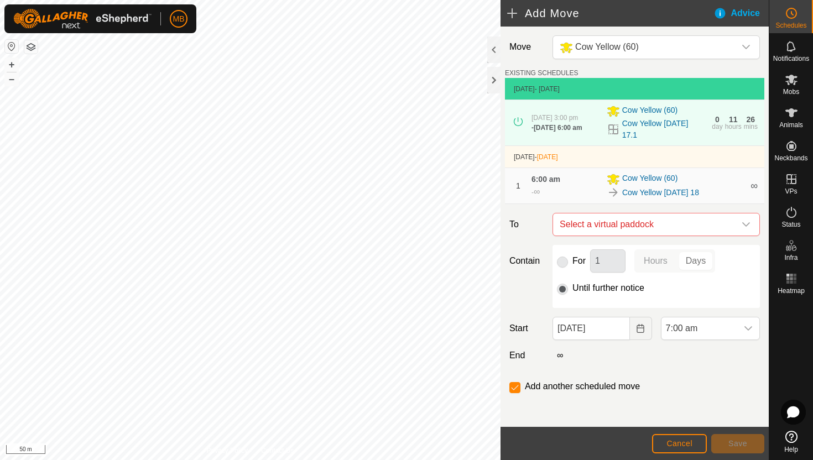
checkbox input "false"
click at [737, 332] on div "dropdown trigger" at bounding box center [748, 328] width 22 height 22
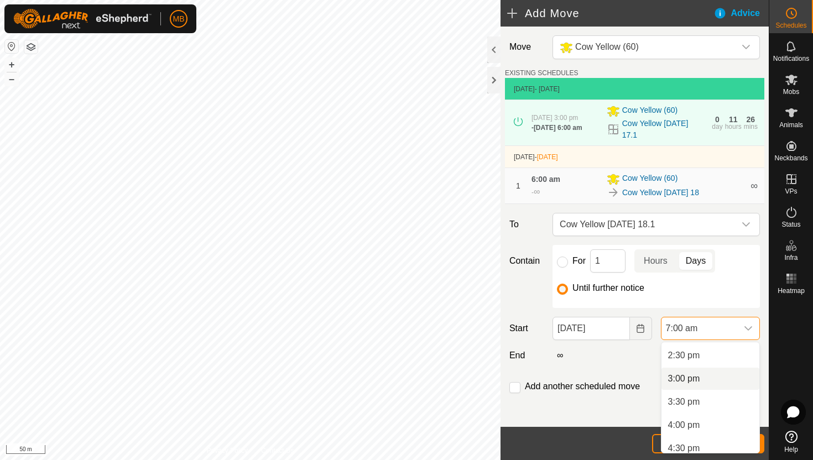
scroll to position [666, 0]
click at [712, 385] on li "3:00 pm" at bounding box center [711, 384] width 98 height 22
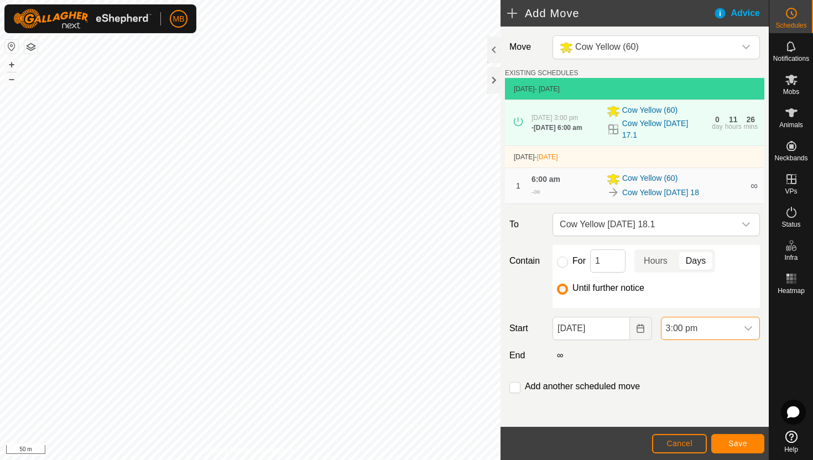
scroll to position [325, 0]
click at [746, 444] on span "Save" at bounding box center [737, 443] width 19 height 9
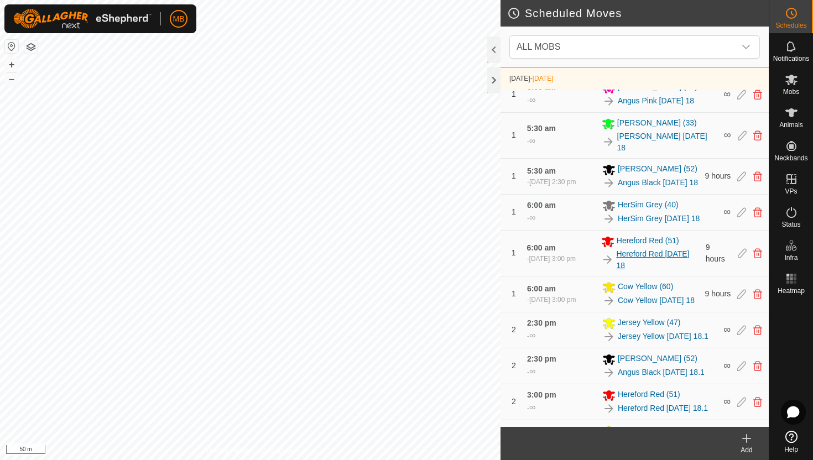
scroll to position [567, 0]
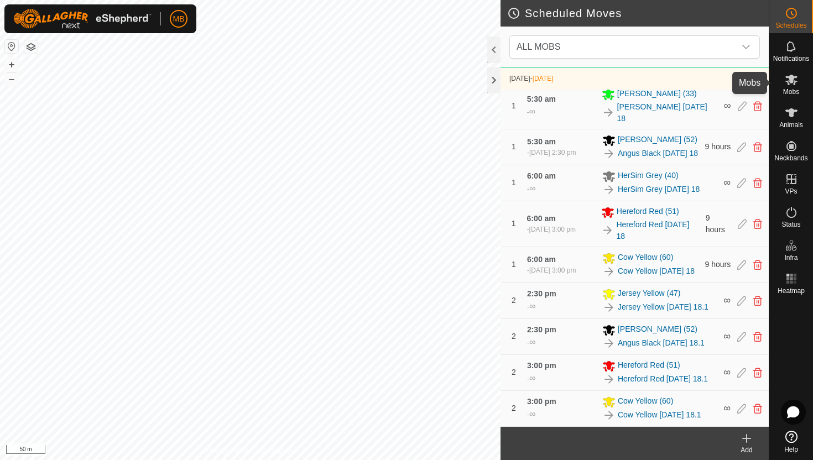
click at [793, 80] on icon at bounding box center [791, 79] width 13 height 13
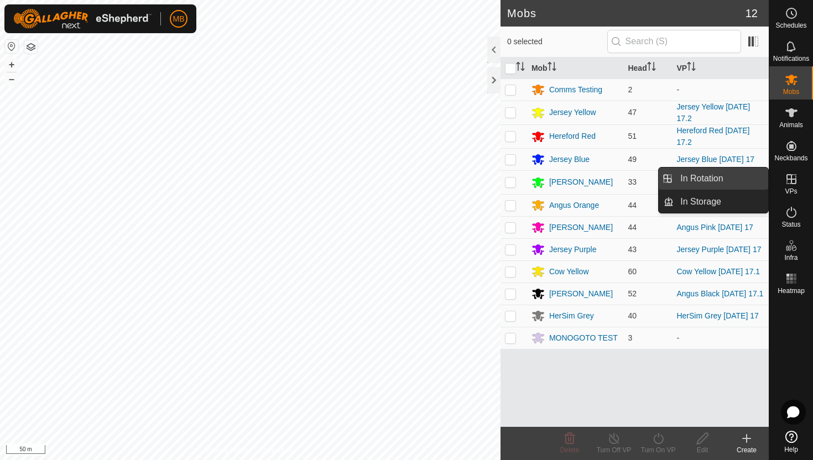
click at [737, 180] on link "In Rotation" at bounding box center [721, 179] width 95 height 22
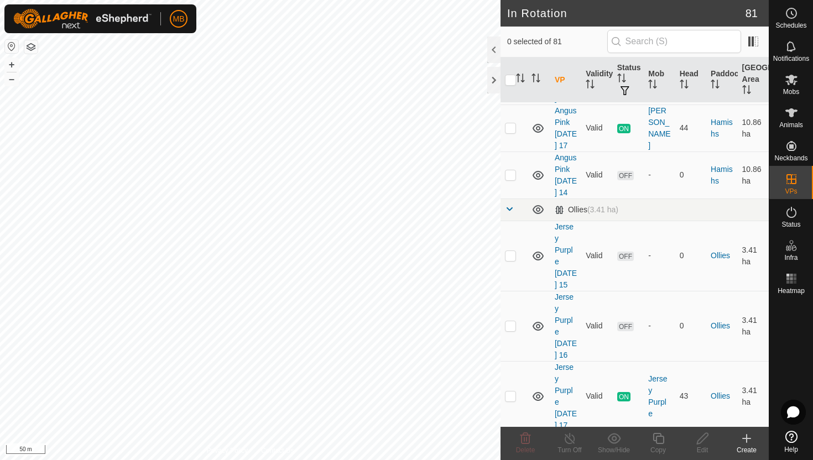
scroll to position [1145, 0]
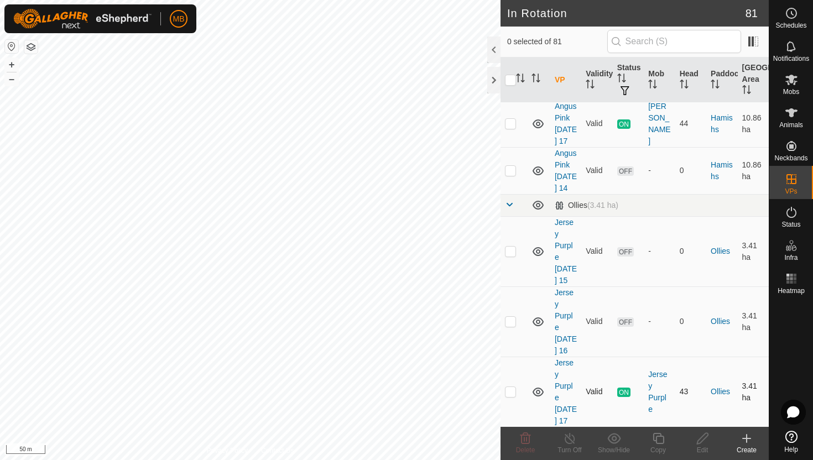
click at [511, 387] on p-checkbox at bounding box center [510, 391] width 11 height 9
checkbox input "true"
click at [657, 440] on icon at bounding box center [659, 438] width 14 height 13
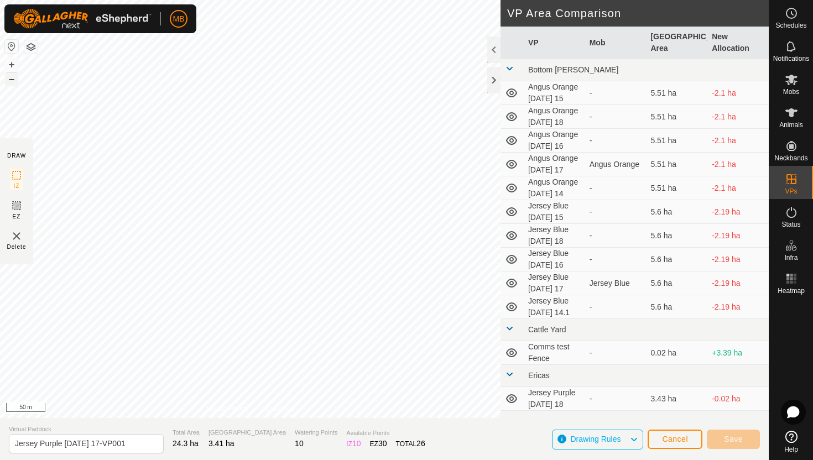
click at [13, 80] on button "–" at bounding box center [11, 78] width 13 height 13
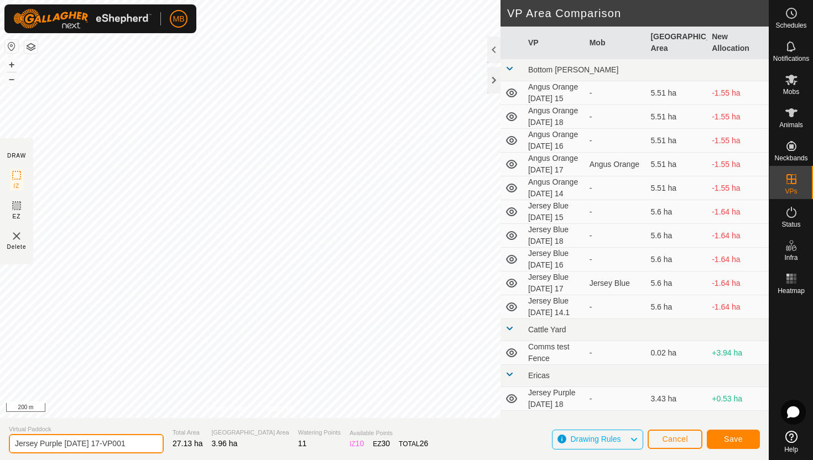
click at [135, 446] on input "Jersey Purple Sunday 17-VP001" at bounding box center [86, 443] width 155 height 19
type input "Jersey Purple [DATE] 17.1"
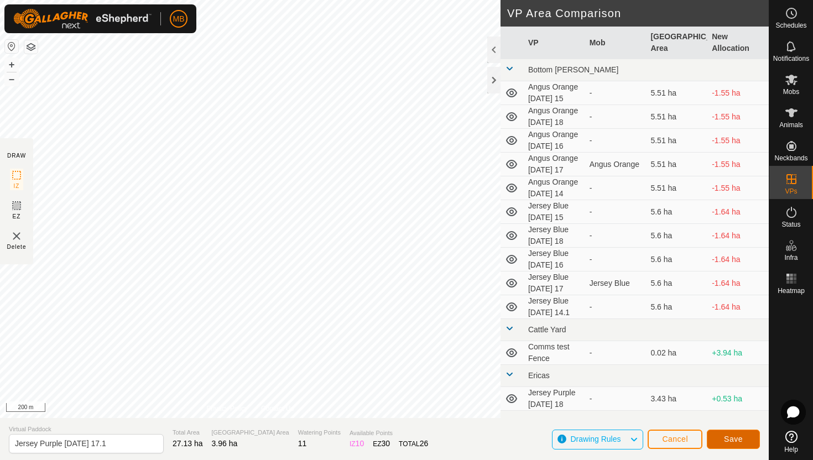
click at [738, 441] on span "Save" at bounding box center [733, 439] width 19 height 9
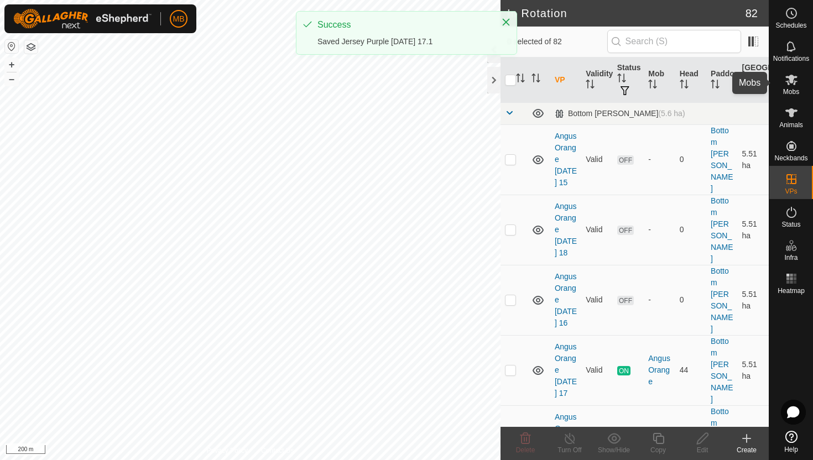
click at [789, 85] on icon at bounding box center [791, 79] width 13 height 13
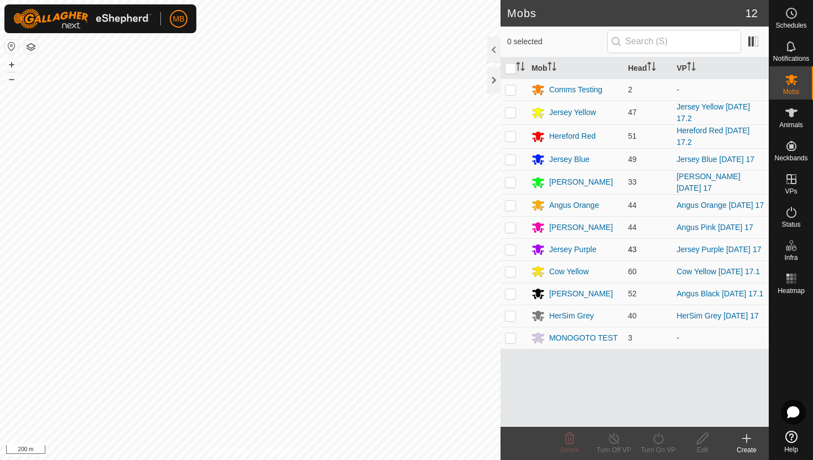
click at [511, 250] on p-checkbox at bounding box center [510, 249] width 11 height 9
checkbox input "true"
click at [659, 438] on icon at bounding box center [659, 438] width 14 height 13
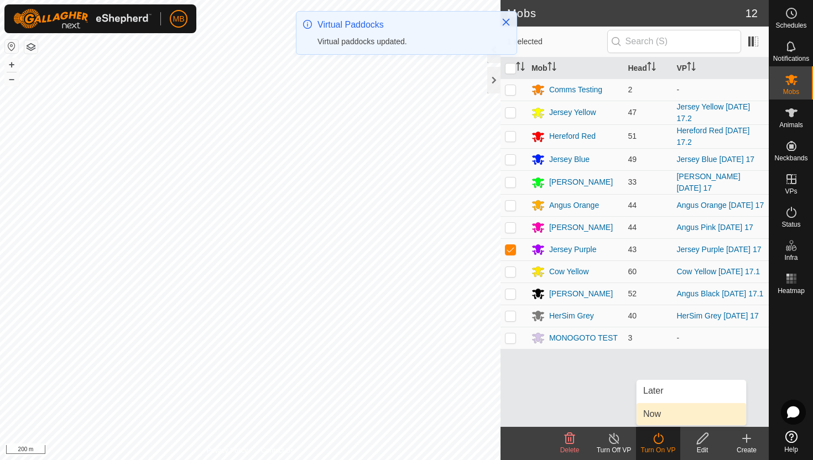
click at [664, 419] on link "Now" at bounding box center [692, 414] width 110 height 22
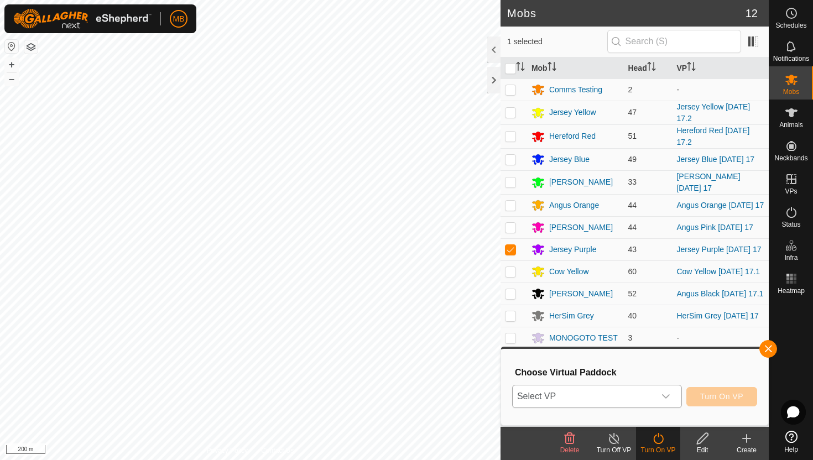
click at [667, 399] on icon "dropdown trigger" at bounding box center [666, 396] width 9 height 9
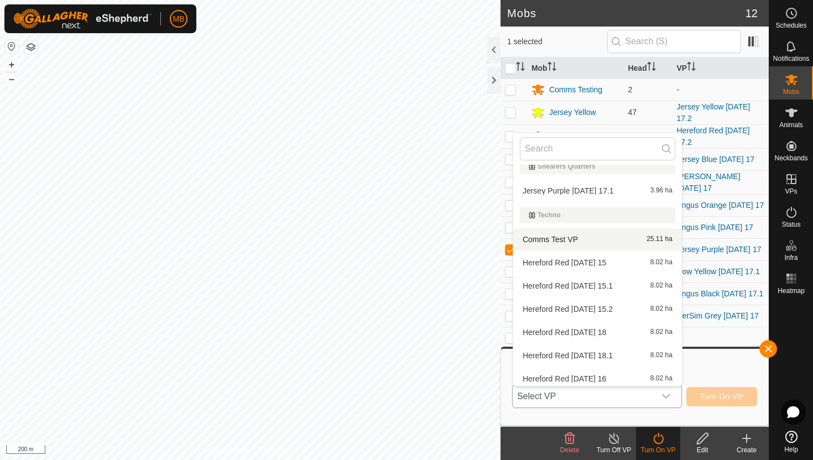
scroll to position [810, 0]
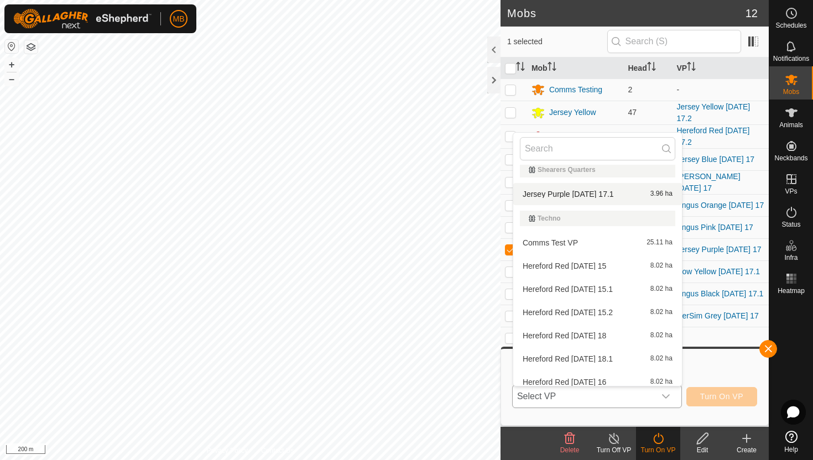
click at [619, 193] on li "Jersey Purple Sunday 17.1 3.96 ha" at bounding box center [597, 194] width 169 height 22
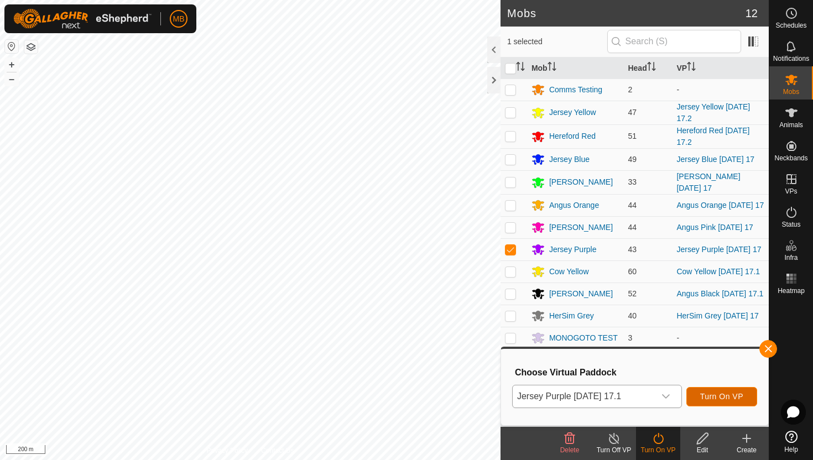
click at [723, 397] on span "Turn On VP" at bounding box center [721, 396] width 43 height 9
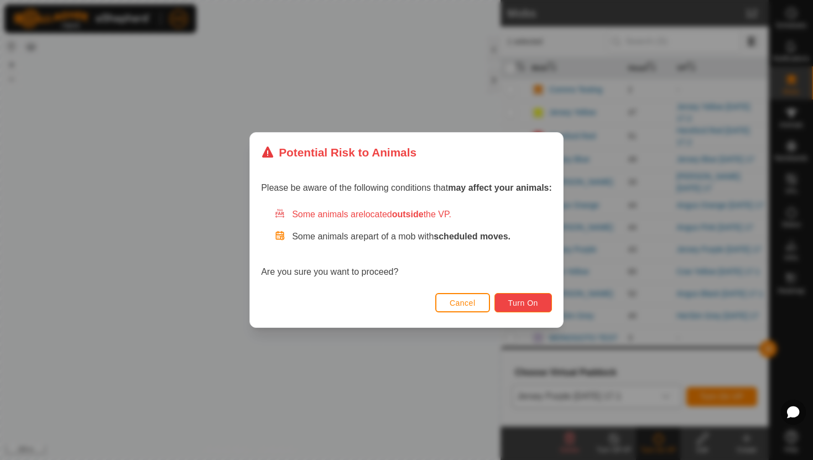
click at [535, 300] on span "Turn On" at bounding box center [523, 303] width 30 height 9
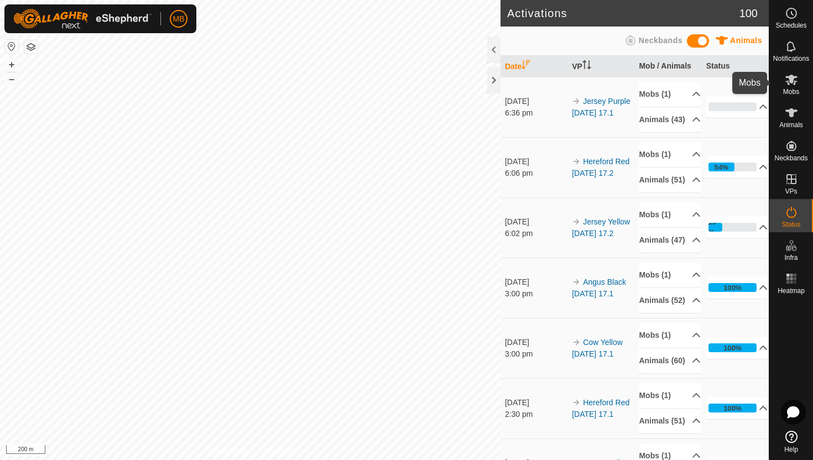
click at [793, 81] on icon at bounding box center [791, 79] width 13 height 13
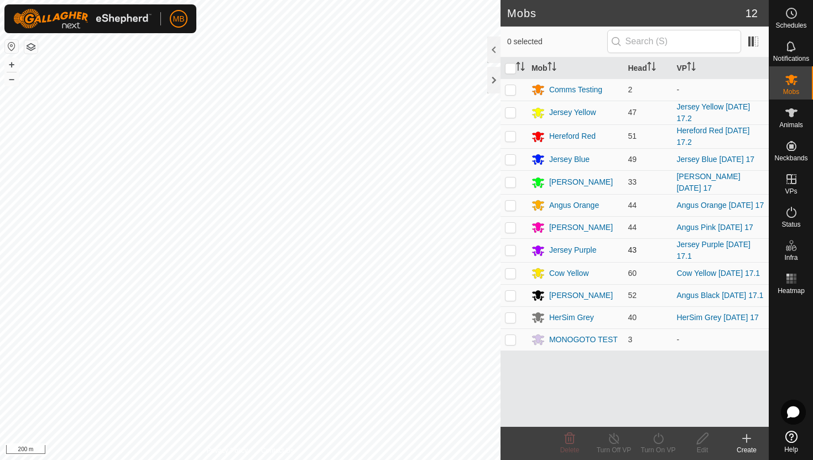
click at [511, 251] on p-checkbox at bounding box center [510, 250] width 11 height 9
checkbox input "true"
click at [658, 441] on icon at bounding box center [659, 438] width 14 height 13
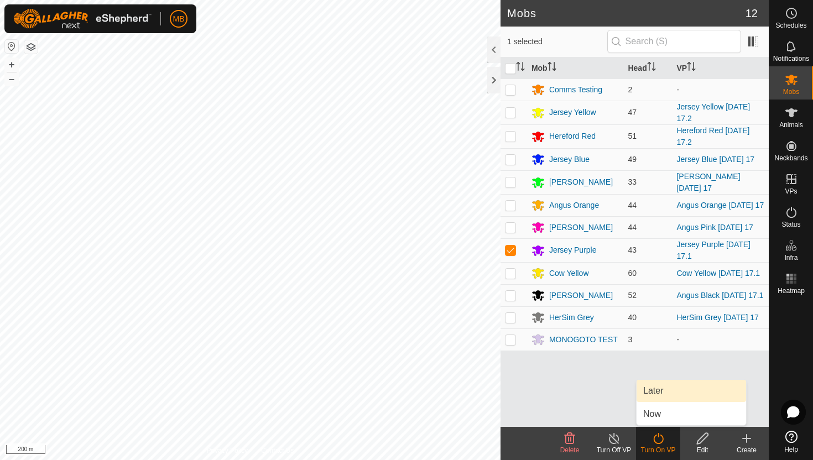
click at [659, 393] on link "Later" at bounding box center [692, 391] width 110 height 22
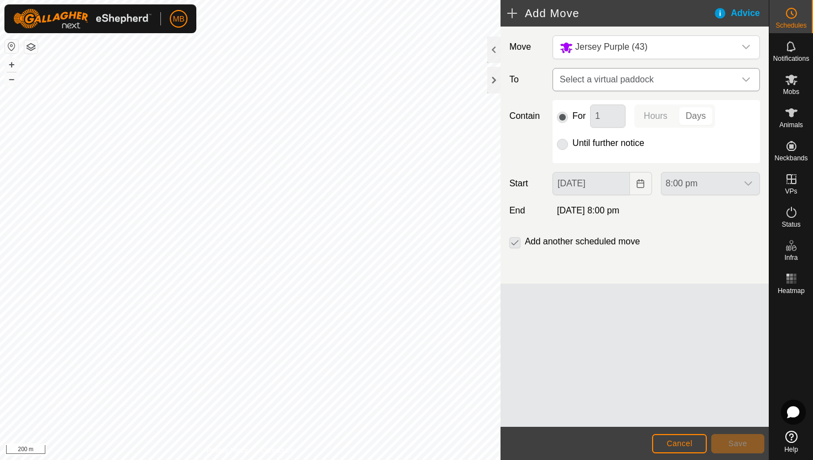
click at [747, 79] on icon "dropdown trigger" at bounding box center [746, 79] width 9 height 9
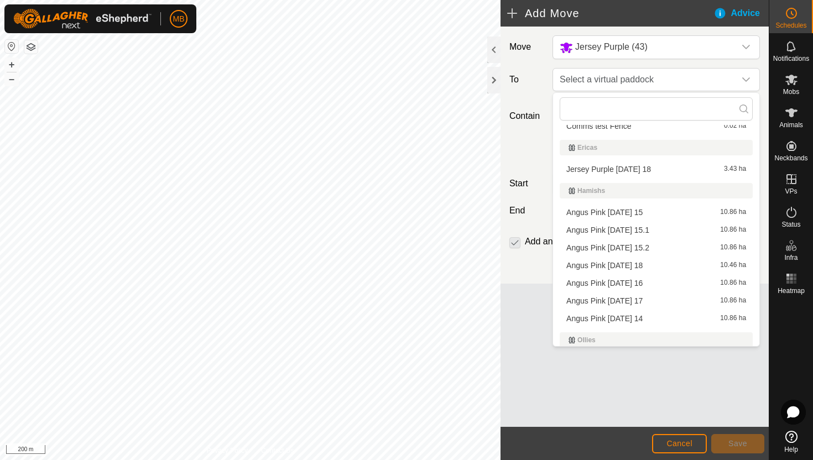
scroll to position [233, 0]
click at [12, 61] on button "+" at bounding box center [11, 64] width 13 height 13
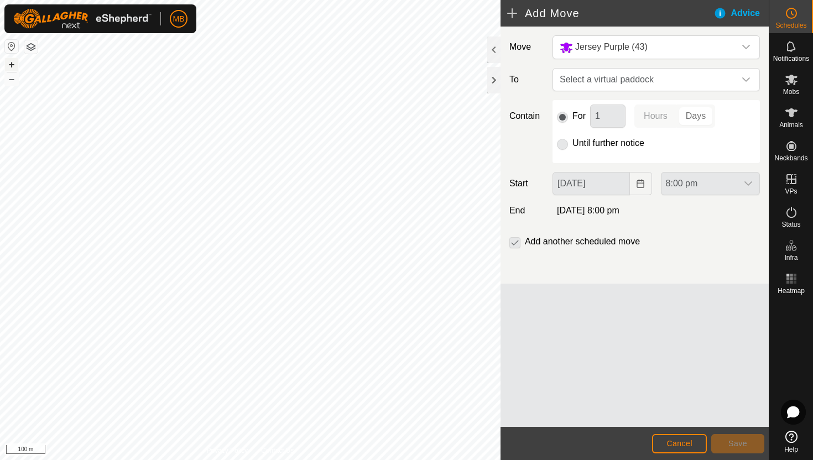
click at [12, 61] on button "+" at bounding box center [11, 64] width 13 height 13
click at [744, 79] on icon "dropdown trigger" at bounding box center [746, 79] width 8 height 4
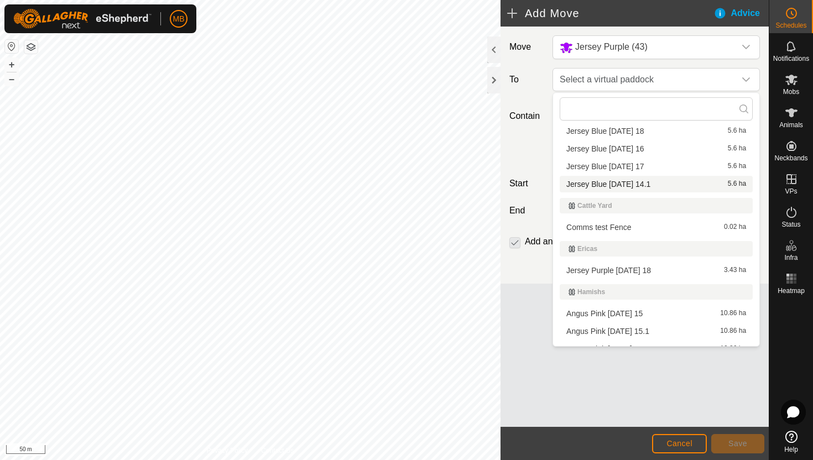
scroll to position [137, 0]
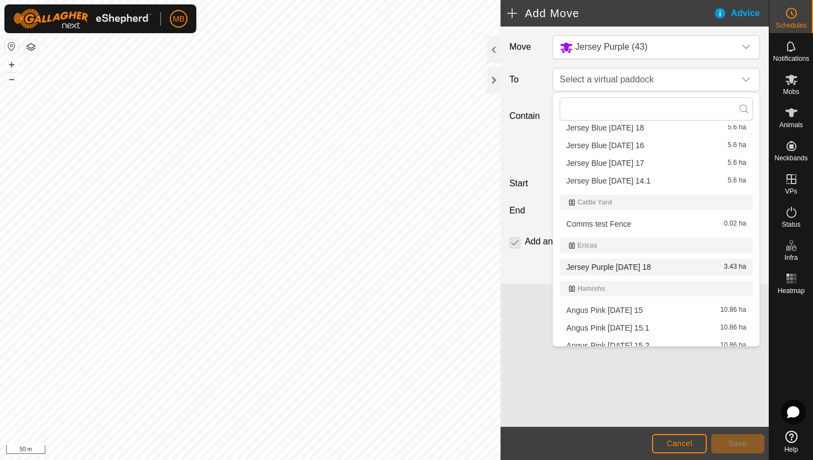
click at [646, 268] on li "Jersey Purple [DATE] 18 3.43 ha" at bounding box center [656, 267] width 193 height 17
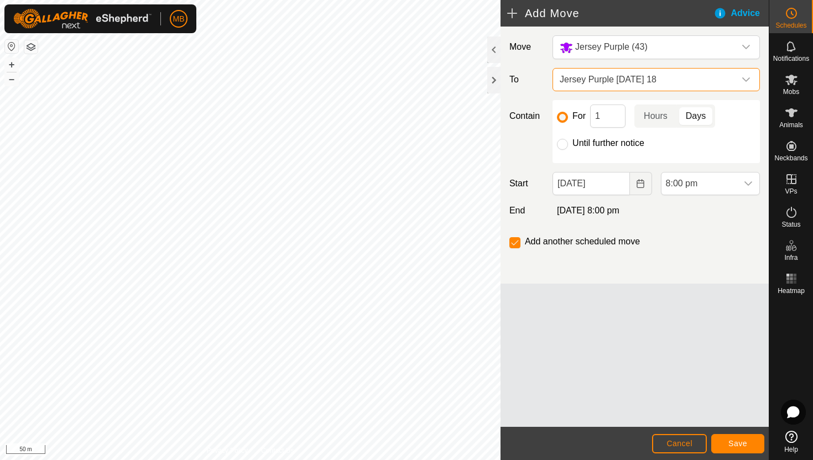
click at [605, 144] on label "Until further notice" at bounding box center [608, 143] width 72 height 9
click at [568, 144] on input "Until further notice" at bounding box center [562, 144] width 11 height 11
radio input "true"
checkbox input "false"
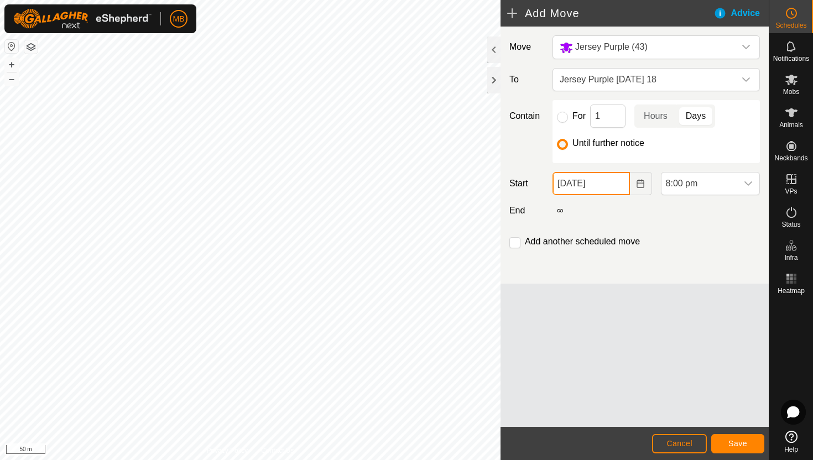
click at [617, 183] on input "[DATE]" at bounding box center [591, 183] width 77 height 23
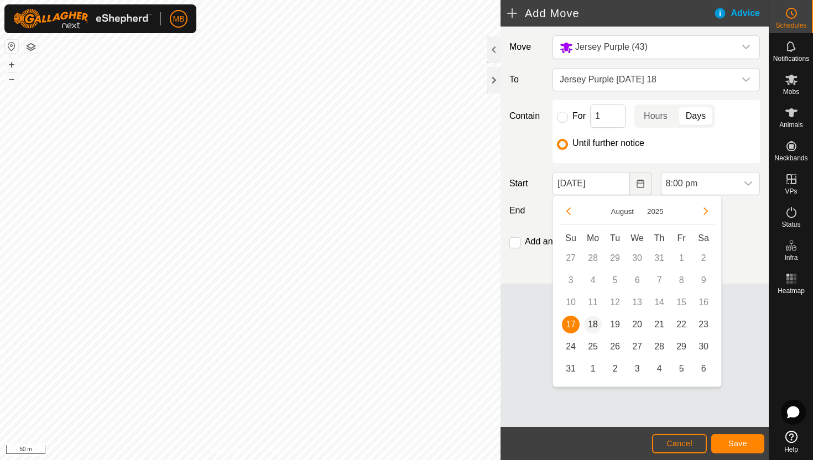
click at [595, 325] on span "18" at bounding box center [593, 325] width 18 height 18
type input "[DATE]"
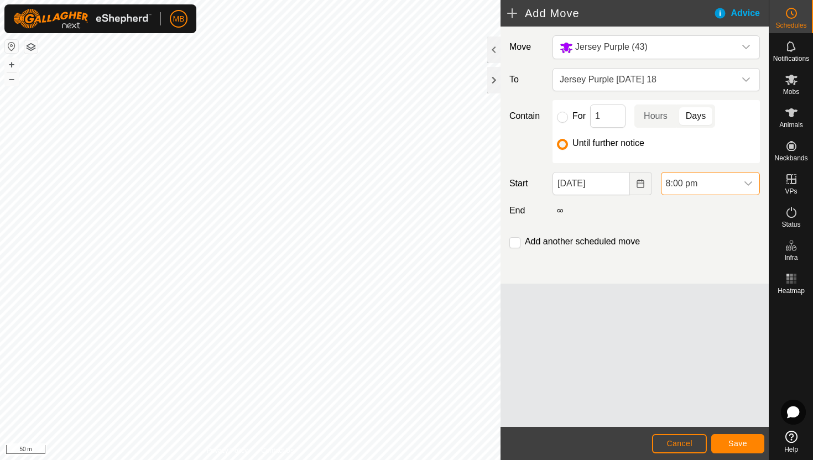
click at [736, 184] on span "8:00 pm" at bounding box center [700, 184] width 76 height 22
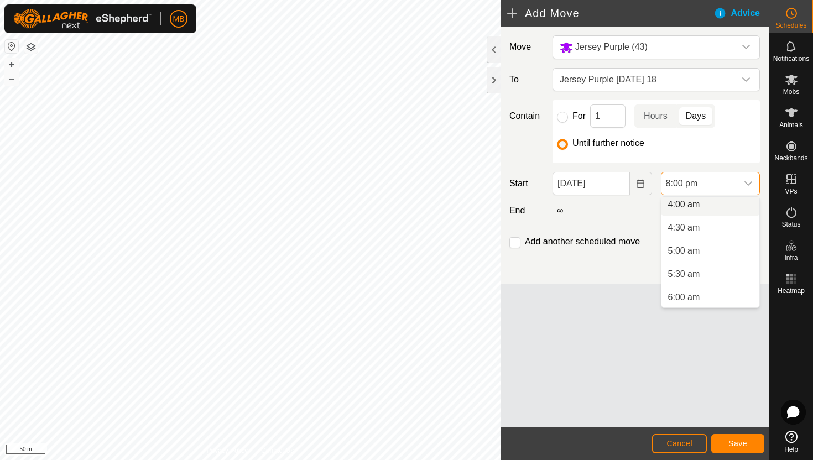
scroll to position [186, 0]
click at [710, 232] on li "4:30 am" at bounding box center [711, 231] width 98 height 22
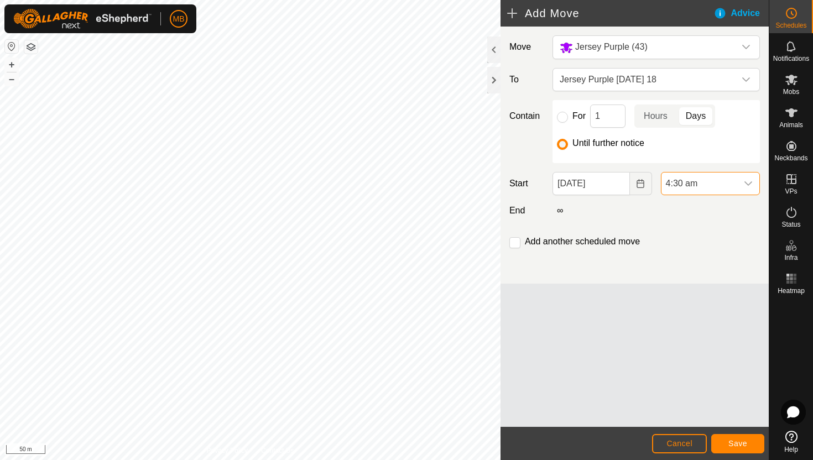
scroll to position [841, 0]
click at [743, 444] on span "Save" at bounding box center [737, 443] width 19 height 9
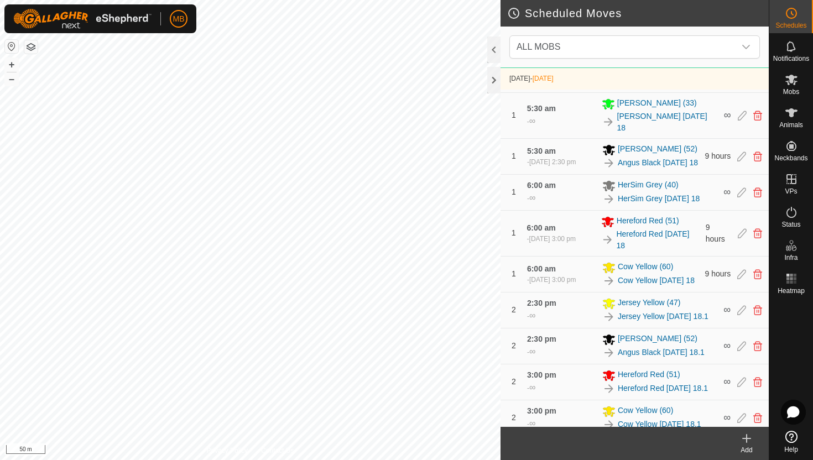
scroll to position [545, 0]
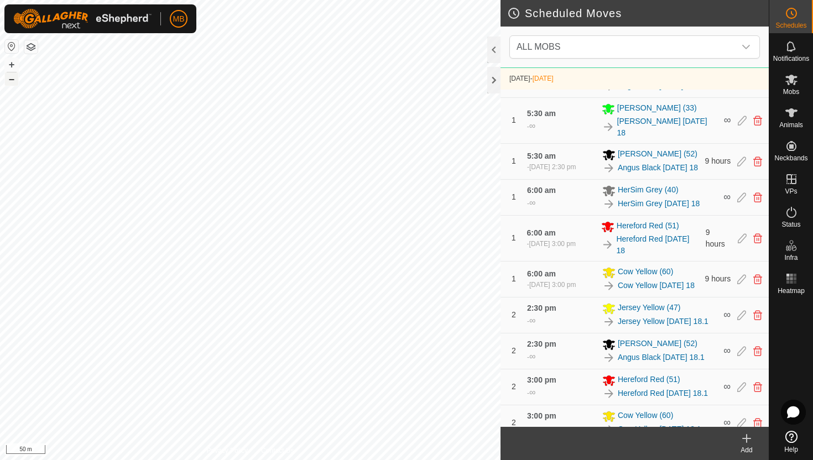
click at [11, 79] on button "–" at bounding box center [11, 78] width 13 height 13
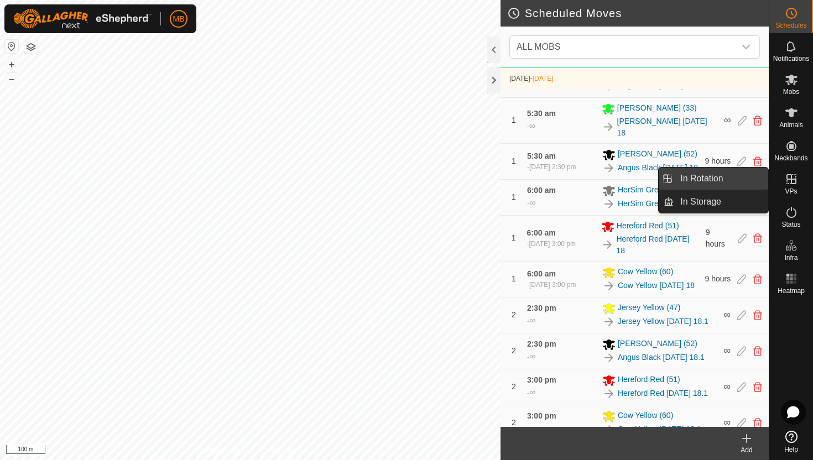
click at [744, 178] on link "In Rotation" at bounding box center [721, 179] width 95 height 22
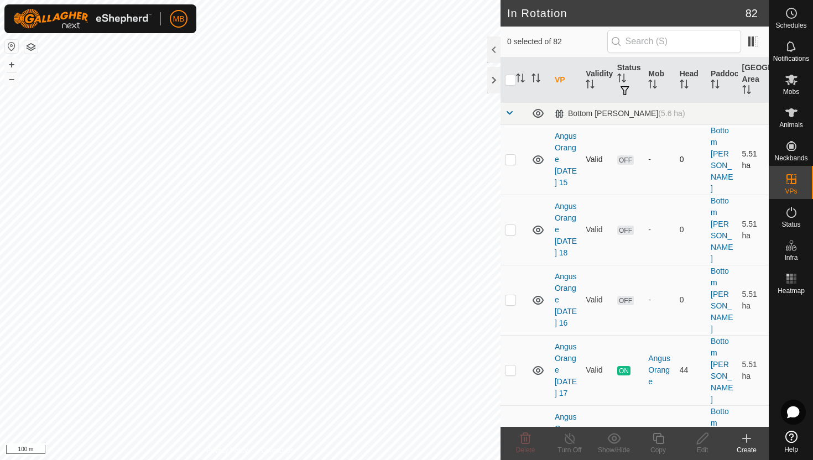
click at [511, 157] on p-checkbox at bounding box center [510, 159] width 11 height 9
checkbox input "true"
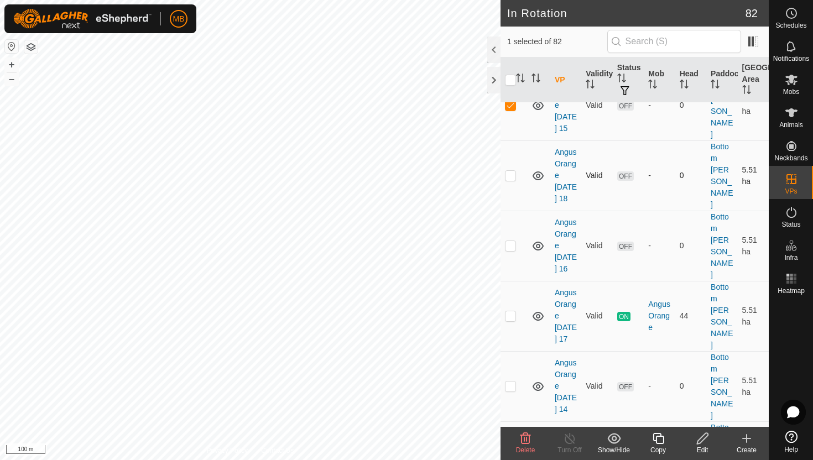
scroll to position [64, 0]
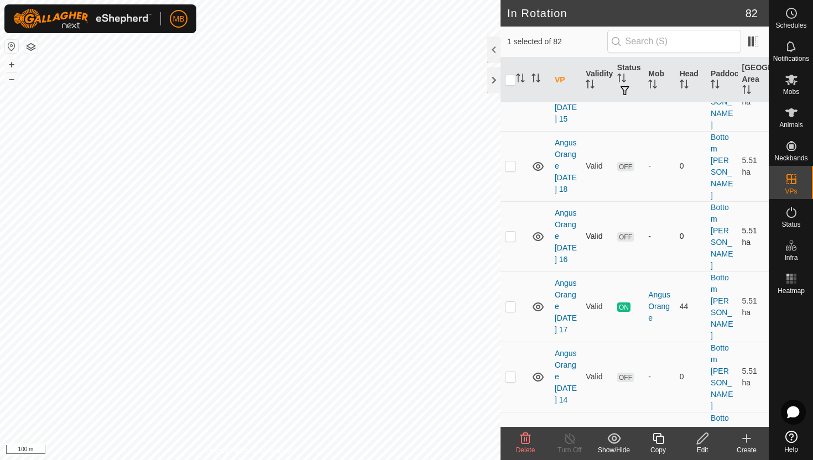
click at [512, 232] on p-checkbox at bounding box center [510, 236] width 11 height 9
checkbox input "true"
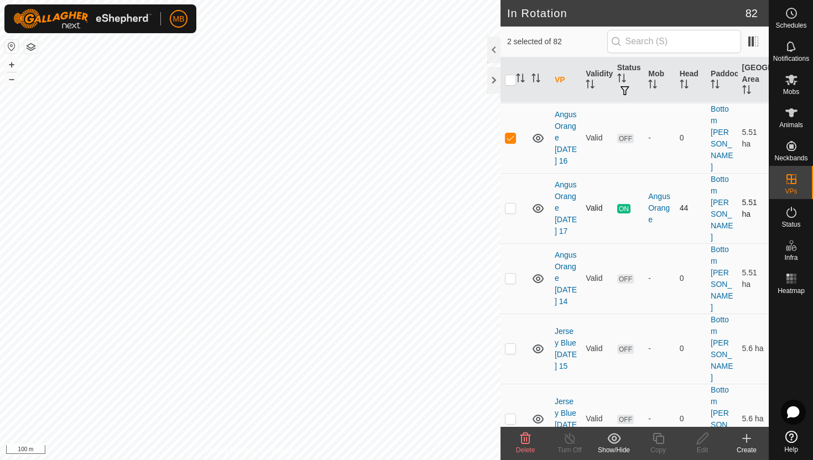
scroll to position [165, 0]
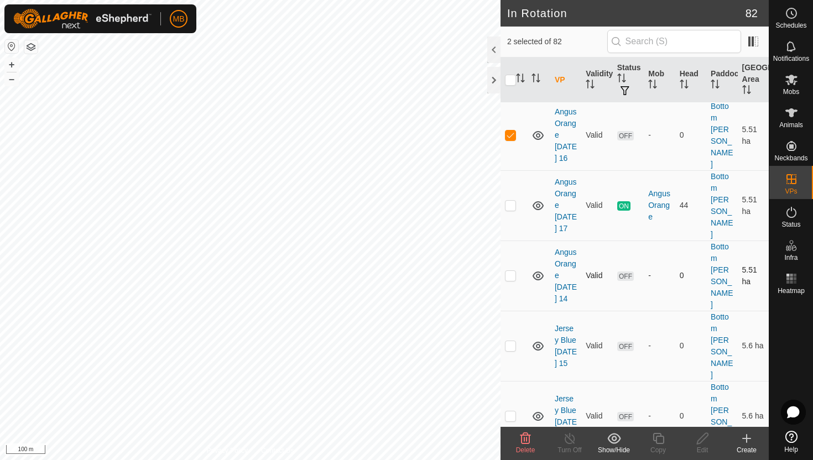
click at [511, 271] on p-checkbox at bounding box center [510, 275] width 11 height 9
checkbox input "true"
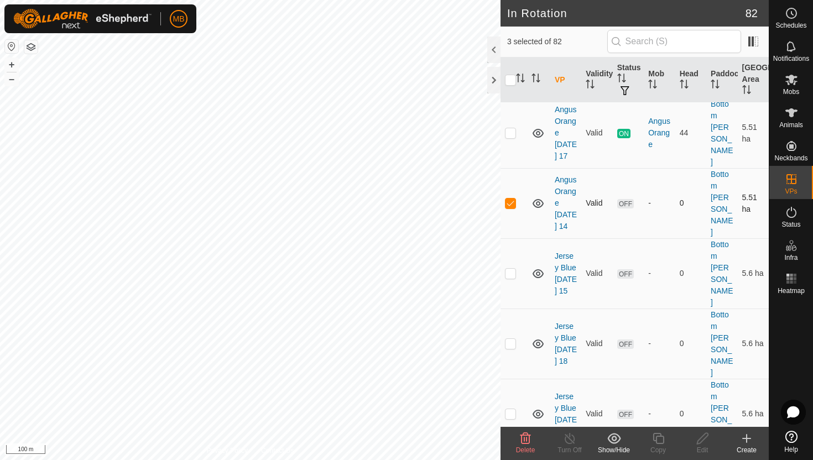
scroll to position [240, 0]
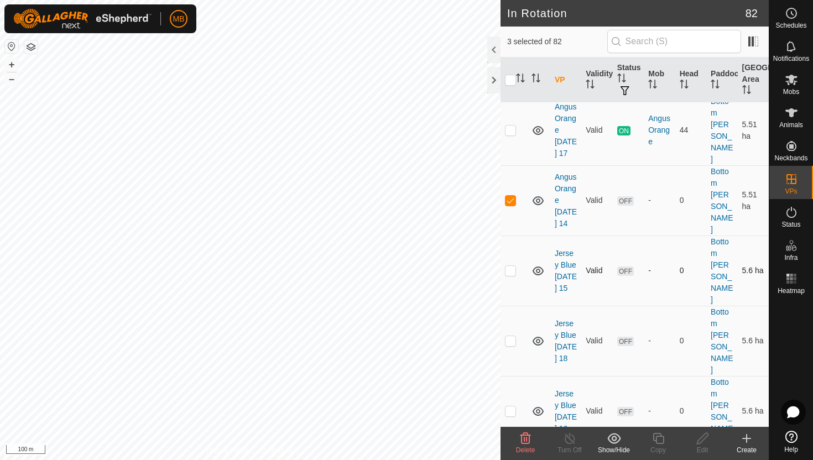
click at [510, 266] on p-checkbox at bounding box center [510, 270] width 11 height 9
checkbox input "true"
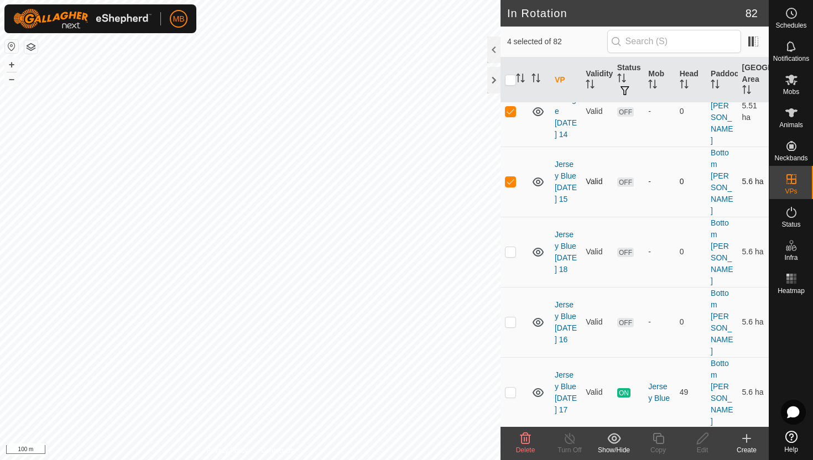
scroll to position [335, 0]
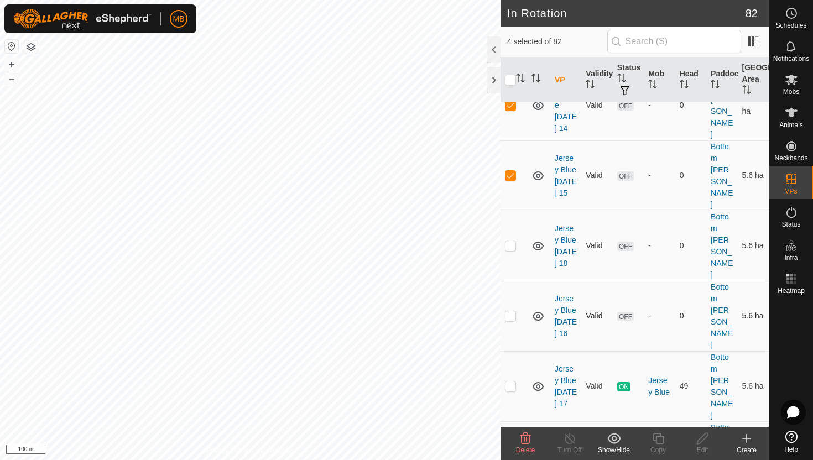
click at [513, 311] on p-checkbox at bounding box center [510, 315] width 11 height 9
checkbox input "true"
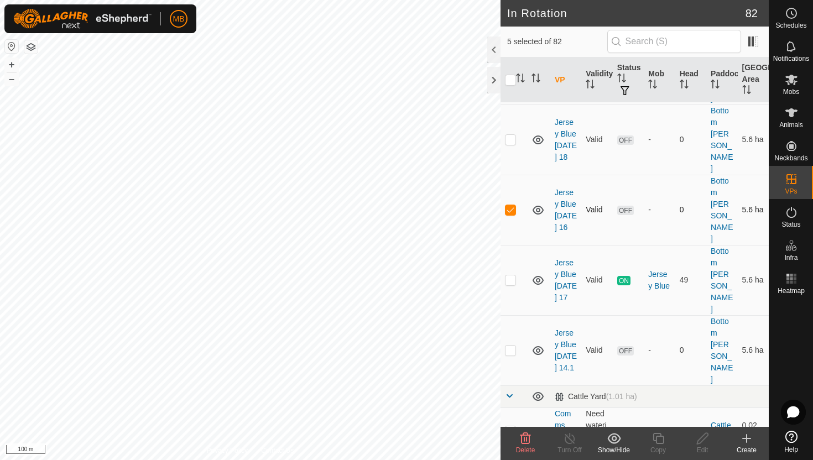
scroll to position [442, 0]
click at [513, 345] on p-checkbox at bounding box center [510, 349] width 11 height 9
checkbox input "true"
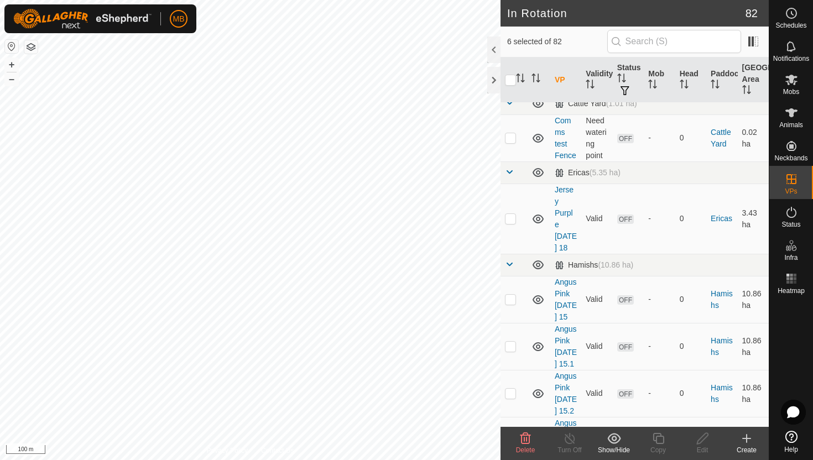
scroll to position [740, 0]
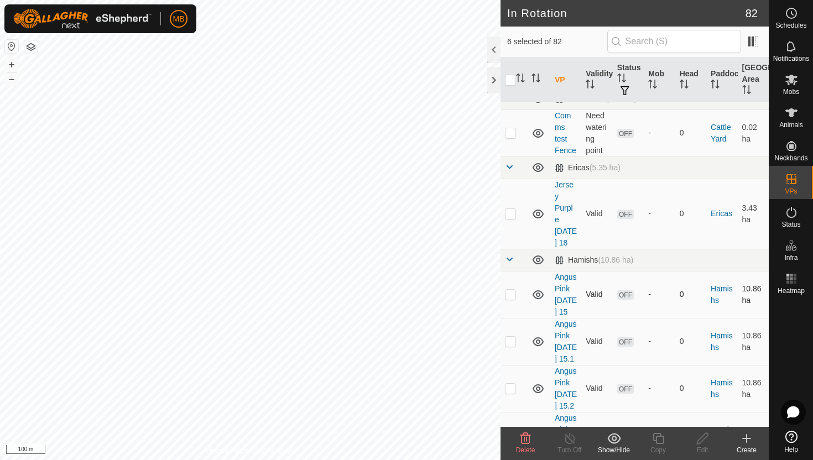
click at [510, 290] on p-checkbox at bounding box center [510, 294] width 11 height 9
checkbox input "true"
click at [509, 337] on p-checkbox at bounding box center [510, 341] width 11 height 9
checkbox input "true"
click at [511, 384] on p-checkbox at bounding box center [510, 388] width 11 height 9
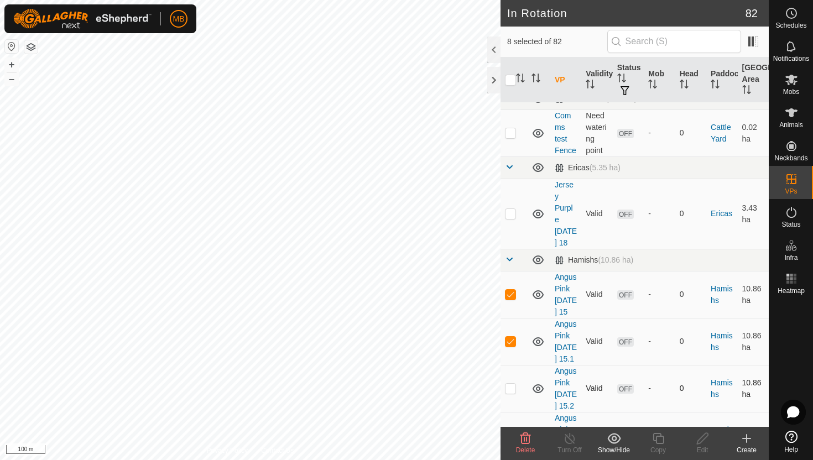
checkbox input "true"
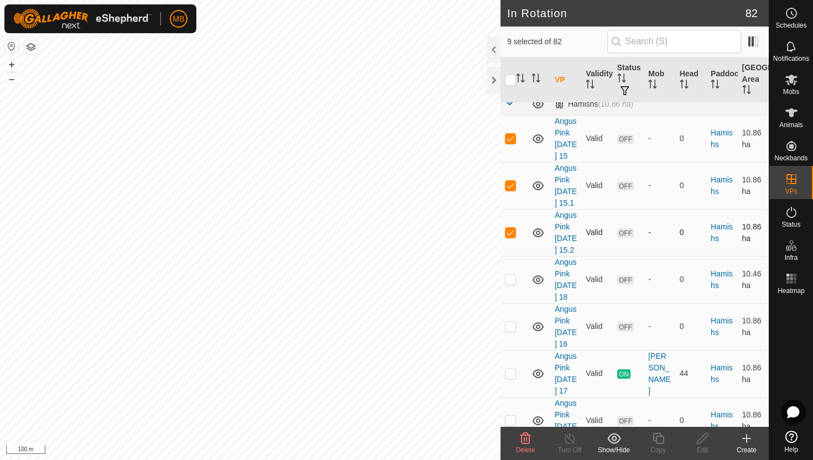
scroll to position [897, 0]
click at [513, 320] on p-checkbox at bounding box center [510, 324] width 11 height 9
checkbox input "true"
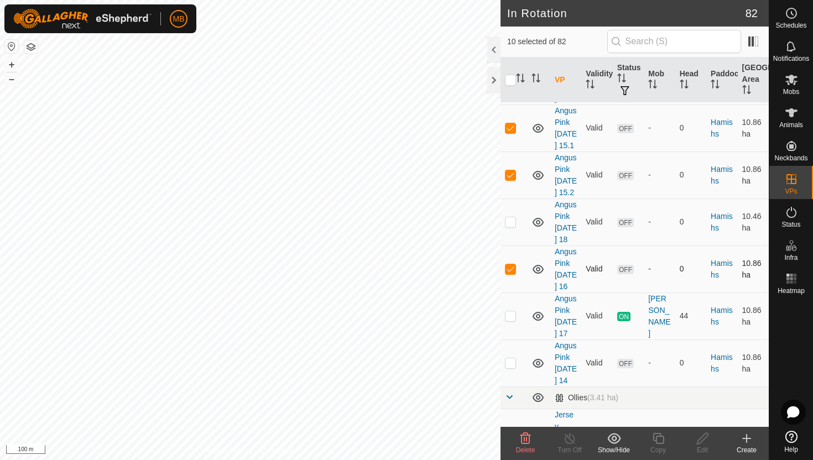
scroll to position [955, 0]
click at [509, 356] on p-checkbox at bounding box center [510, 360] width 11 height 9
checkbox input "true"
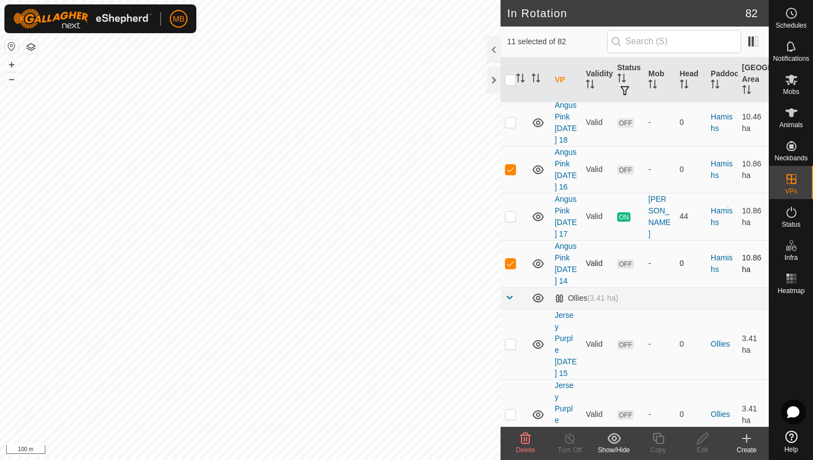
scroll to position [1056, 0]
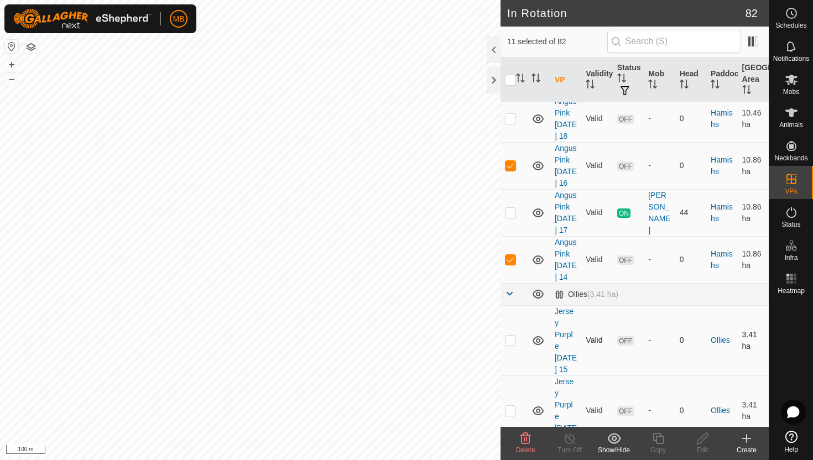
click at [508, 336] on p-checkbox at bounding box center [510, 340] width 11 height 9
checkbox input "true"
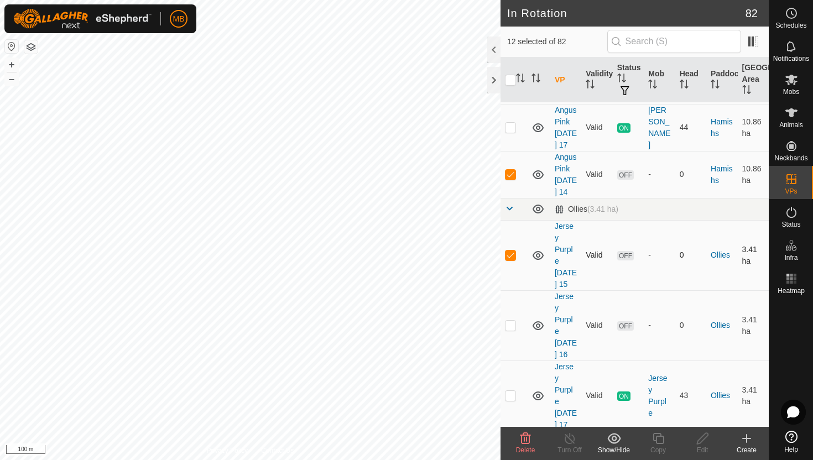
scroll to position [1145, 0]
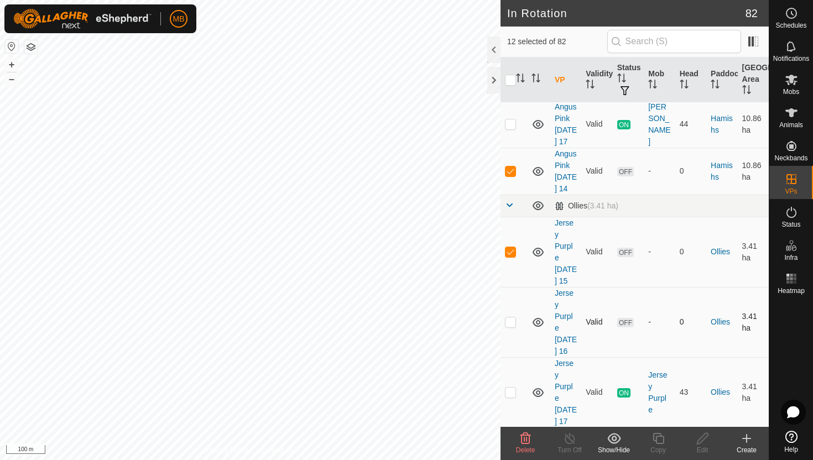
click at [511, 317] on p-checkbox at bounding box center [510, 321] width 11 height 9
checkbox input "true"
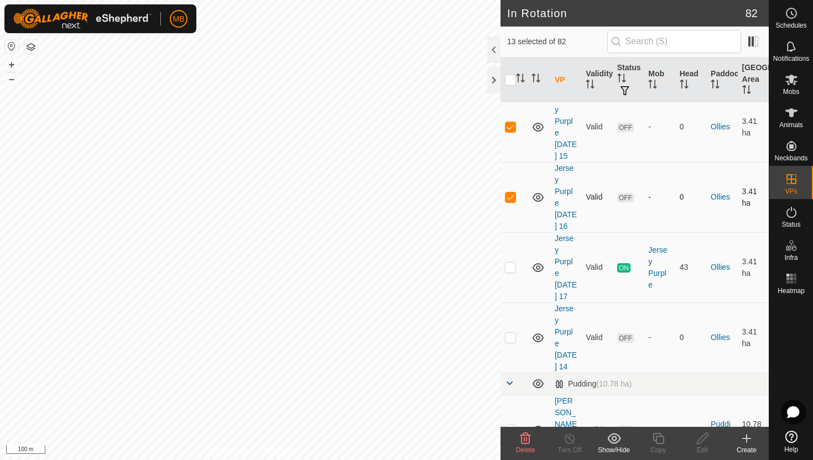
scroll to position [1277, 0]
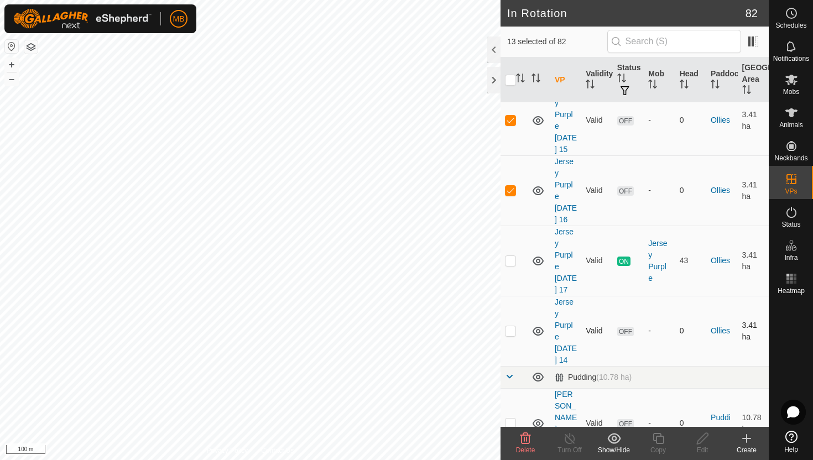
click at [511, 326] on p-checkbox at bounding box center [510, 330] width 11 height 9
checkbox input "true"
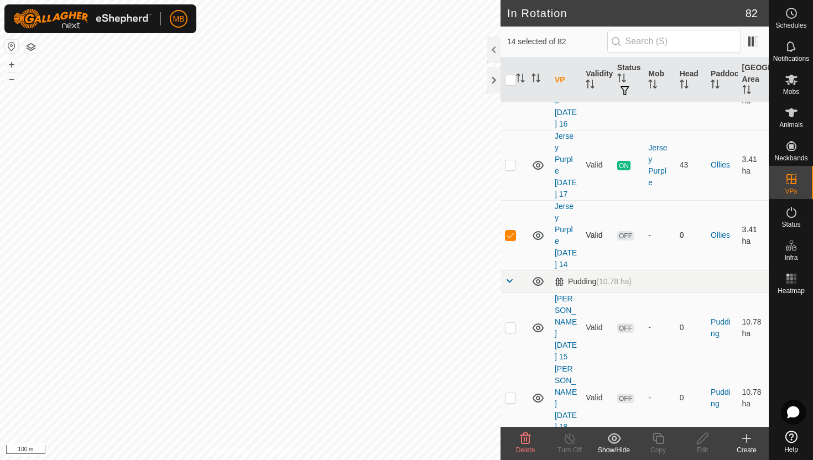
scroll to position [1397, 0]
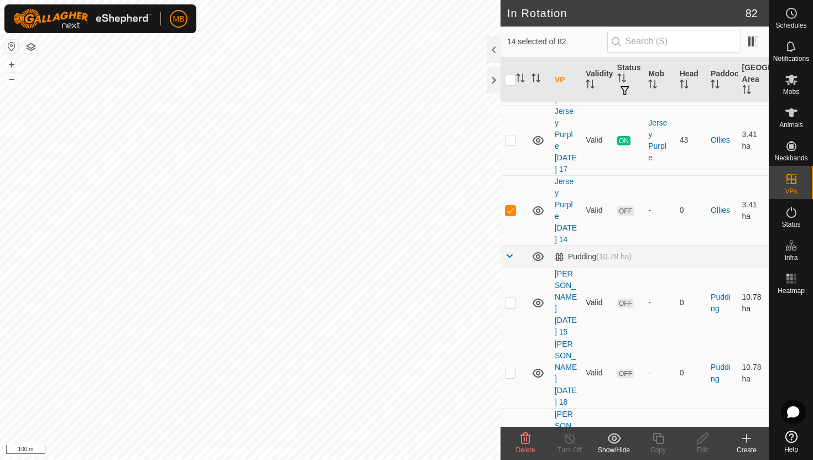
click at [511, 298] on p-checkbox at bounding box center [510, 302] width 11 height 9
checkbox input "true"
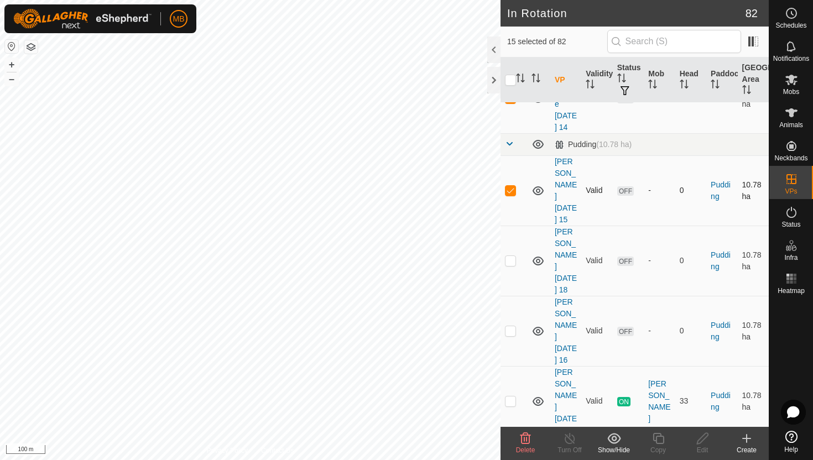
scroll to position [1510, 0]
click at [512, 326] on p-checkbox at bounding box center [510, 330] width 11 height 9
checkbox input "true"
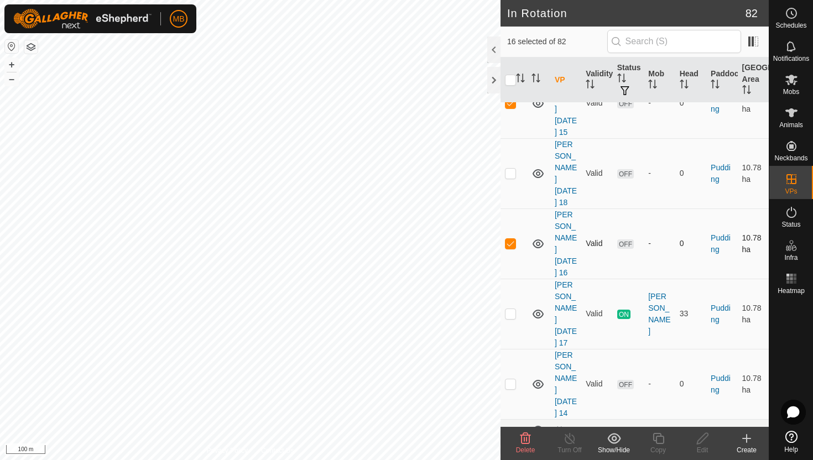
scroll to position [1618, 0]
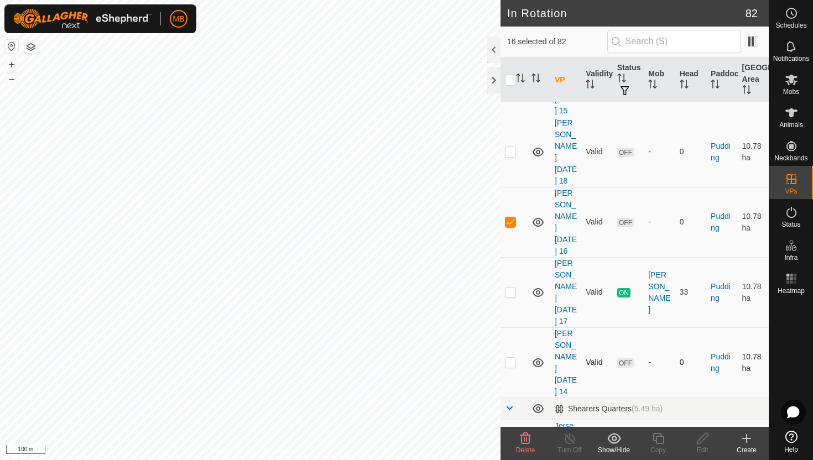
click at [512, 358] on p-checkbox at bounding box center [510, 362] width 11 height 9
checkbox input "true"
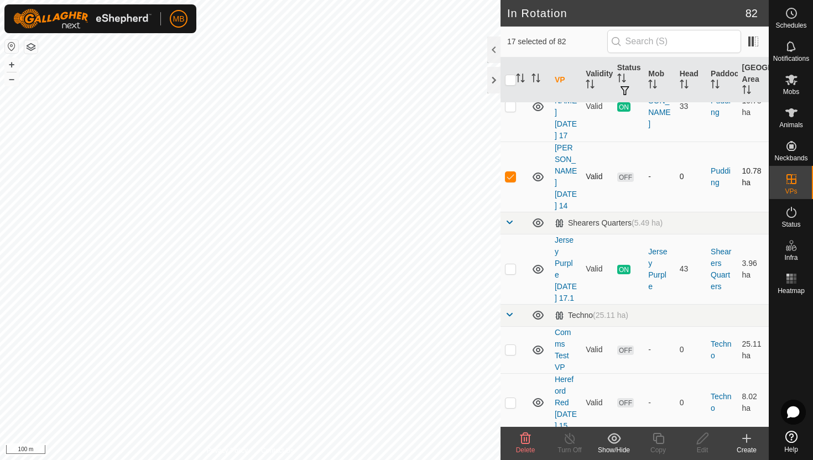
scroll to position [1808, 0]
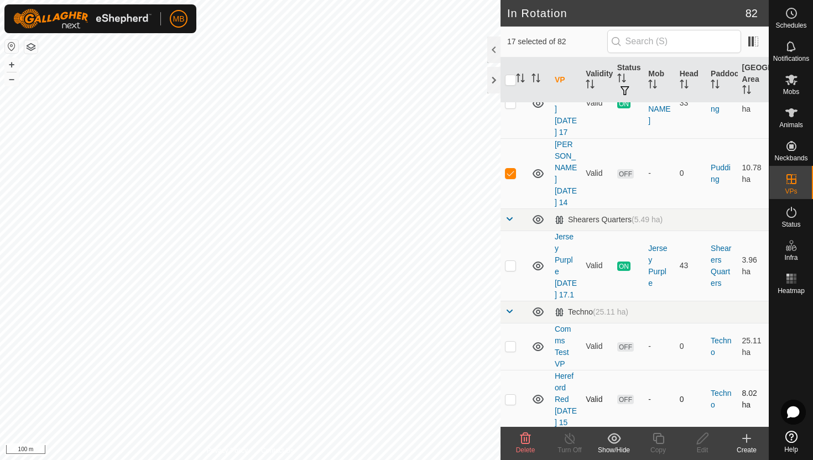
click at [512, 395] on p-checkbox at bounding box center [510, 399] width 11 height 9
checkbox input "true"
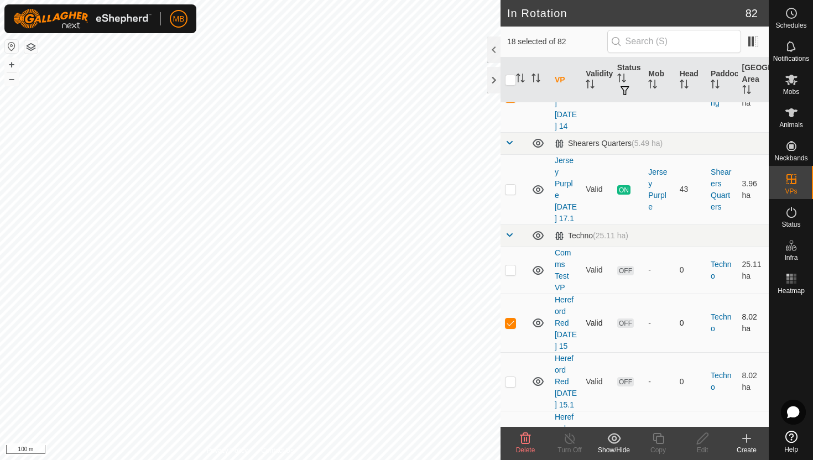
scroll to position [1891, 0]
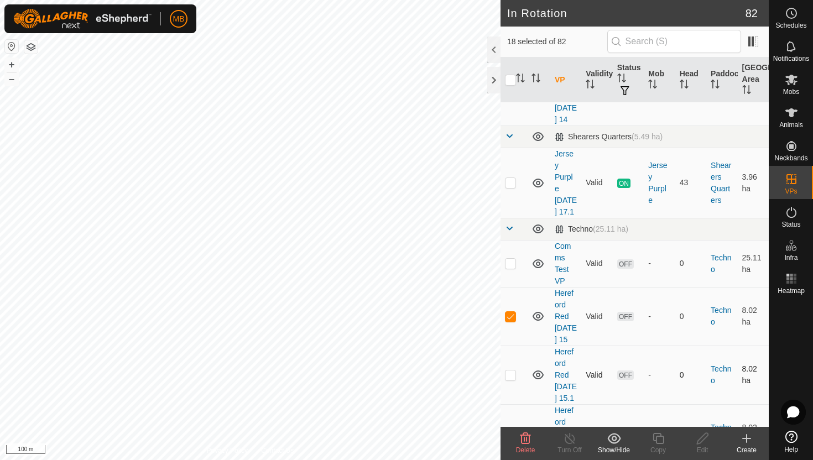
click at [511, 371] on p-checkbox at bounding box center [510, 375] width 11 height 9
checkbox input "true"
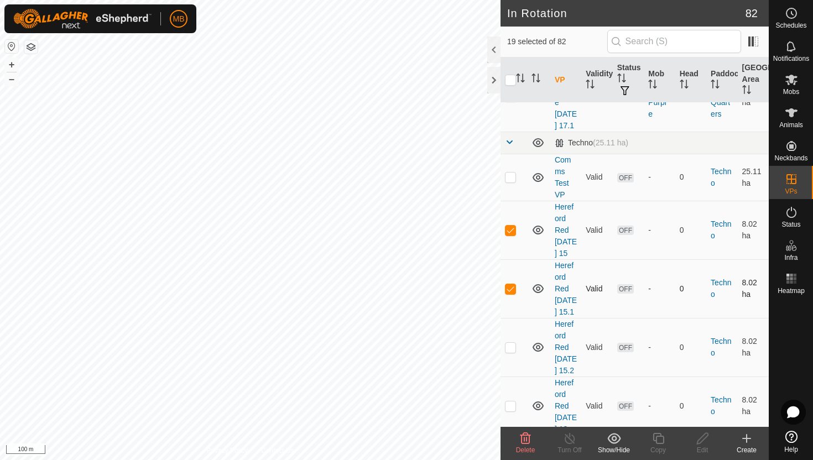
scroll to position [1978, 0]
click at [512, 341] on p-checkbox at bounding box center [510, 345] width 11 height 9
checkbox input "true"
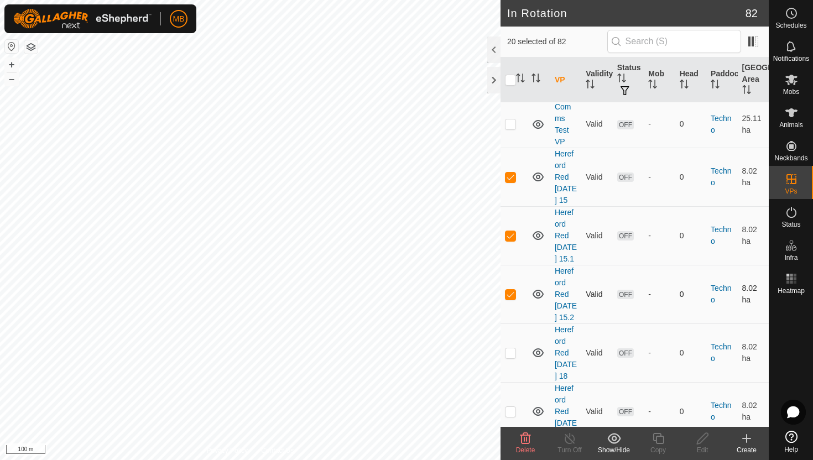
scroll to position [2042, 0]
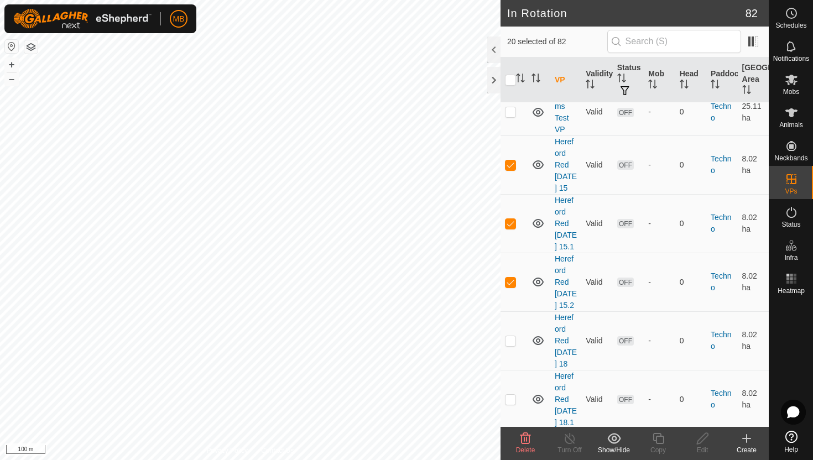
click at [511, 454] on p-checkbox at bounding box center [510, 458] width 11 height 9
checkbox input "true"
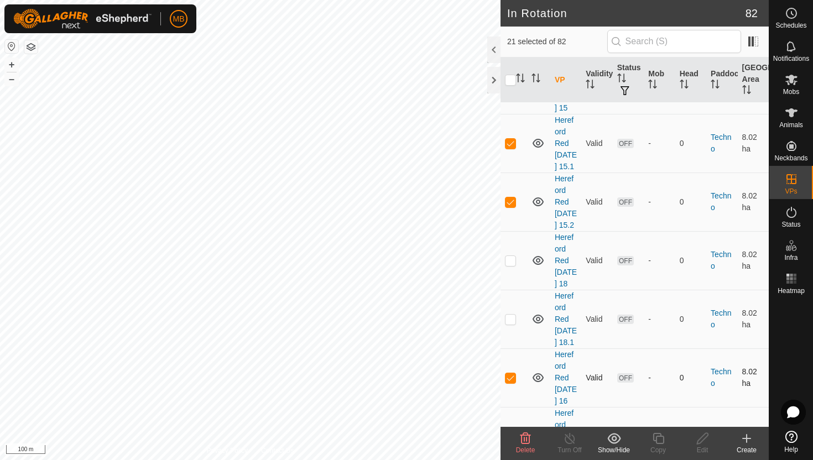
scroll to position [2139, 0]
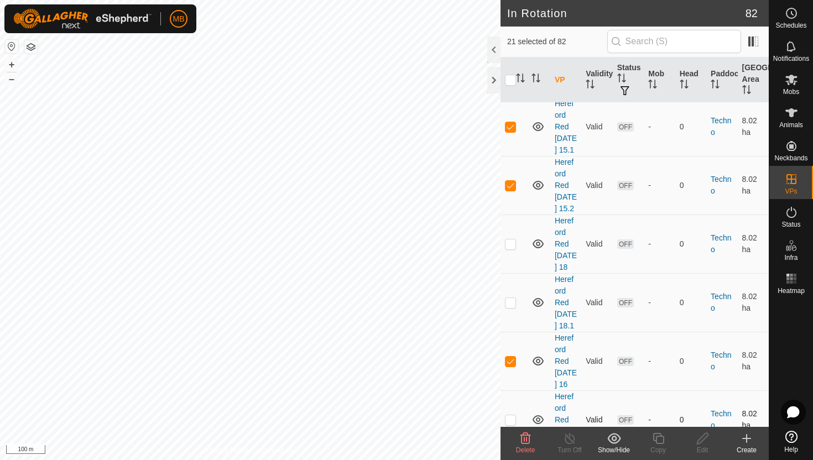
click at [512, 415] on p-checkbox at bounding box center [510, 419] width 11 height 9
checkbox input "true"
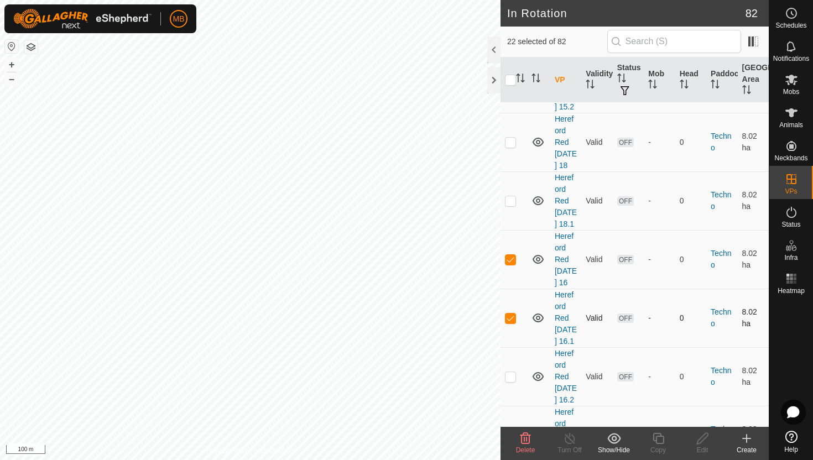
scroll to position [2243, 0]
click at [509, 369] on p-checkbox at bounding box center [510, 373] width 11 height 9
checkbox input "true"
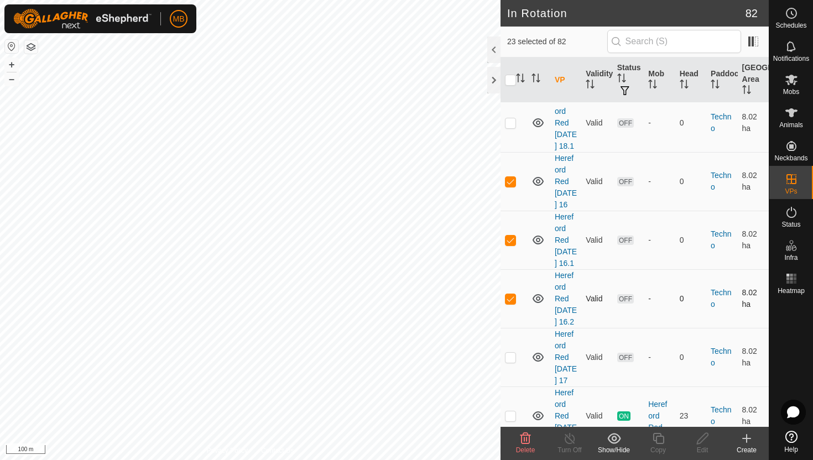
scroll to position [2320, 0]
click at [510, 351] on p-checkbox at bounding box center [510, 355] width 11 height 9
checkbox input "true"
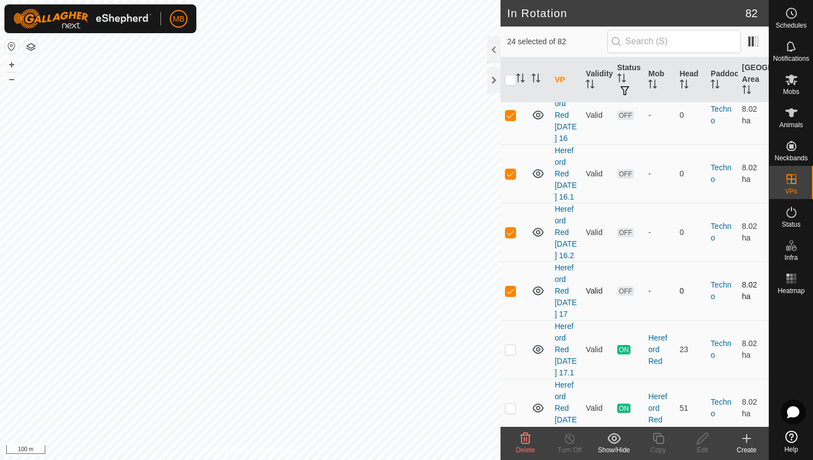
scroll to position [2394, 0]
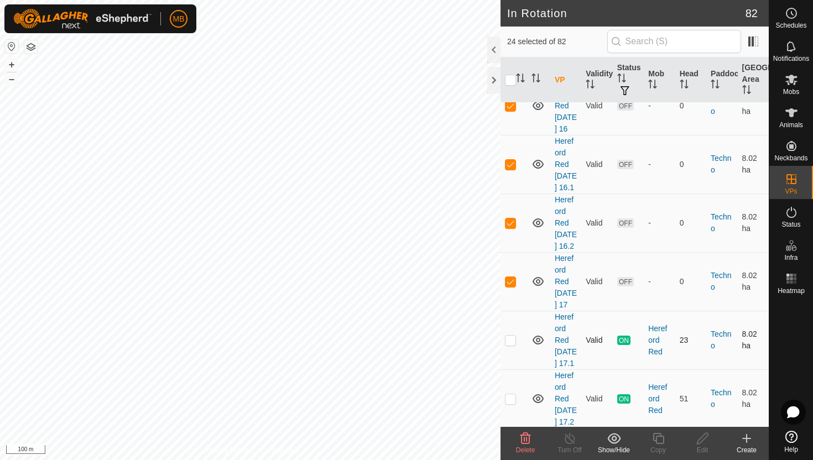
click at [512, 336] on p-checkbox at bounding box center [510, 340] width 11 height 9
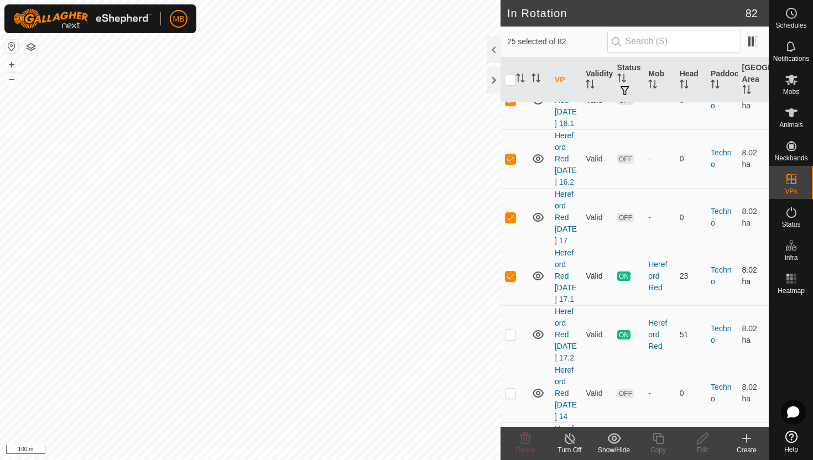
click at [509, 272] on p-checkbox at bounding box center [510, 276] width 11 height 9
checkbox input "false"
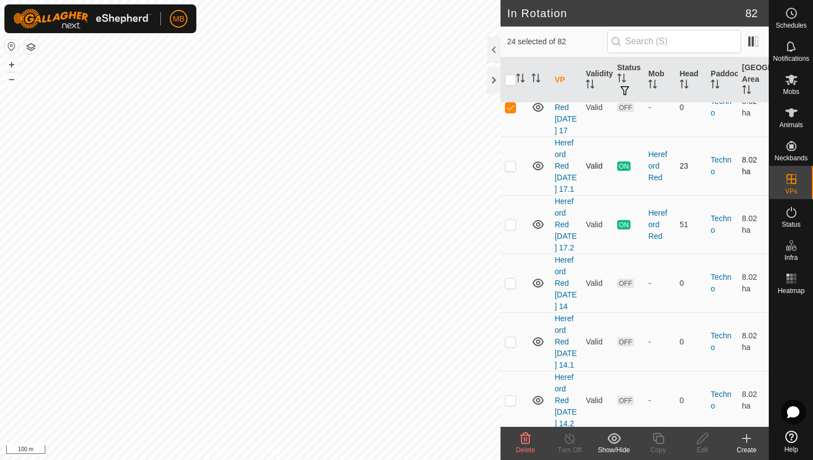
scroll to position [2571, 0]
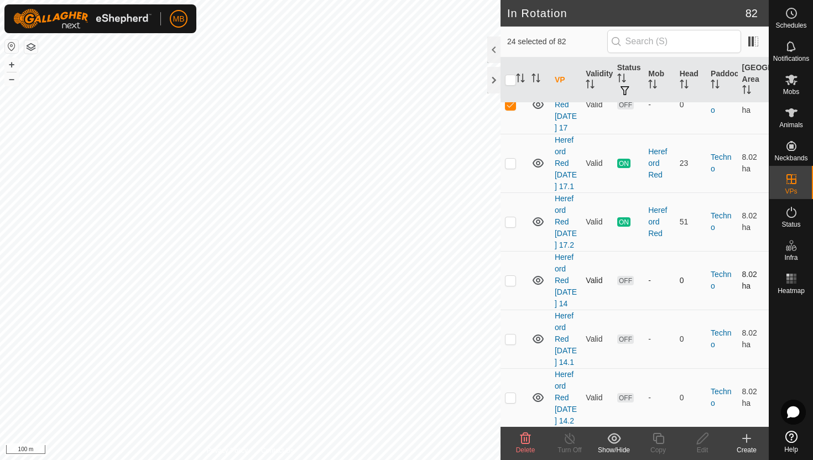
click at [511, 276] on p-checkbox at bounding box center [510, 280] width 11 height 9
checkbox input "true"
click at [511, 335] on p-checkbox at bounding box center [510, 339] width 11 height 9
checkbox input "true"
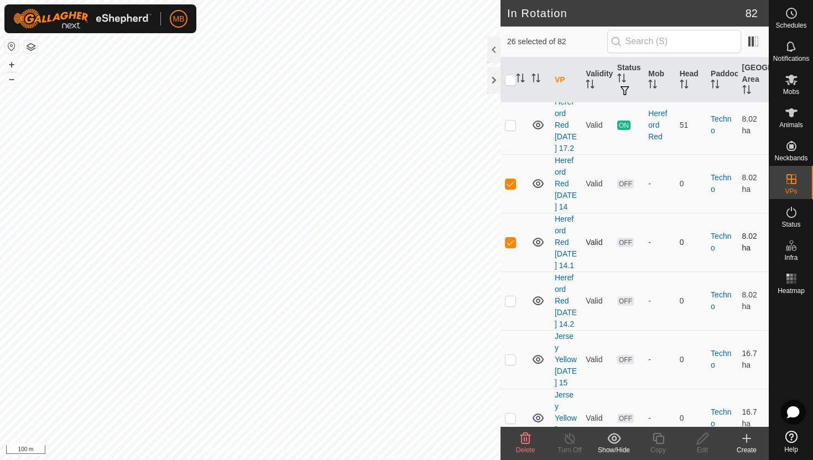
scroll to position [2671, 0]
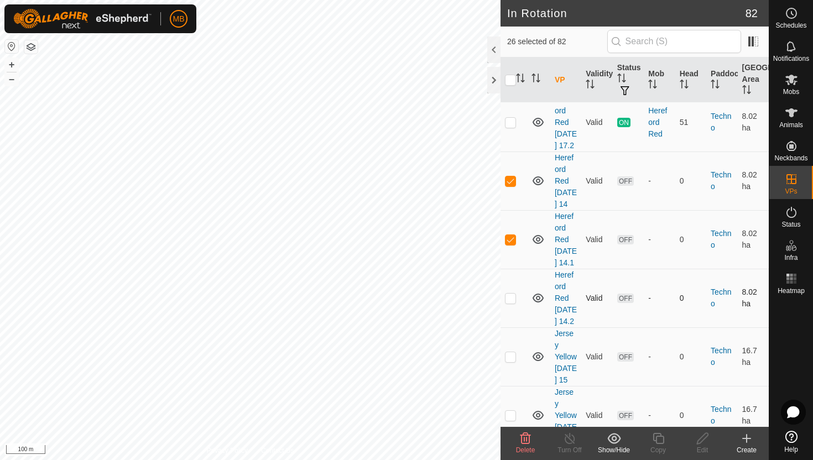
click at [509, 294] on p-checkbox at bounding box center [510, 298] width 11 height 9
checkbox input "true"
click at [513, 352] on p-checkbox at bounding box center [510, 356] width 11 height 9
checkbox input "true"
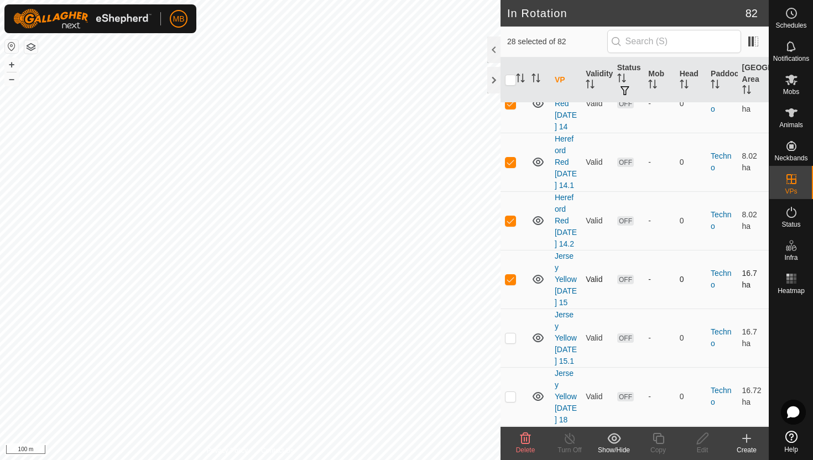
scroll to position [2766, 0]
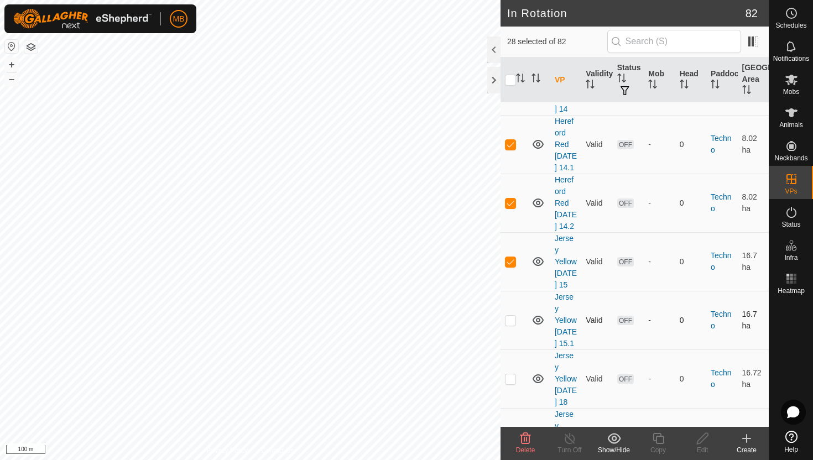
click at [509, 316] on p-checkbox at bounding box center [510, 320] width 11 height 9
checkbox input "true"
click at [509, 374] on p-checkbox at bounding box center [510, 378] width 11 height 9
checkbox input "false"
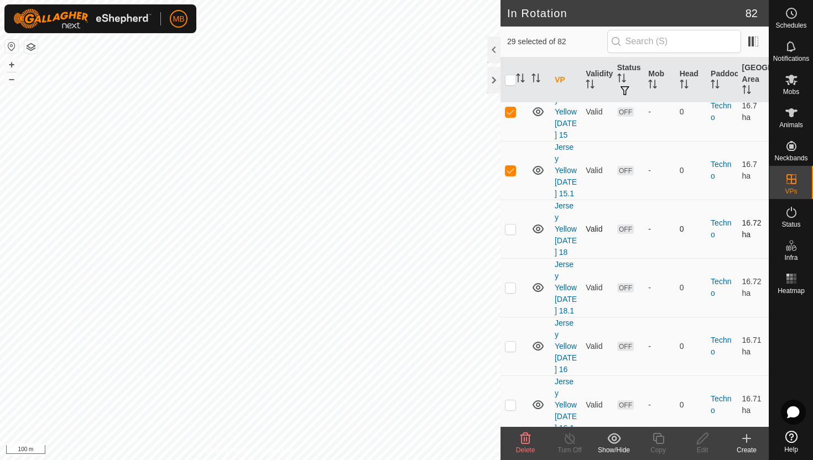
scroll to position [2918, 0]
click at [513, 340] on p-checkbox at bounding box center [510, 344] width 11 height 9
checkbox input "true"
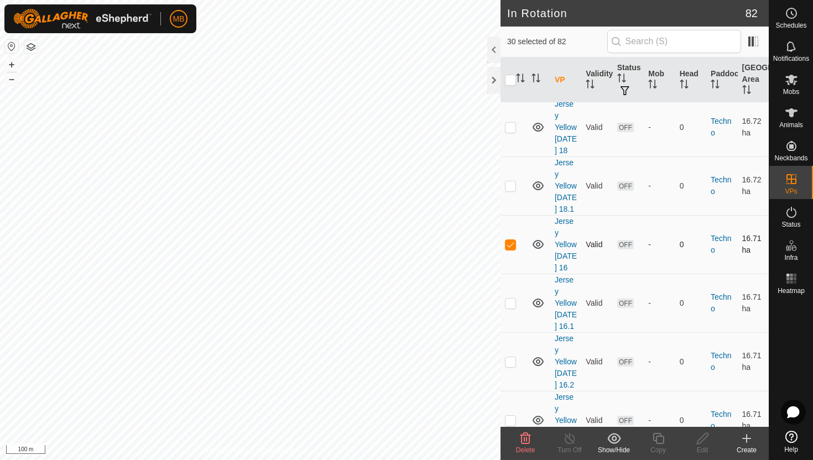
scroll to position [3033, 0]
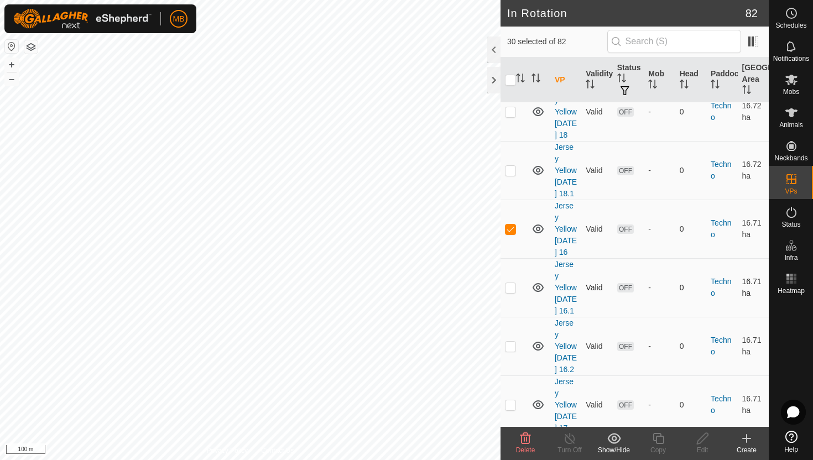
click at [512, 283] on p-checkbox at bounding box center [510, 287] width 11 height 9
checkbox input "true"
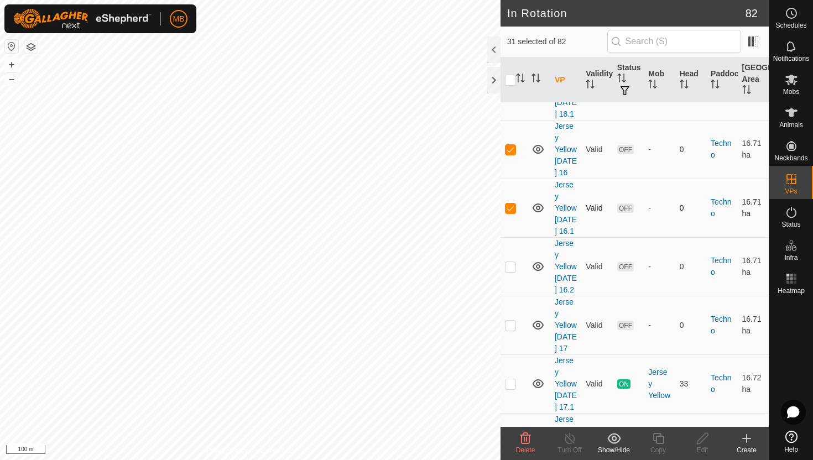
scroll to position [3114, 0]
click at [512, 261] on p-checkbox at bounding box center [510, 265] width 11 height 9
checkbox input "true"
click at [513, 320] on p-checkbox at bounding box center [510, 324] width 11 height 9
checkbox input "true"
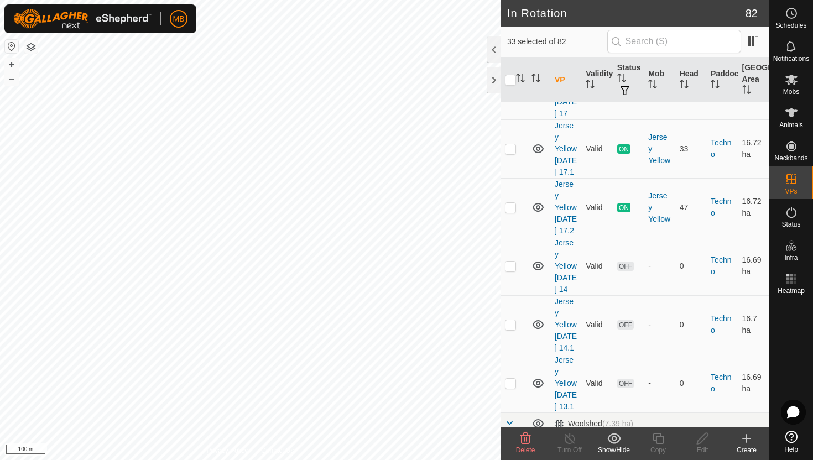
scroll to position [3349, 0]
click at [511, 270] on p-checkbox at bounding box center [510, 265] width 11 height 9
checkbox input "true"
click at [512, 329] on p-checkbox at bounding box center [510, 324] width 11 height 9
checkbox input "true"
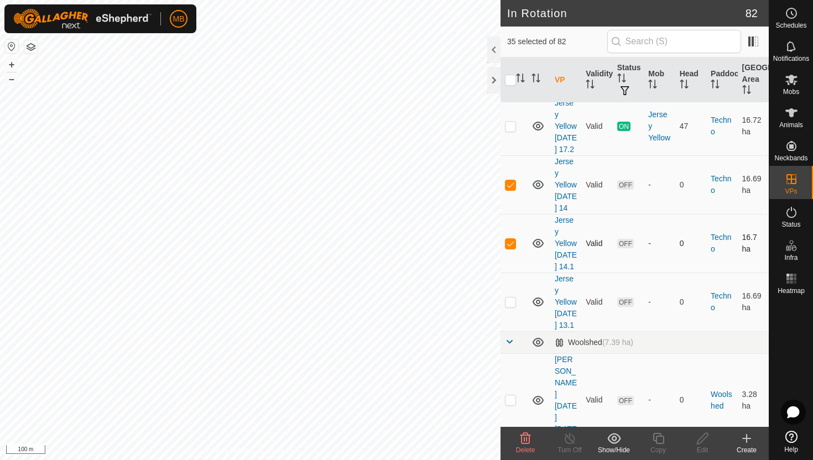
scroll to position [3431, 0]
click at [512, 305] on p-checkbox at bounding box center [510, 300] width 11 height 9
checkbox input "true"
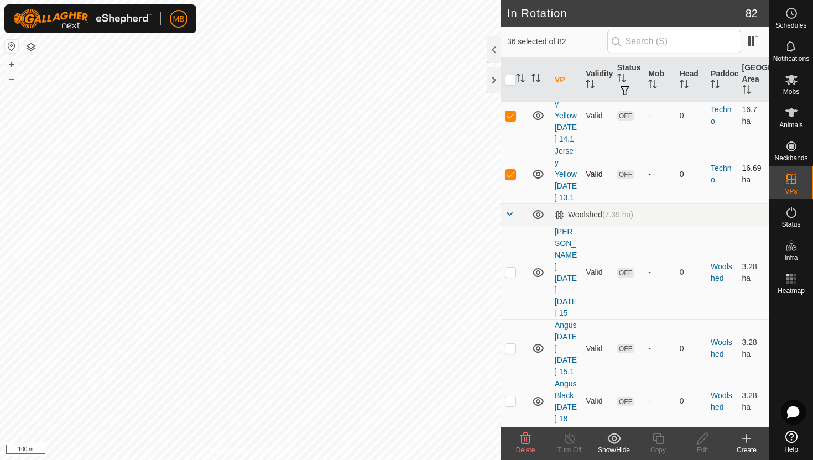
scroll to position [3560, 0]
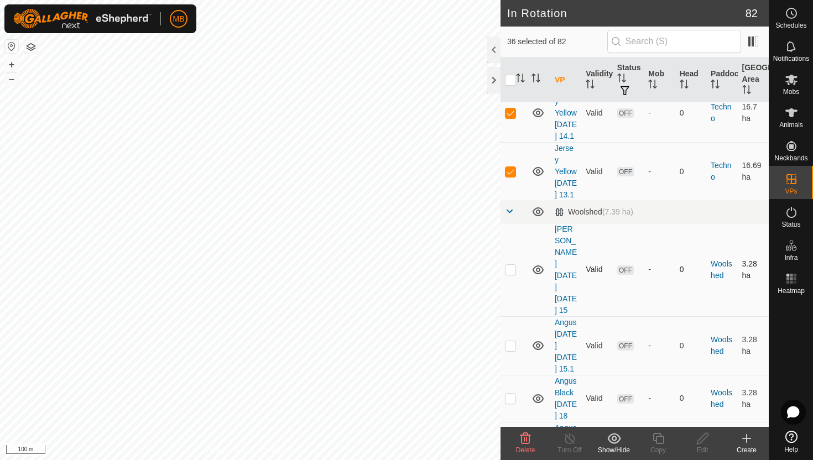
click at [512, 274] on p-checkbox at bounding box center [510, 269] width 11 height 9
checkbox input "true"
click at [513, 341] on p-checkbox at bounding box center [510, 345] width 11 height 9
checkbox input "true"
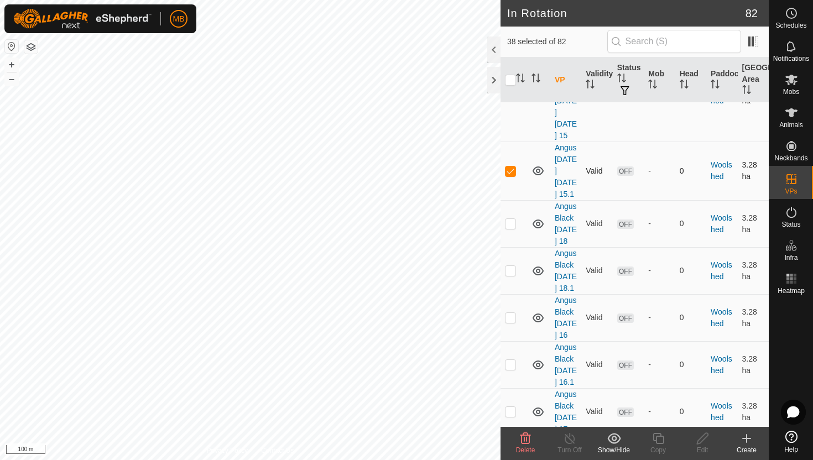
scroll to position [3737, 0]
click at [512, 319] on p-checkbox at bounding box center [510, 314] width 11 height 9
checkbox input "true"
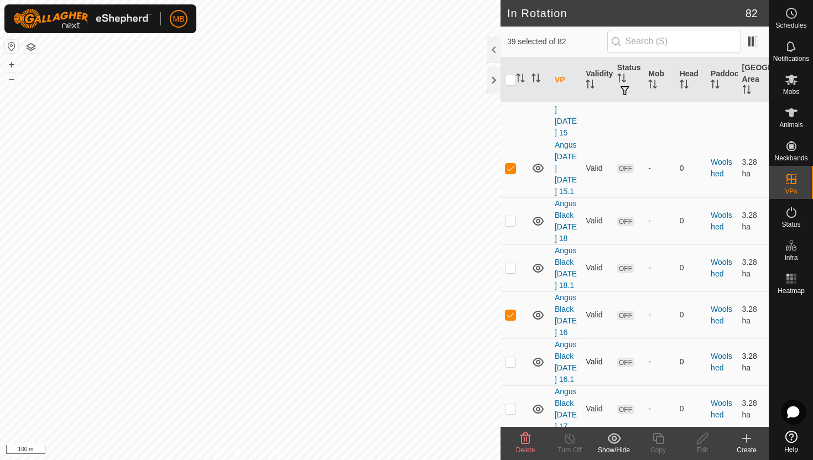
click at [512, 366] on p-checkbox at bounding box center [510, 361] width 11 height 9
checkbox input "true"
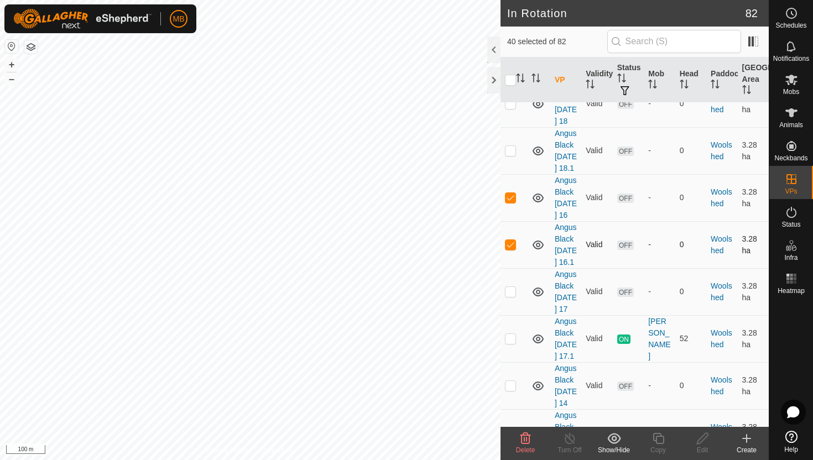
scroll to position [3858, 0]
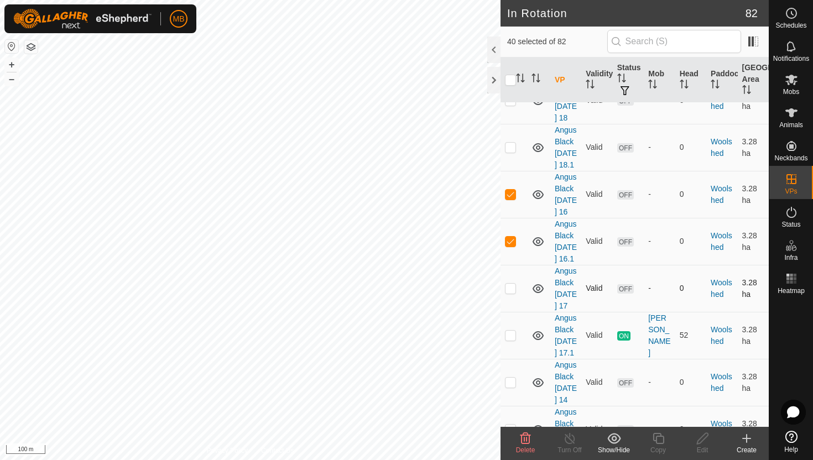
click at [511, 293] on p-checkbox at bounding box center [510, 288] width 11 height 9
checkbox input "true"
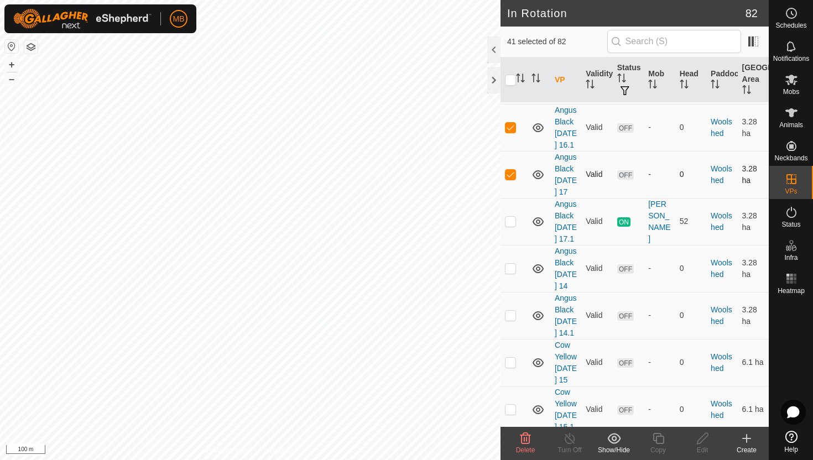
scroll to position [3974, 0]
click at [511, 270] on p-checkbox at bounding box center [510, 266] width 11 height 9
checkbox input "true"
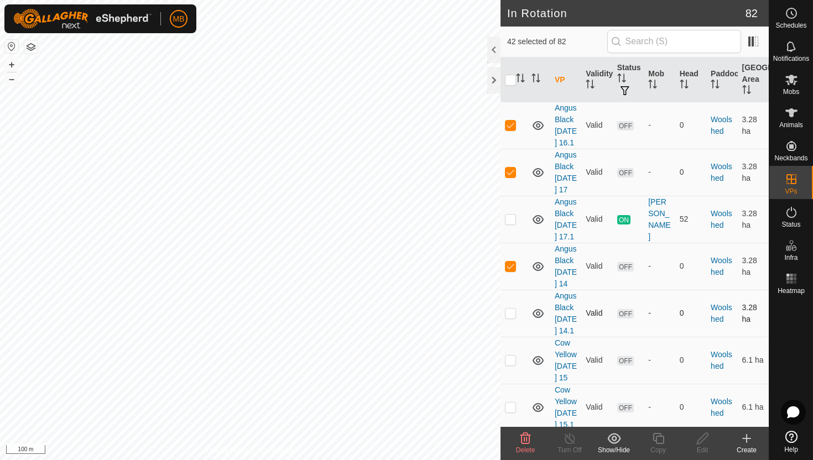
click at [511, 317] on p-checkbox at bounding box center [510, 313] width 11 height 9
checkbox input "true"
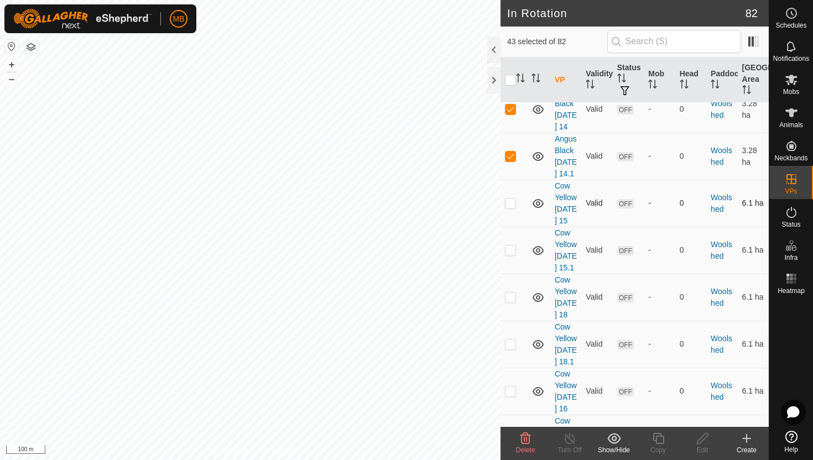
scroll to position [4138, 0]
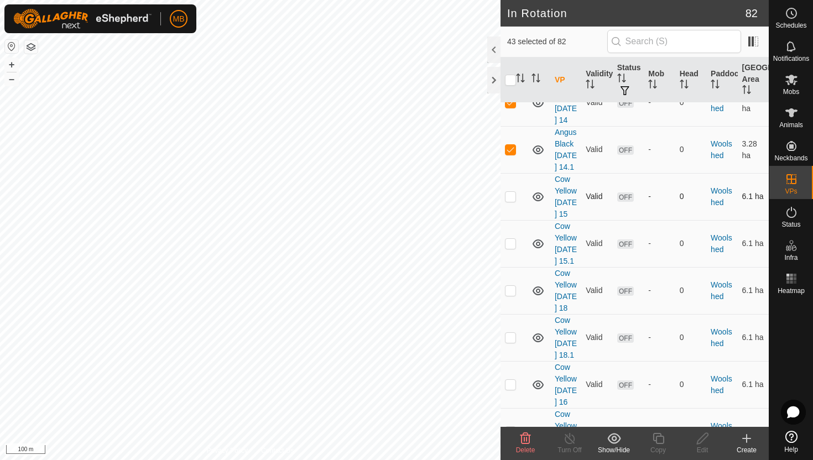
click at [509, 201] on p-checkbox at bounding box center [510, 196] width 11 height 9
checkbox input "true"
click at [509, 248] on p-checkbox at bounding box center [510, 243] width 11 height 9
checkbox input "true"
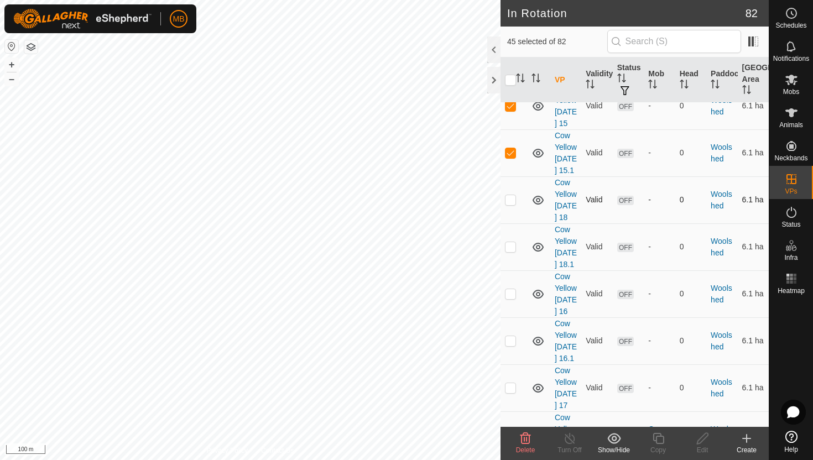
scroll to position [4230, 0]
click at [509, 297] on p-checkbox at bounding box center [510, 292] width 11 height 9
checkbox input "true"
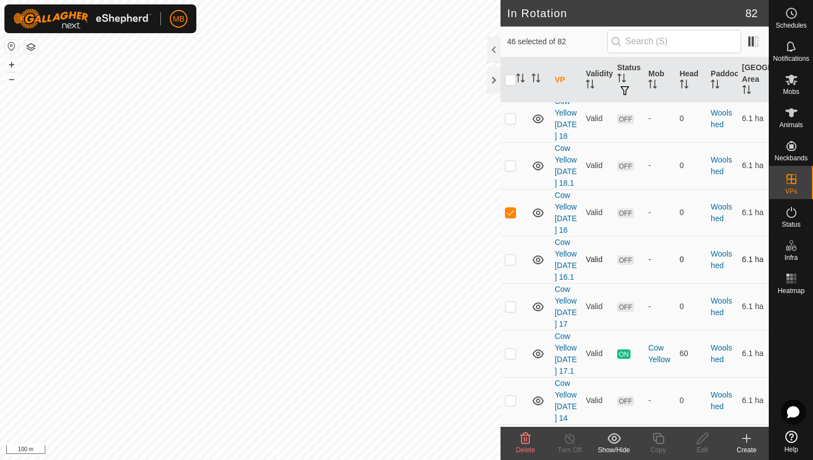
scroll to position [4312, 0]
click at [511, 262] on p-checkbox at bounding box center [510, 257] width 11 height 9
checkbox input "true"
click at [509, 309] on p-checkbox at bounding box center [510, 304] width 11 height 9
checkbox input "true"
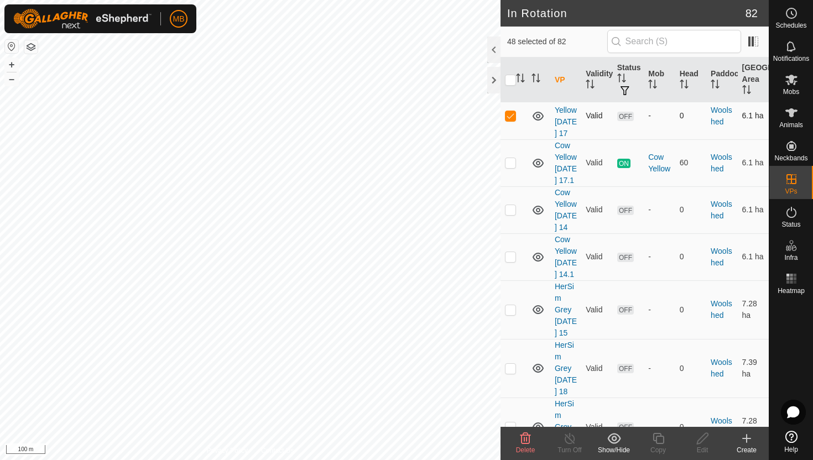
scroll to position [4511, 0]
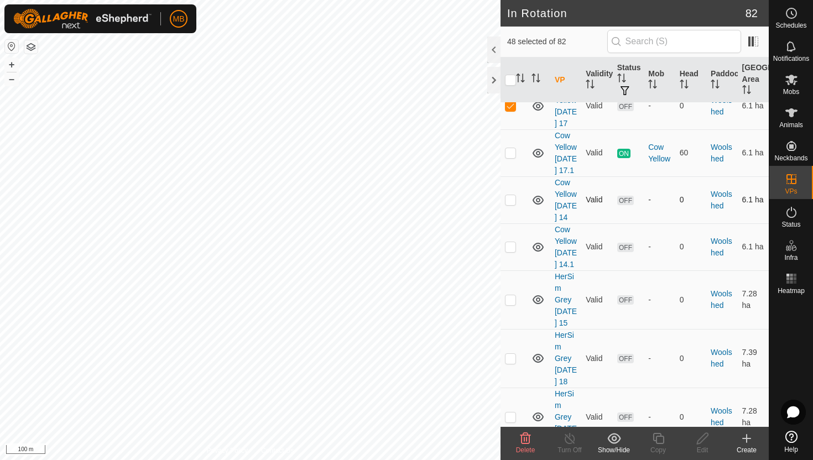
click at [512, 204] on p-checkbox at bounding box center [510, 199] width 11 height 9
checkbox input "true"
click at [513, 251] on p-checkbox at bounding box center [510, 246] width 11 height 9
checkbox input "true"
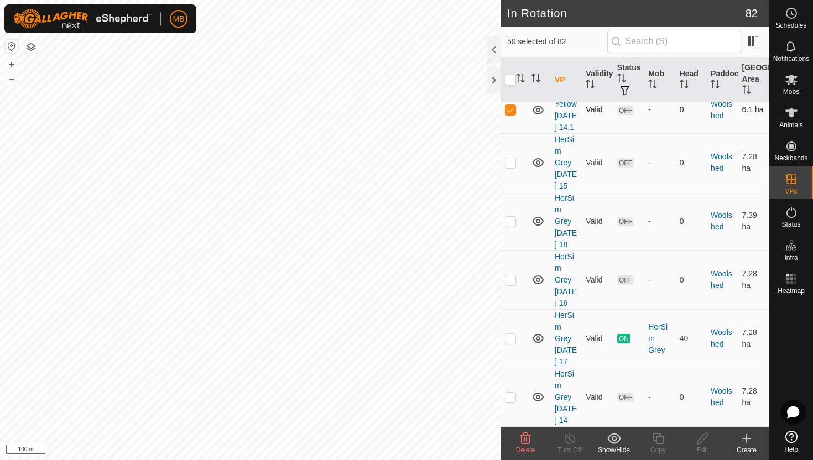
scroll to position [4670, 0]
click at [512, 167] on p-checkbox at bounding box center [510, 162] width 11 height 9
checkbox input "true"
click at [513, 279] on p-checkbox at bounding box center [510, 279] width 11 height 9
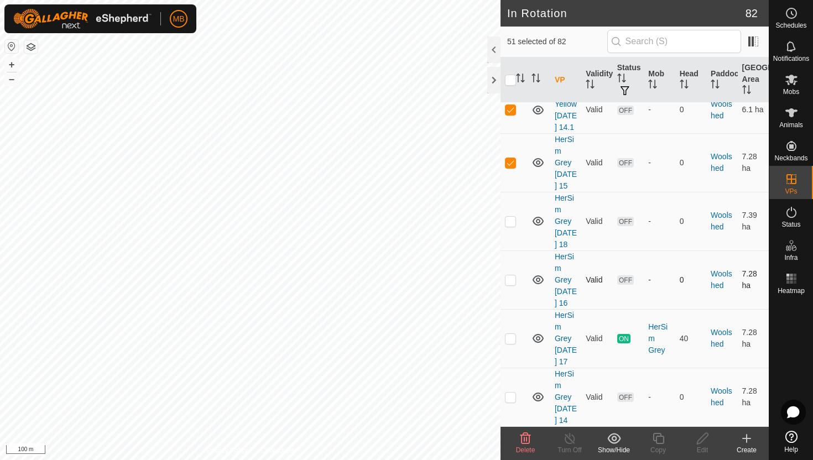
checkbox input "true"
click at [512, 393] on p-checkbox at bounding box center [510, 397] width 11 height 9
checkbox input "true"
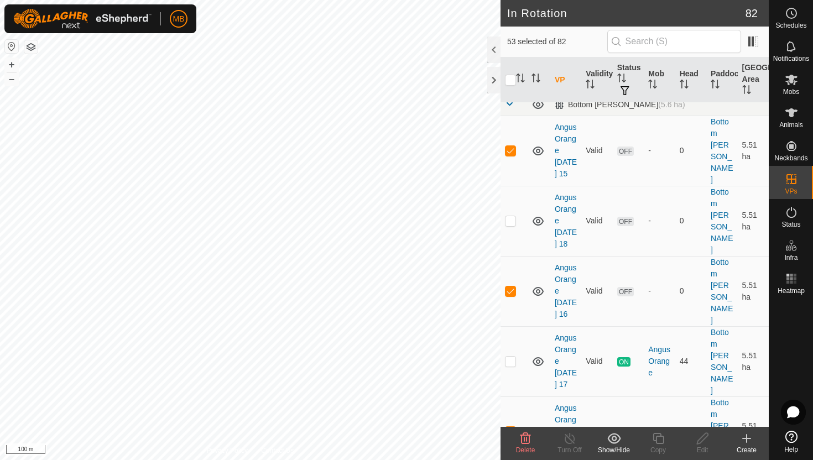
scroll to position [0, 0]
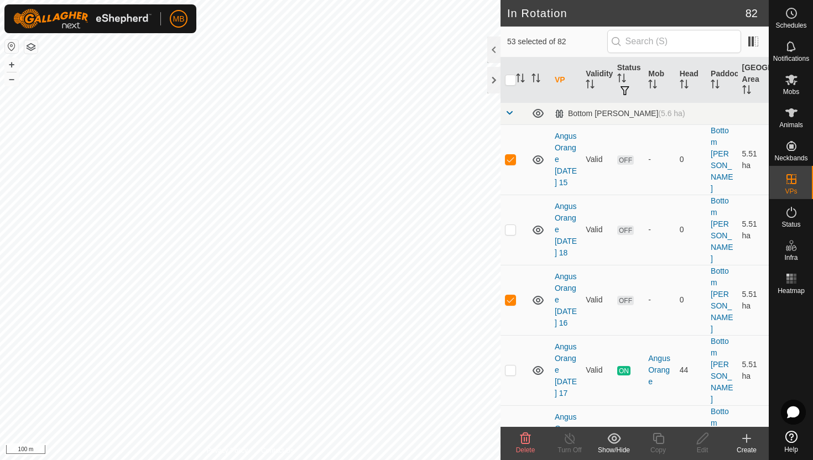
click at [527, 441] on icon at bounding box center [525, 438] width 13 height 13
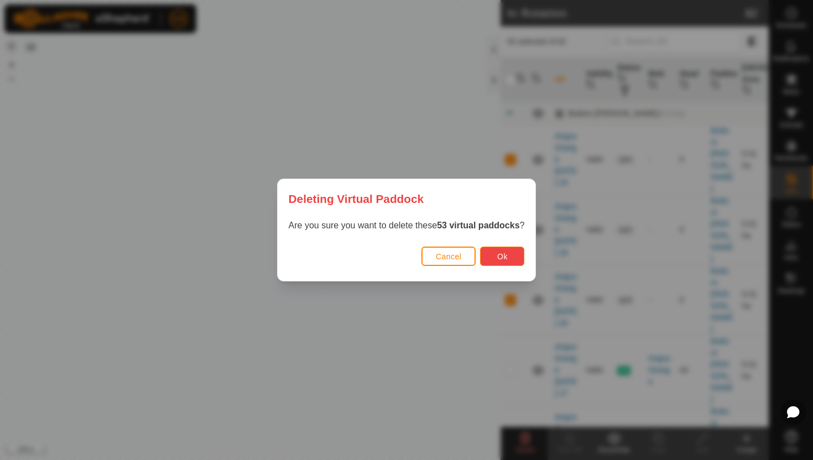
click at [518, 258] on button "Ok" at bounding box center [502, 256] width 44 height 19
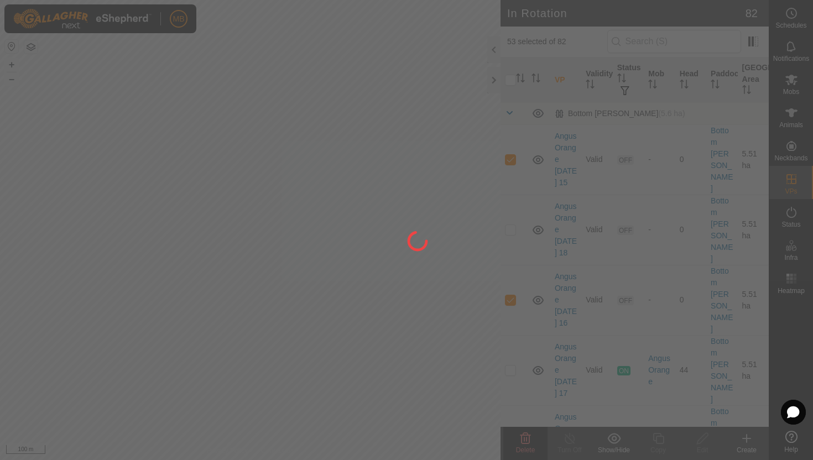
checkbox input "false"
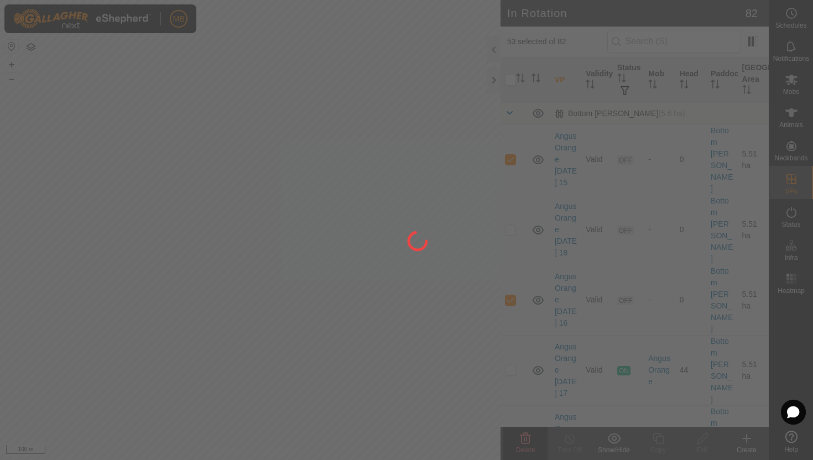
checkbox input "false"
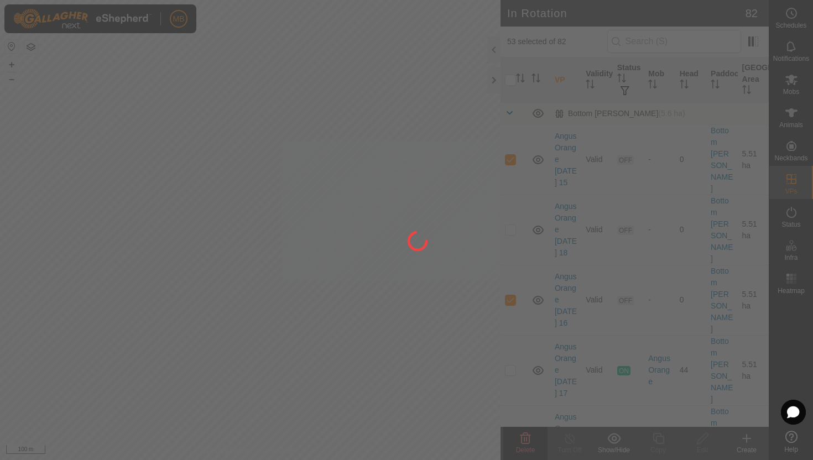
checkbox input "false"
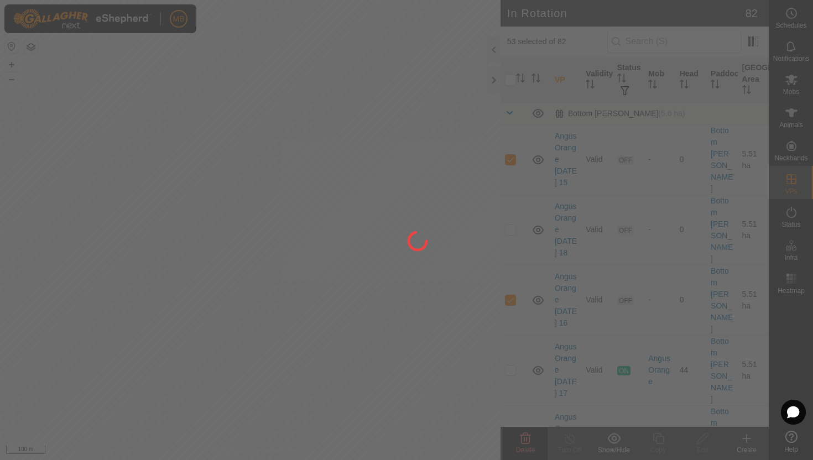
checkbox input "false"
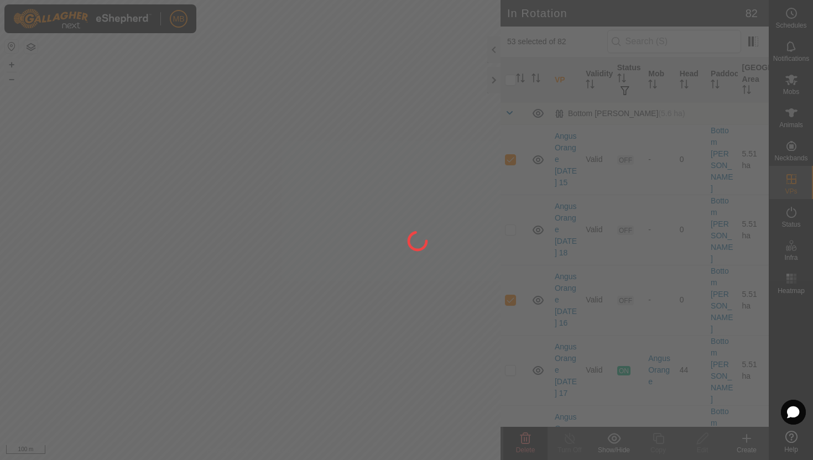
checkbox input "false"
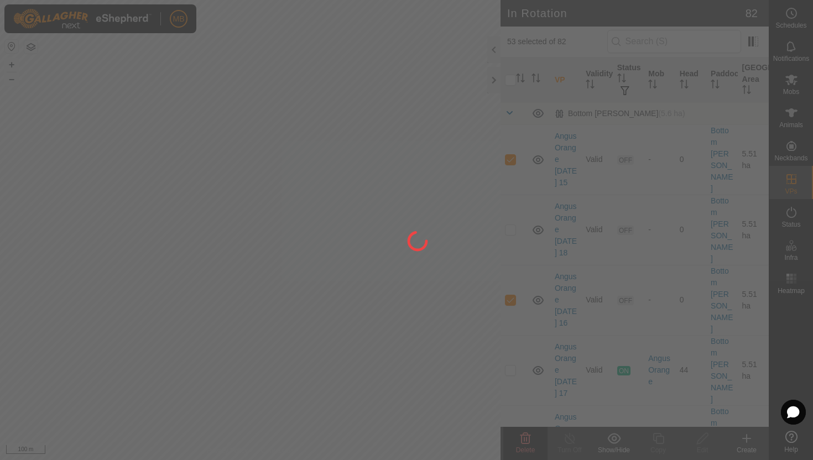
checkbox input "false"
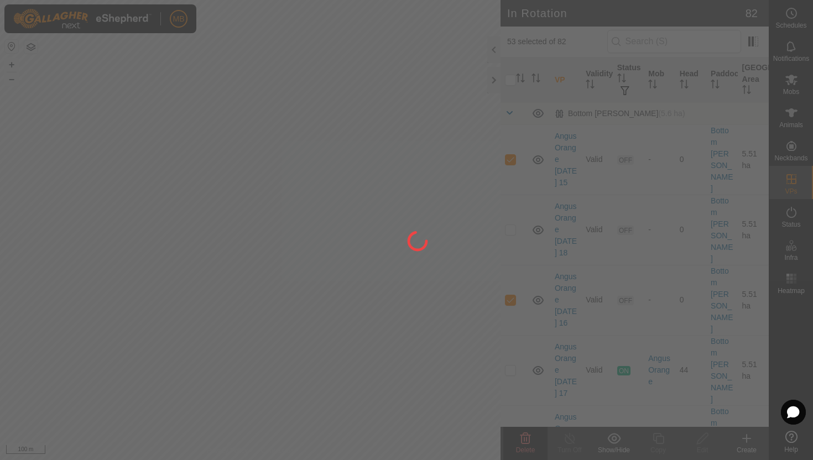
checkbox input "false"
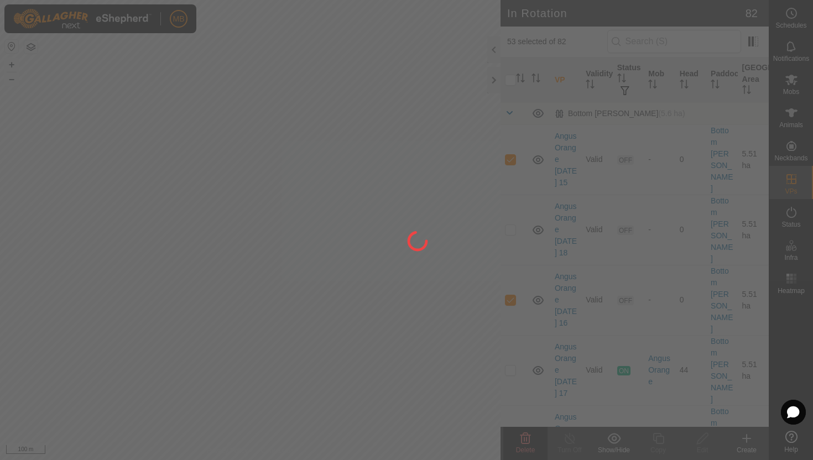
checkbox input "false"
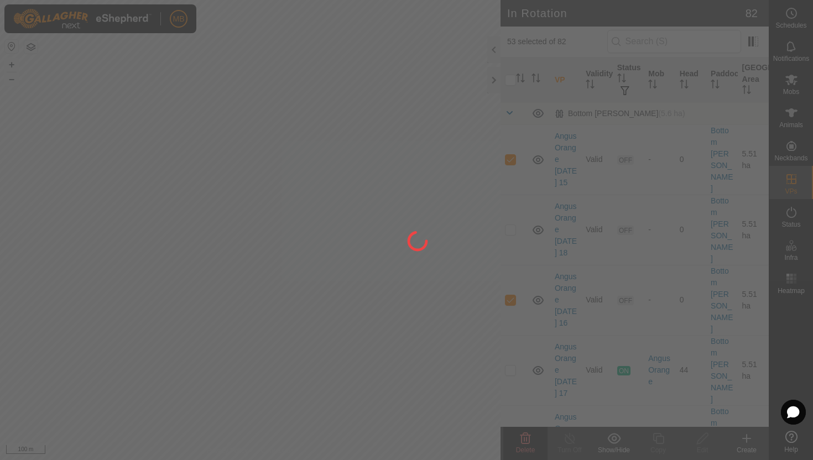
checkbox input "false"
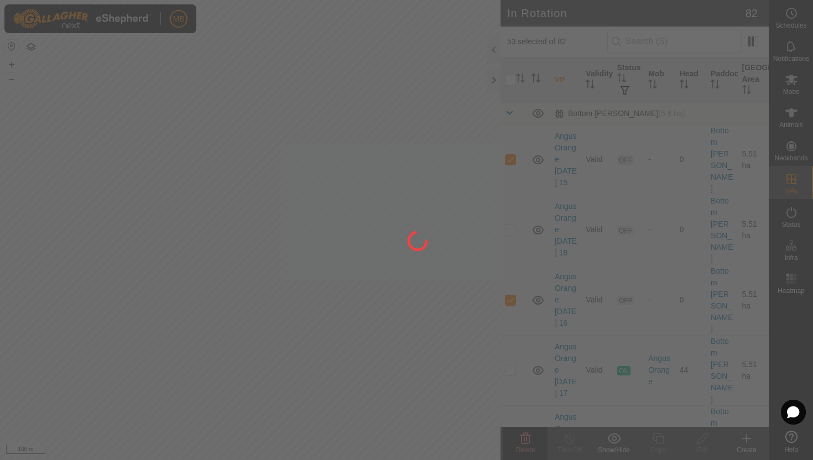
checkbox input "false"
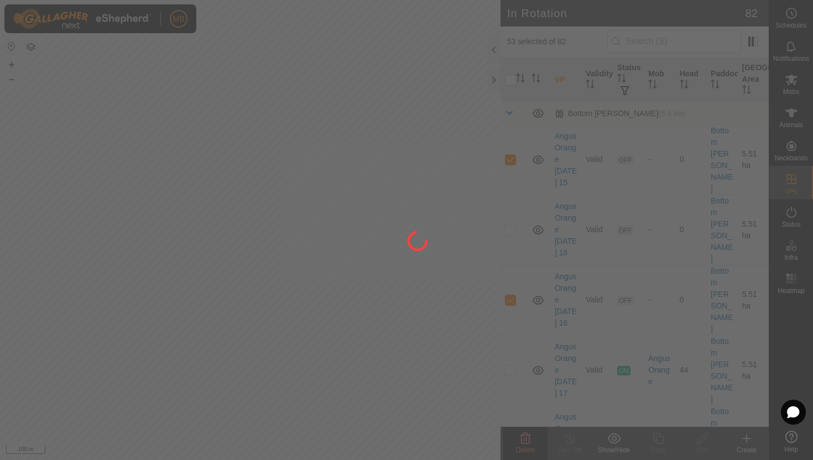
checkbox input "false"
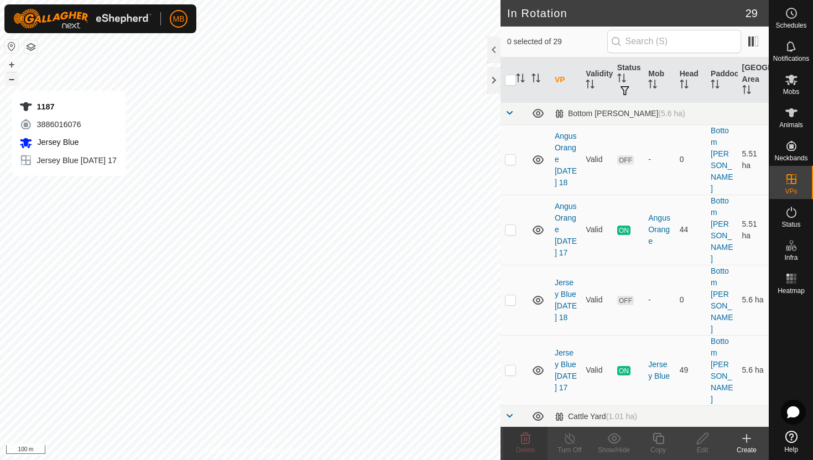
click at [8, 80] on button "–" at bounding box center [11, 78] width 13 height 13
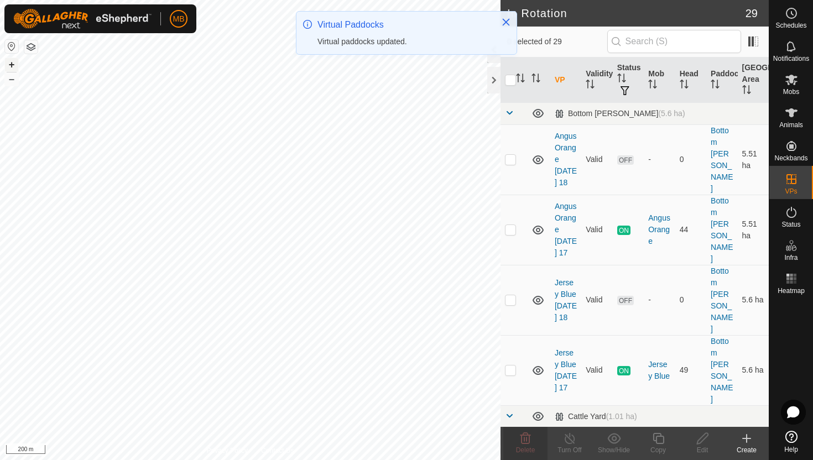
click at [12, 65] on button "+" at bounding box center [11, 64] width 13 height 13
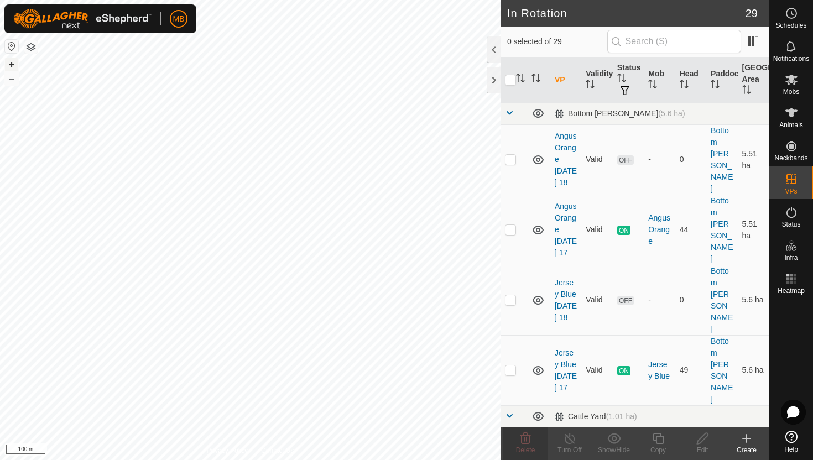
click at [10, 63] on button "+" at bounding box center [11, 64] width 13 height 13
click at [13, 80] on button "–" at bounding box center [11, 78] width 13 height 13
click at [7, 79] on button "–" at bounding box center [11, 78] width 13 height 13
click at [11, 63] on button "+" at bounding box center [11, 64] width 13 height 13
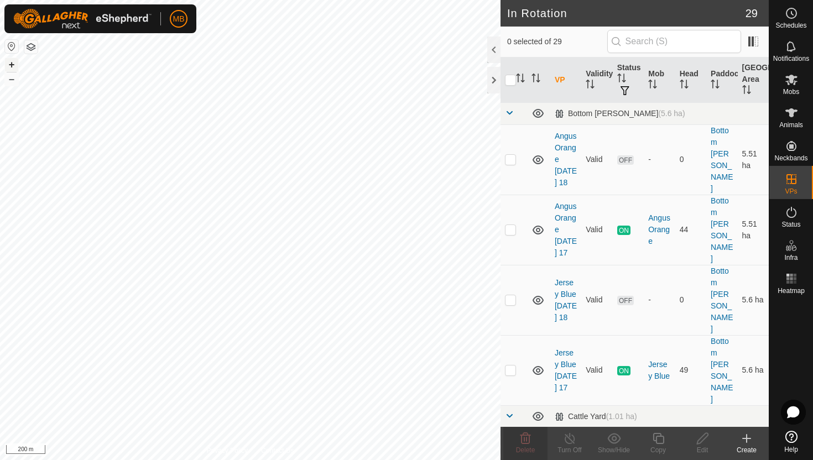
click at [11, 63] on button "+" at bounding box center [11, 64] width 13 height 13
click at [12, 79] on button "–" at bounding box center [11, 78] width 13 height 13
